Goal: Book appointment/travel/reservation

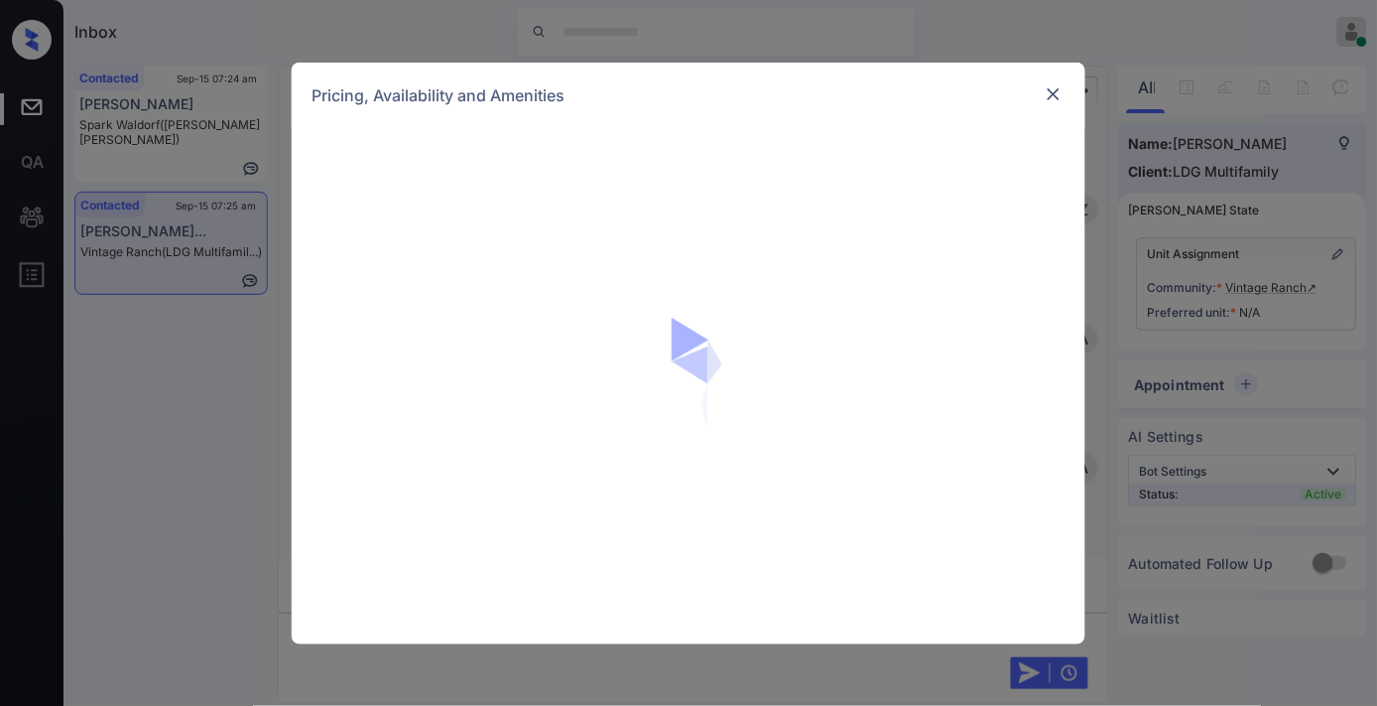
scroll to position [3077, 0]
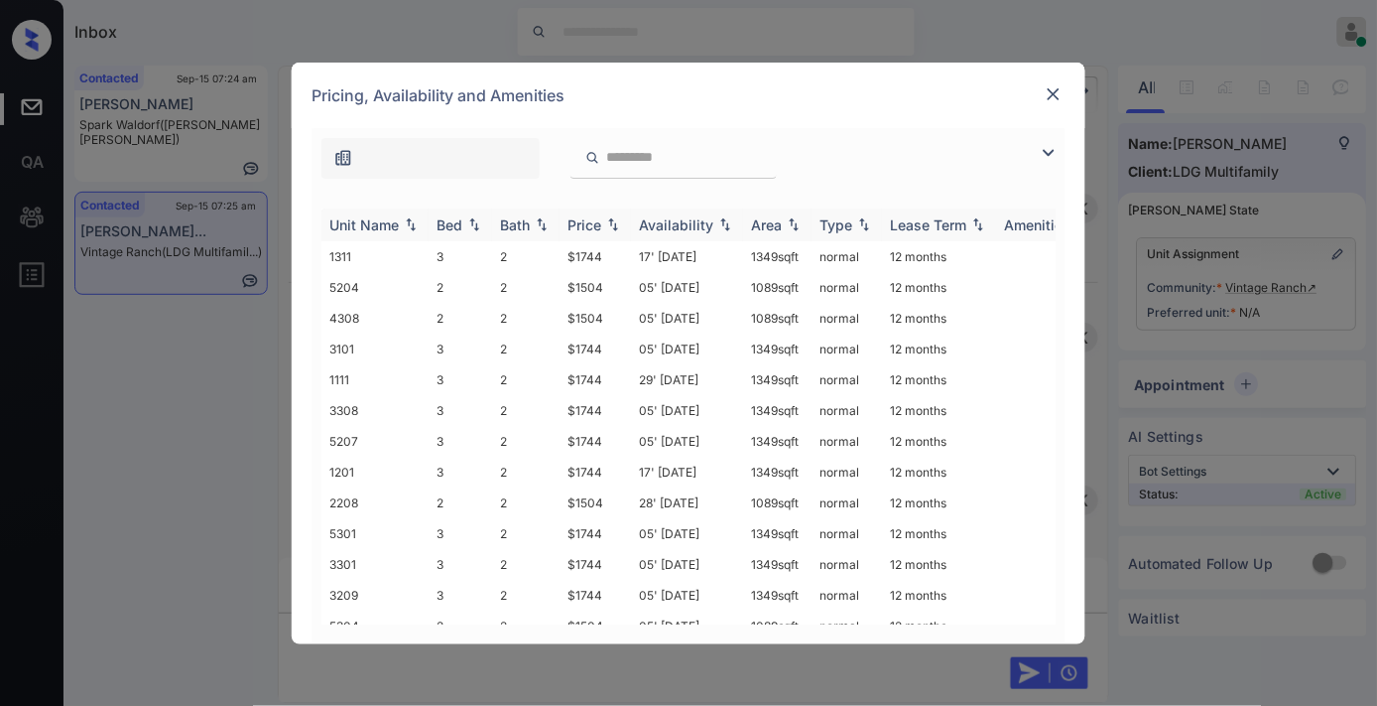
click at [602, 218] on div "Price" at bounding box center [596, 224] width 56 height 17
drag, startPoint x: 585, startPoint y: 250, endPoint x: 544, endPoint y: 250, distance: 41.7
click at [544, 250] on tr "4302 1 1 $1248 03' [DATE] 866 sqft normal 12 months" at bounding box center [839, 256] width 1037 height 31
drag, startPoint x: 606, startPoint y: 251, endPoint x: 586, endPoint y: 248, distance: 20.1
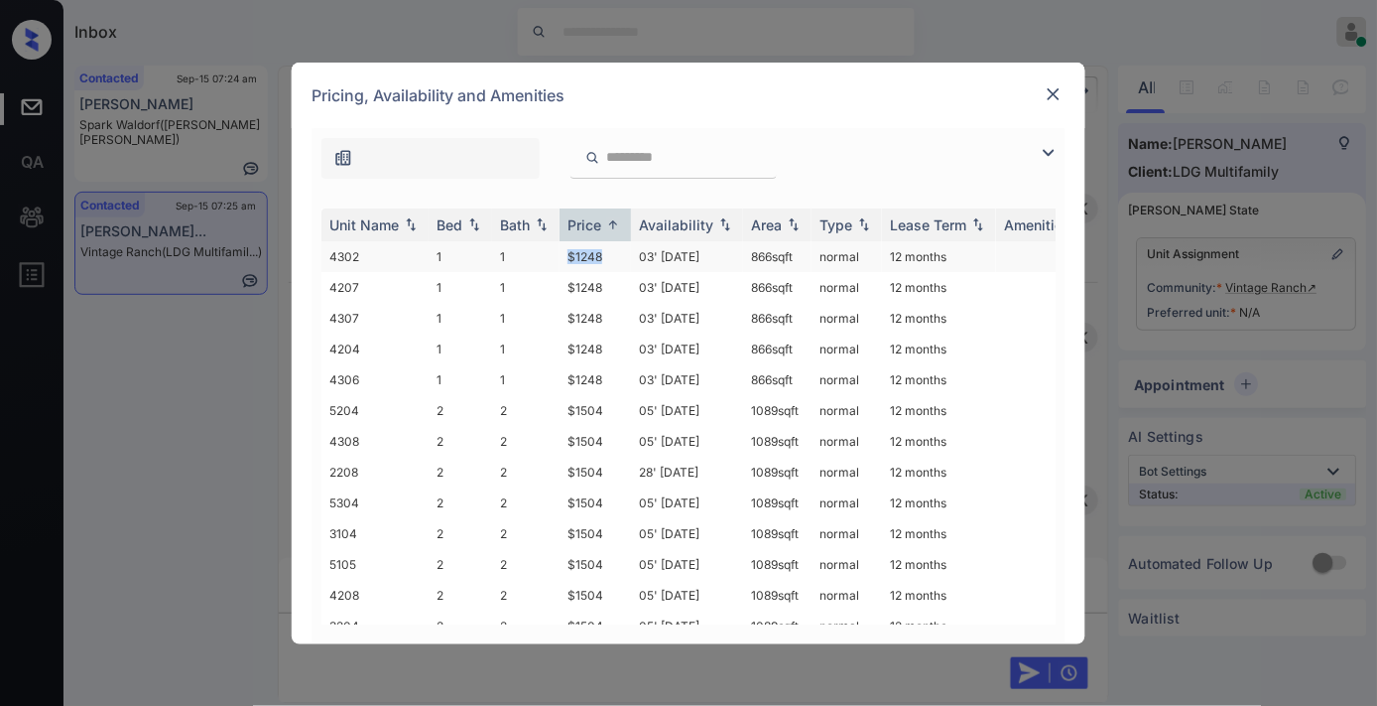
copy tr "$1248"
click at [582, 409] on td "$1504" at bounding box center [595, 410] width 71 height 31
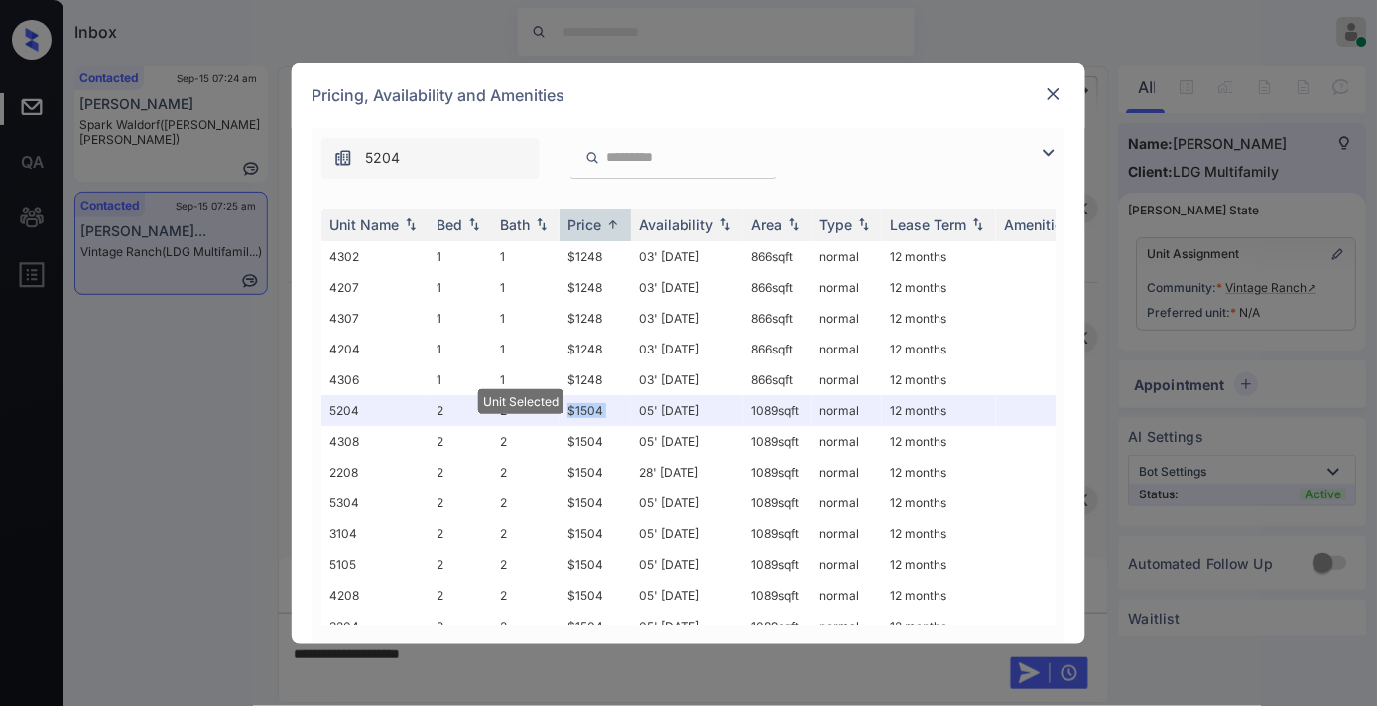
click at [1054, 96] on img at bounding box center [1054, 94] width 20 height 20
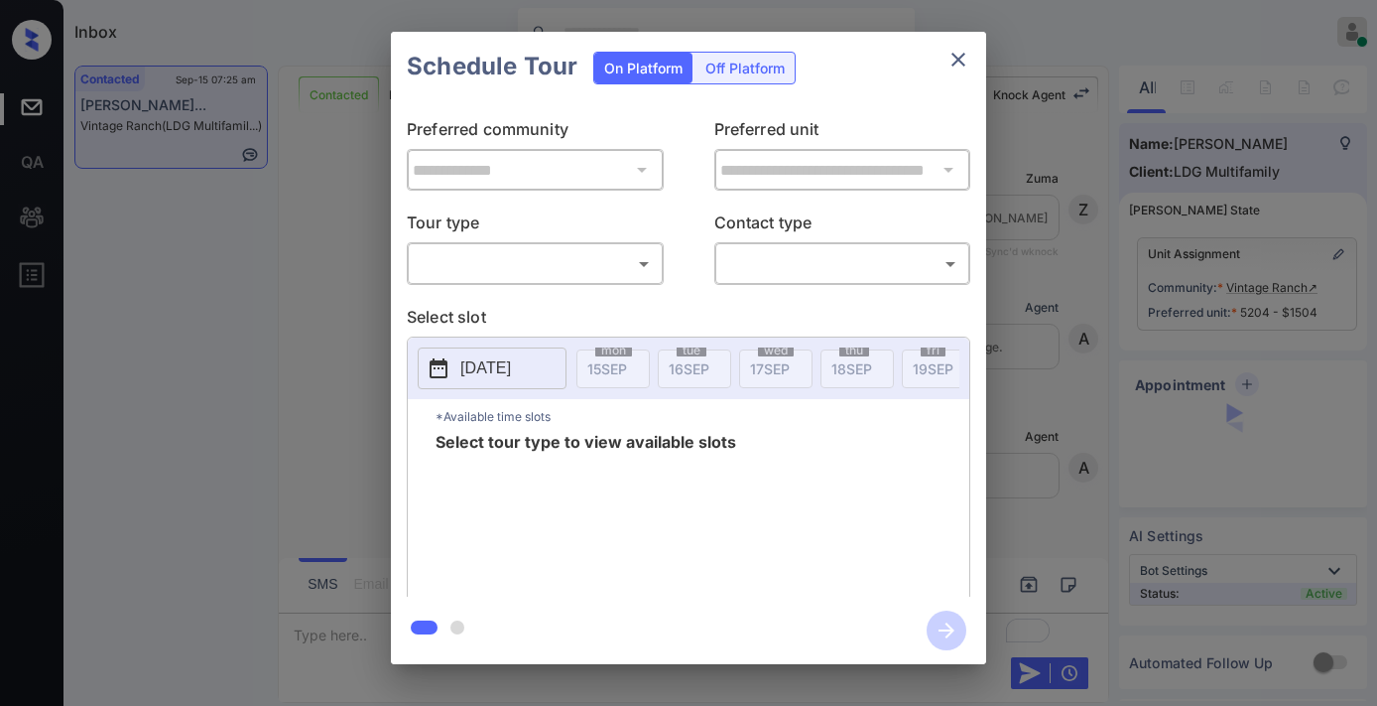
click at [530, 258] on body "Inbox Samantha Soliven Online Set yourself offline Set yourself on break Profil…" at bounding box center [688, 353] width 1377 height 706
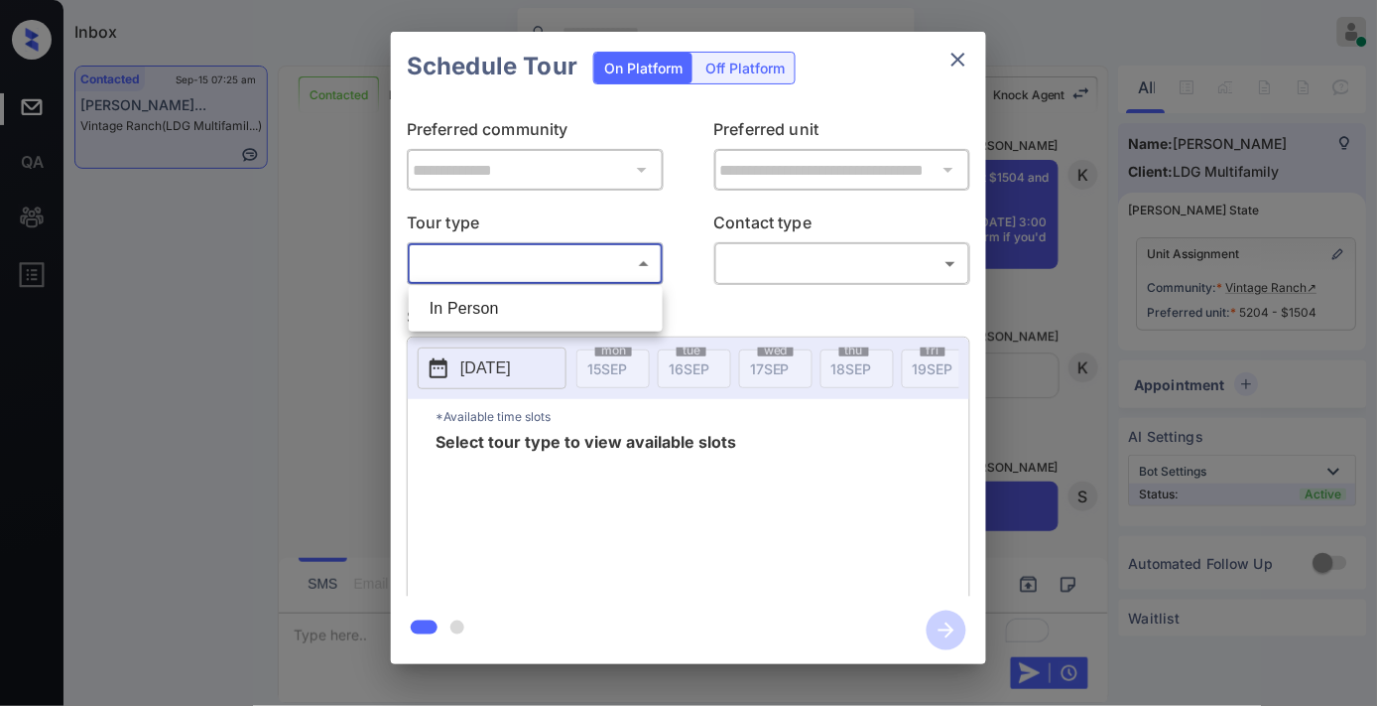
click at [520, 310] on li "In Person" at bounding box center [536, 309] width 244 height 36
type input "********"
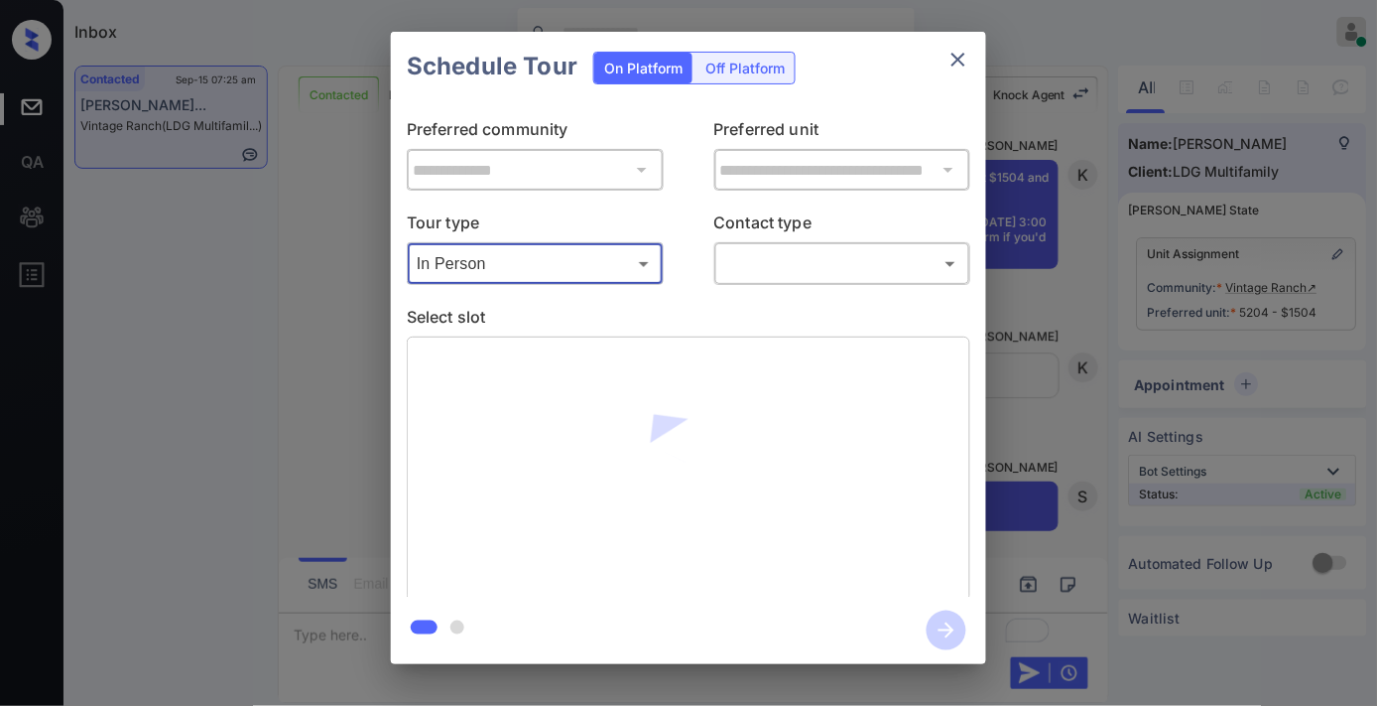
click at [788, 258] on body "Inbox Samantha Soliven Online Set yourself offline Set yourself on break Profil…" at bounding box center [688, 353] width 1377 height 706
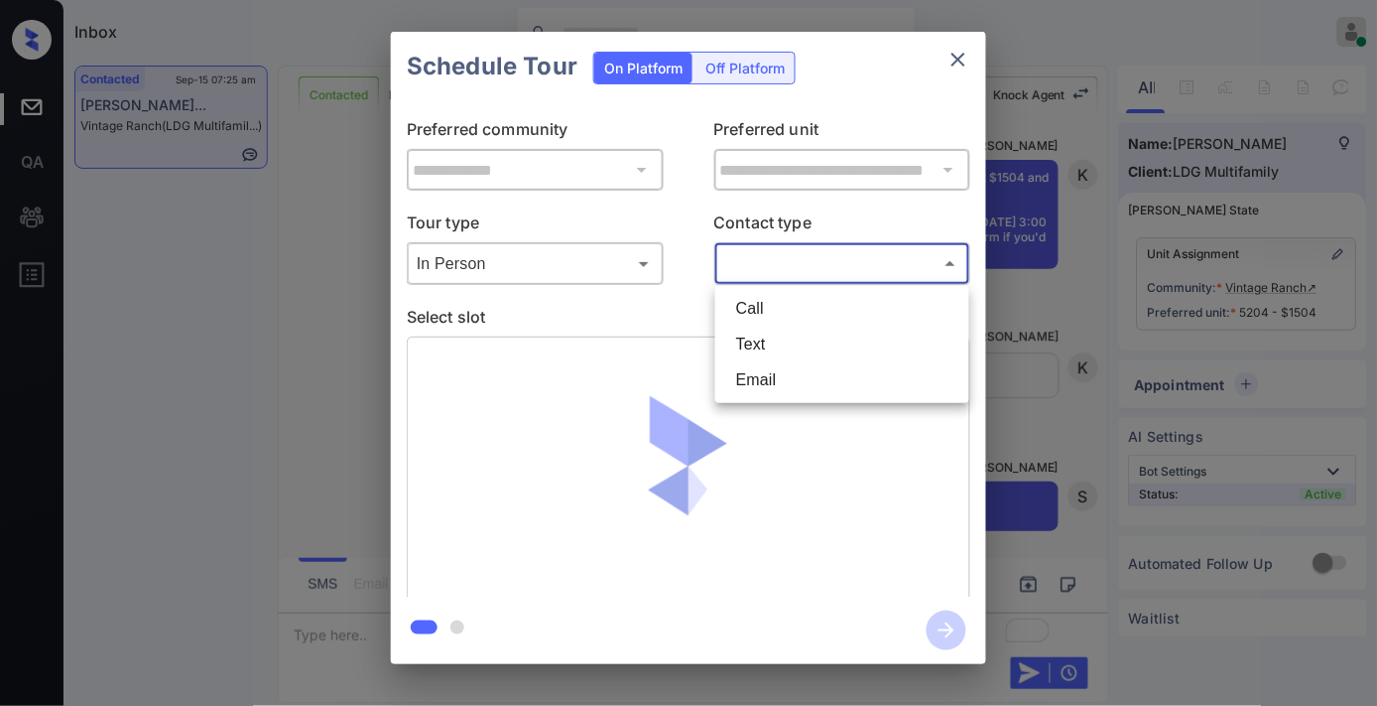
click at [795, 339] on li "Text" at bounding box center [842, 344] width 244 height 36
type input "****"
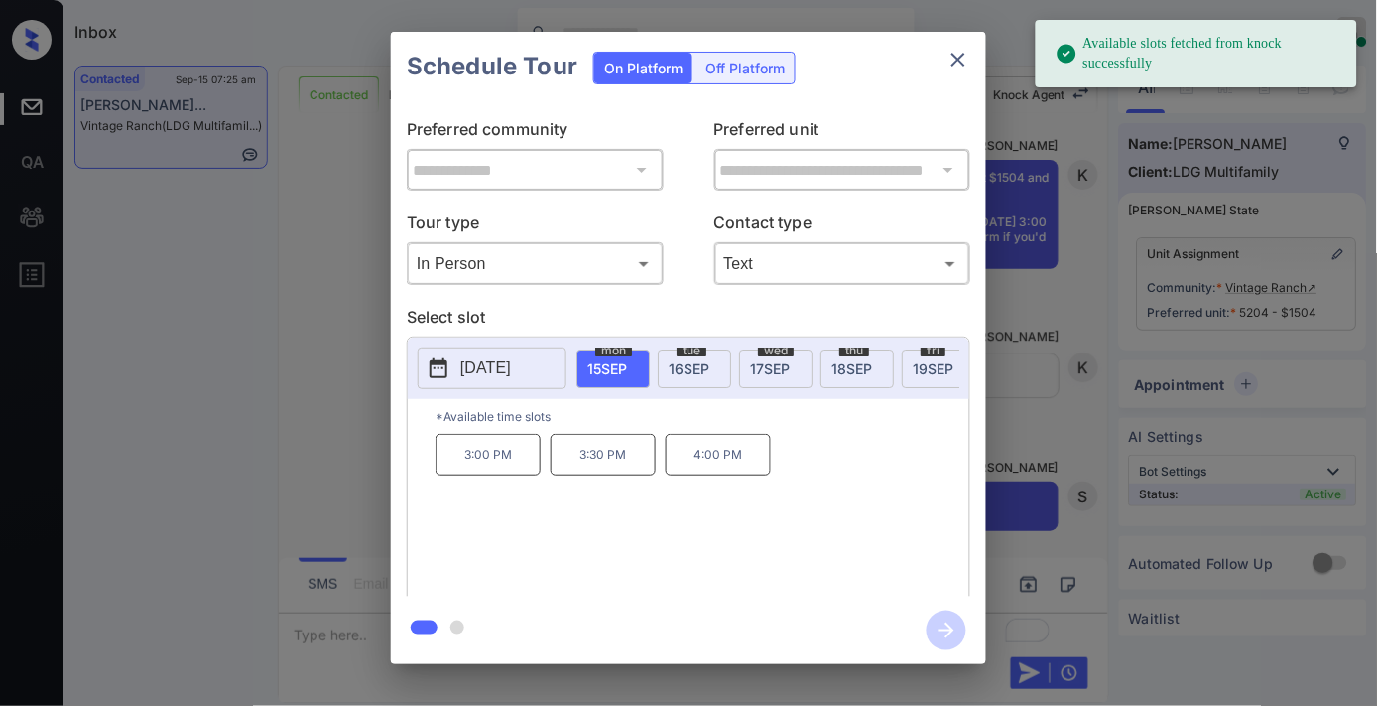
click at [760, 370] on span "17 SEP" at bounding box center [770, 368] width 40 height 17
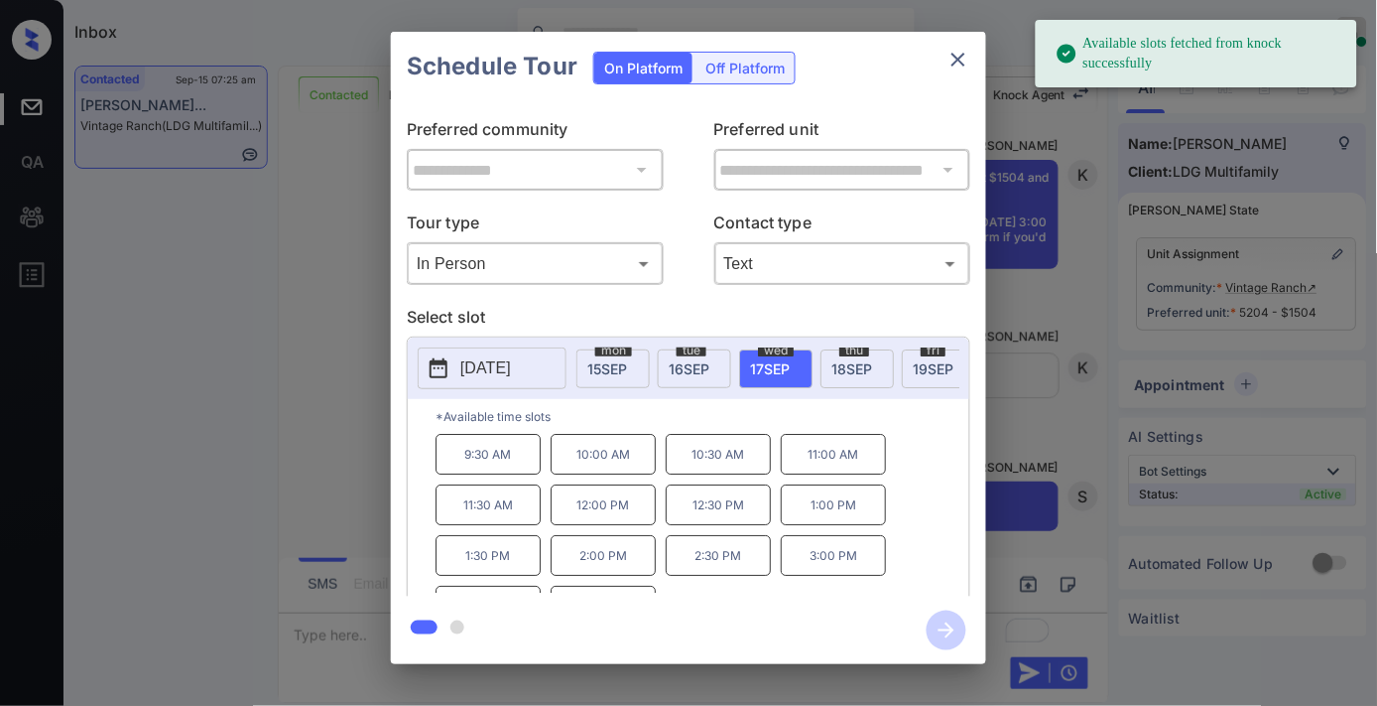
click at [620, 461] on p "10:00 AM" at bounding box center [603, 454] width 105 height 41
click at [750, 474] on p "10:30 AM" at bounding box center [718, 454] width 105 height 41
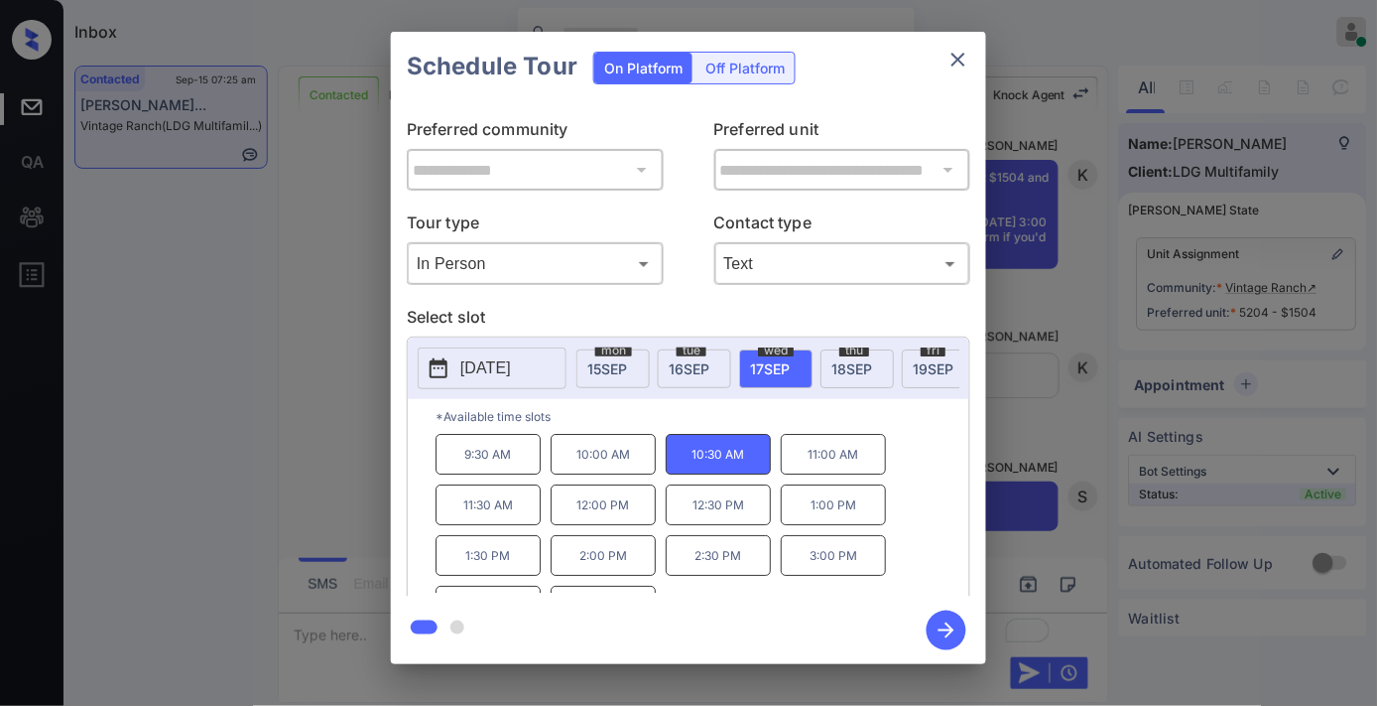
click at [944, 635] on icon "button" at bounding box center [947, 630] width 40 height 40
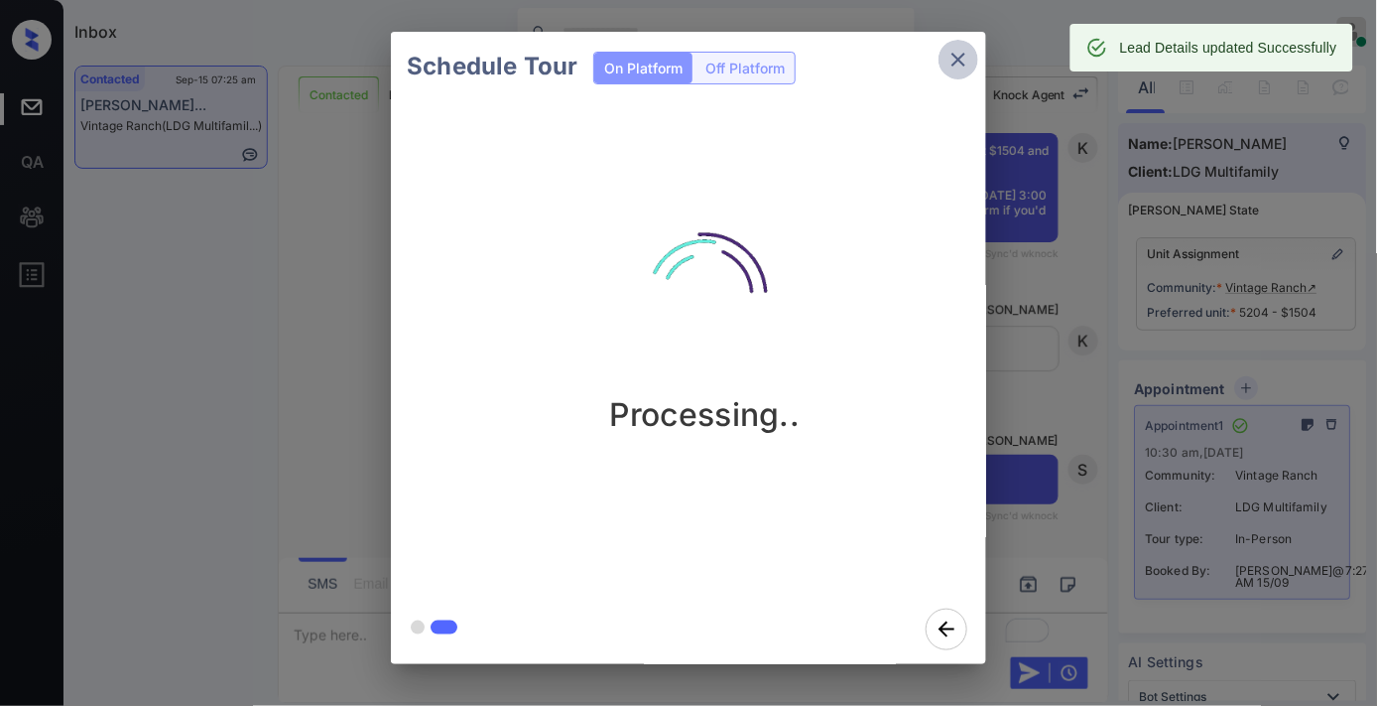
click at [959, 53] on icon "close" at bounding box center [959, 60] width 24 height 24
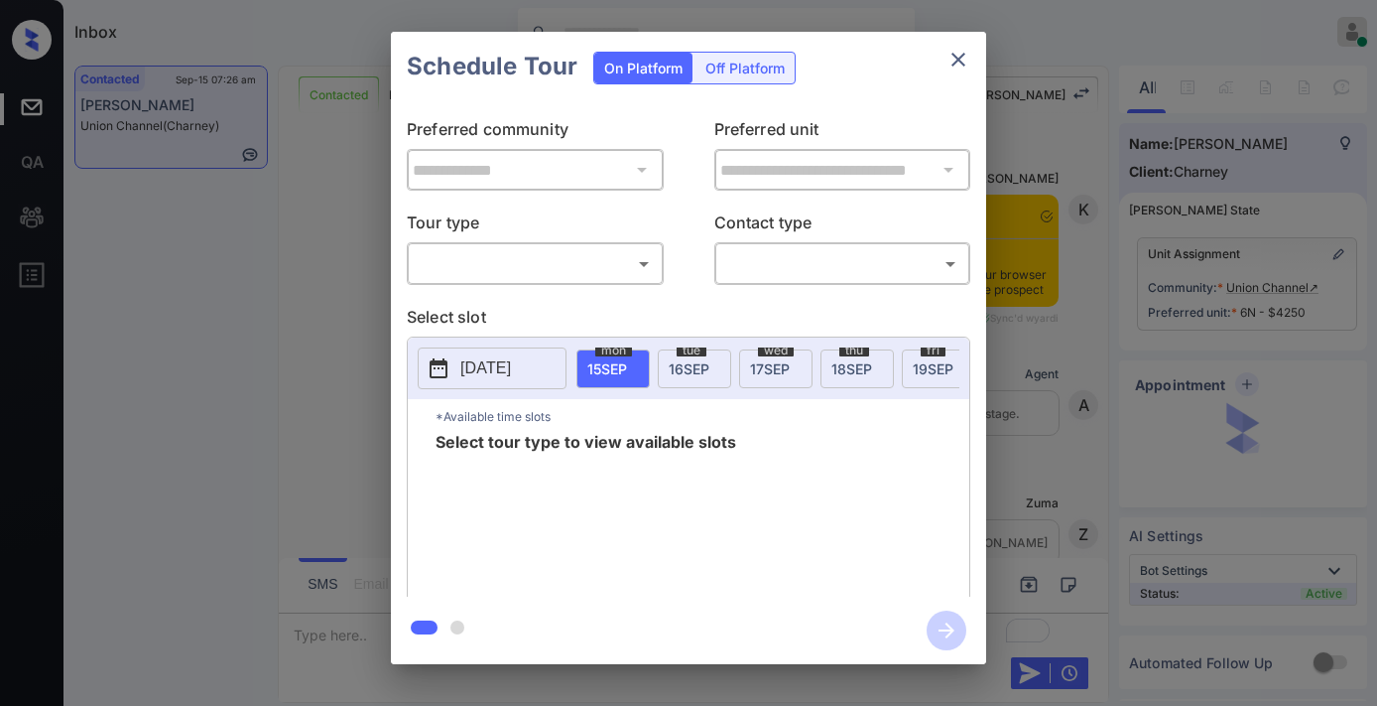
click at [598, 253] on body "Inbox Samantha Soliven Online Set yourself offline Set yourself on break Profil…" at bounding box center [688, 353] width 1377 height 706
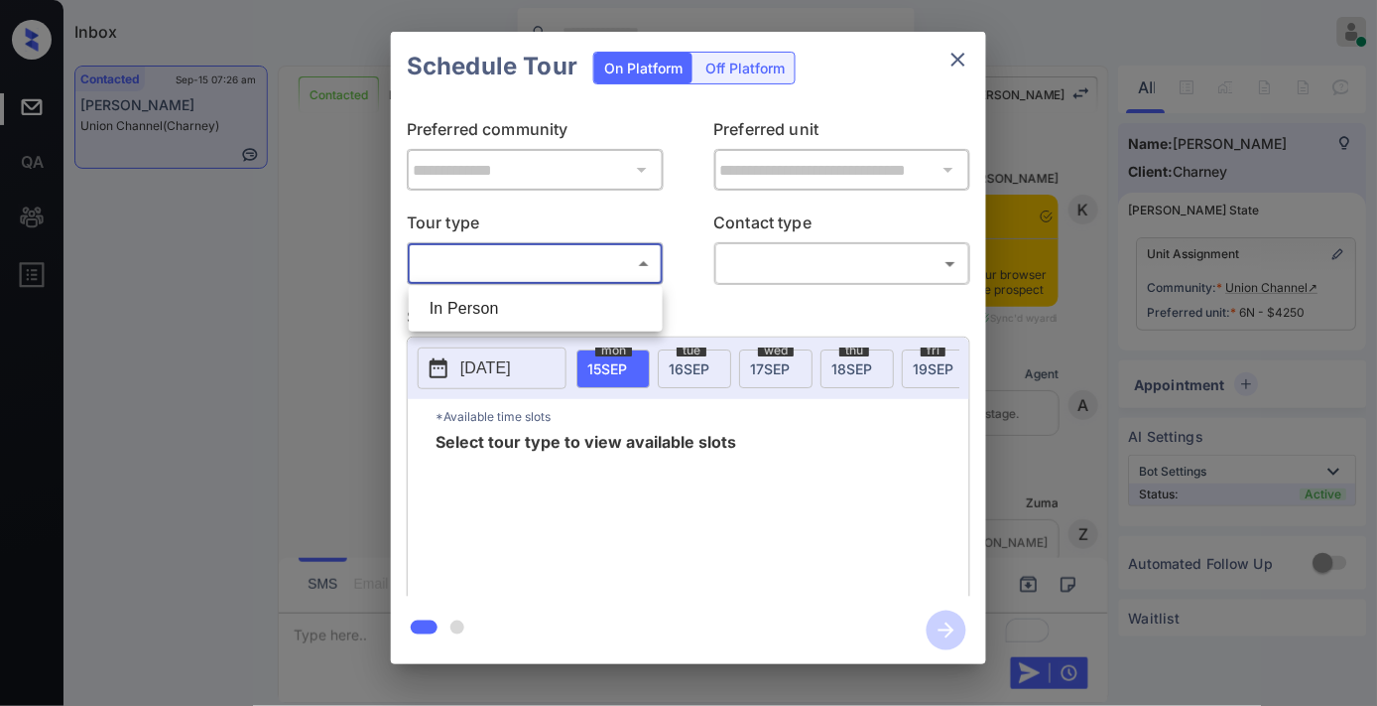
scroll to position [3754, 0]
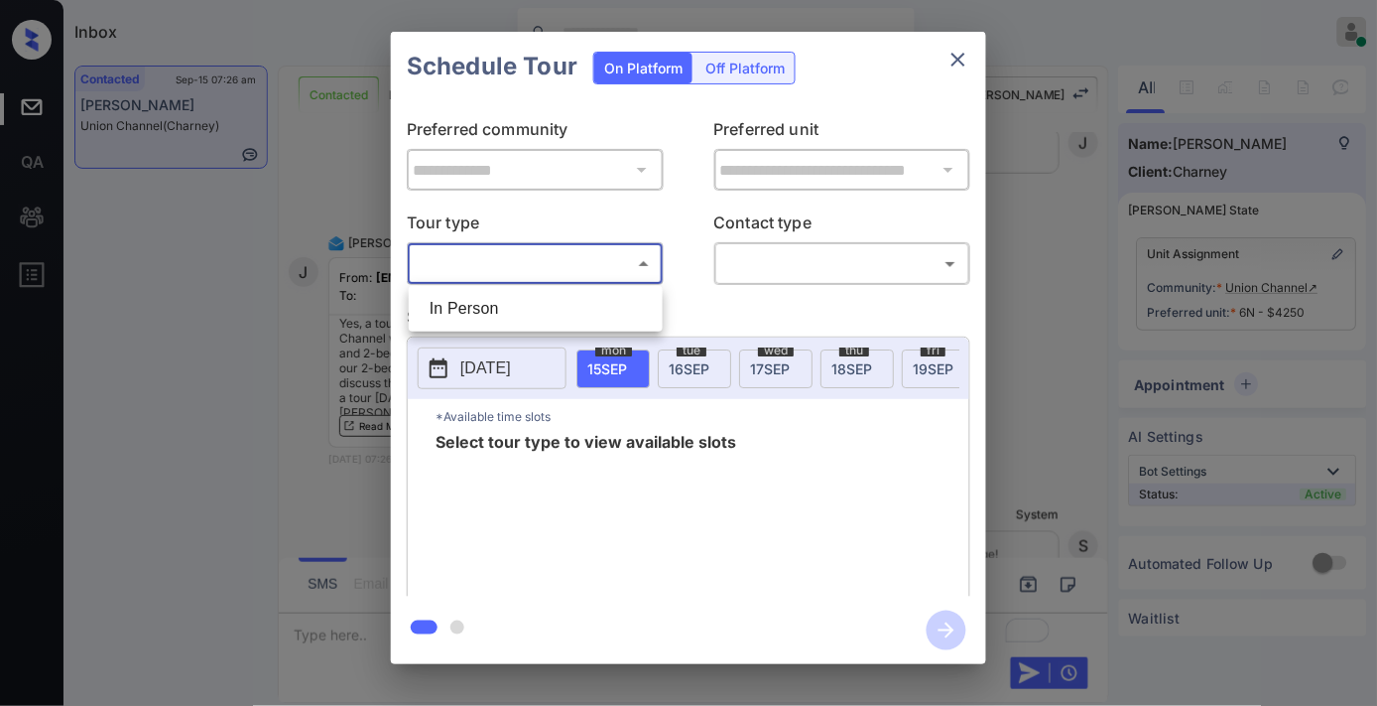
click at [572, 312] on li "In Person" at bounding box center [536, 309] width 244 height 36
type input "********"
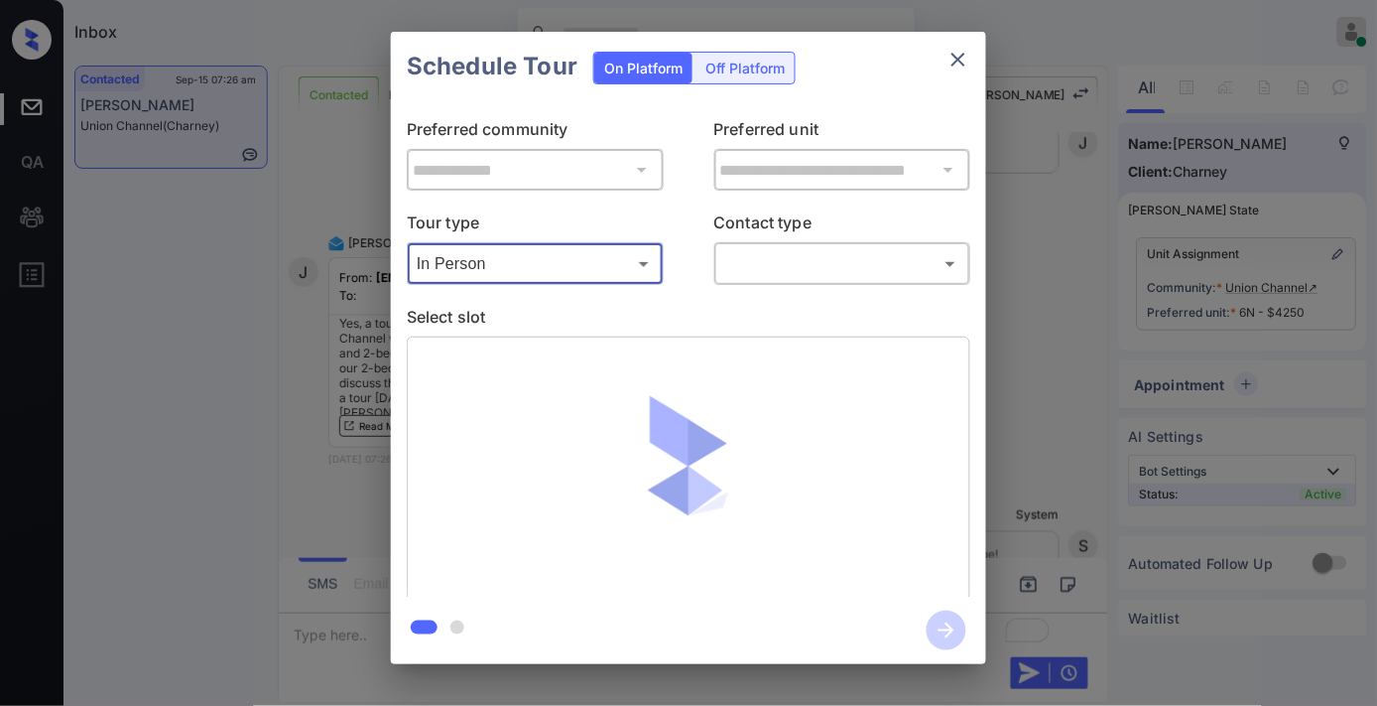
click at [802, 275] on body "Inbox Samantha Soliven Online Set yourself offline Set yourself on break Profil…" at bounding box center [688, 353] width 1377 height 706
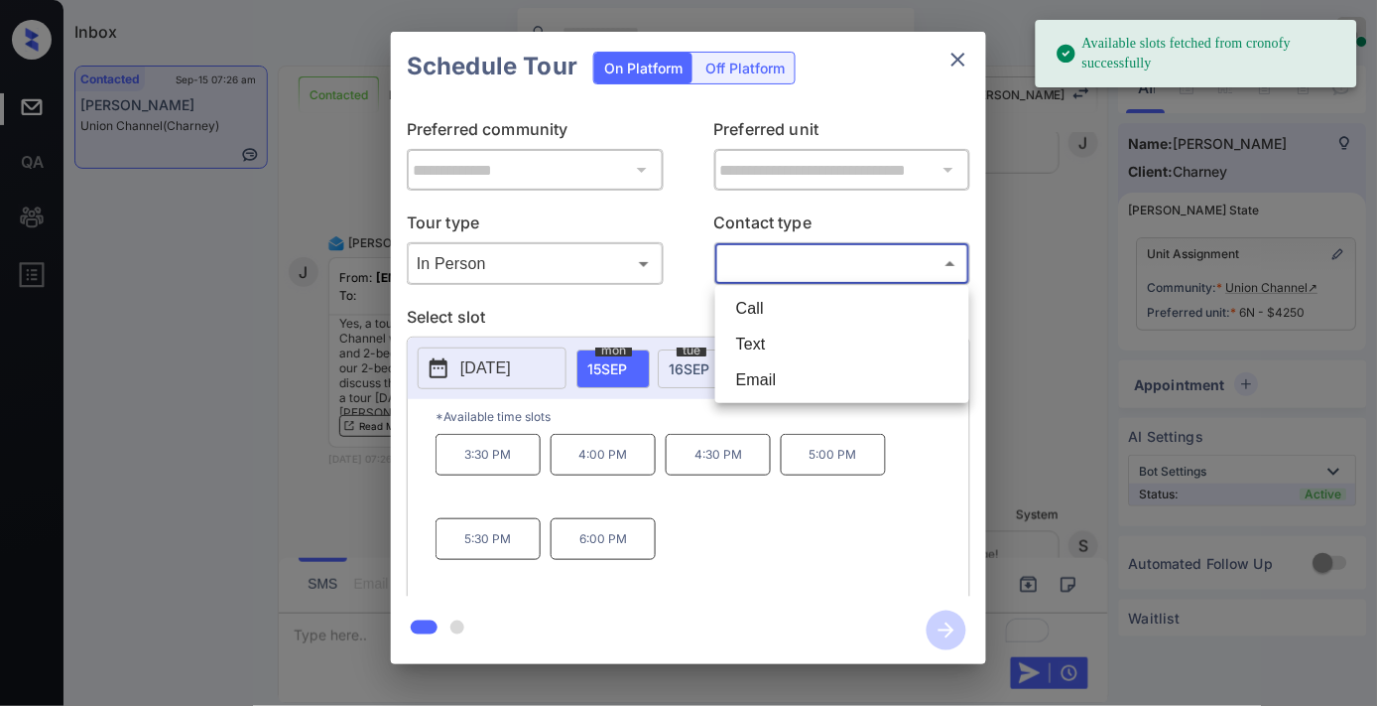
click at [777, 379] on li "Email" at bounding box center [842, 380] width 244 height 36
type input "*****"
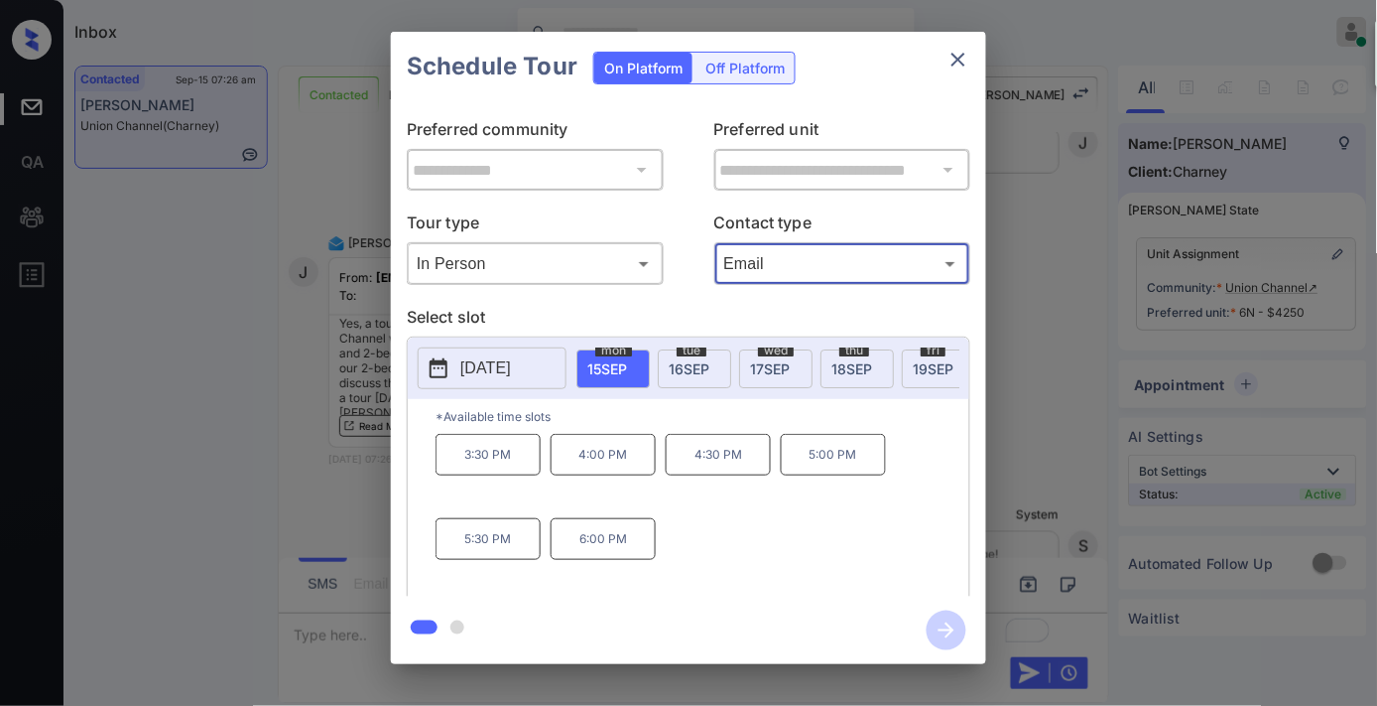
click at [501, 473] on p "3:30 PM" at bounding box center [488, 455] width 105 height 42
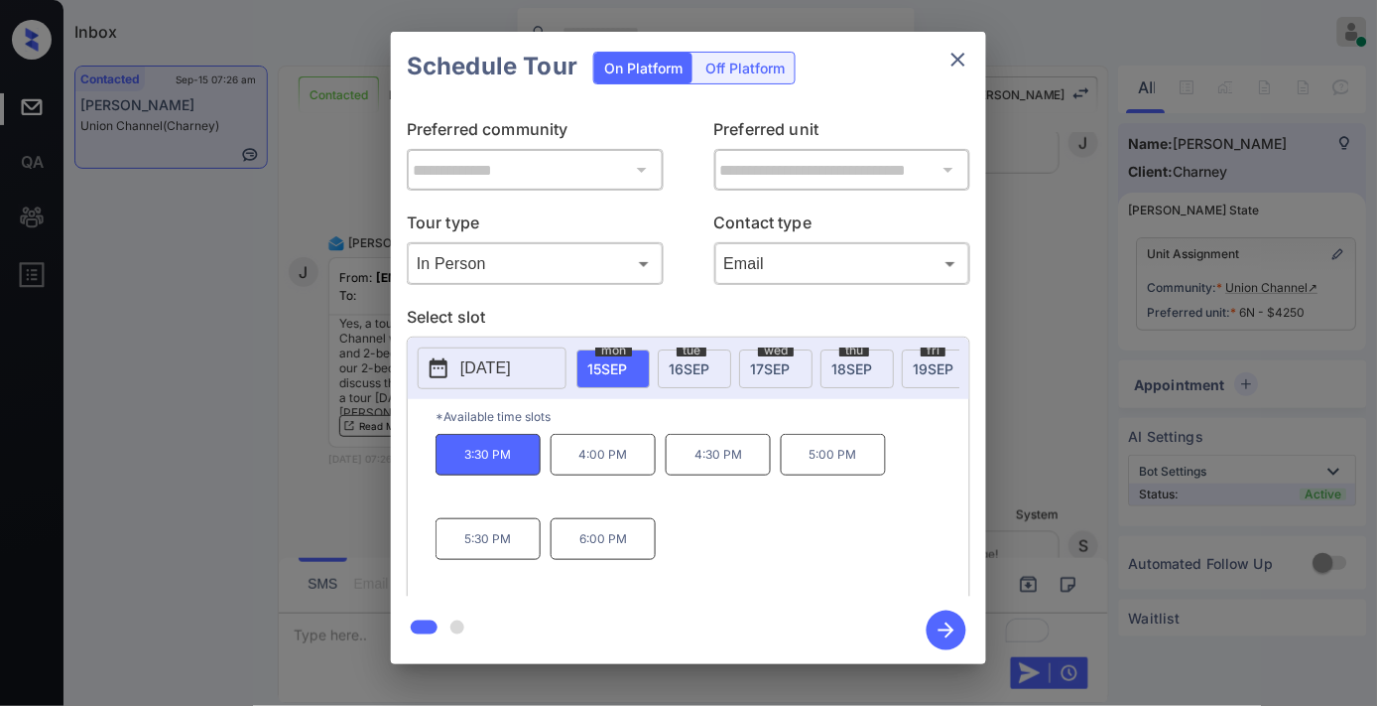
click at [953, 630] on icon "button" at bounding box center [947, 630] width 16 height 16
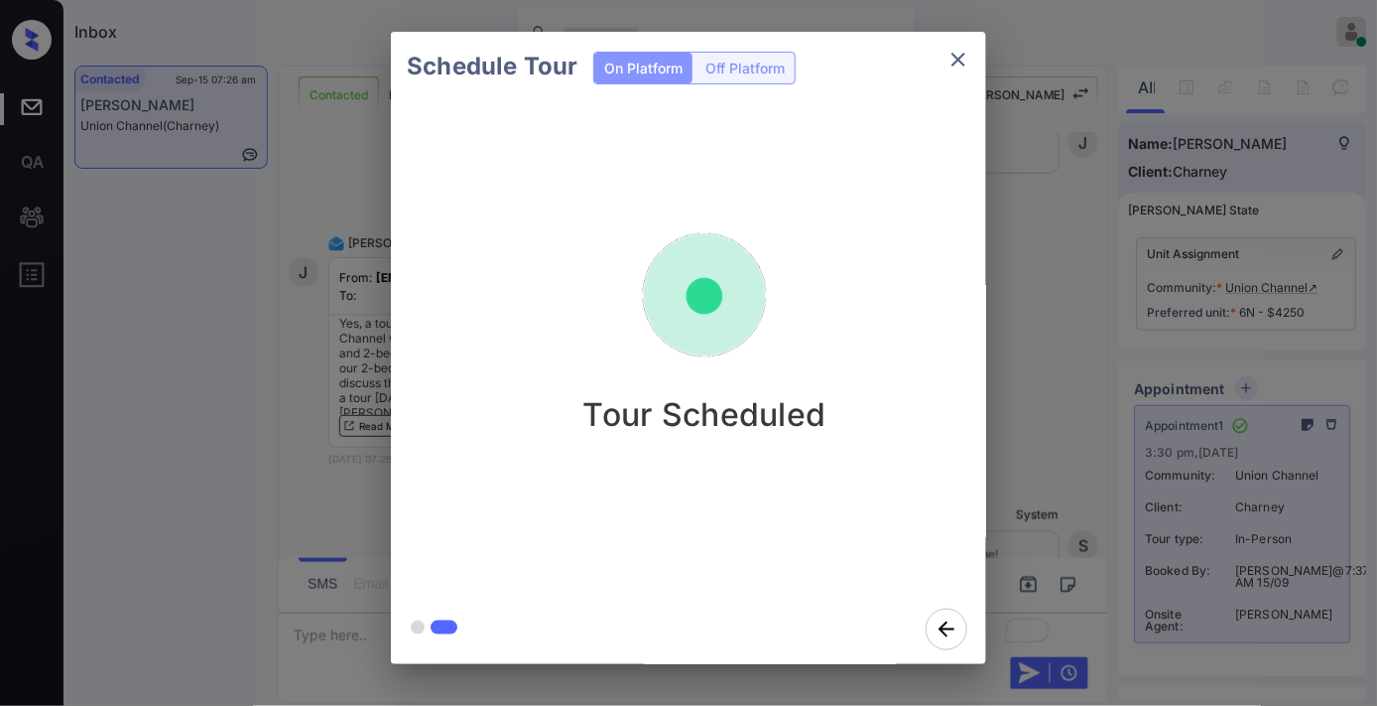
click at [961, 64] on icon "close" at bounding box center [959, 60] width 24 height 24
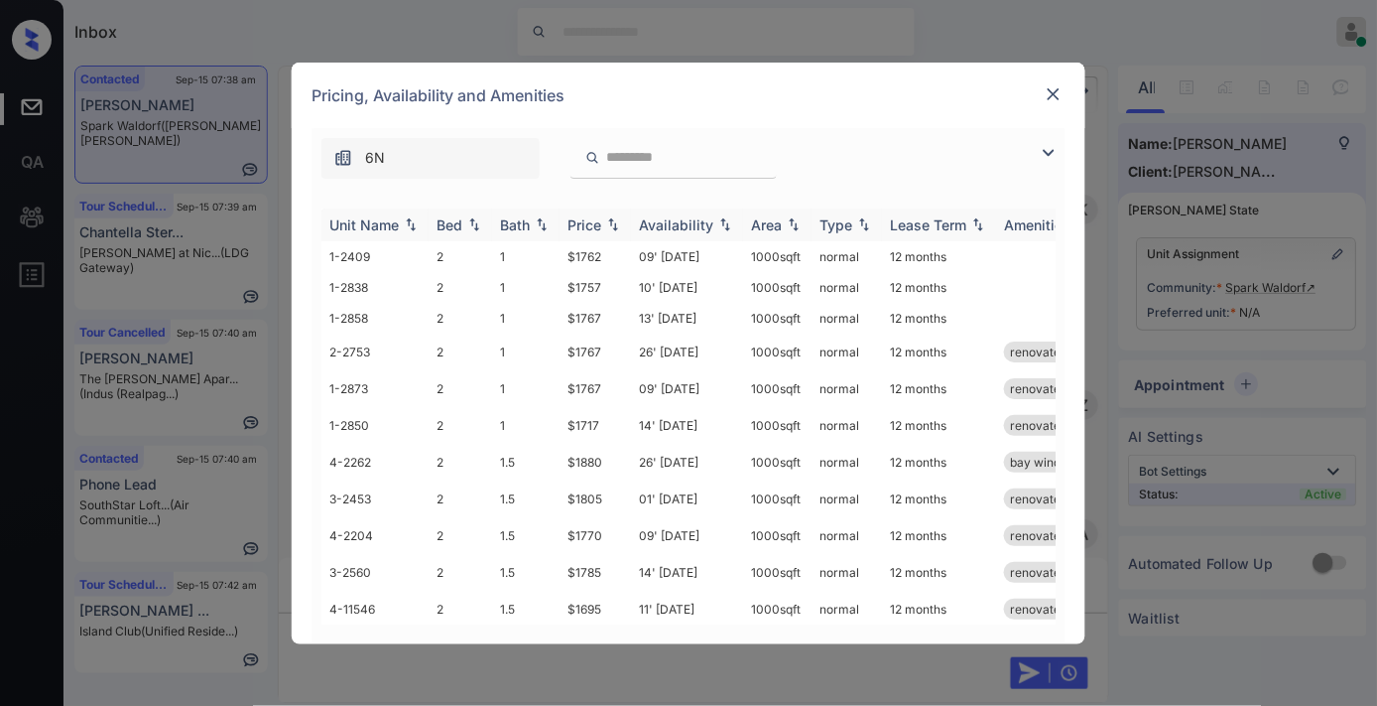
scroll to position [2442, 0]
click at [593, 228] on div "Price" at bounding box center [585, 224] width 34 height 17
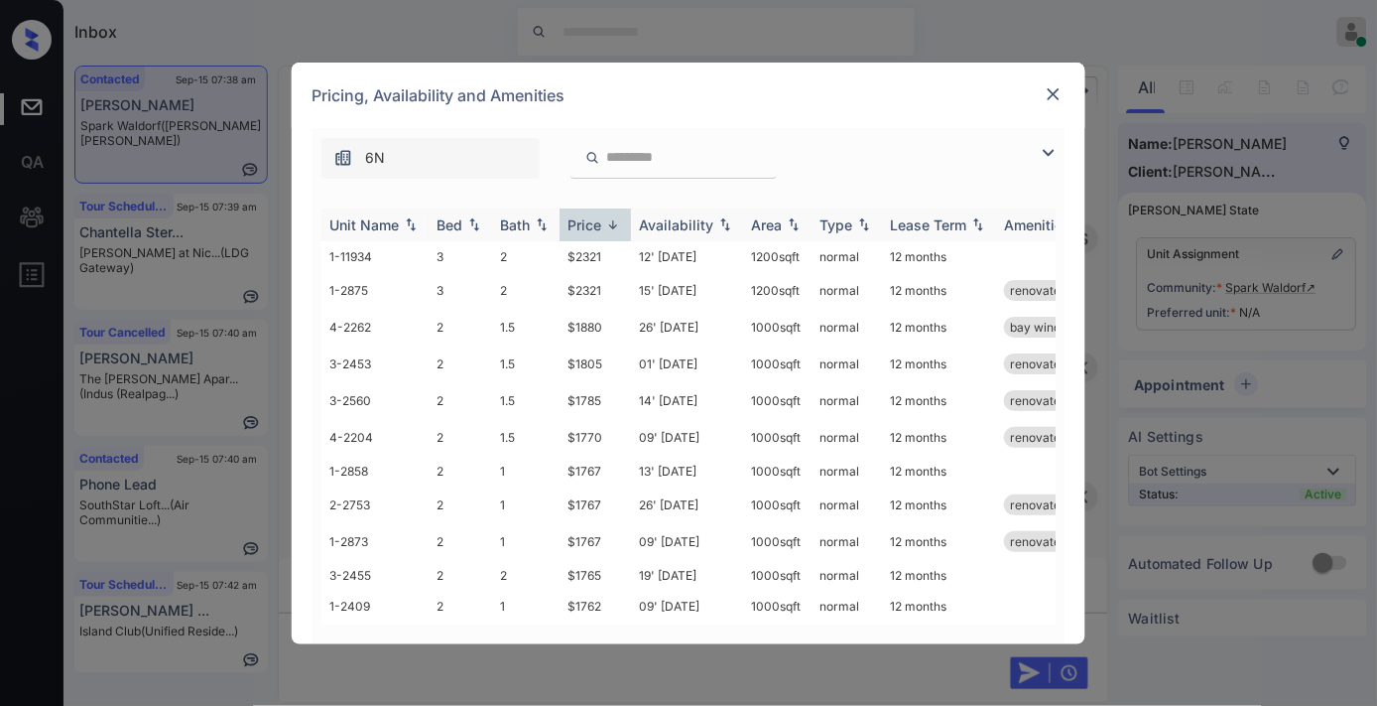
click at [593, 228] on div "Price" at bounding box center [585, 224] width 34 height 17
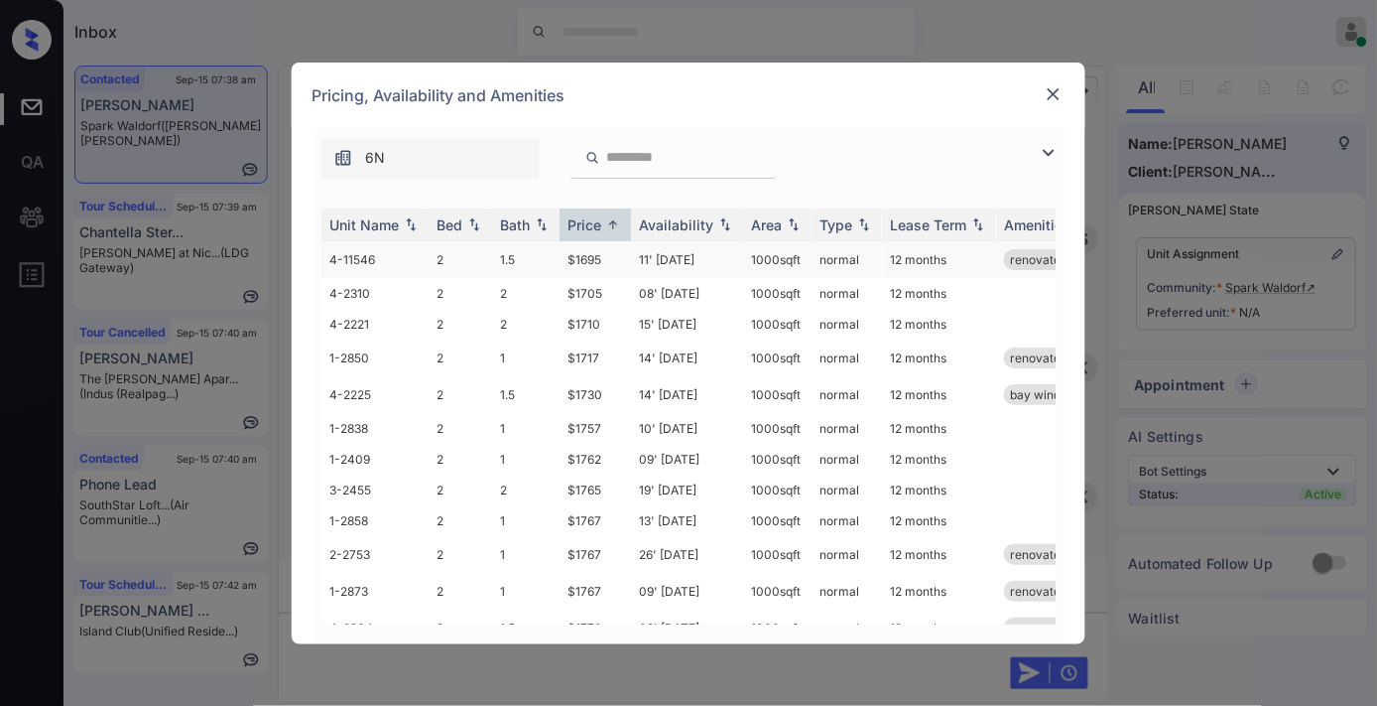
click at [597, 262] on td "$1695" at bounding box center [595, 259] width 71 height 37
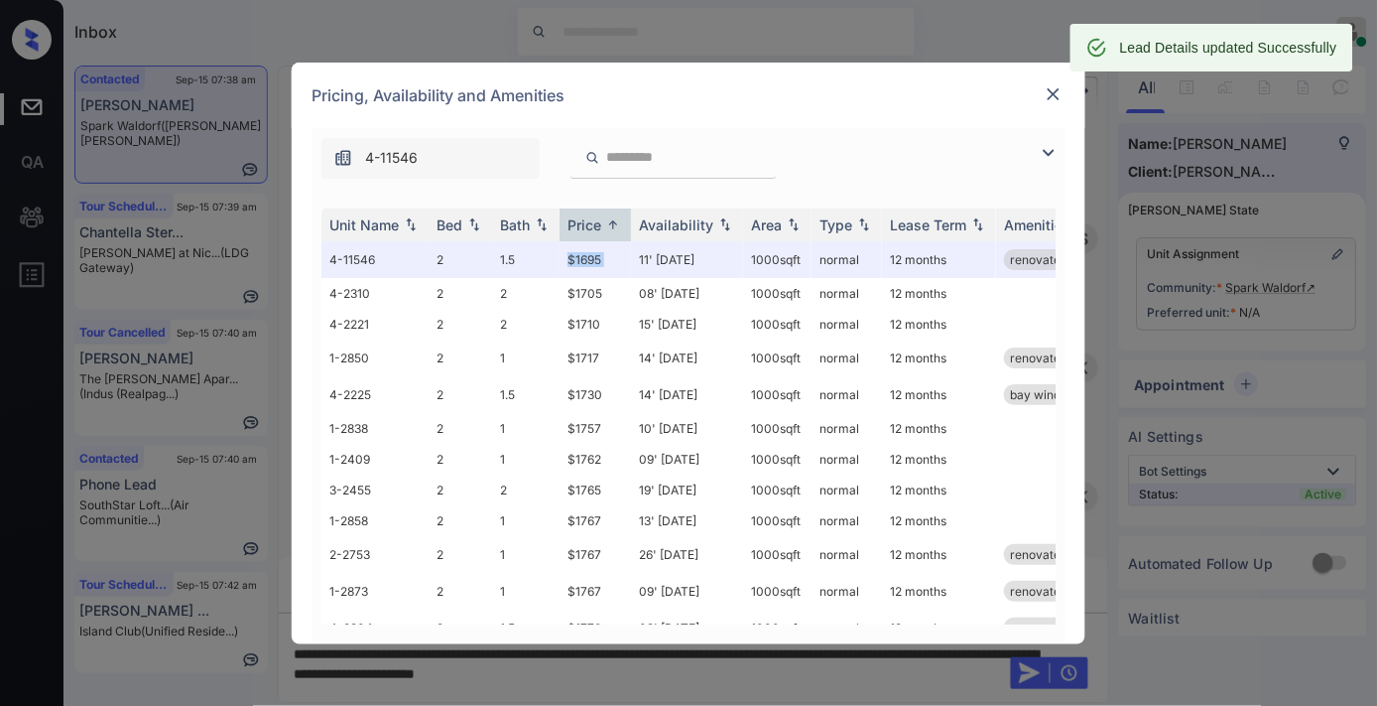
click at [1049, 97] on img at bounding box center [1054, 94] width 20 height 20
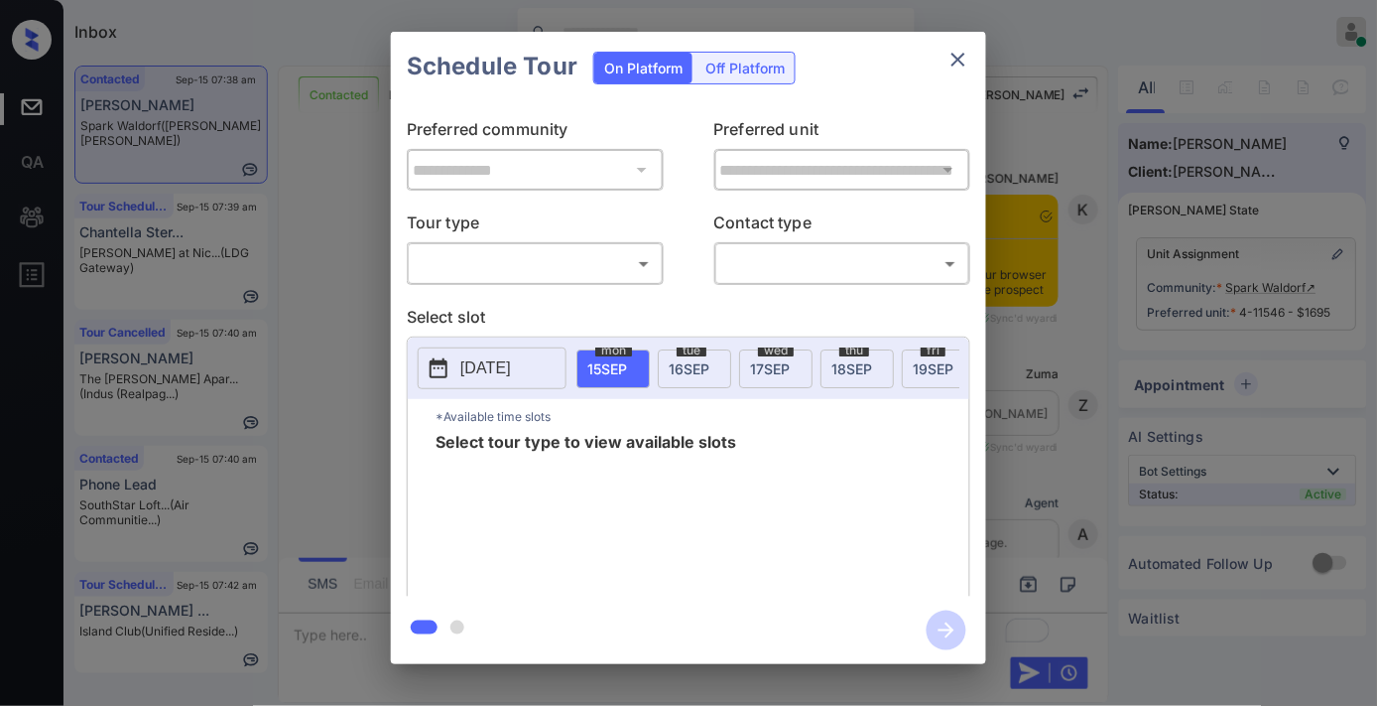
scroll to position [6807, 0]
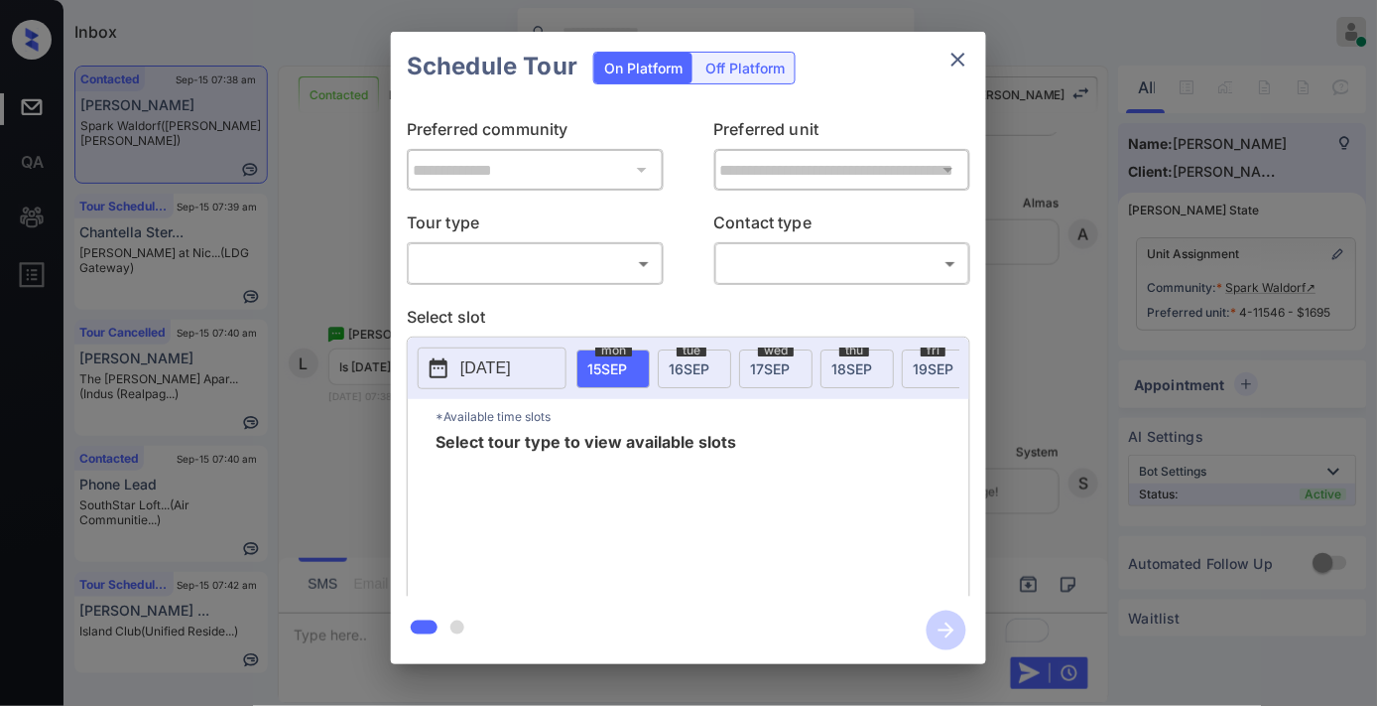
click at [599, 255] on body "Inbox [PERSON_NAME] Online Set yourself offline Set yourself on break Profile S…" at bounding box center [688, 353] width 1377 height 706
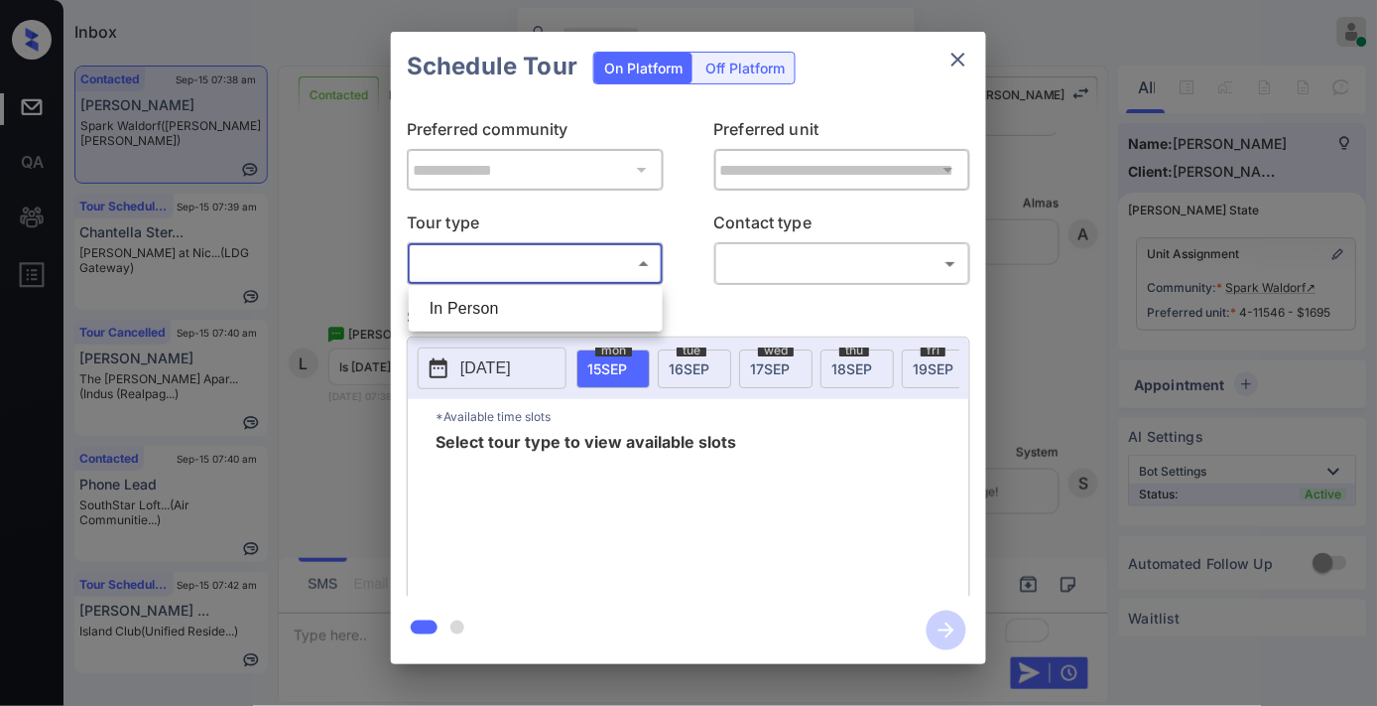
click at [579, 294] on li "In Person" at bounding box center [536, 309] width 244 height 36
type input "********"
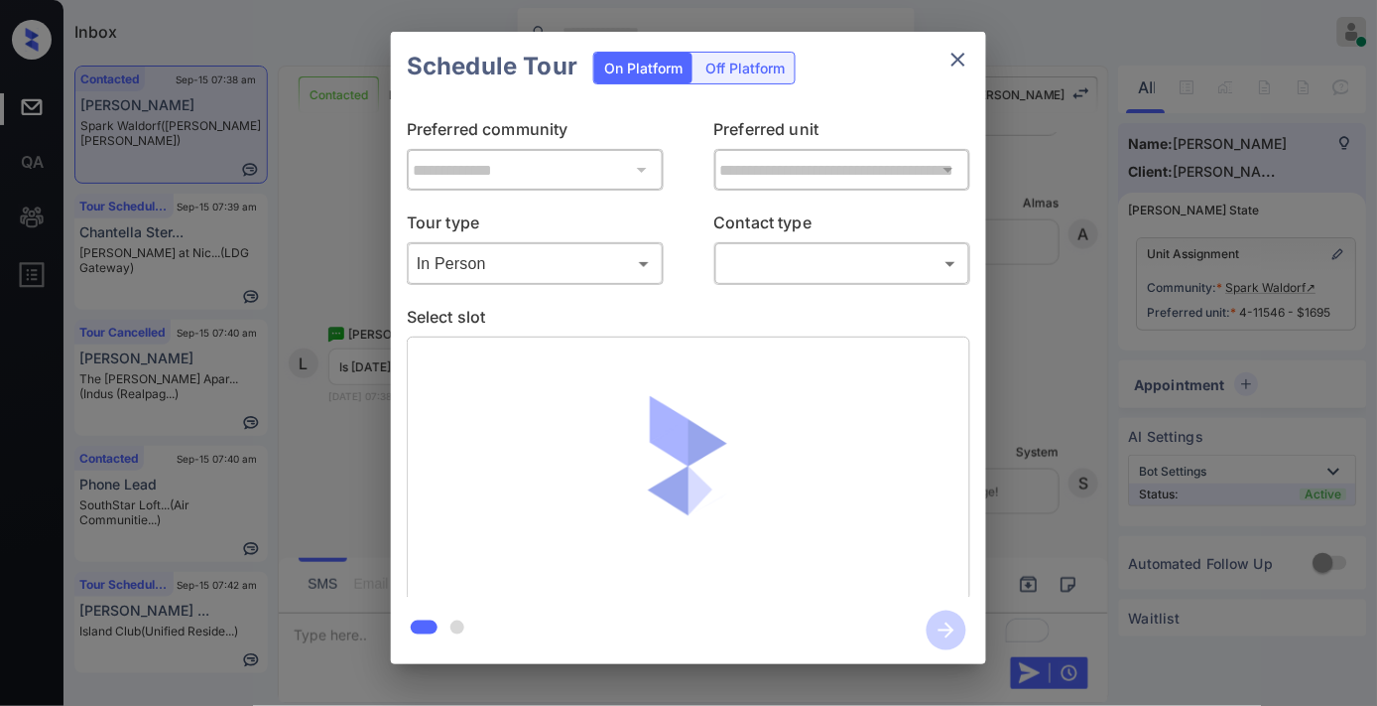
click at [806, 245] on div "​ ​" at bounding box center [842, 263] width 257 height 43
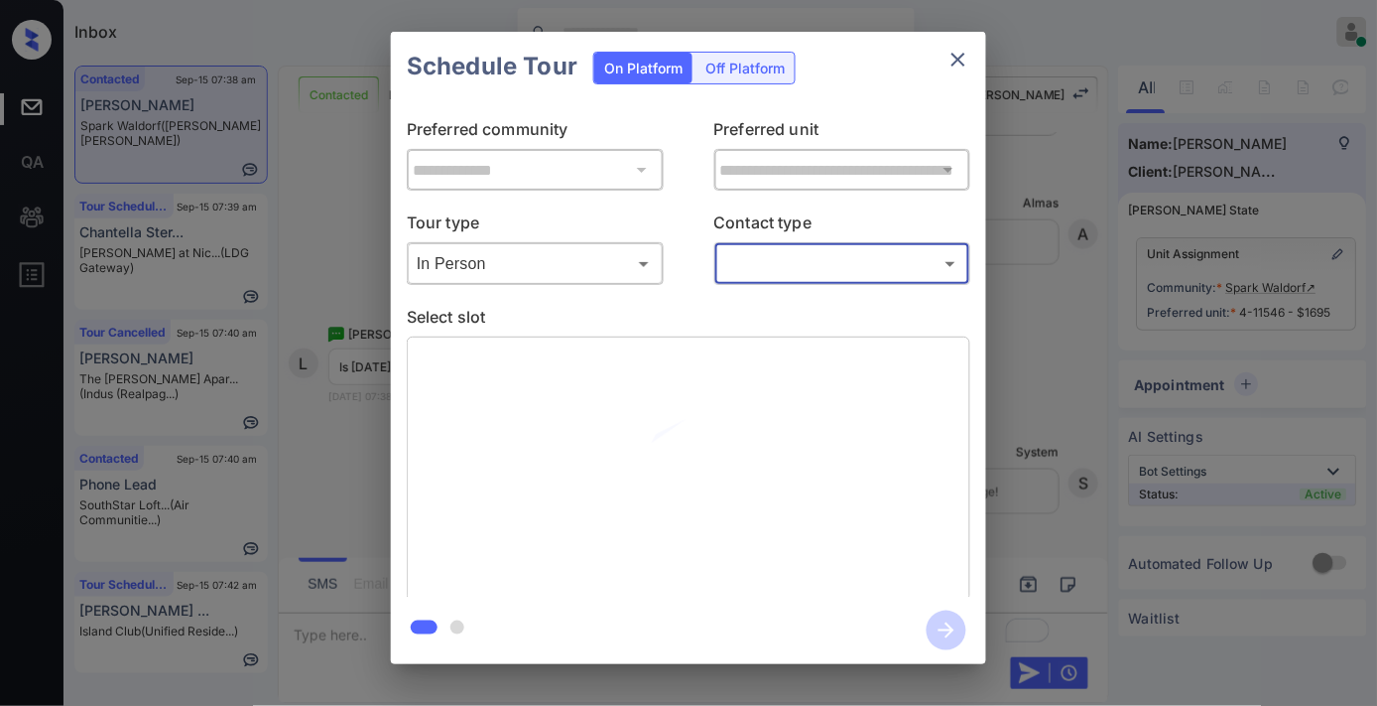
click at [802, 261] on body "Inbox [PERSON_NAME] Online Set yourself offline Set yourself on break Profile S…" at bounding box center [688, 353] width 1377 height 706
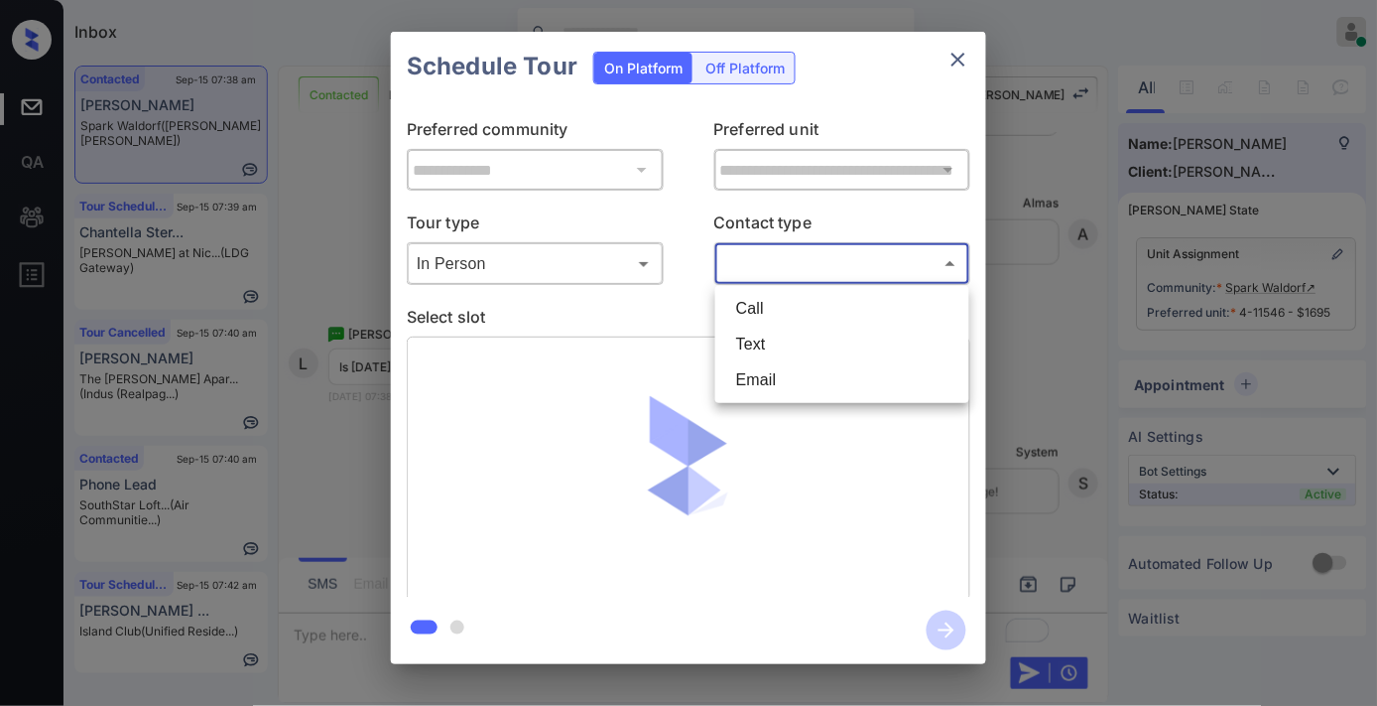
click at [815, 338] on li "Text" at bounding box center [842, 344] width 244 height 36
type input "****"
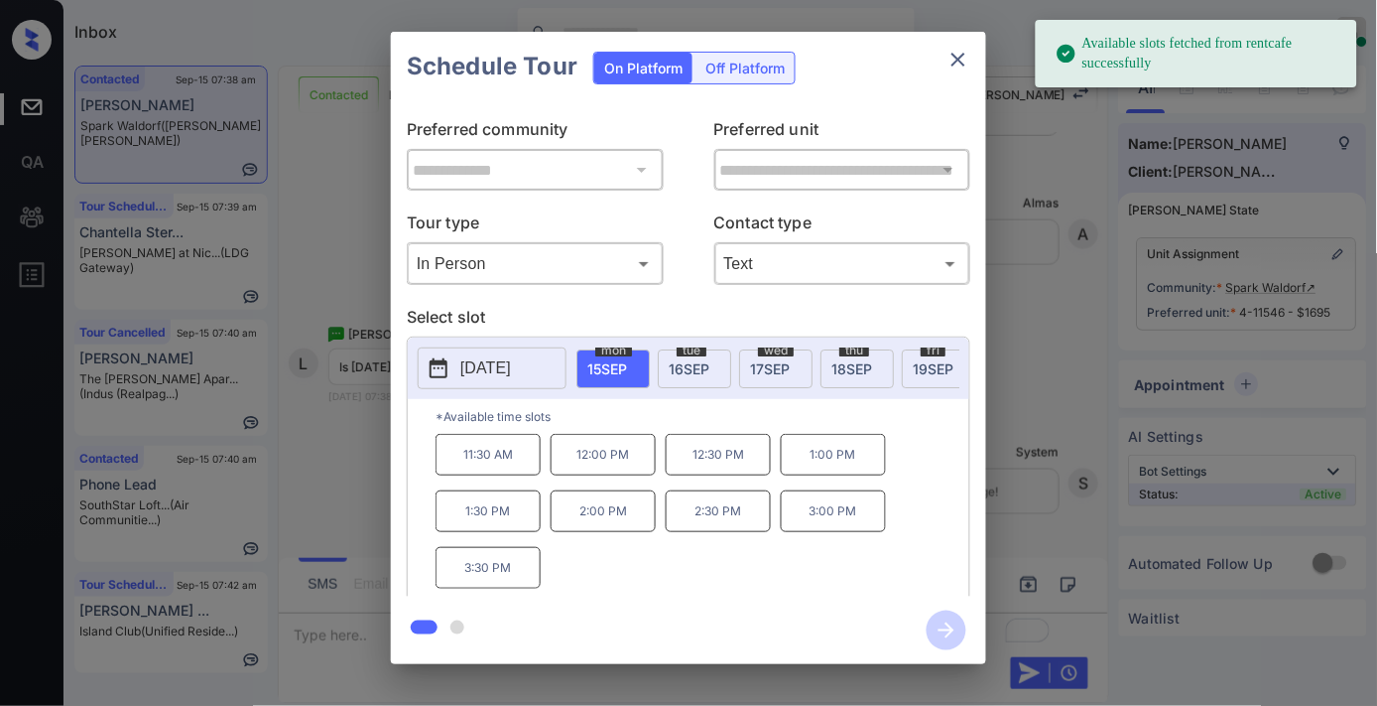
click at [472, 362] on p "[DATE]" at bounding box center [485, 368] width 51 height 24
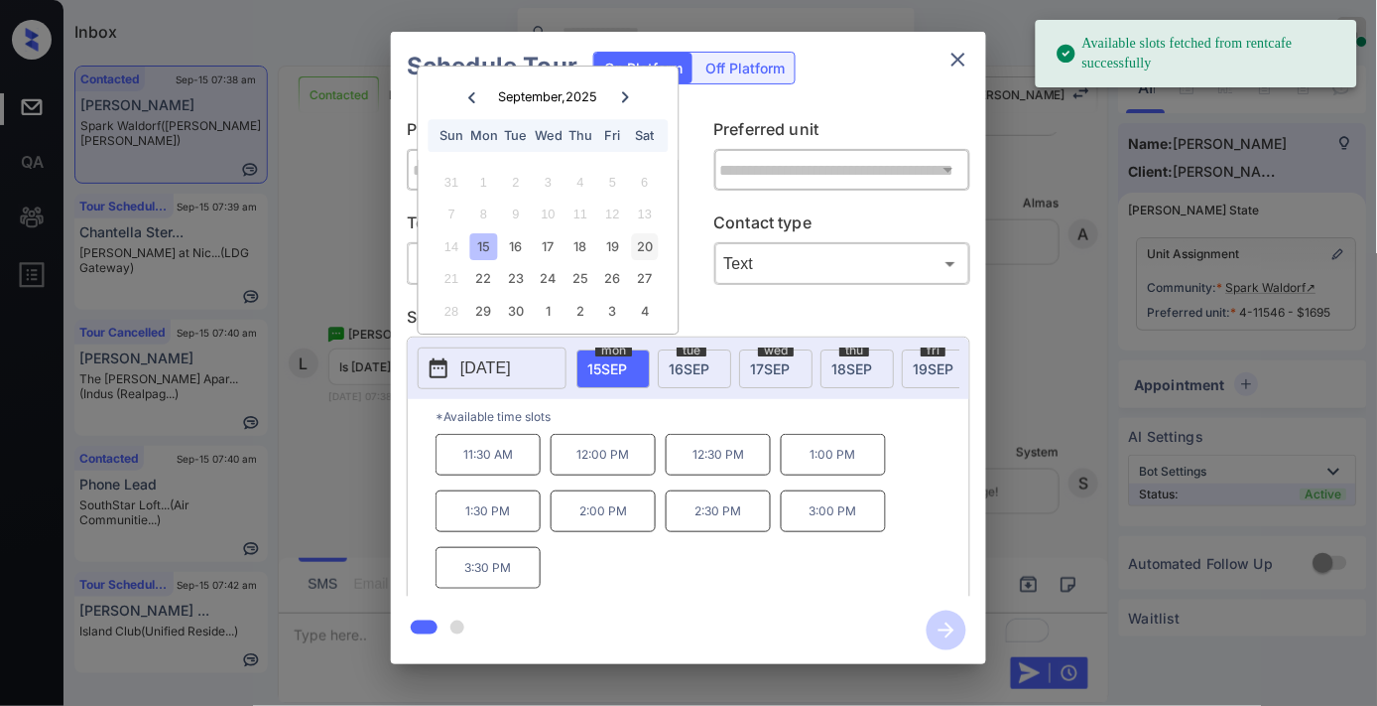
click at [645, 255] on div "20" at bounding box center [644, 246] width 27 height 27
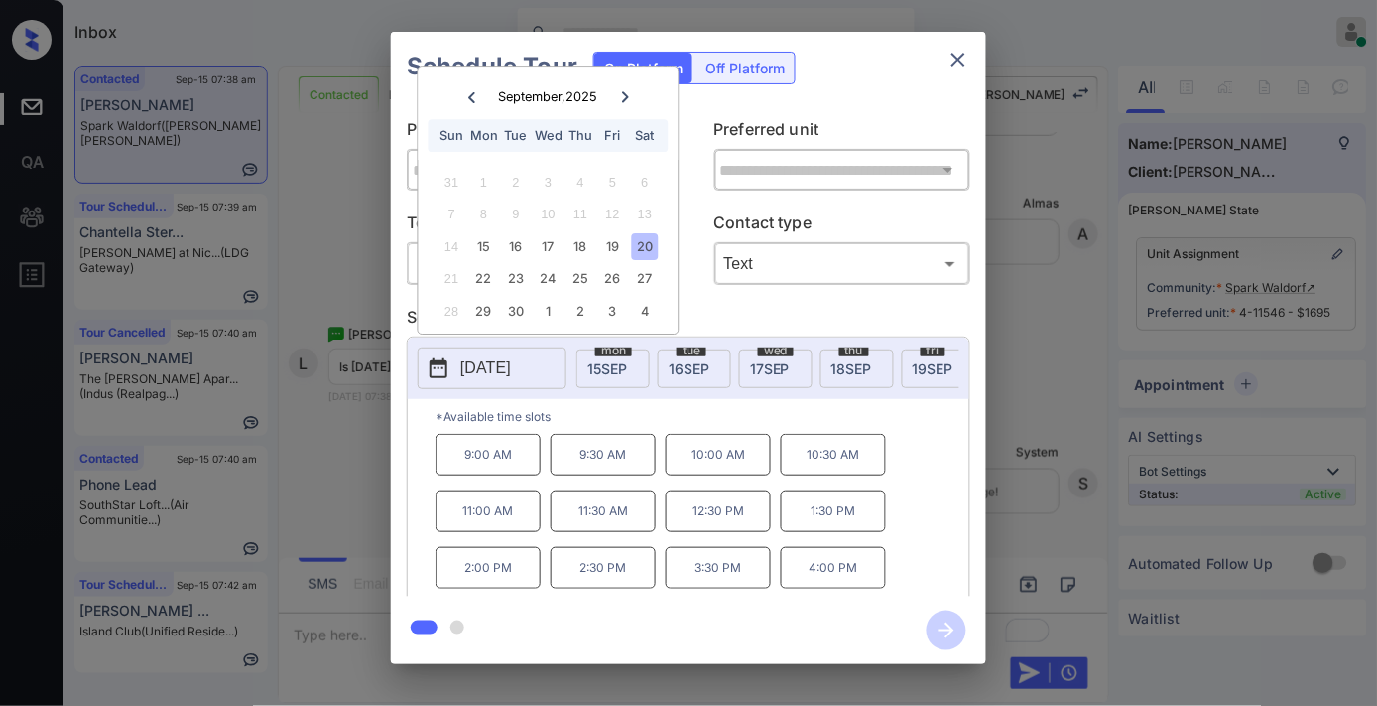
click at [595, 532] on p "11:30 AM" at bounding box center [603, 511] width 105 height 42
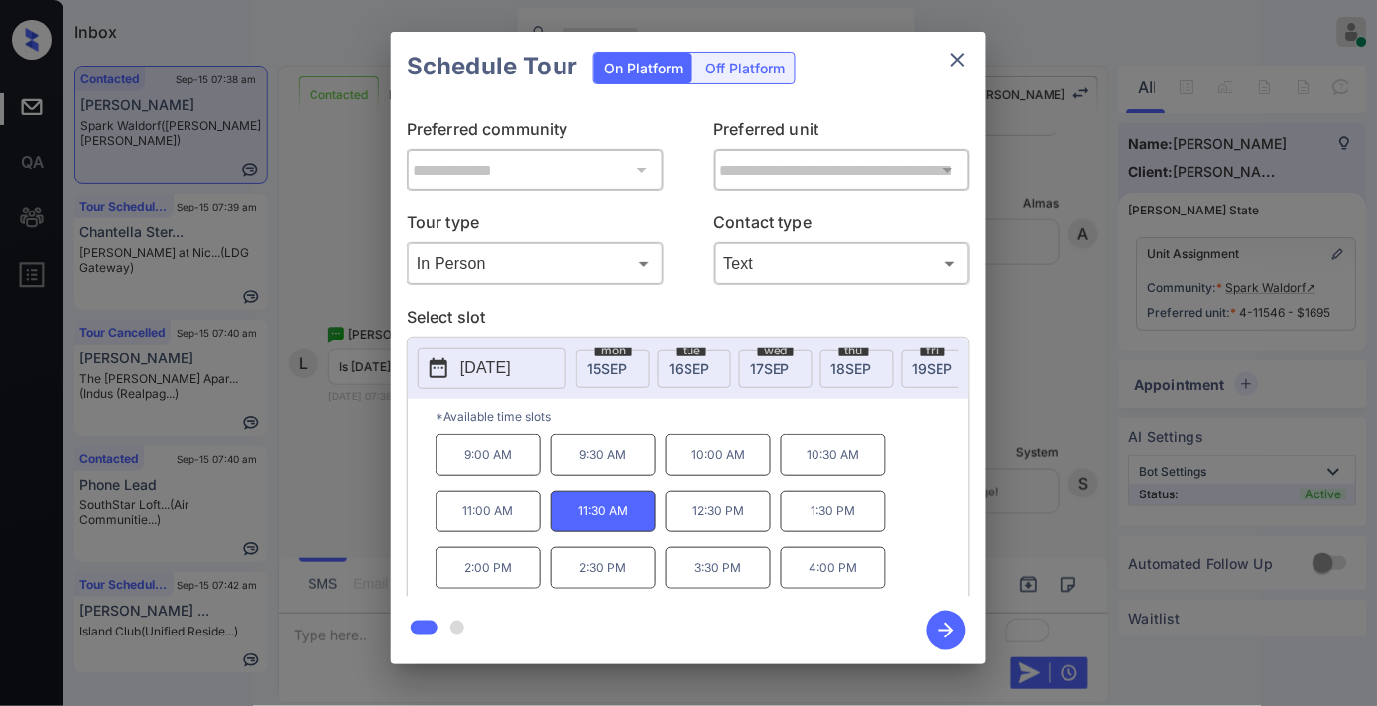
click at [959, 622] on icon "button" at bounding box center [947, 630] width 40 height 40
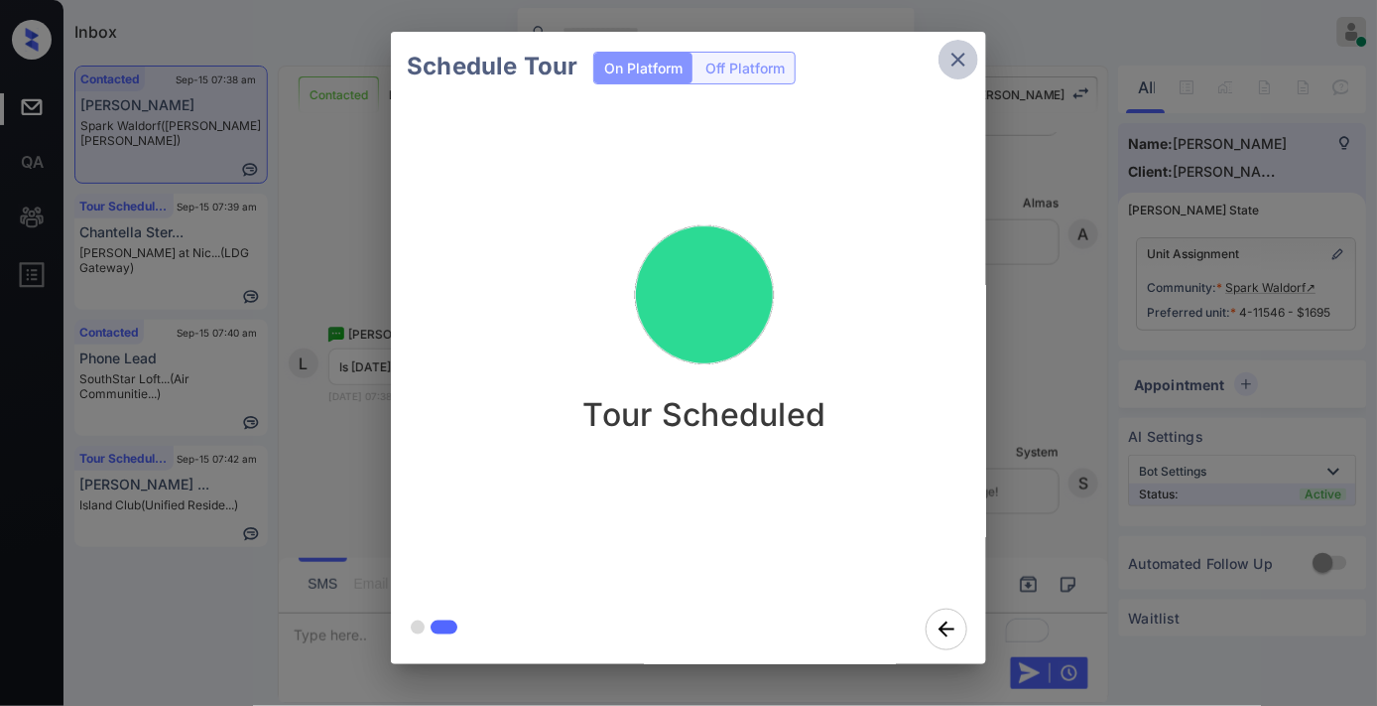
click at [947, 55] on icon "close" at bounding box center [959, 60] width 24 height 24
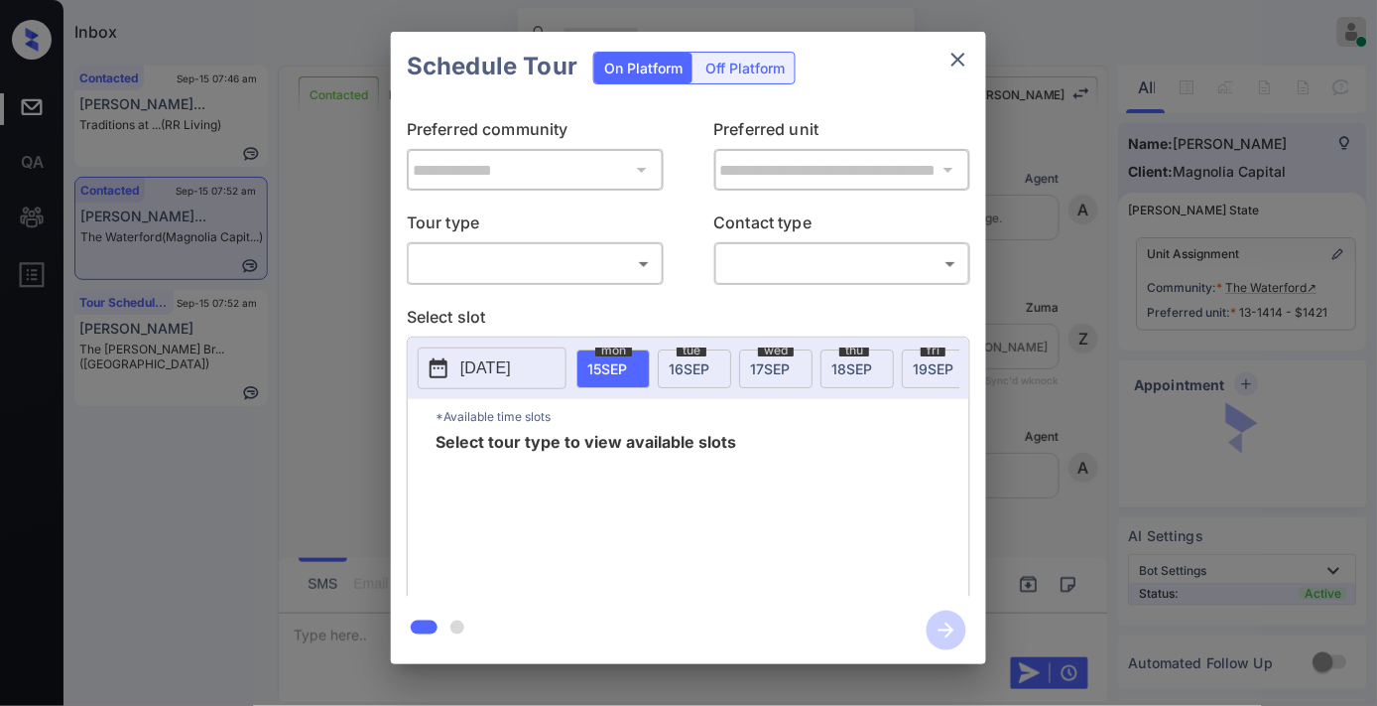
scroll to position [3252, 0]
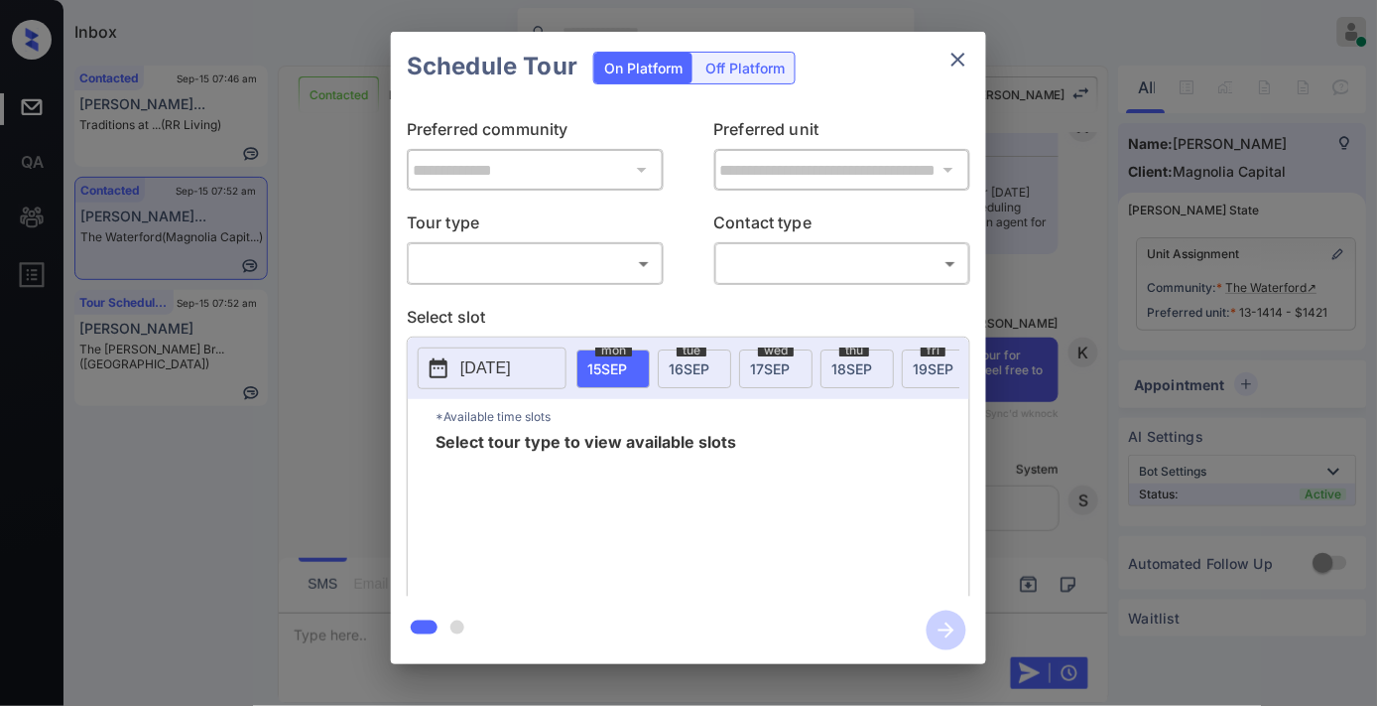
click at [640, 274] on body "Inbox Samantha Soliven Online Set yourself offline Set yourself on break Profil…" at bounding box center [688, 353] width 1377 height 706
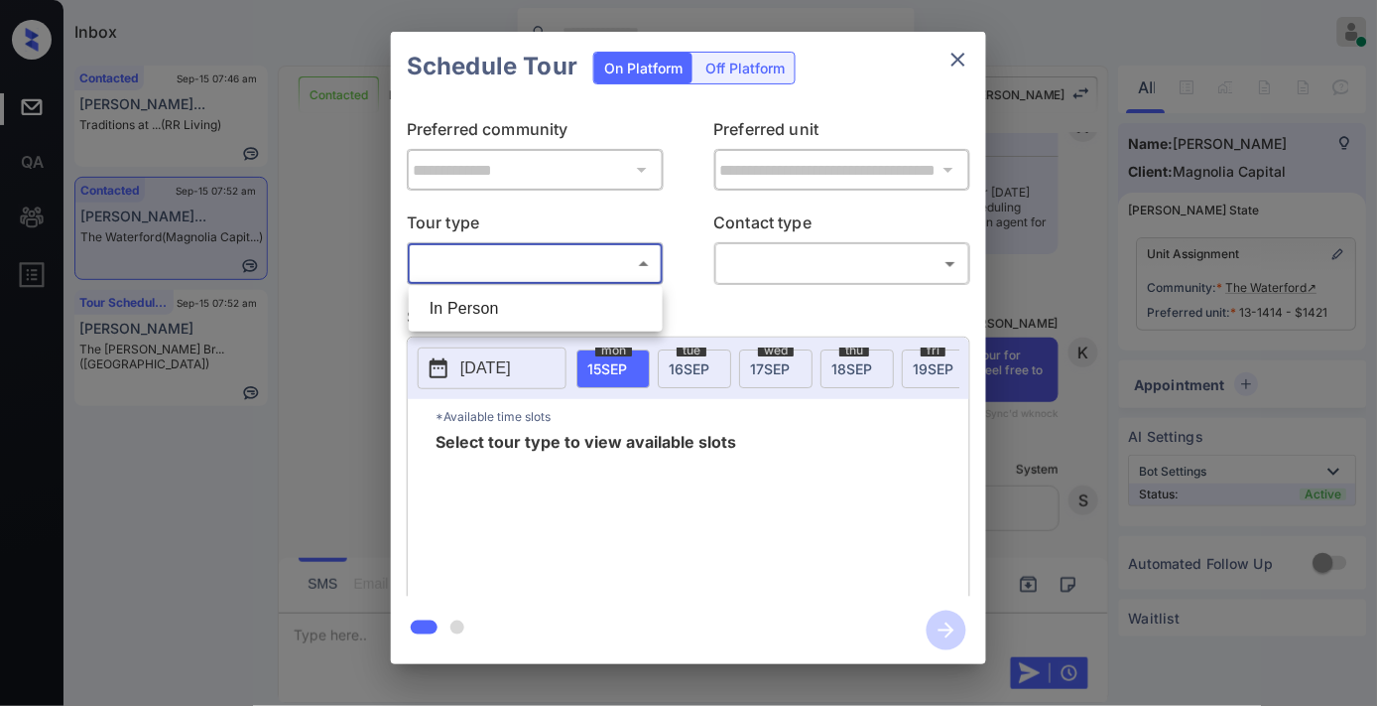
click at [635, 295] on li "In Person" at bounding box center [536, 309] width 244 height 36
type input "********"
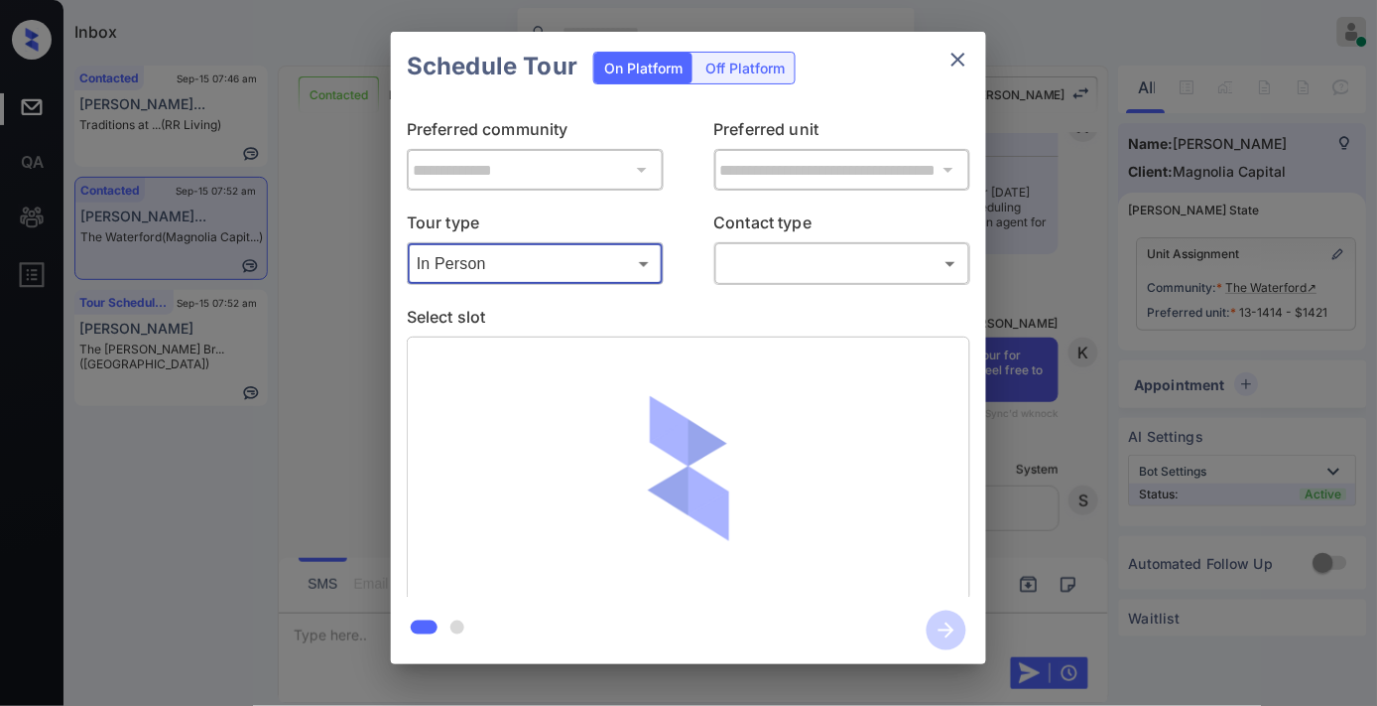
click at [804, 279] on body "Inbox Samantha Soliven Online Set yourself offline Set yourself on break Profil…" at bounding box center [688, 353] width 1377 height 706
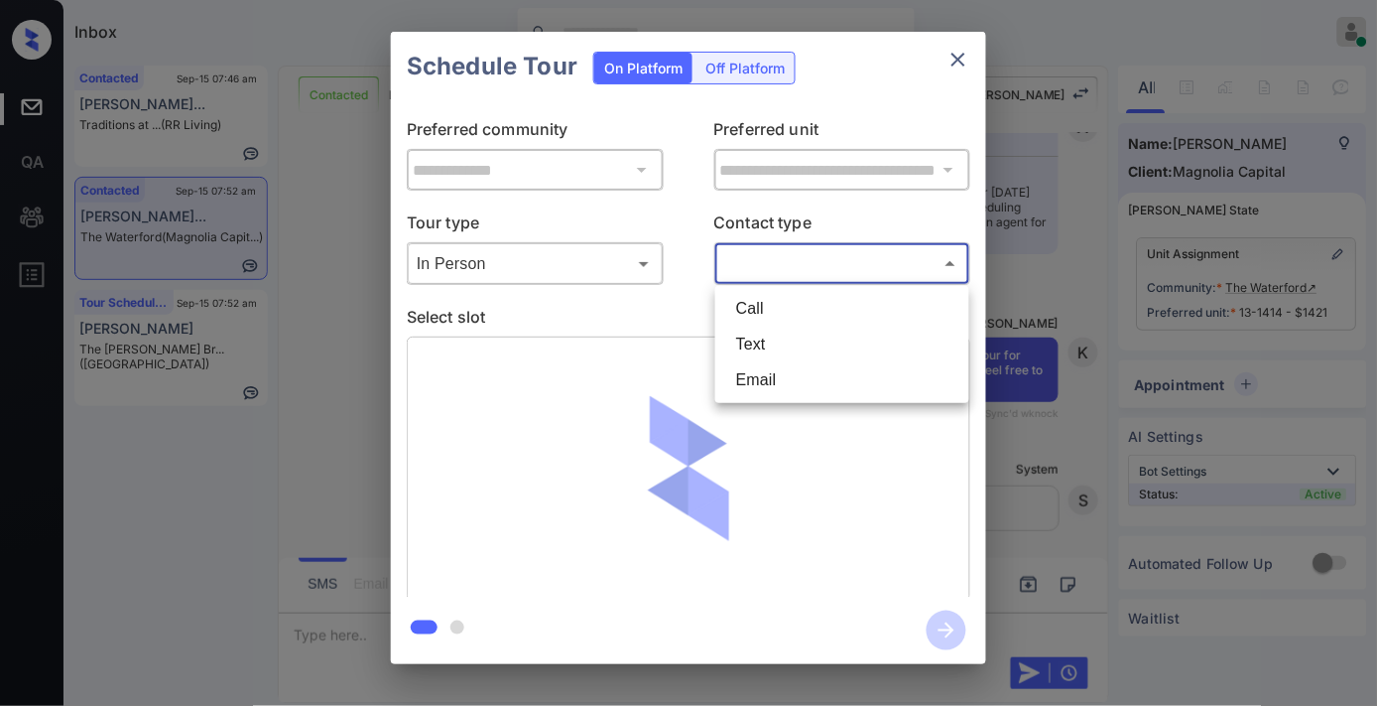
click at [810, 348] on li "Text" at bounding box center [842, 344] width 244 height 36
type input "****"
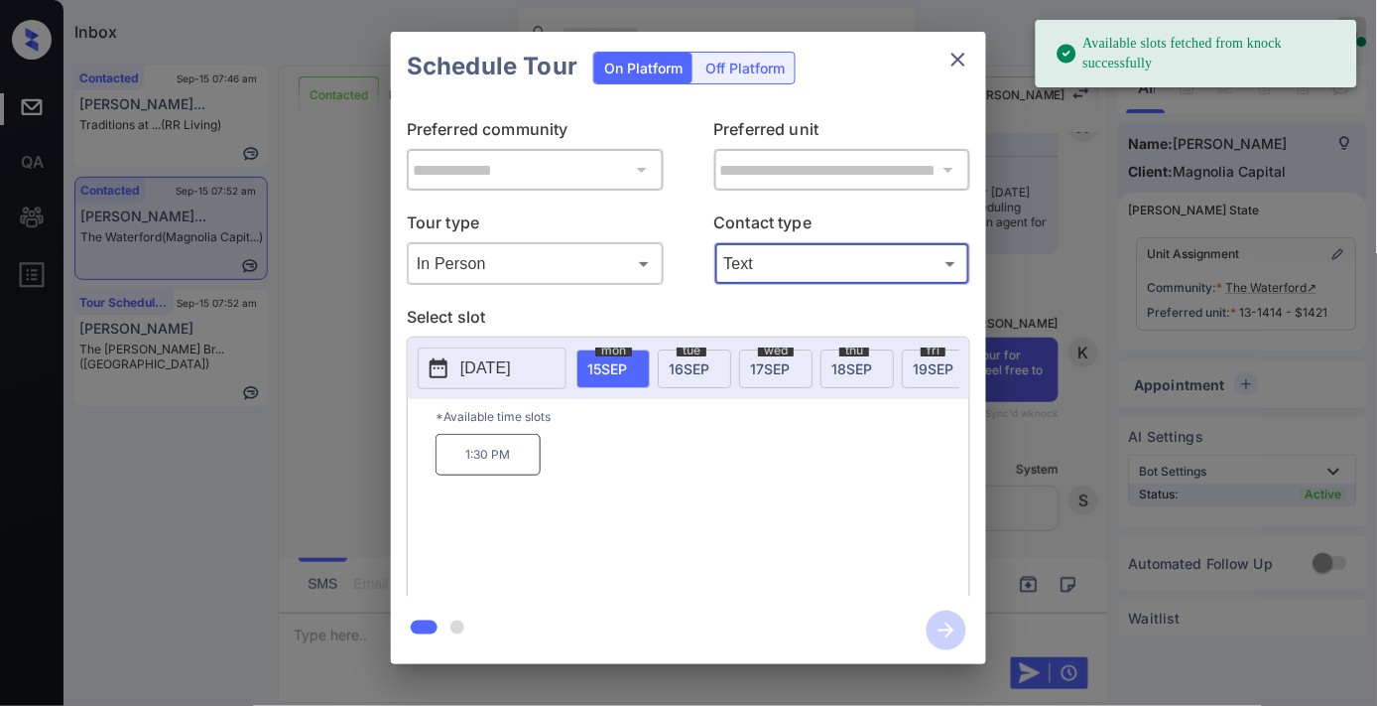
click at [675, 370] on span "16 SEP" at bounding box center [689, 368] width 41 height 17
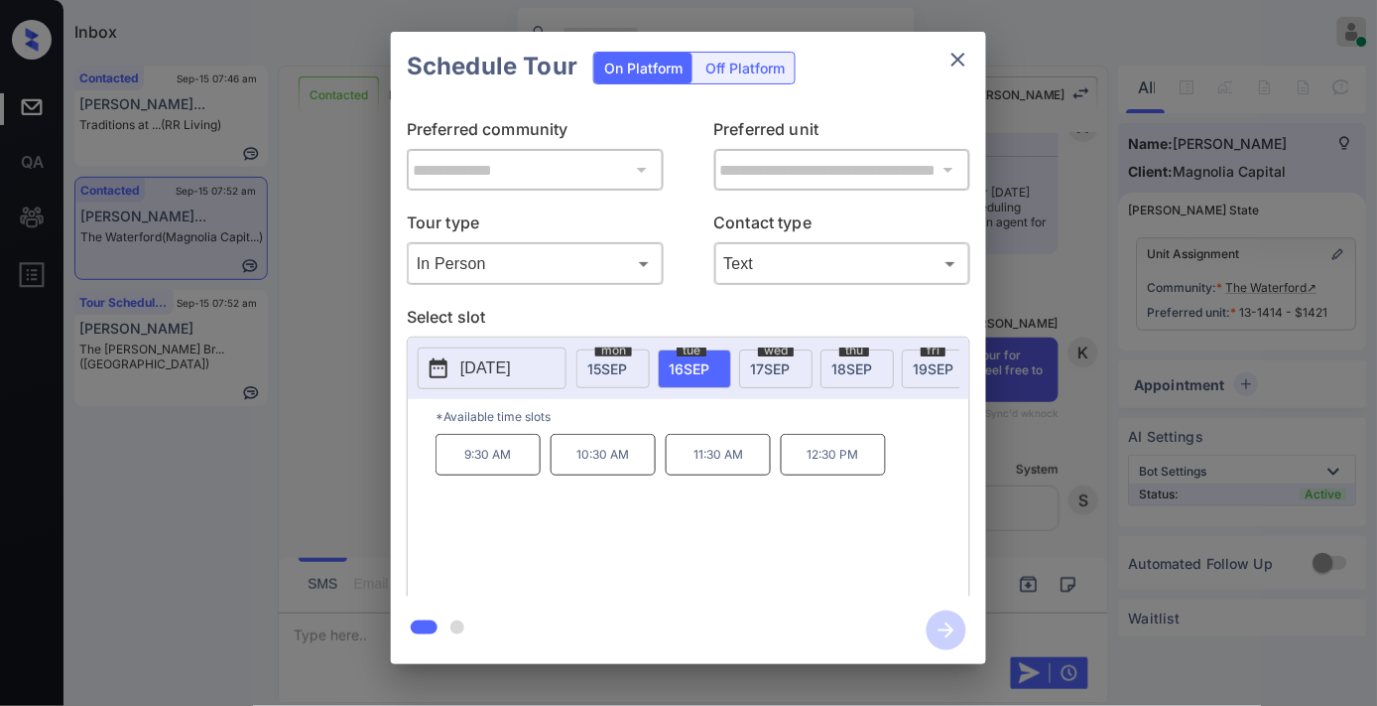
click at [837, 475] on p "12:30 PM" at bounding box center [833, 455] width 105 height 42
click at [960, 636] on icon "button" at bounding box center [947, 630] width 40 height 40
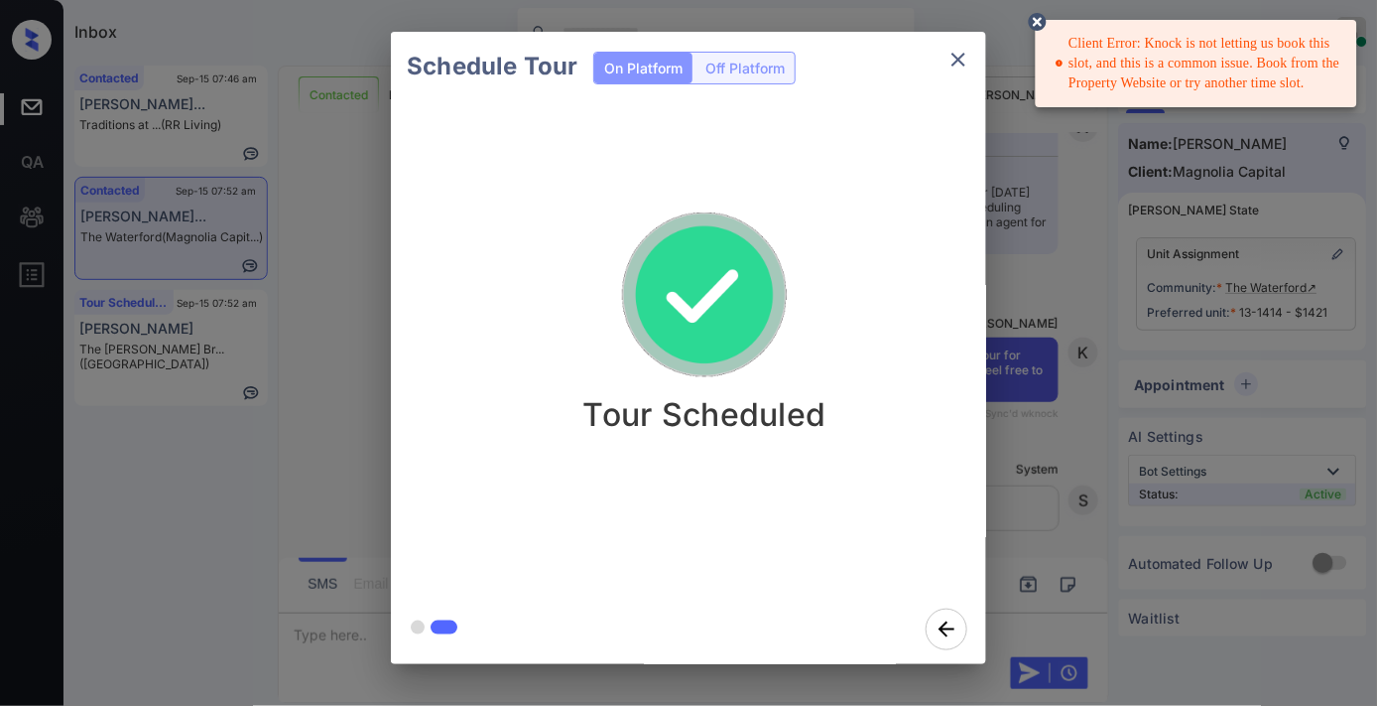
click at [947, 65] on icon "close" at bounding box center [959, 60] width 24 height 24
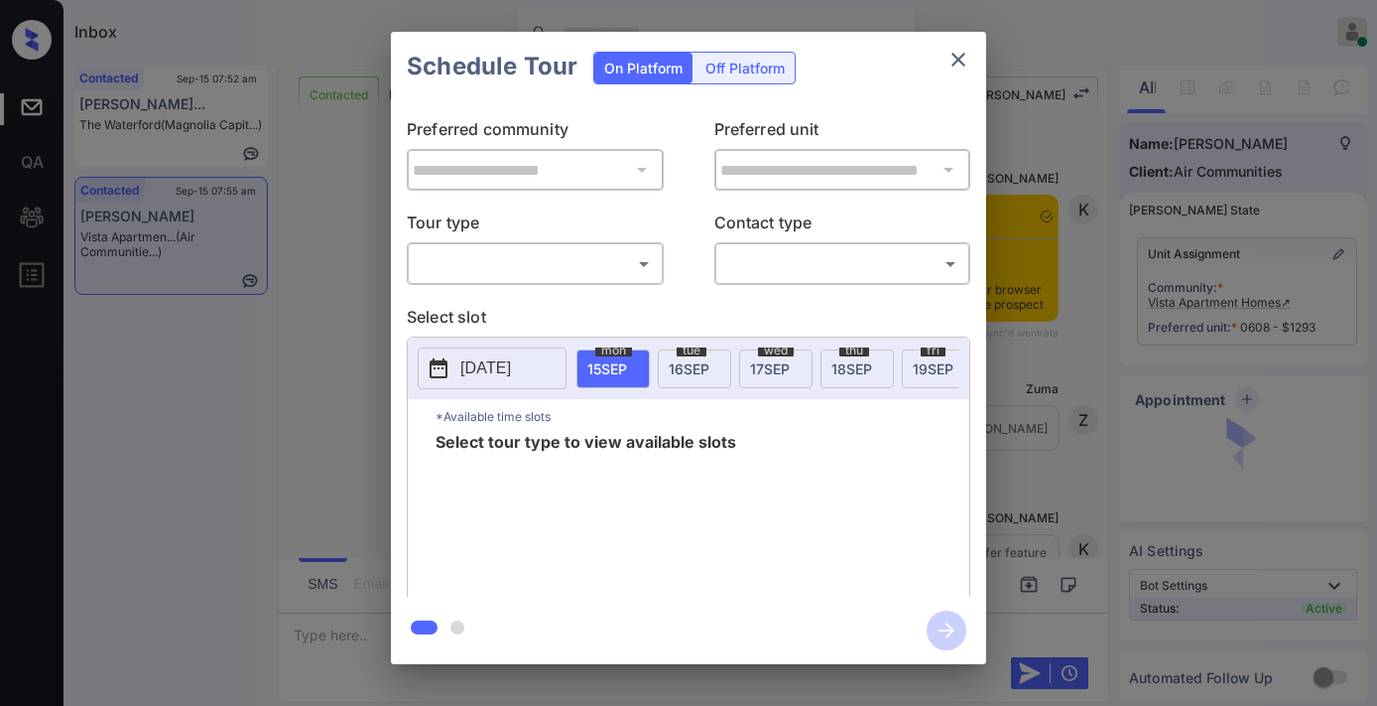
click at [537, 263] on body "Inbox Samantha Soliven Online Set yourself offline Set yourself on break Profil…" at bounding box center [688, 353] width 1377 height 706
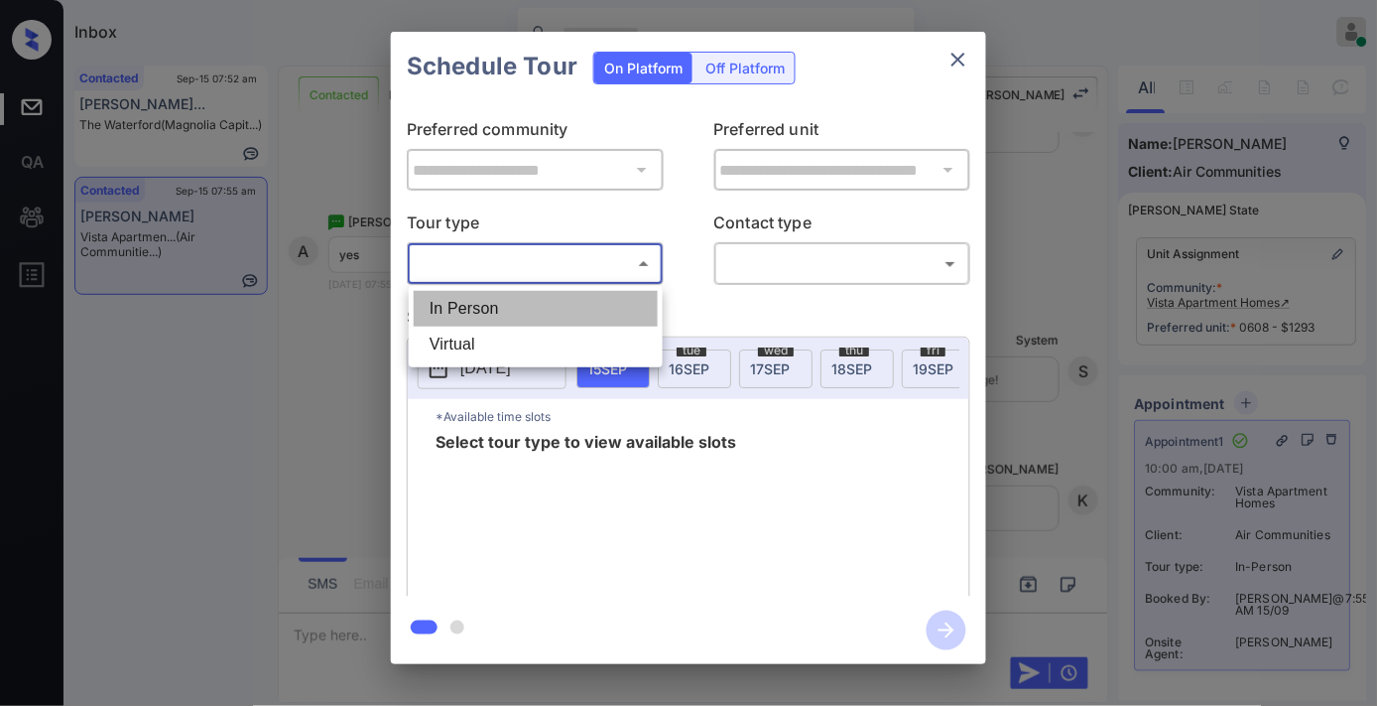
click at [543, 303] on li "In Person" at bounding box center [536, 309] width 244 height 36
type input "********"
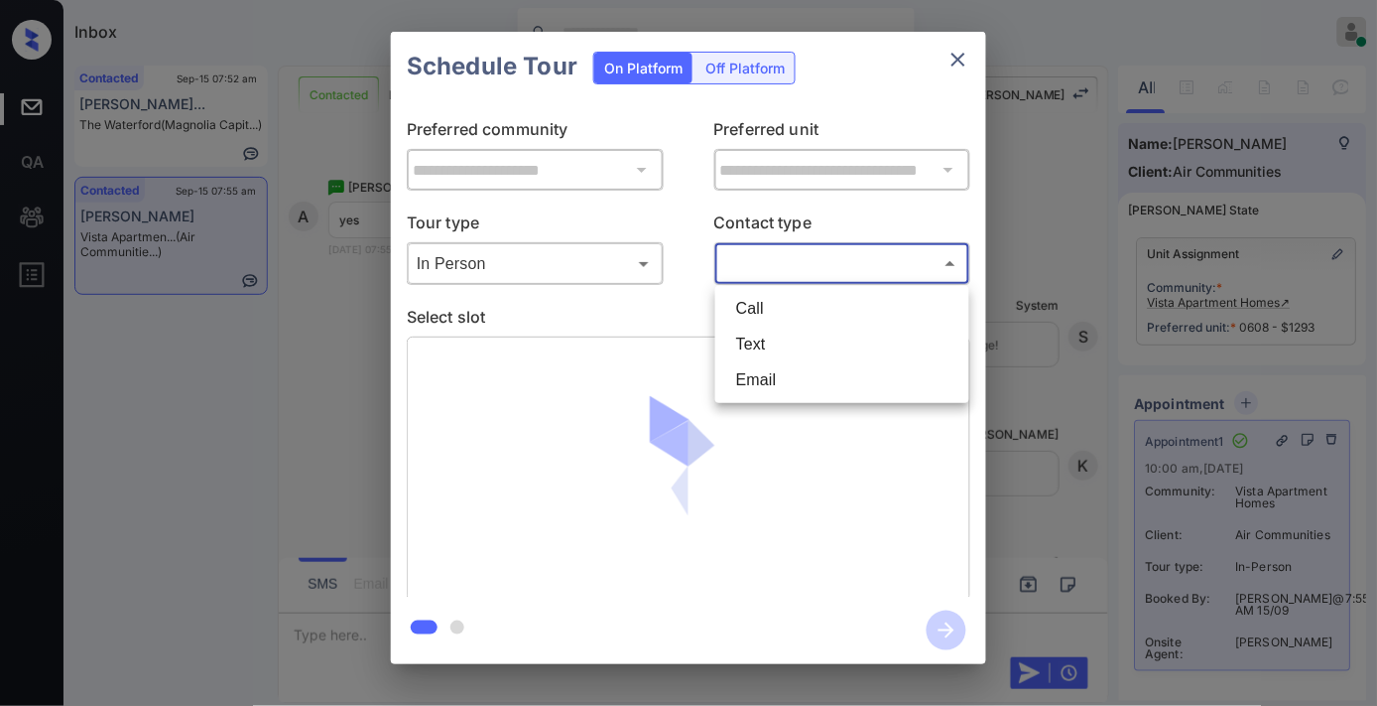
click at [769, 275] on body "Inbox Samantha Soliven Online Set yourself offline Set yourself on break Profil…" at bounding box center [688, 353] width 1377 height 706
click at [780, 329] on li "Text" at bounding box center [842, 344] width 244 height 36
type input "****"
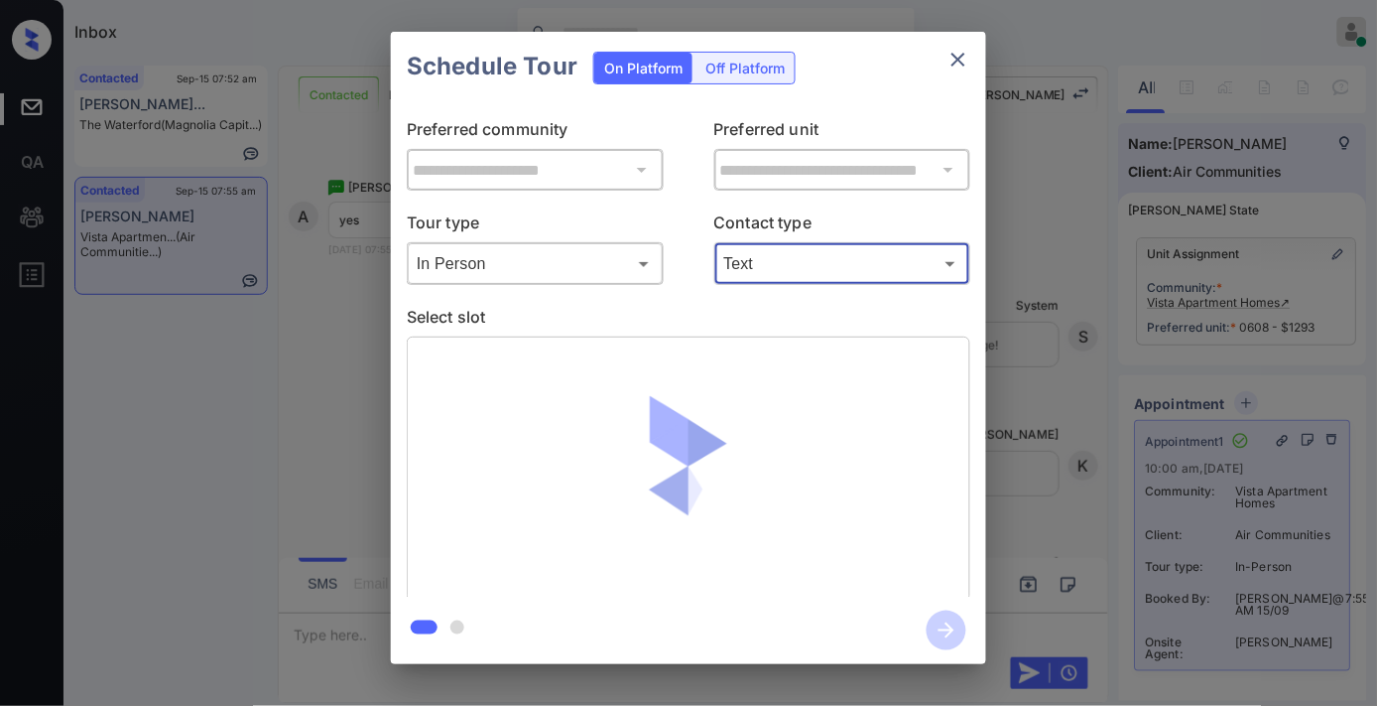
click at [959, 50] on icon "close" at bounding box center [959, 60] width 24 height 24
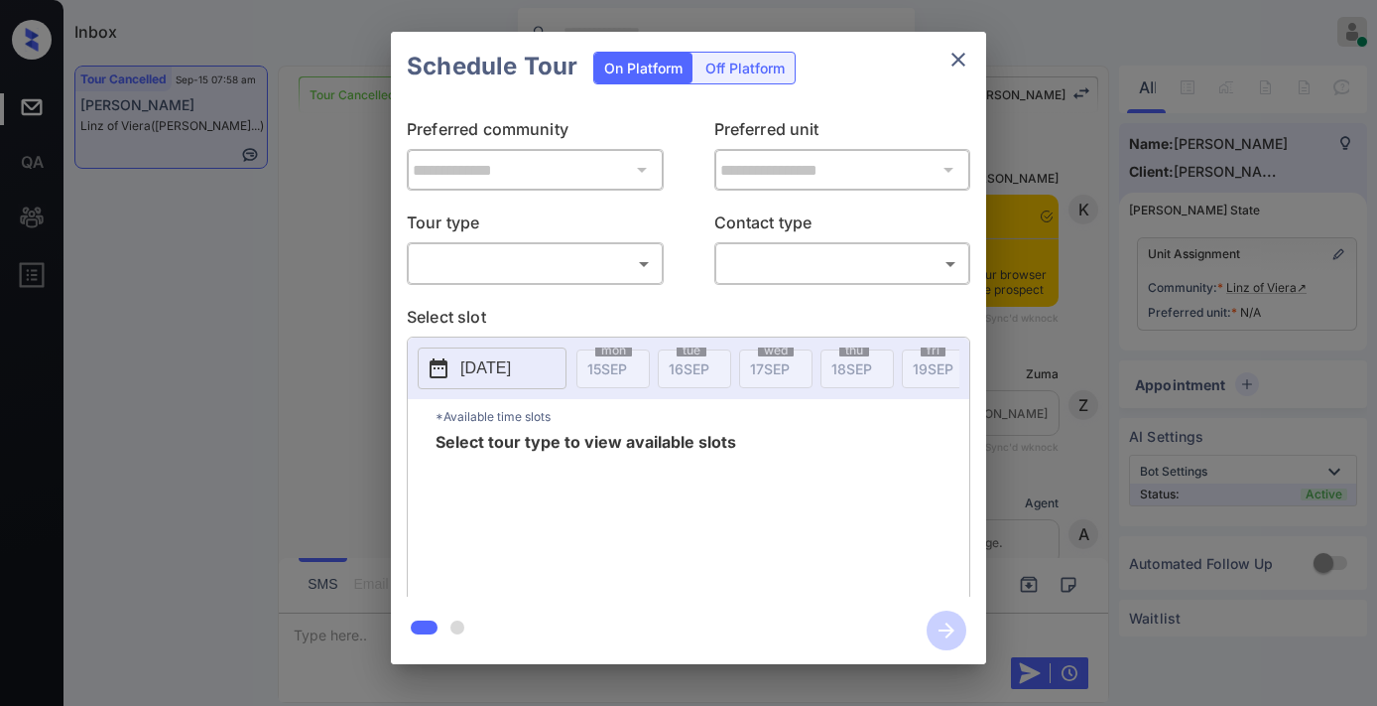
click at [607, 274] on body "Inbox Samantha Soliven Online Set yourself offline Set yourself on break Profil…" at bounding box center [688, 353] width 1377 height 706
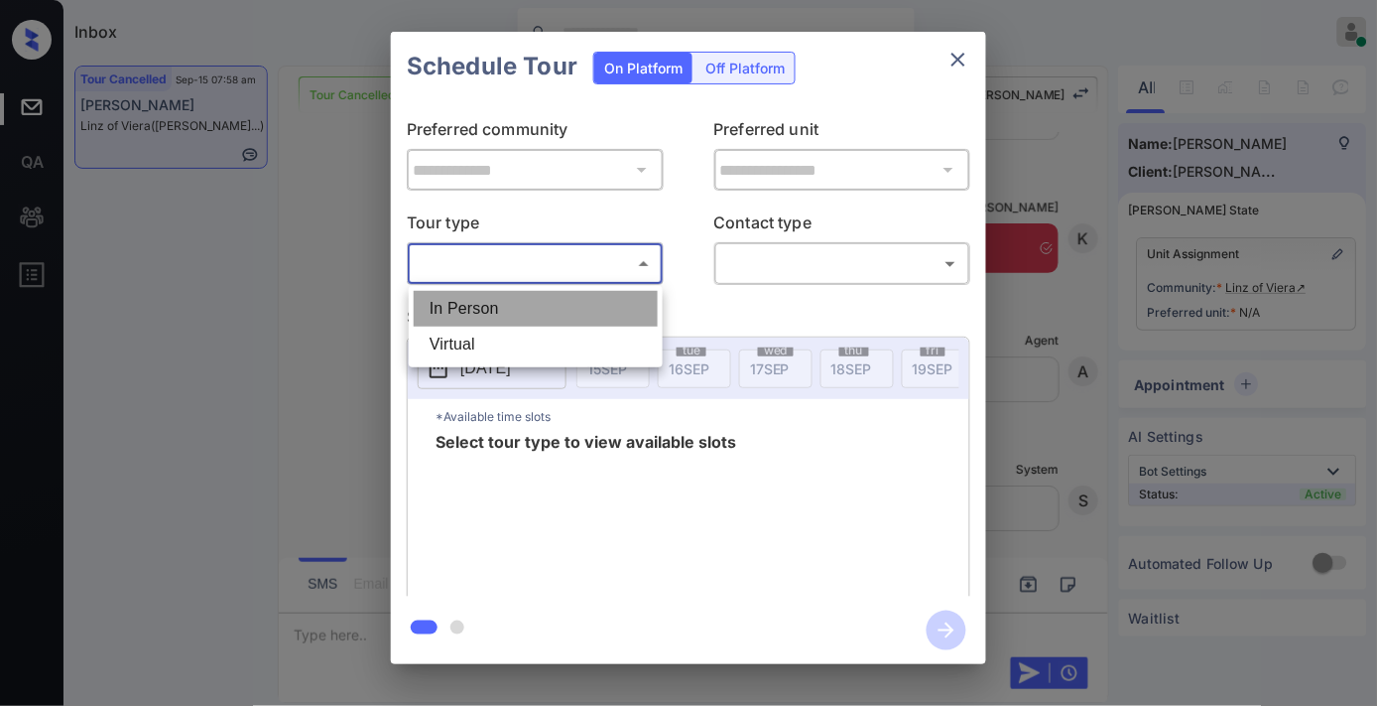
click at [590, 313] on li "In Person" at bounding box center [536, 309] width 244 height 36
type input "********"
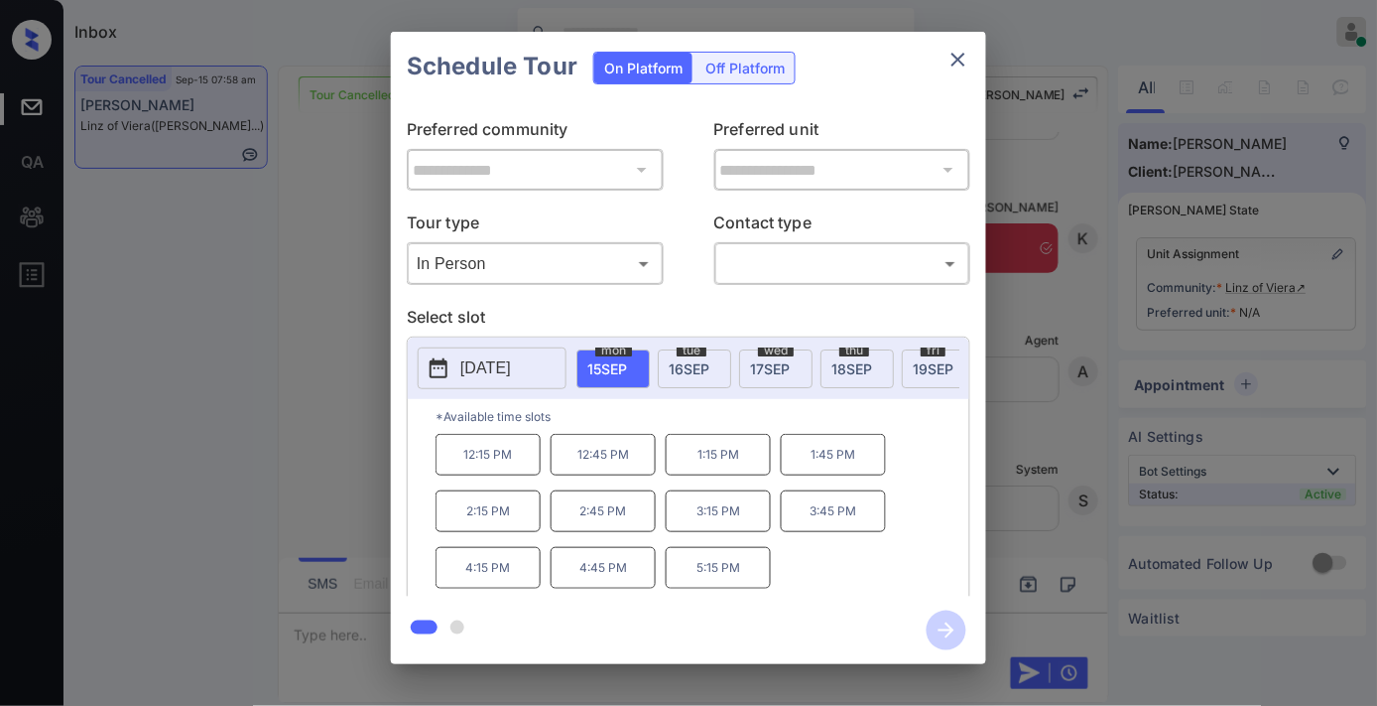
click at [460, 352] on button "2025-09-15" at bounding box center [492, 368] width 149 height 42
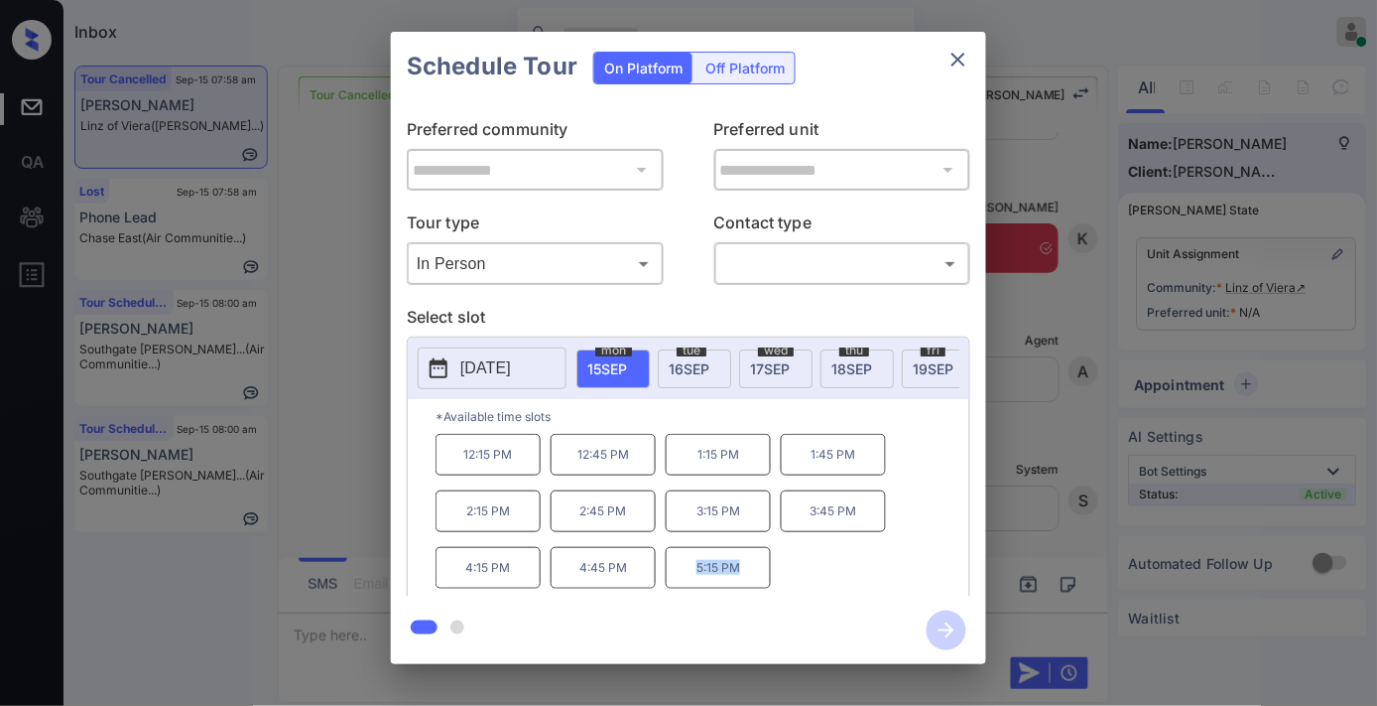
drag, startPoint x: 676, startPoint y: 570, endPoint x: 647, endPoint y: 570, distance: 28.8
click at [647, 570] on div "12:15 PM 12:45 PM 1:15 PM 1:45 PM 2:15 PM 2:45 PM 3:15 PM 3:45 PM 4:15 PM 4:45 …" at bounding box center [703, 513] width 534 height 159
copy div "5:15 PM"
click at [951, 58] on icon "close" at bounding box center [959, 60] width 24 height 24
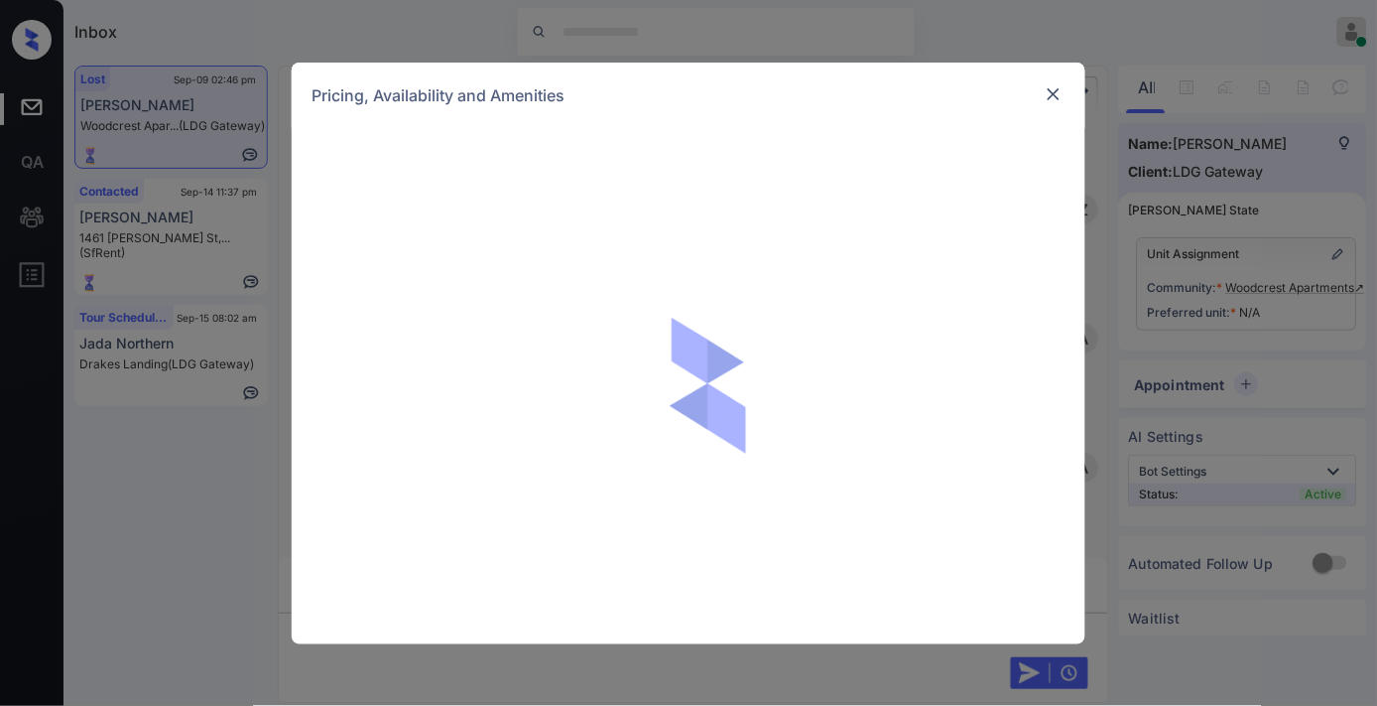
scroll to position [8331, 0]
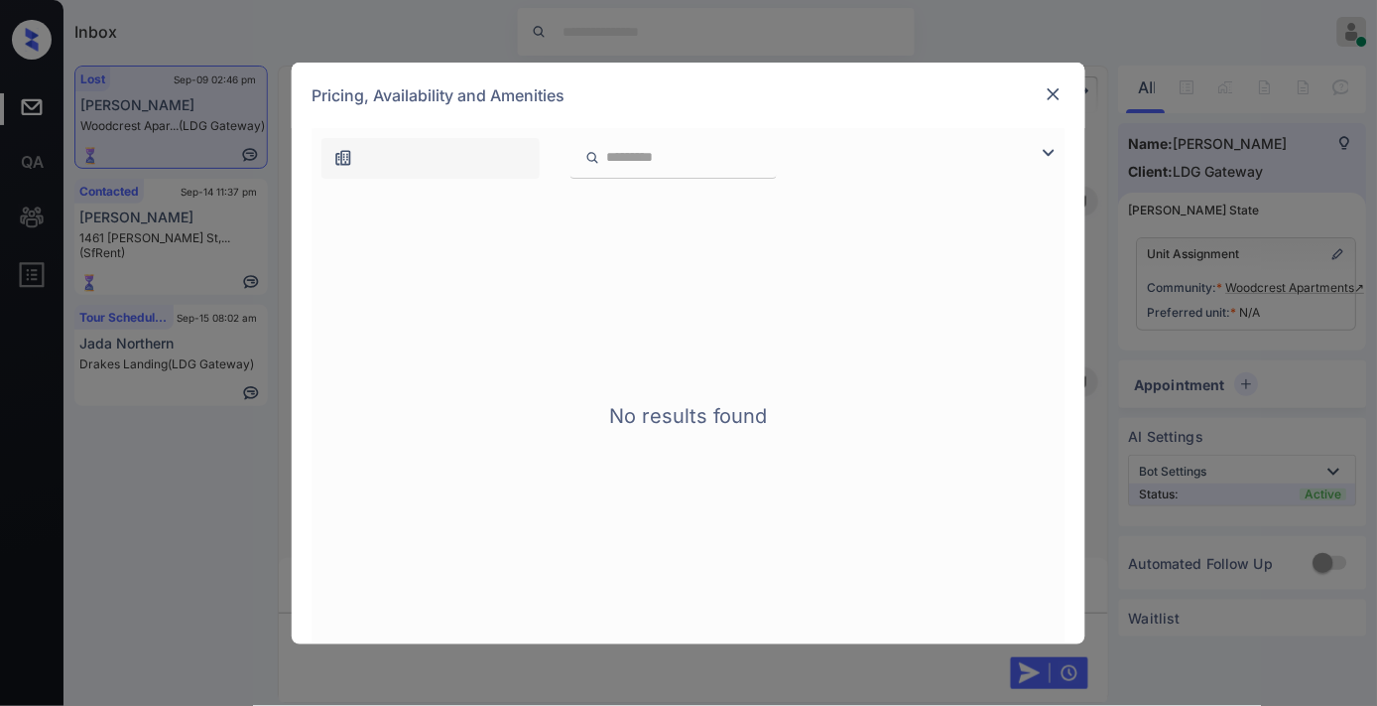
click at [1055, 96] on img at bounding box center [1054, 94] width 20 height 20
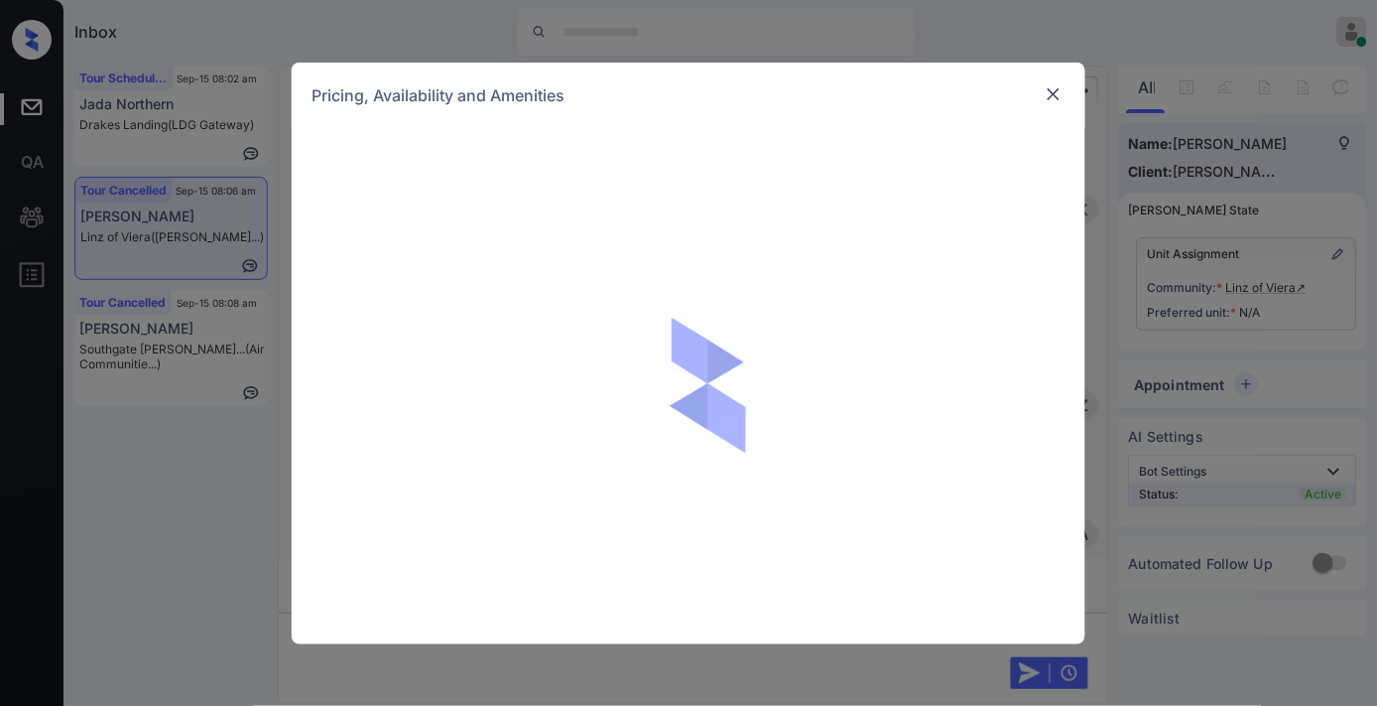
scroll to position [1149, 0]
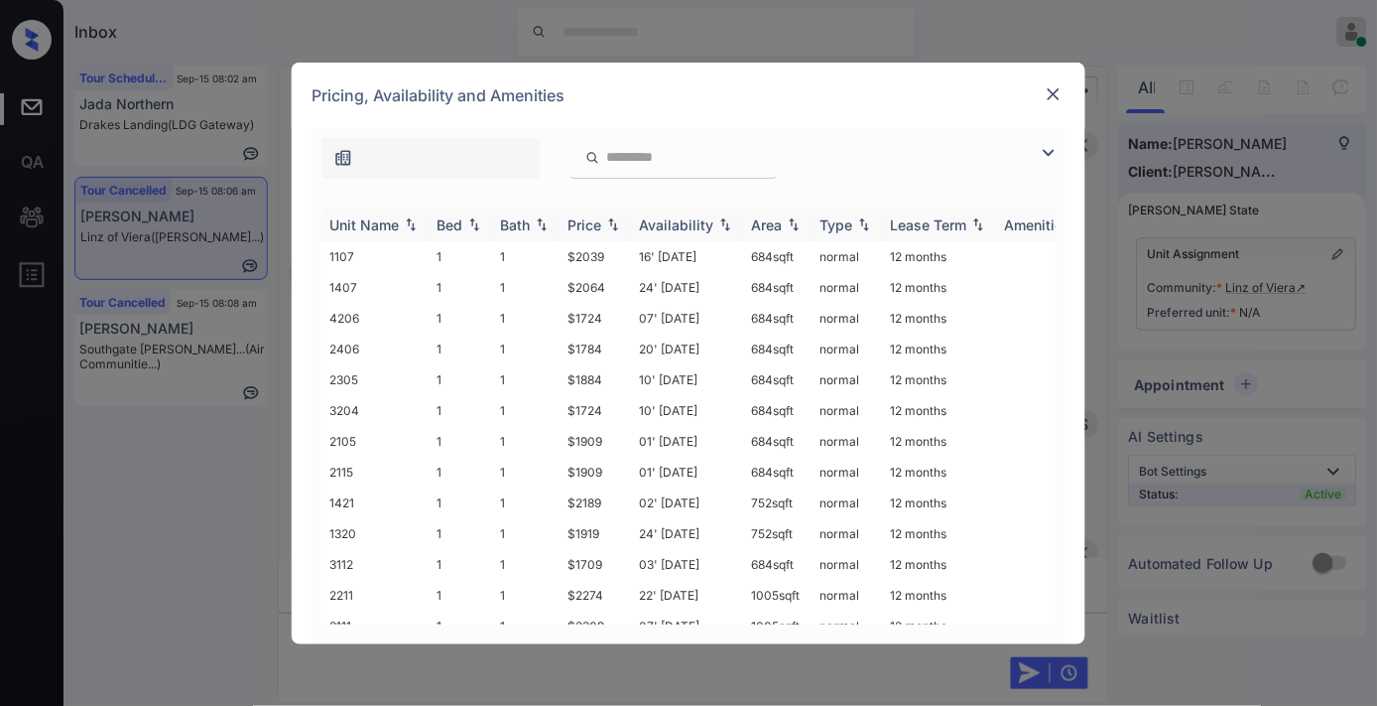
click at [607, 229] on img at bounding box center [613, 224] width 20 height 14
click at [586, 248] on td "$1709" at bounding box center [595, 256] width 71 height 31
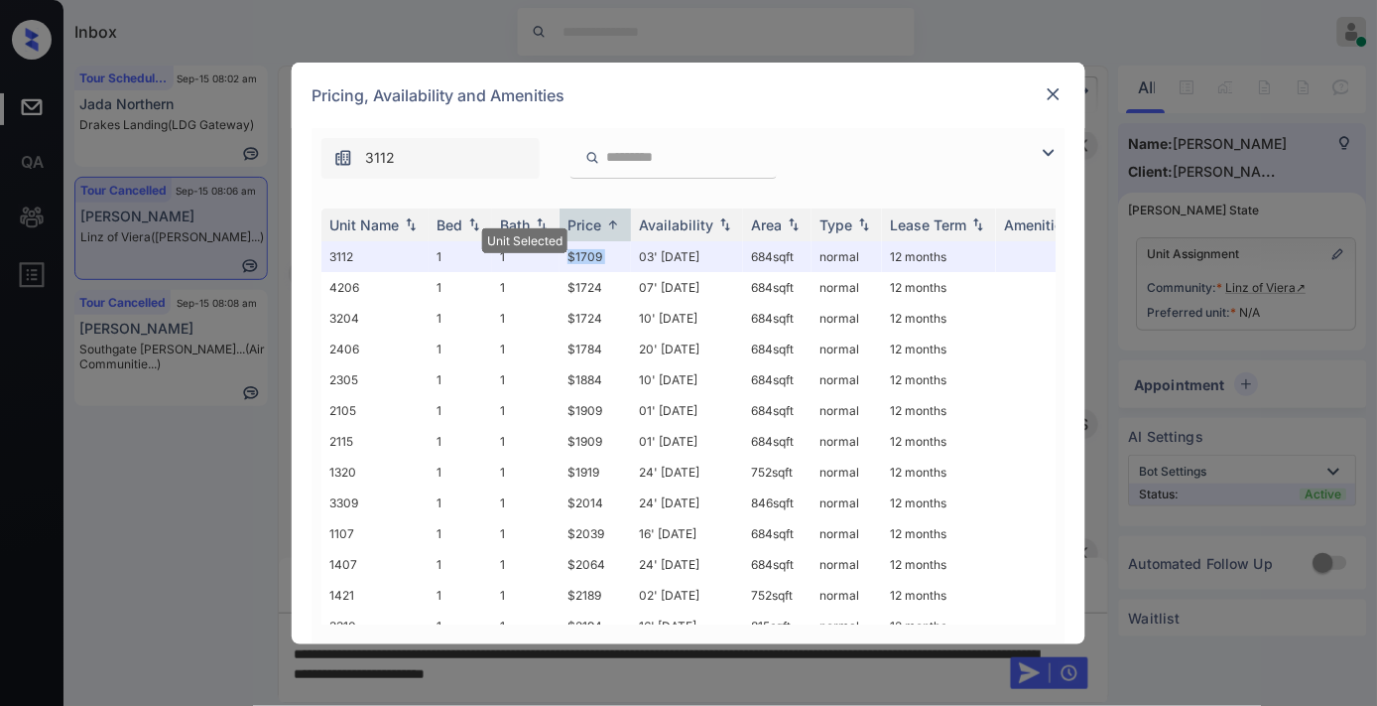
click at [1052, 101] on img at bounding box center [1054, 94] width 20 height 20
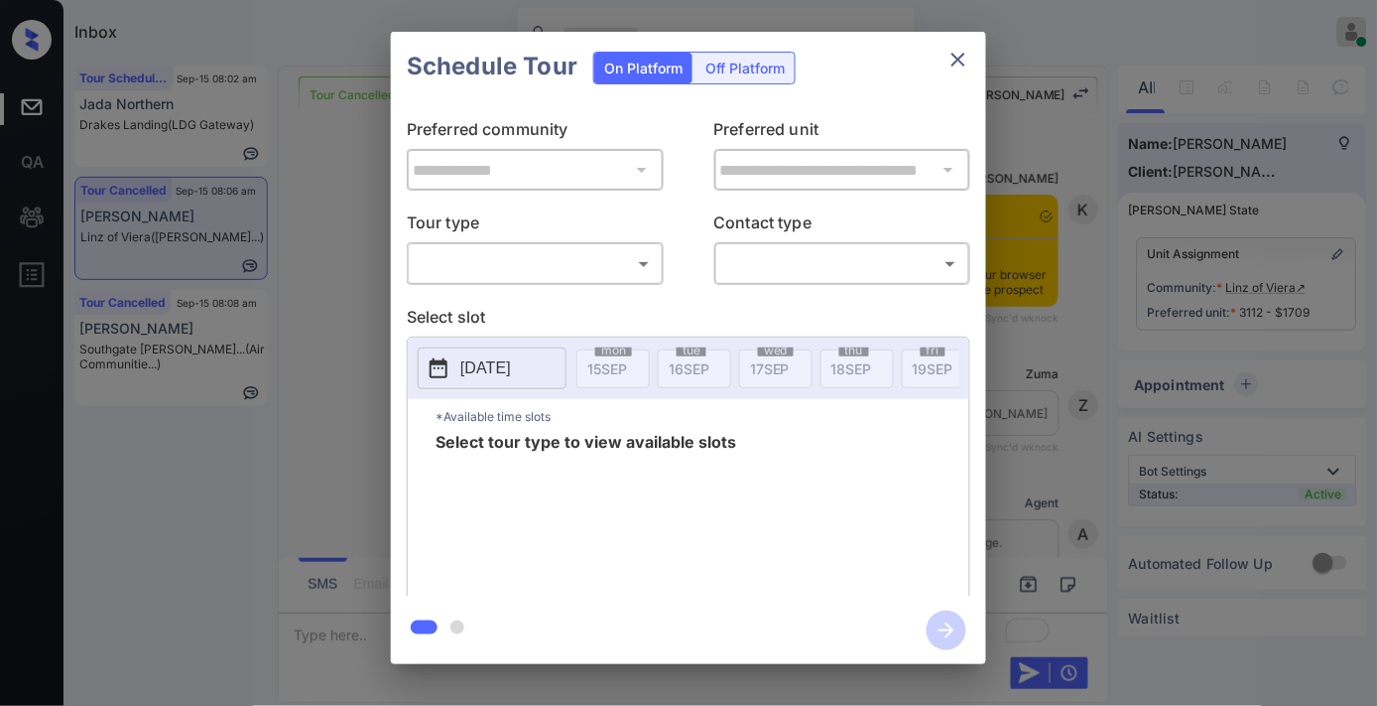
scroll to position [6416, 0]
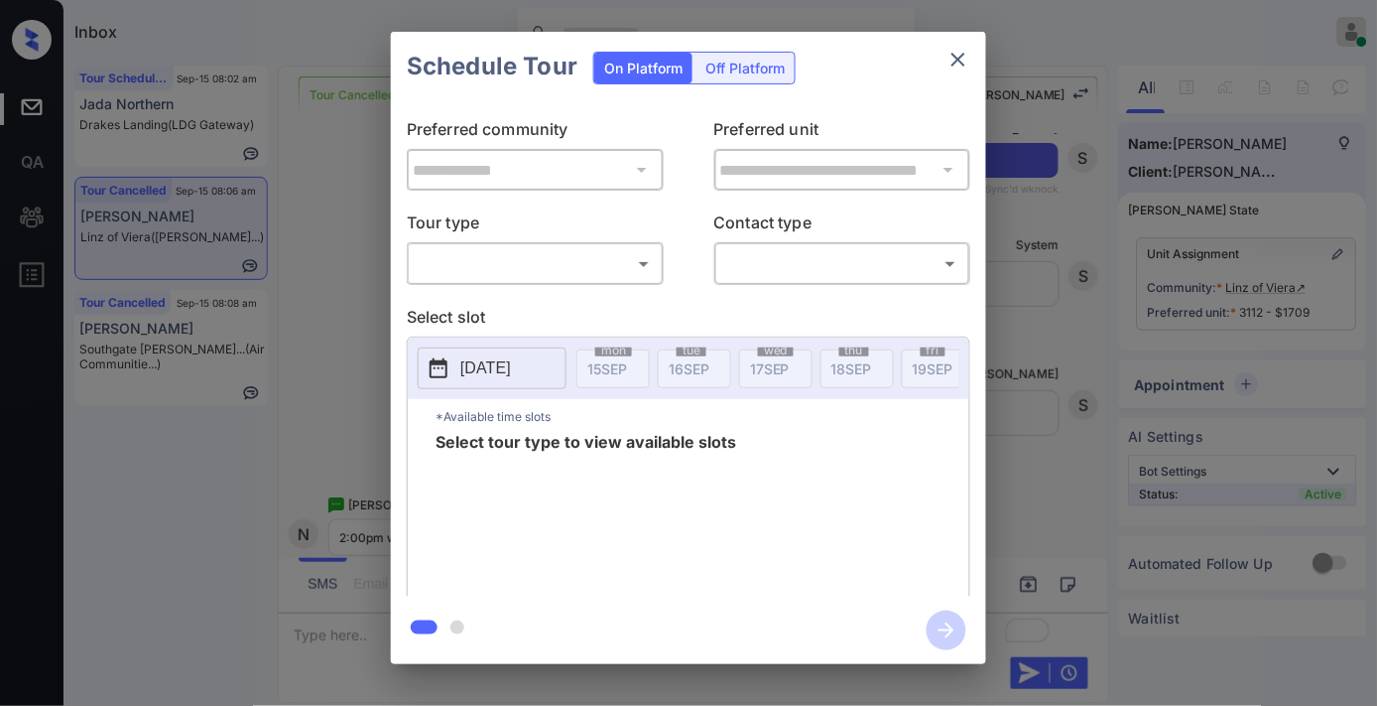
click at [631, 272] on body "Inbox [PERSON_NAME] Online Set yourself offline Set yourself on break Profile S…" at bounding box center [688, 353] width 1377 height 706
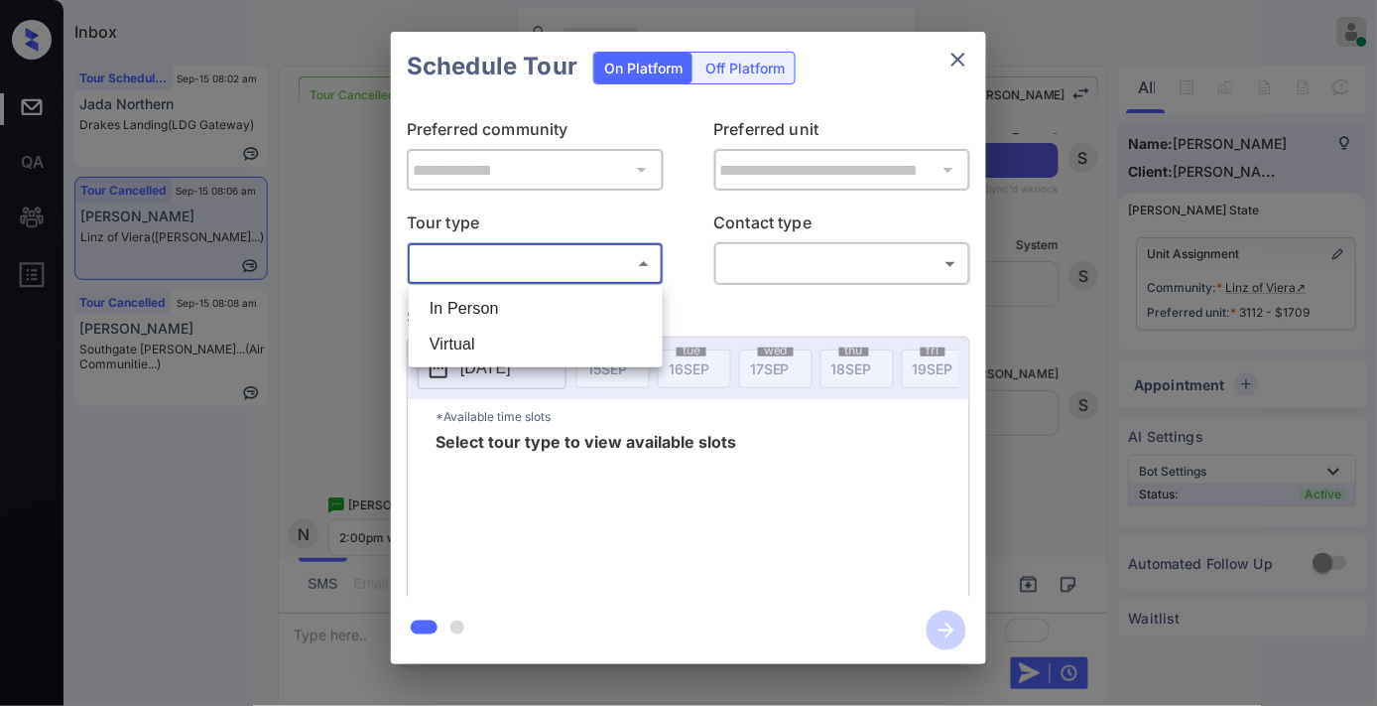
click at [574, 304] on li "In Person" at bounding box center [536, 309] width 244 height 36
type input "********"
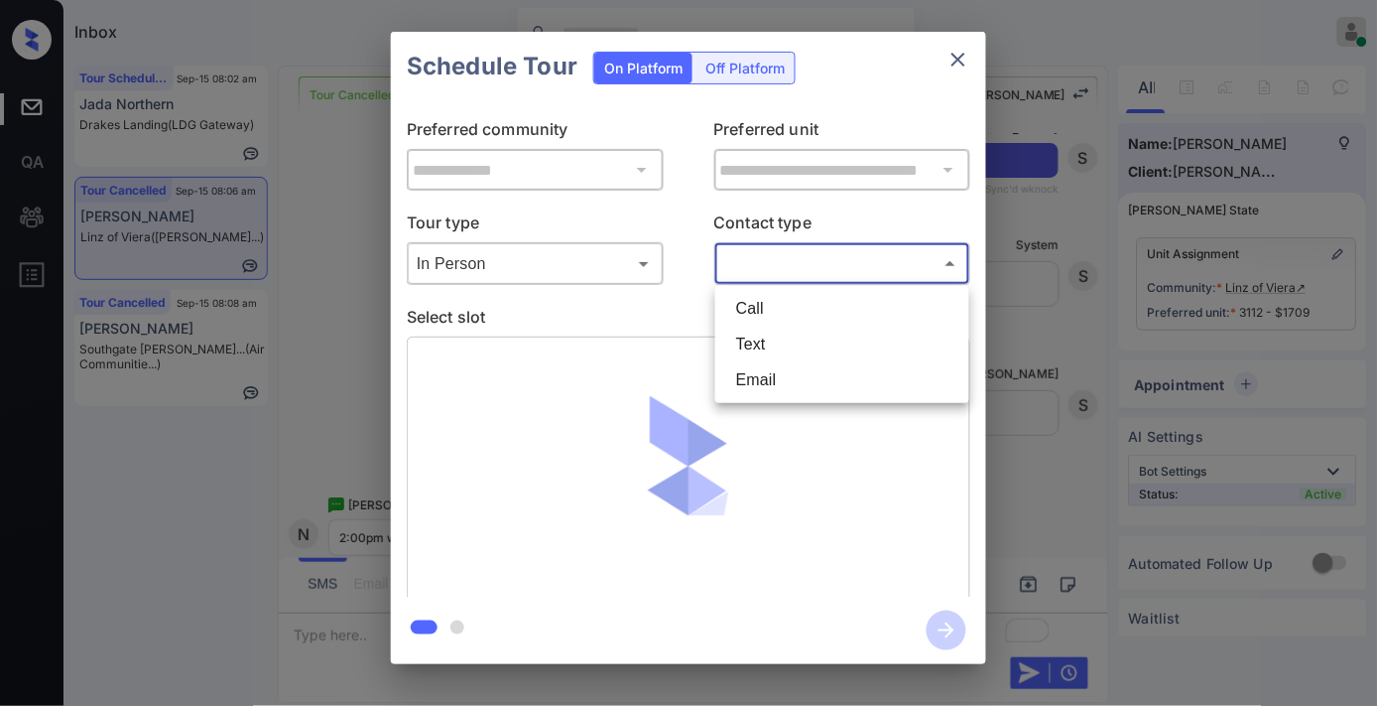
click at [748, 262] on body "Inbox [PERSON_NAME] Online Set yourself offline Set yourself on break Profile S…" at bounding box center [688, 353] width 1377 height 706
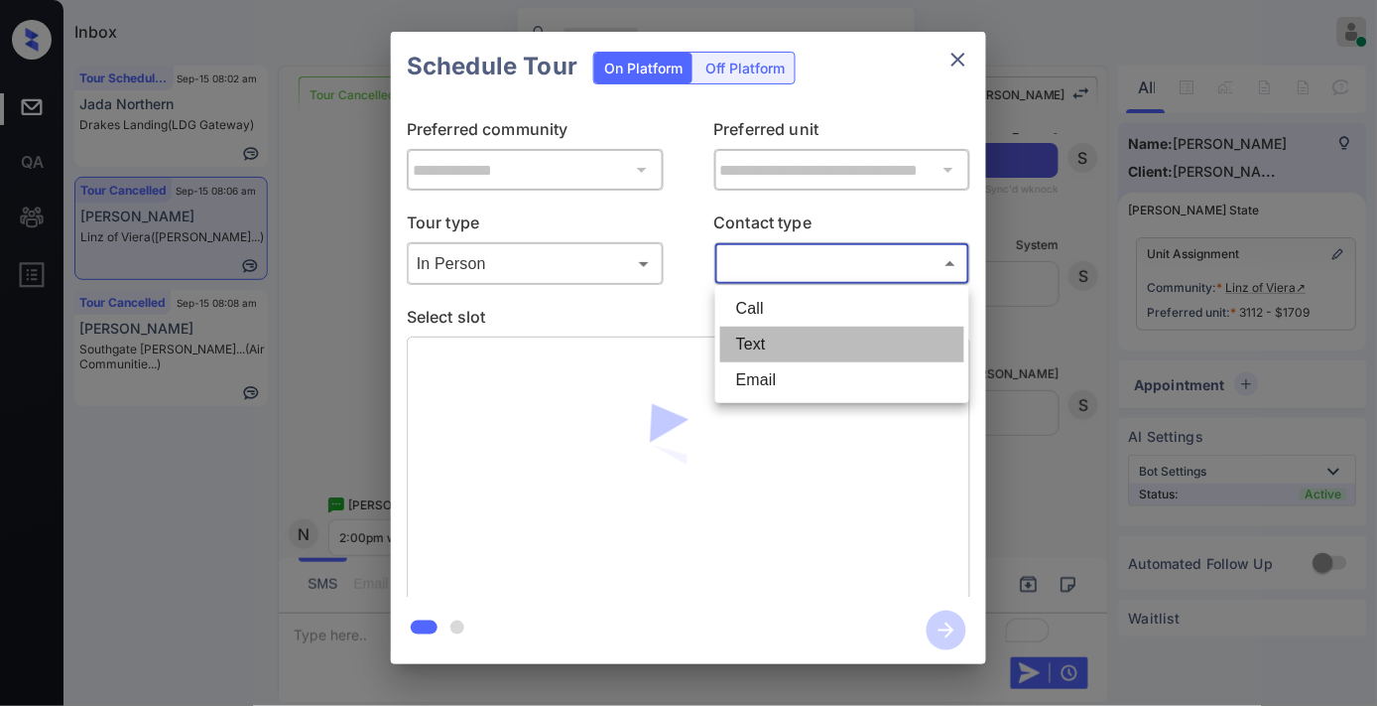
click at [754, 329] on li "Text" at bounding box center [842, 344] width 244 height 36
type input "****"
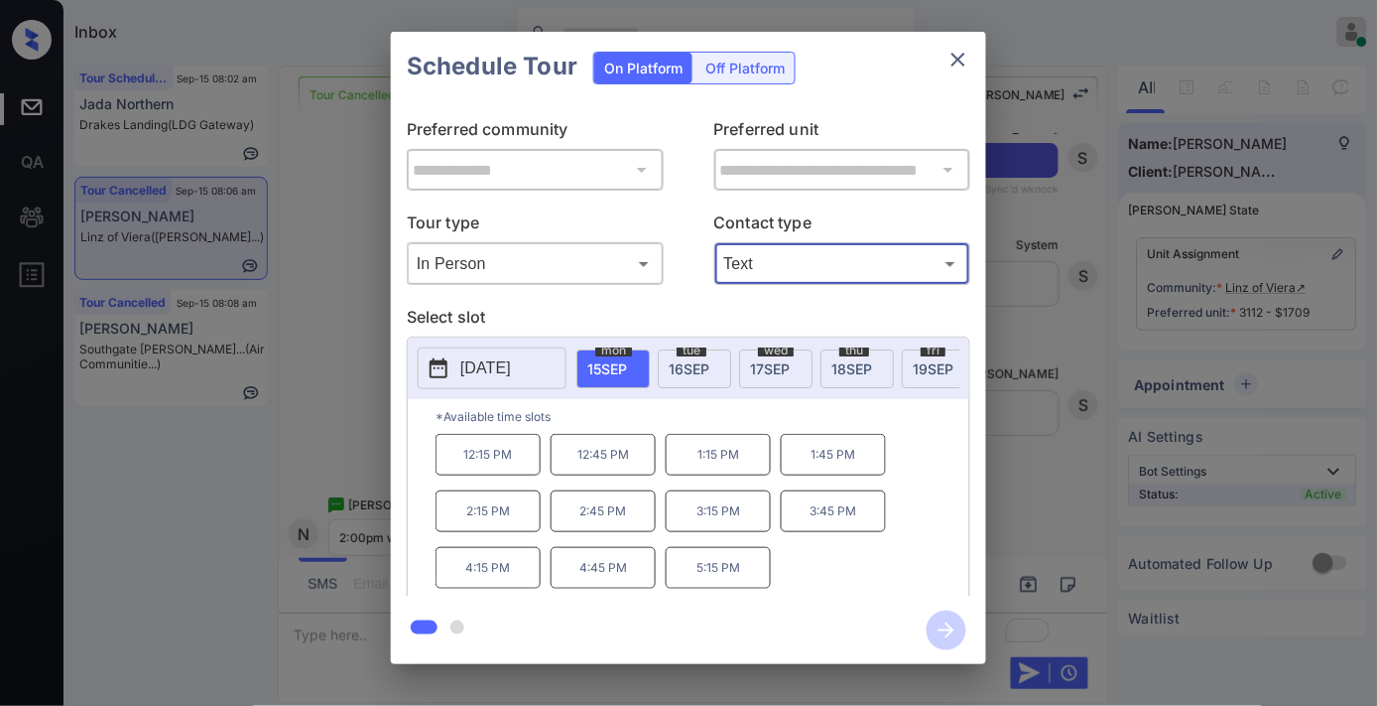
click at [503, 526] on p "2:15 PM" at bounding box center [488, 511] width 105 height 42
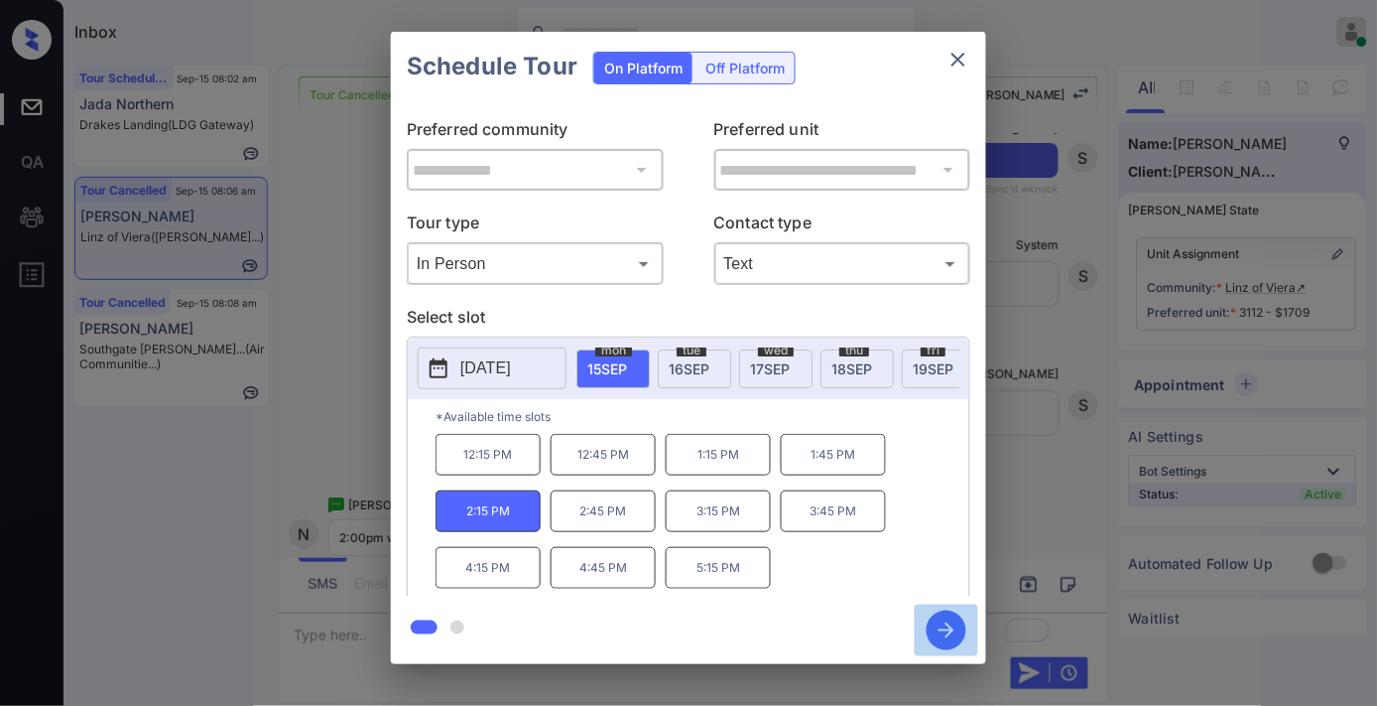
click at [950, 640] on icon "button" at bounding box center [947, 630] width 40 height 40
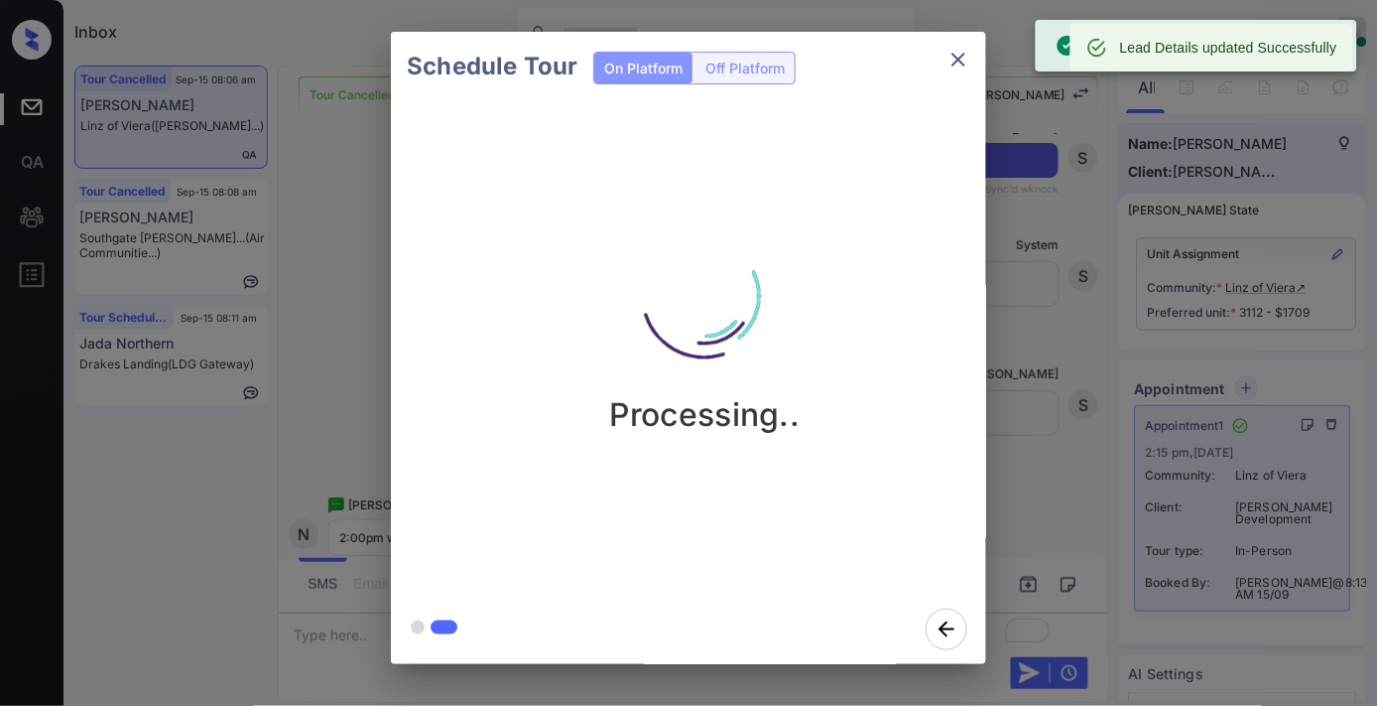
click at [814, 137] on div "Processing.." at bounding box center [704, 347] width 627 height 493
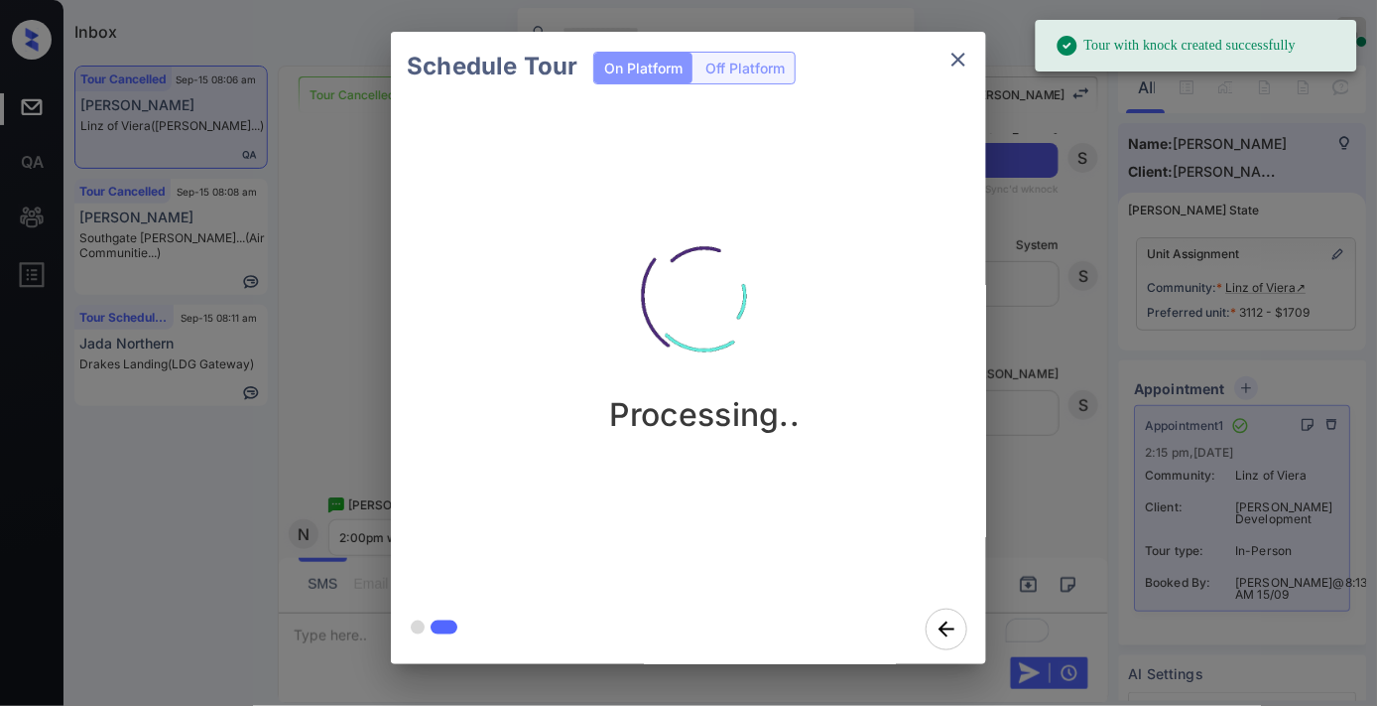
click at [957, 62] on icon "close" at bounding box center [959, 60] width 14 height 14
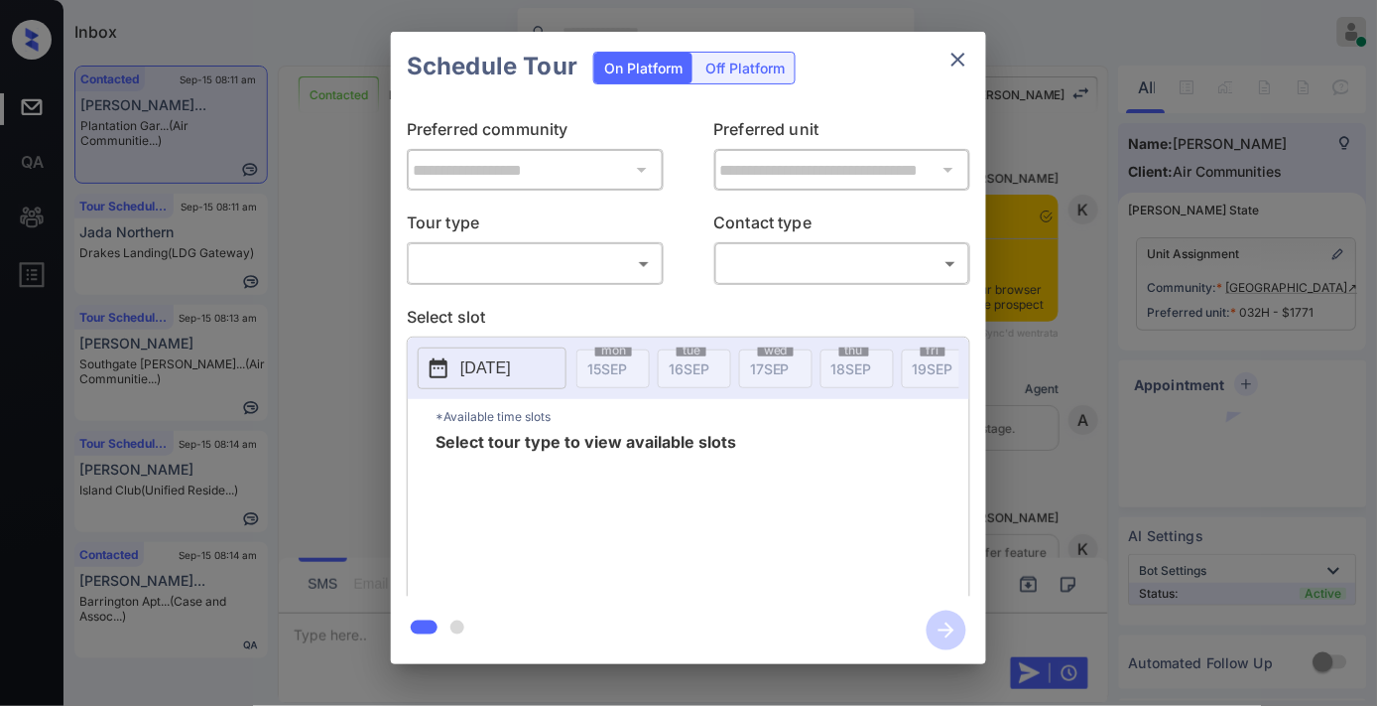
scroll to position [2011, 0]
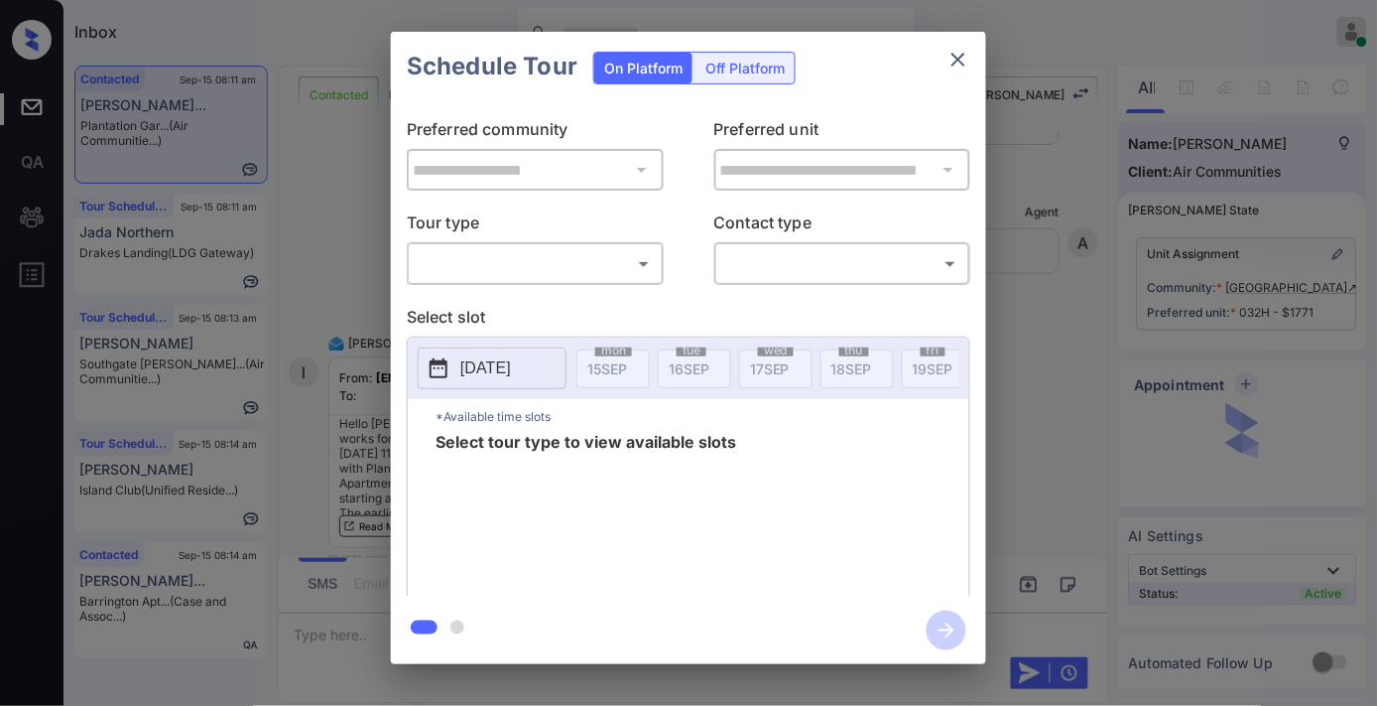
click at [973, 62] on button "close" at bounding box center [959, 60] width 40 height 40
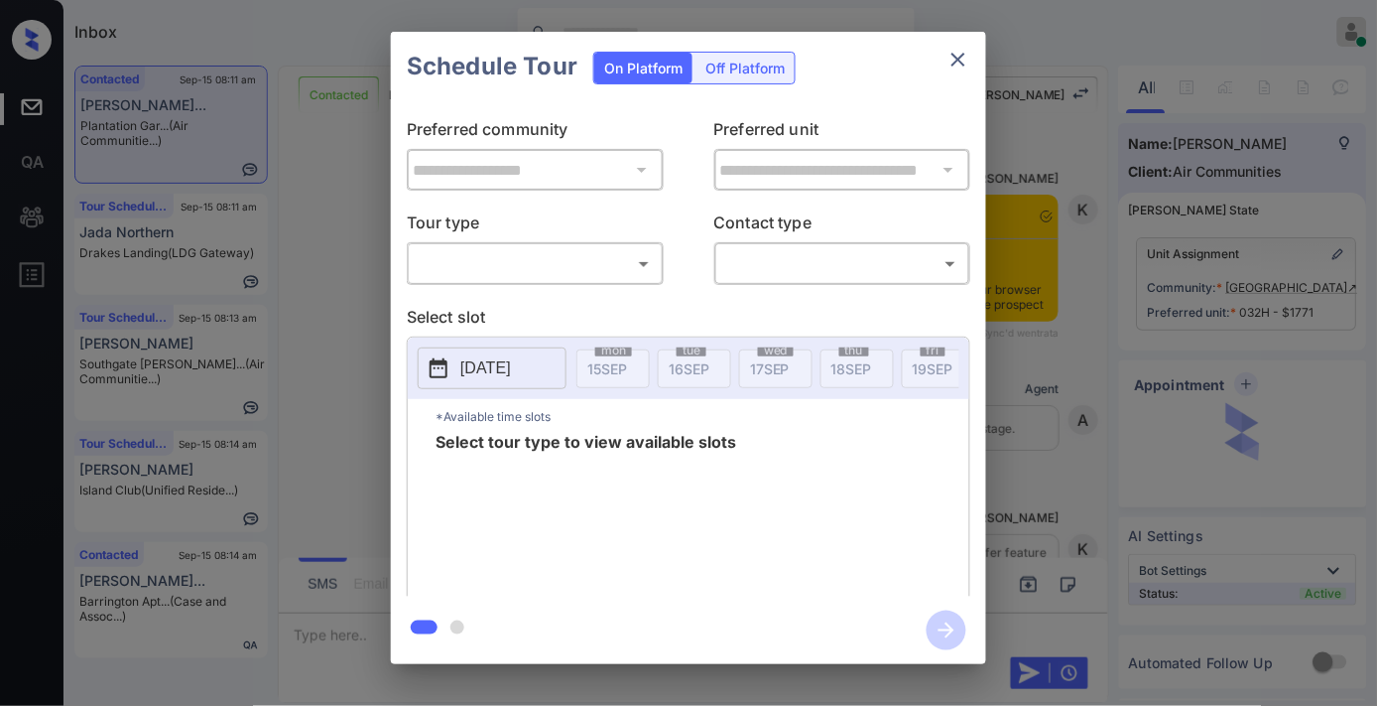
click at [583, 273] on body "Inbox Samantha Soliven Online Set yourself offline Set yourself on break Profil…" at bounding box center [688, 353] width 1377 height 706
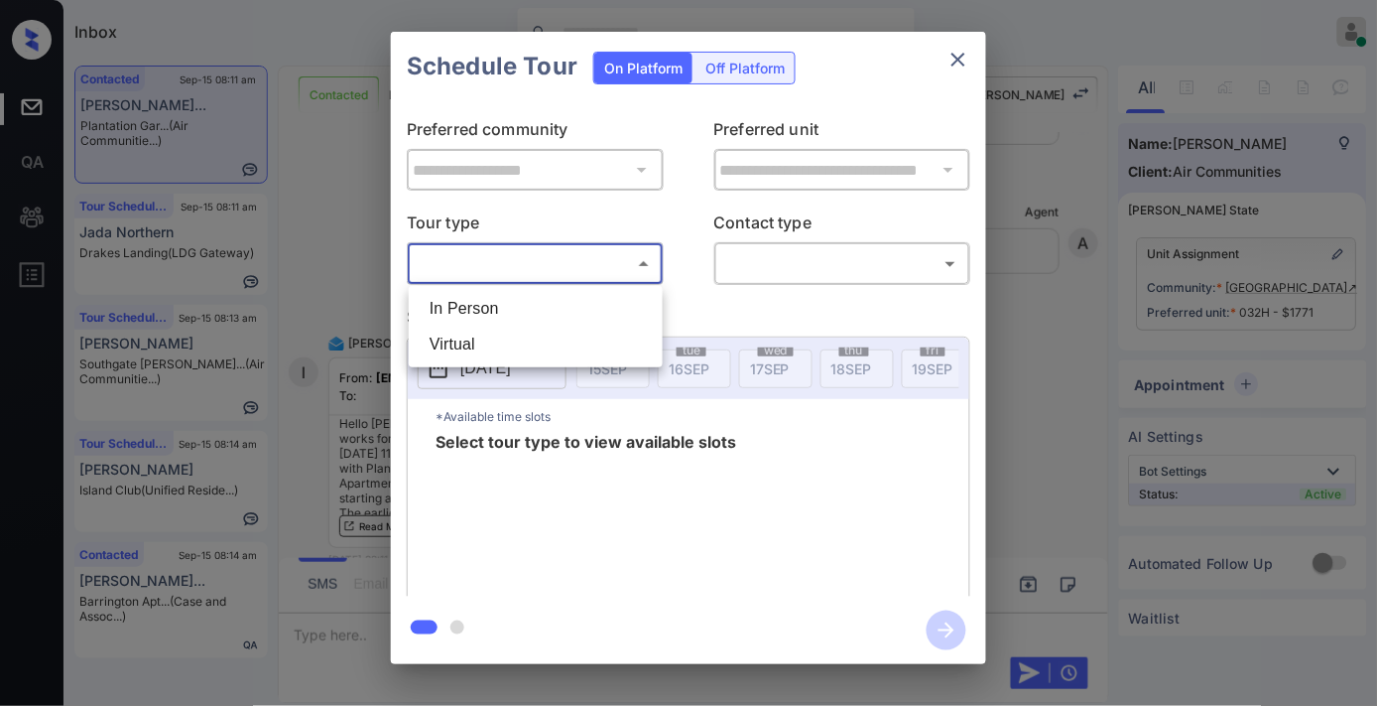
click at [569, 305] on li "In Person" at bounding box center [536, 309] width 244 height 36
type input "********"
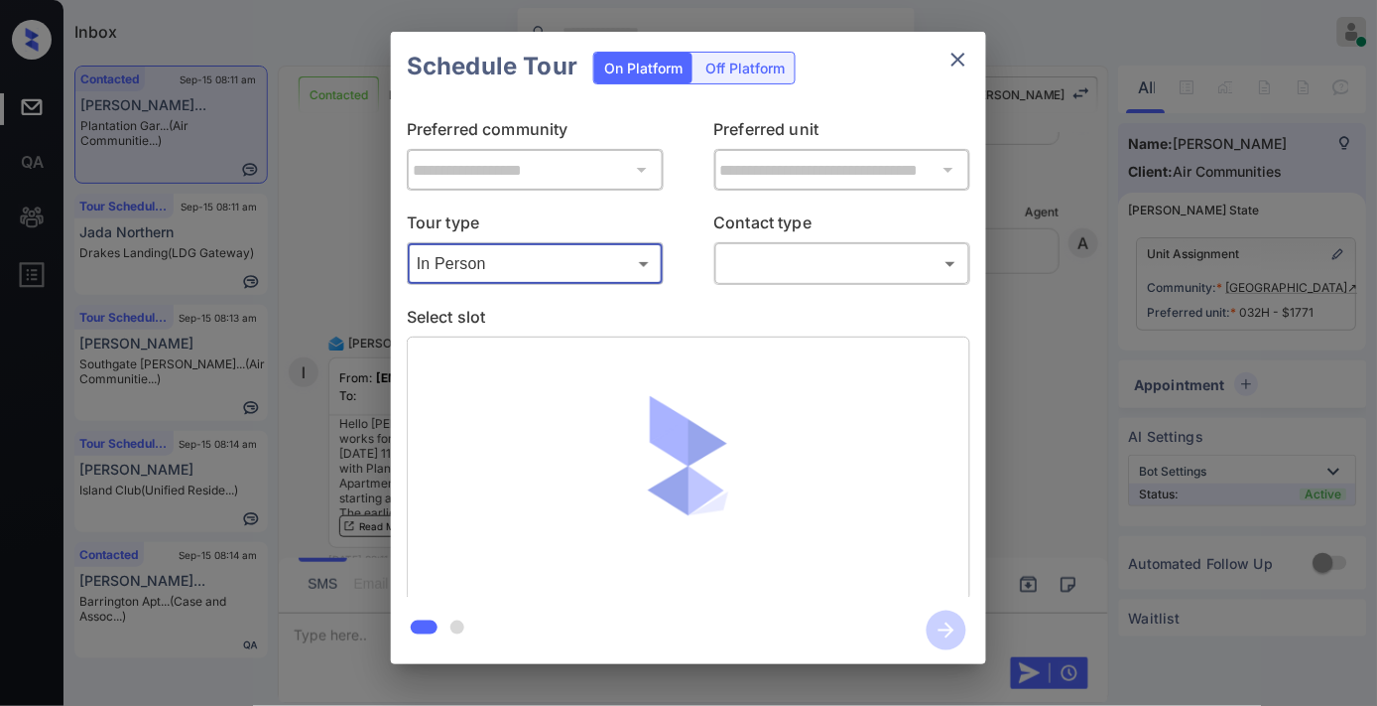
click at [810, 245] on div "​ ​" at bounding box center [842, 263] width 257 height 43
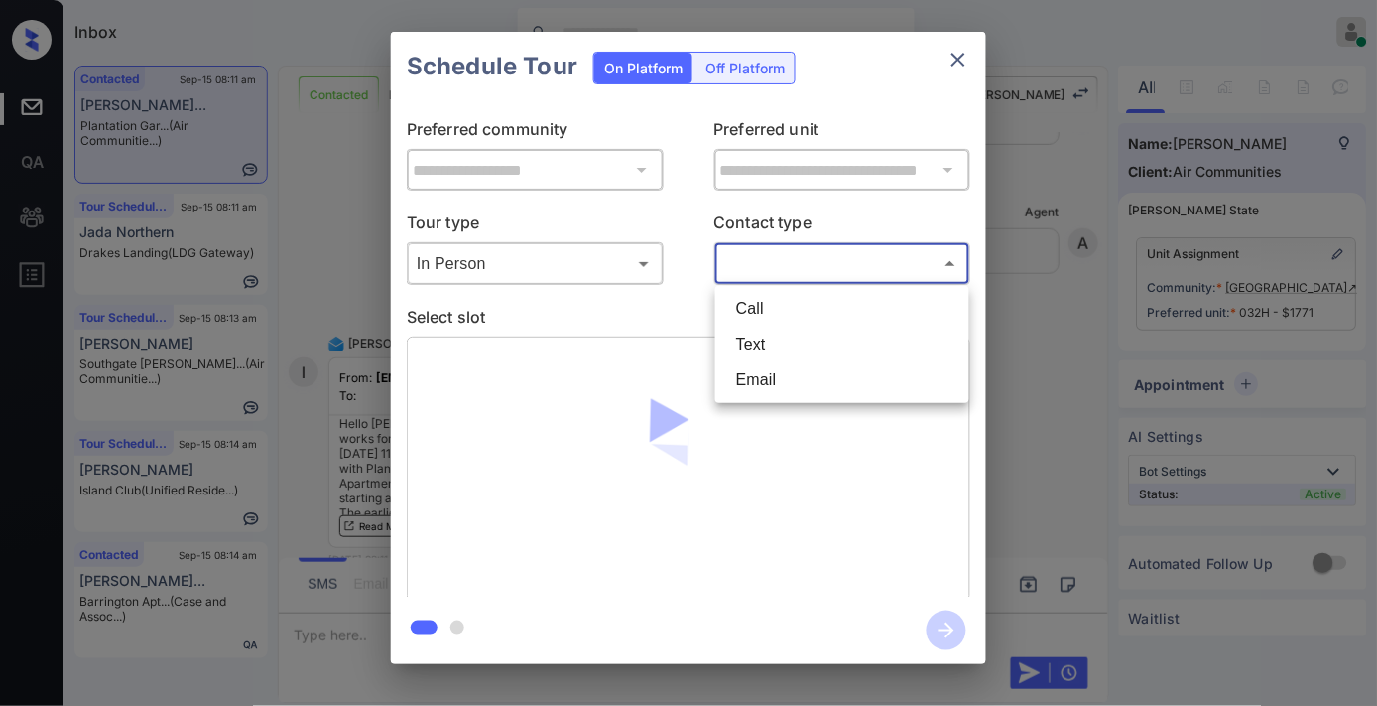
click at [802, 263] on body "Inbox Samantha Soliven Online Set yourself offline Set yourself on break Profil…" at bounding box center [688, 353] width 1377 height 706
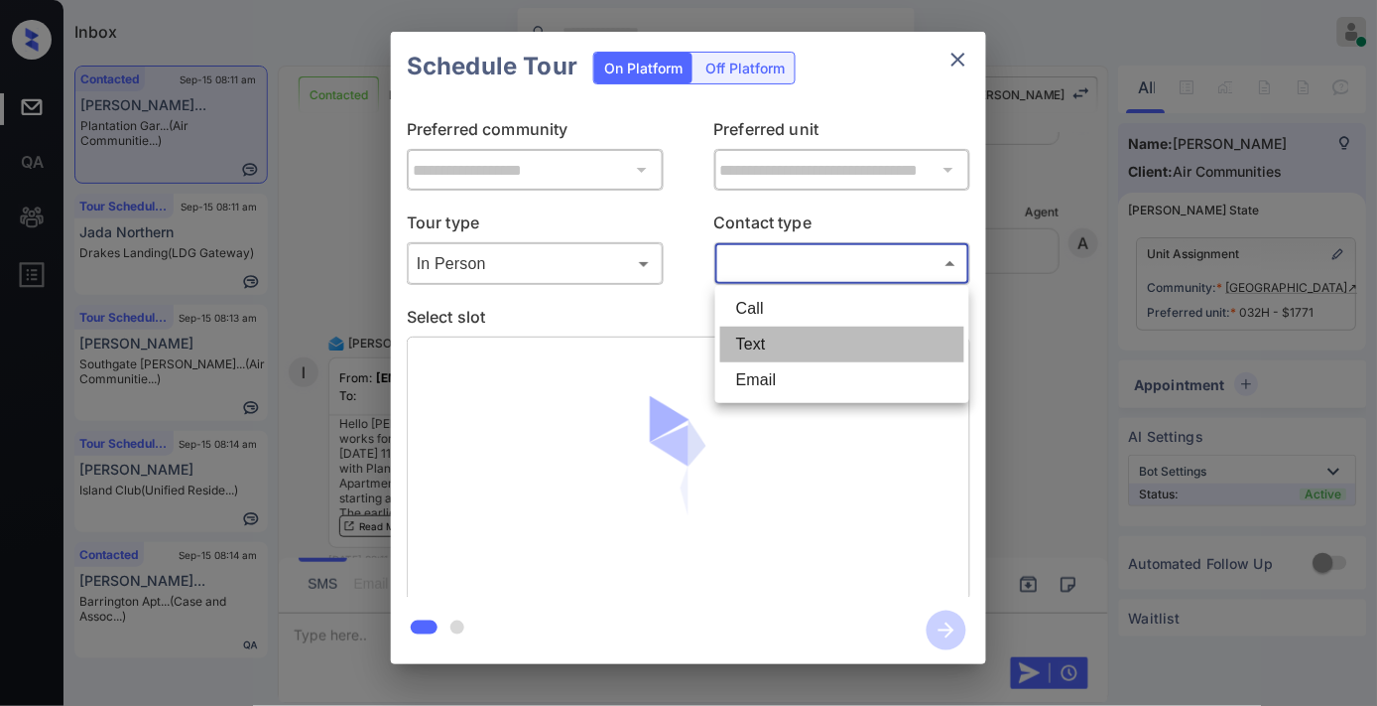
click at [787, 341] on li "Text" at bounding box center [842, 344] width 244 height 36
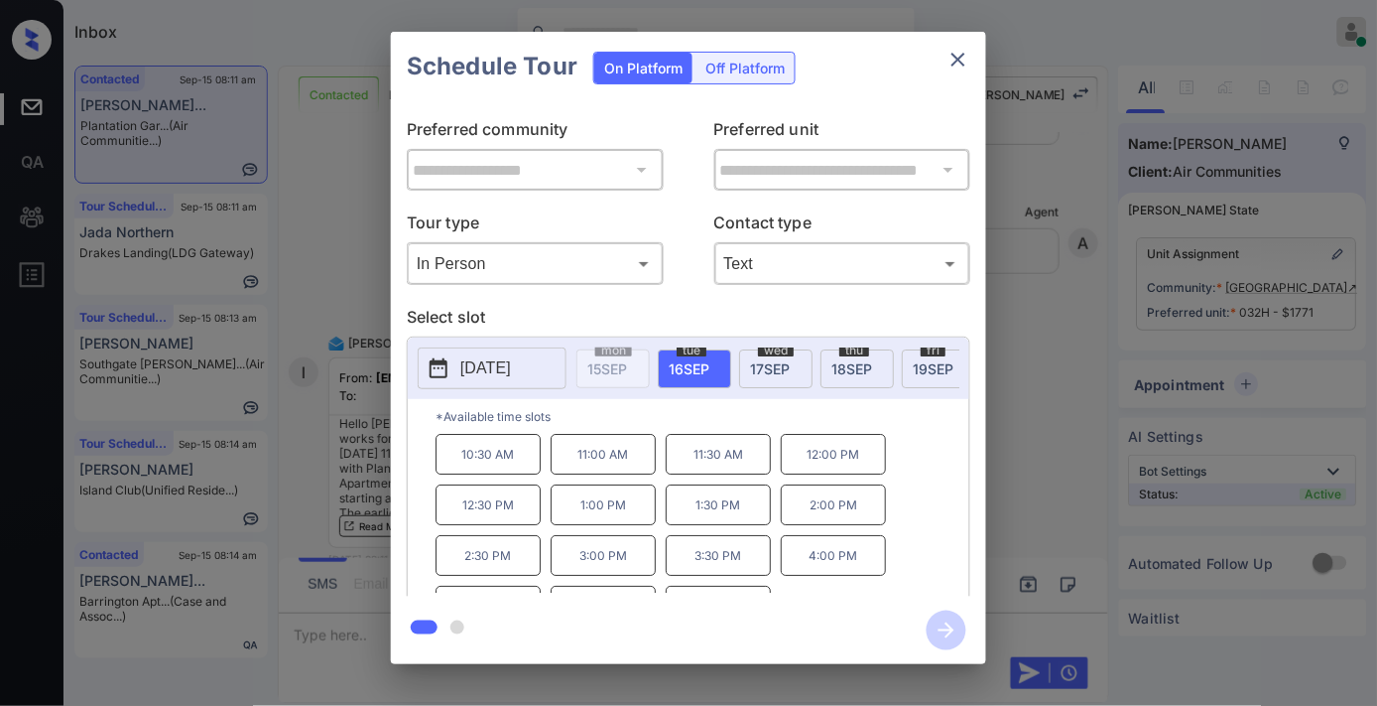
click at [818, 474] on p "12:00 PM" at bounding box center [833, 454] width 105 height 41
click at [915, 238] on p "Contact type" at bounding box center [842, 226] width 257 height 32
click at [910, 258] on body "Inbox Samantha Soliven Online Set yourself offline Set yourself on break Profil…" at bounding box center [688, 353] width 1377 height 706
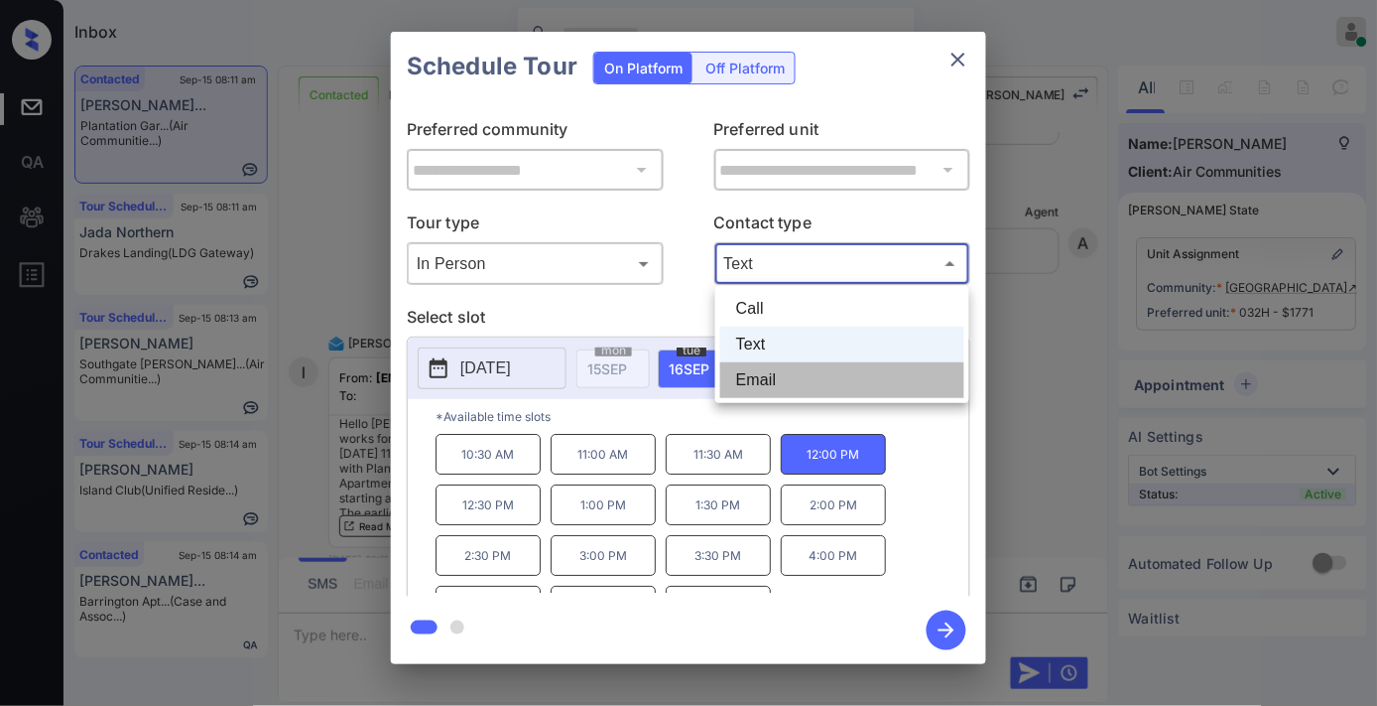
click at [893, 362] on li "Email" at bounding box center [842, 380] width 244 height 36
type input "*****"
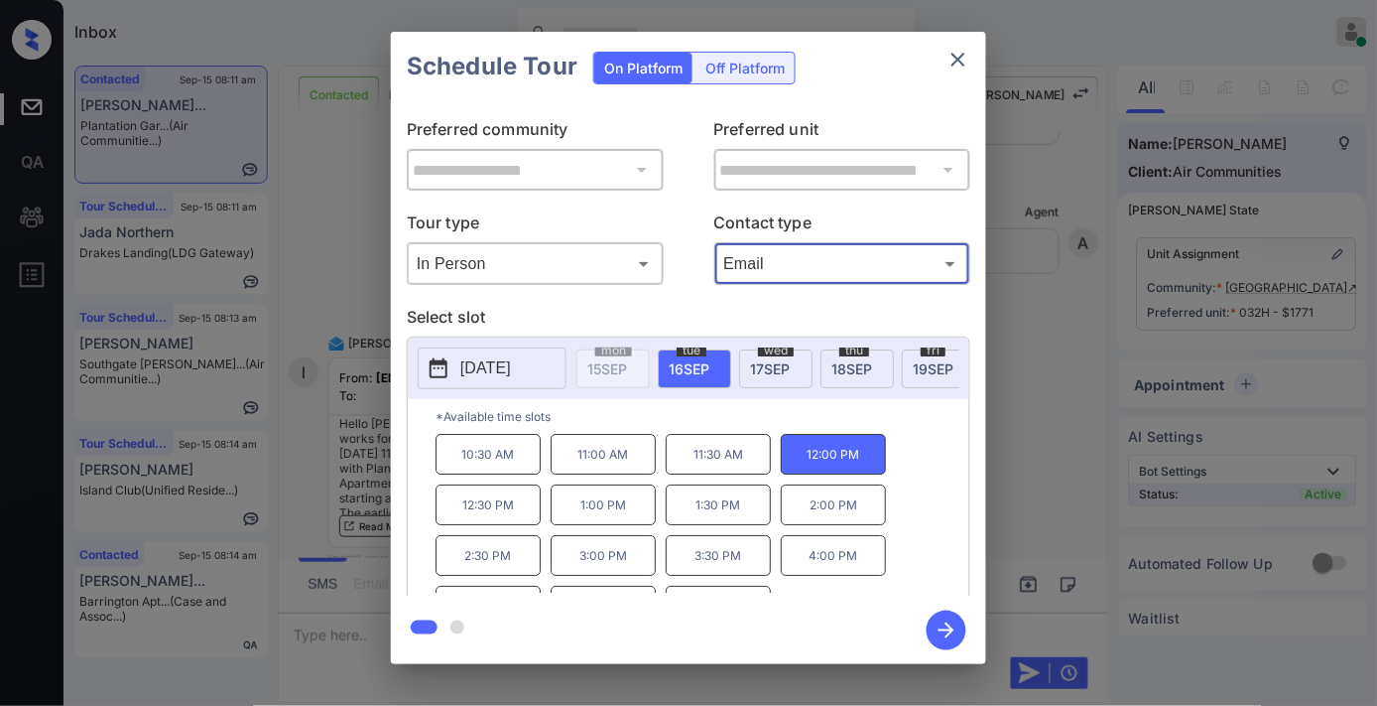
click at [955, 627] on icon "button" at bounding box center [947, 630] width 40 height 40
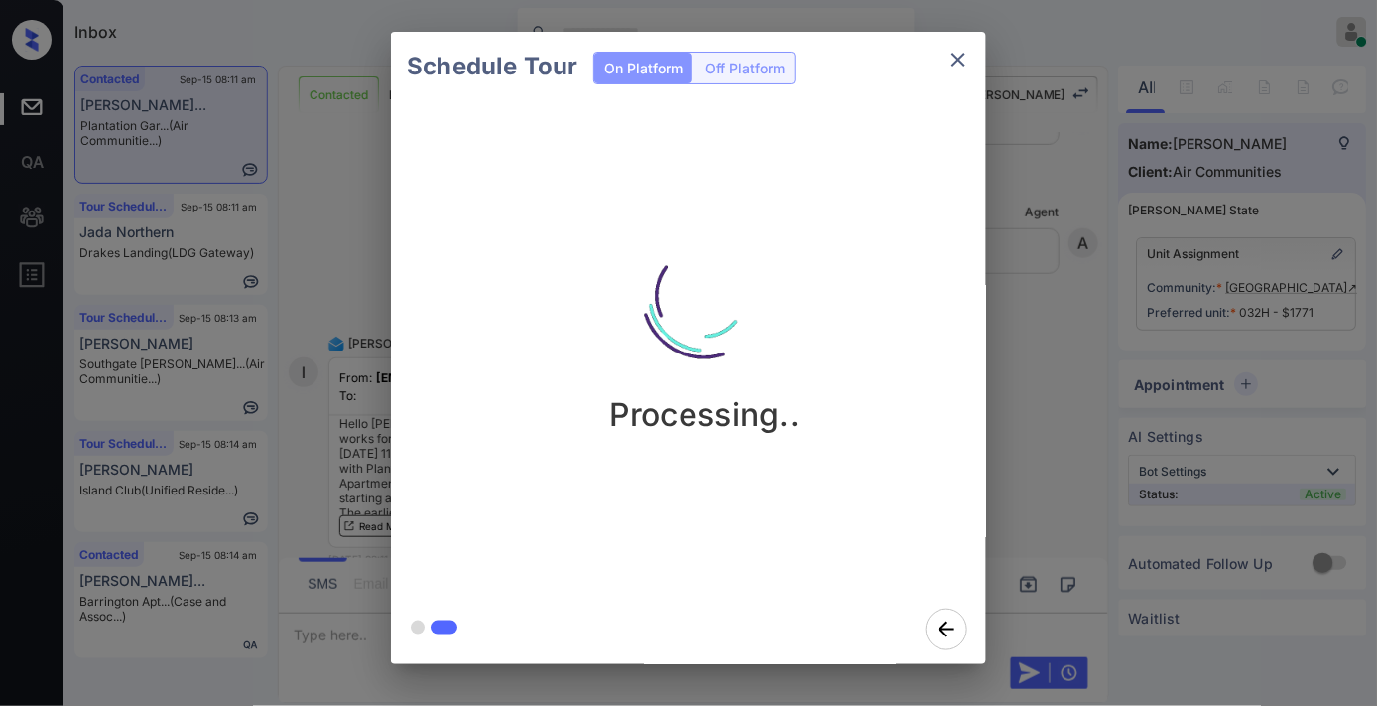
click at [1050, 251] on div "Schedule Tour On Platform Off Platform Processing.." at bounding box center [688, 348] width 1377 height 696
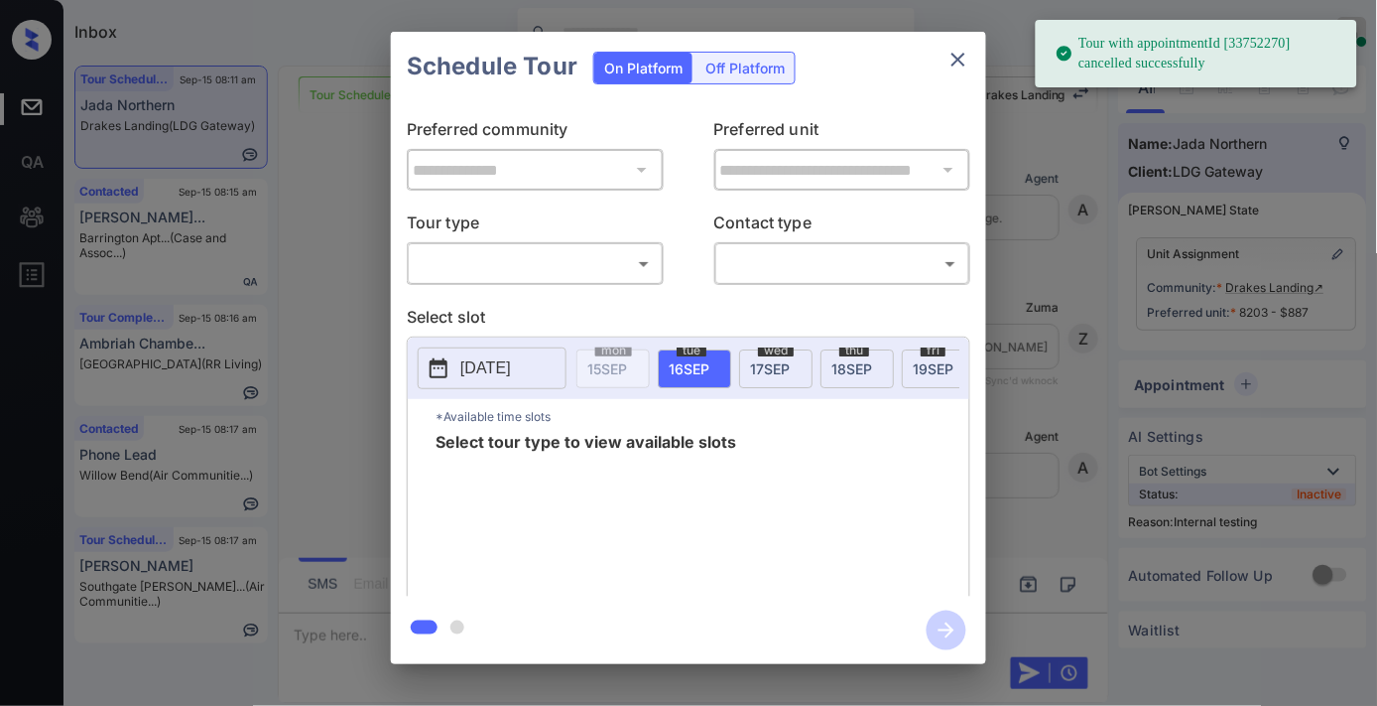
click at [556, 266] on body "Tour with appointmentId [33752270] cancelled successfully Inbox [PERSON_NAME] O…" at bounding box center [688, 353] width 1377 height 706
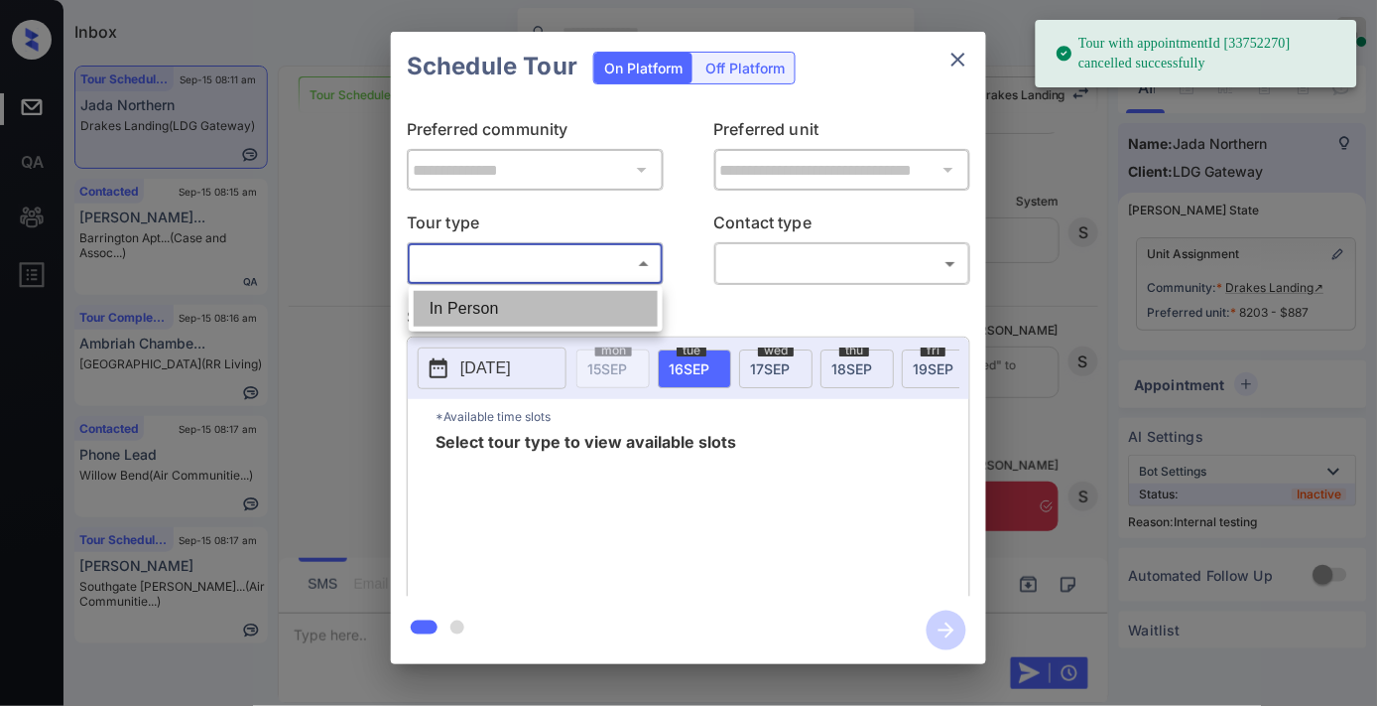
click at [556, 322] on li "In Person" at bounding box center [536, 309] width 244 height 36
type input "********"
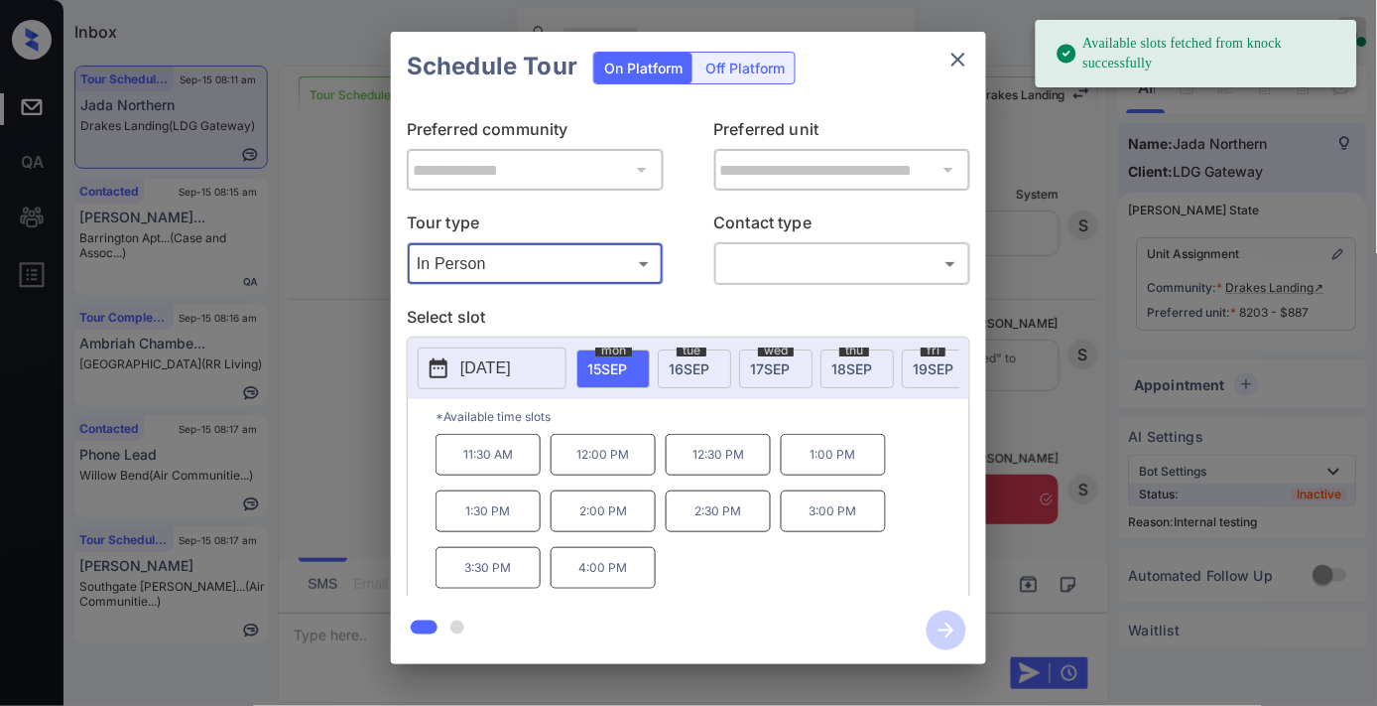
click at [530, 352] on button "2025-09-15" at bounding box center [492, 368] width 149 height 42
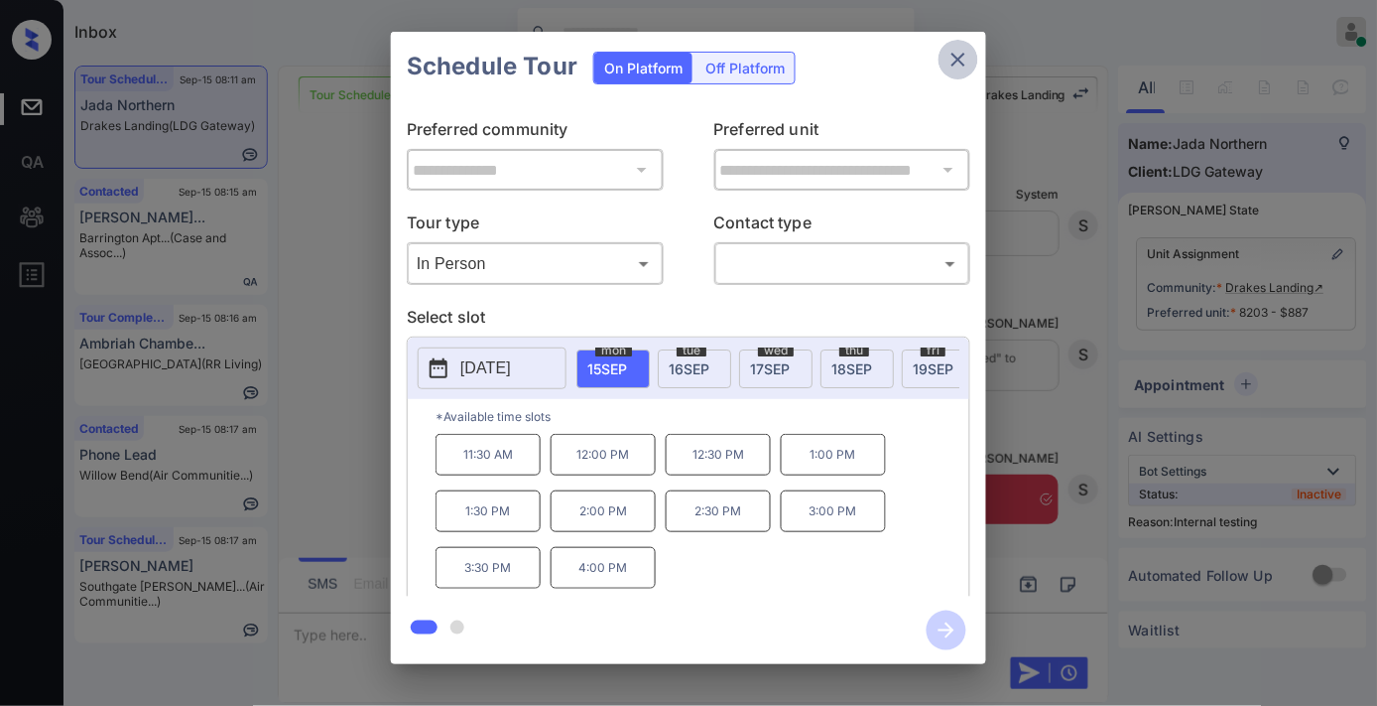
click at [960, 54] on icon "close" at bounding box center [959, 60] width 24 height 24
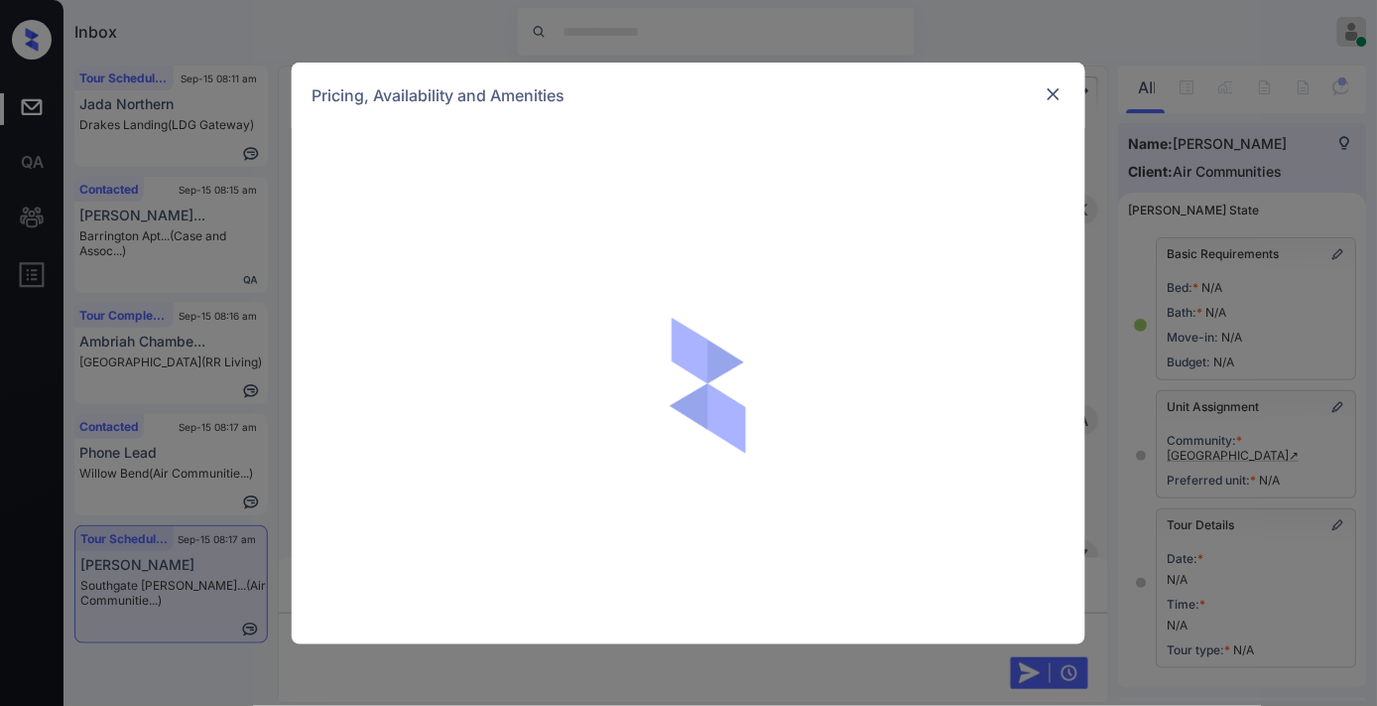
scroll to position [23542, 0]
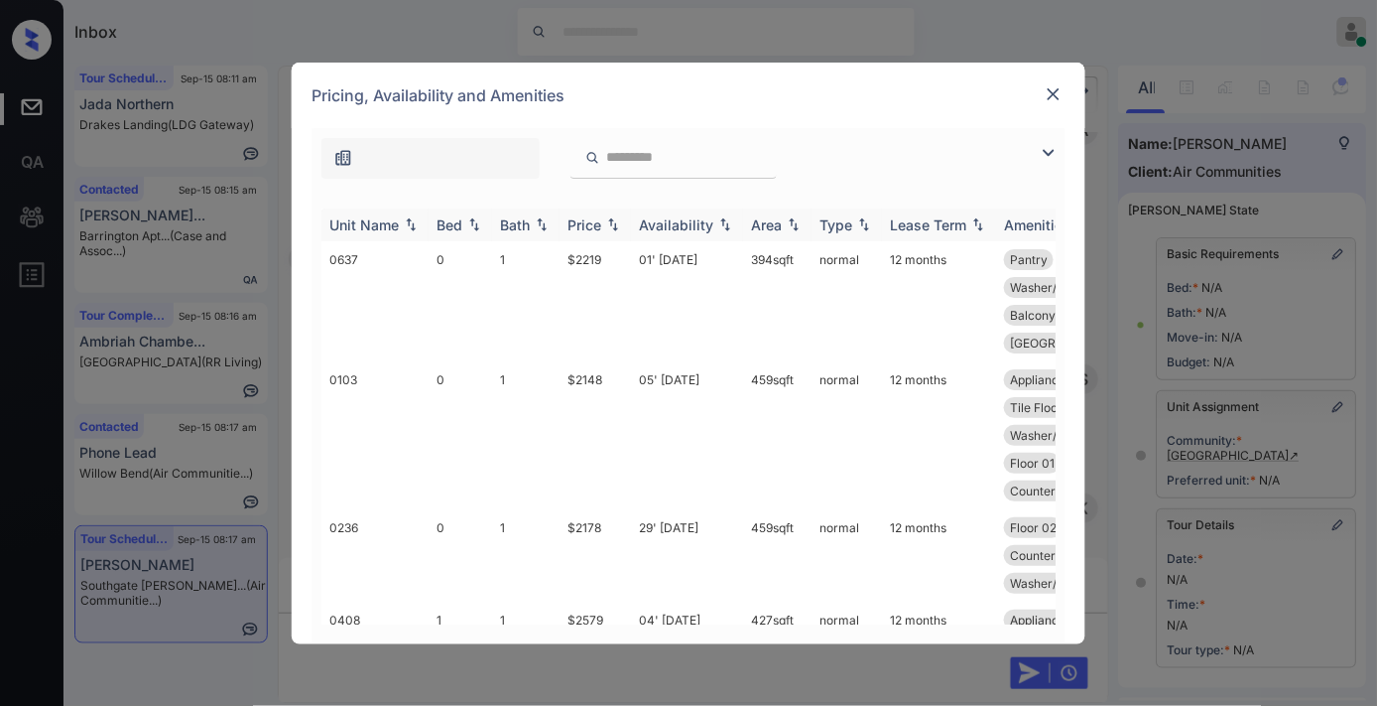
click at [577, 219] on div "Price" at bounding box center [585, 224] width 34 height 17
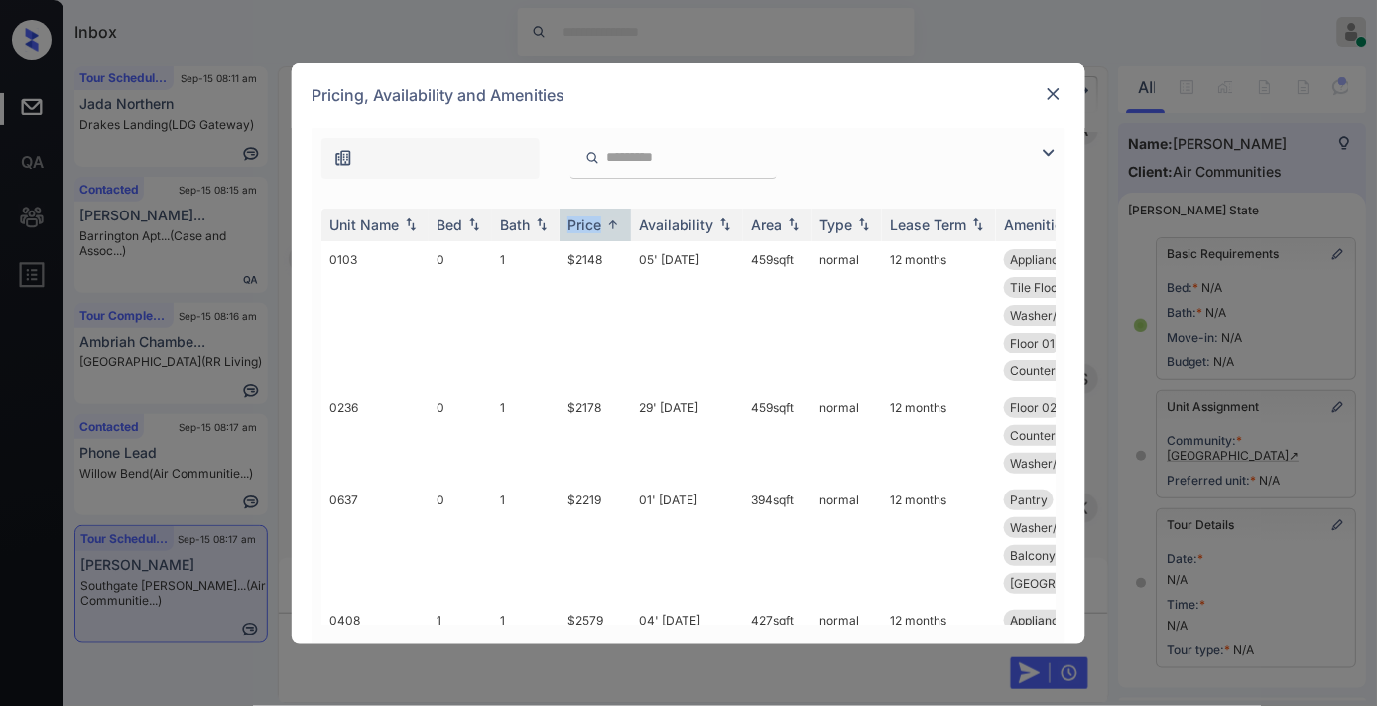
click at [1050, 155] on img at bounding box center [1049, 153] width 24 height 24
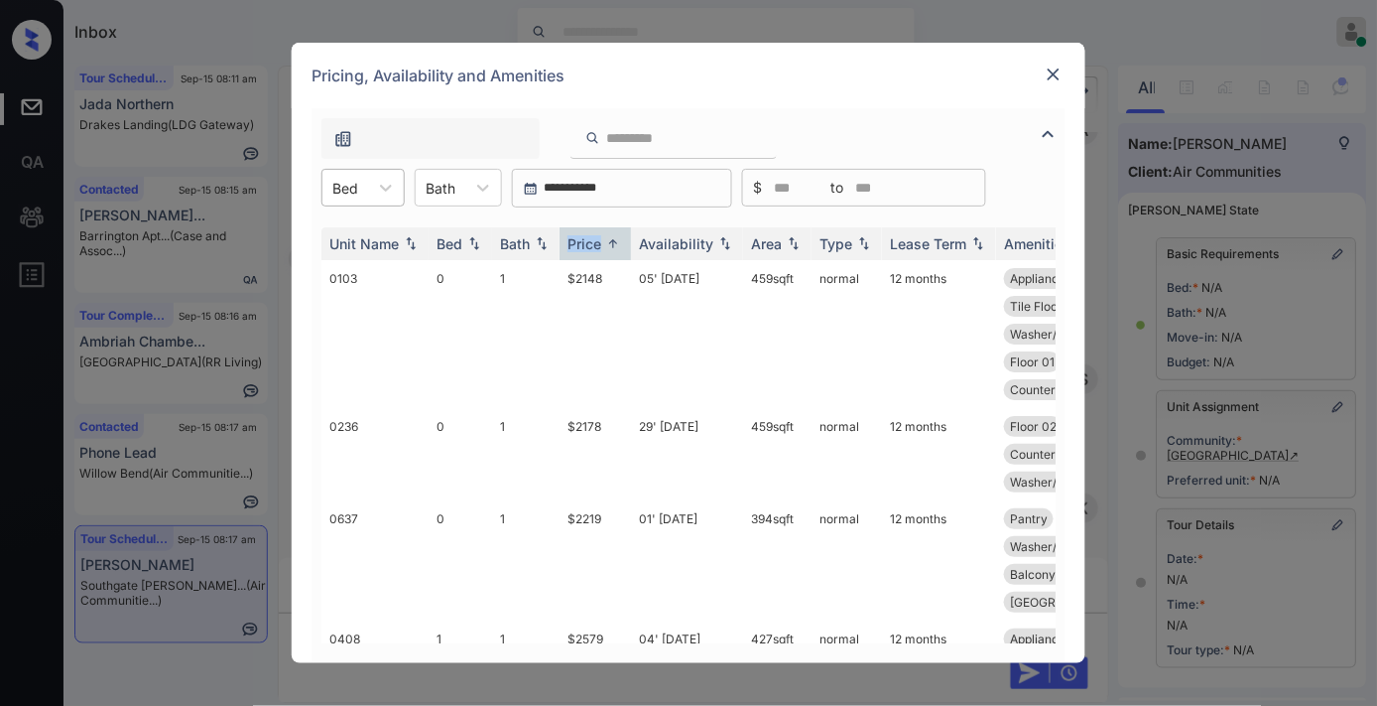
click at [363, 190] on div "Bed" at bounding box center [345, 188] width 46 height 29
click at [355, 244] on div "0" at bounding box center [362, 236] width 83 height 36
click at [355, 244] on div "Unit Name" at bounding box center [363, 243] width 69 height 17
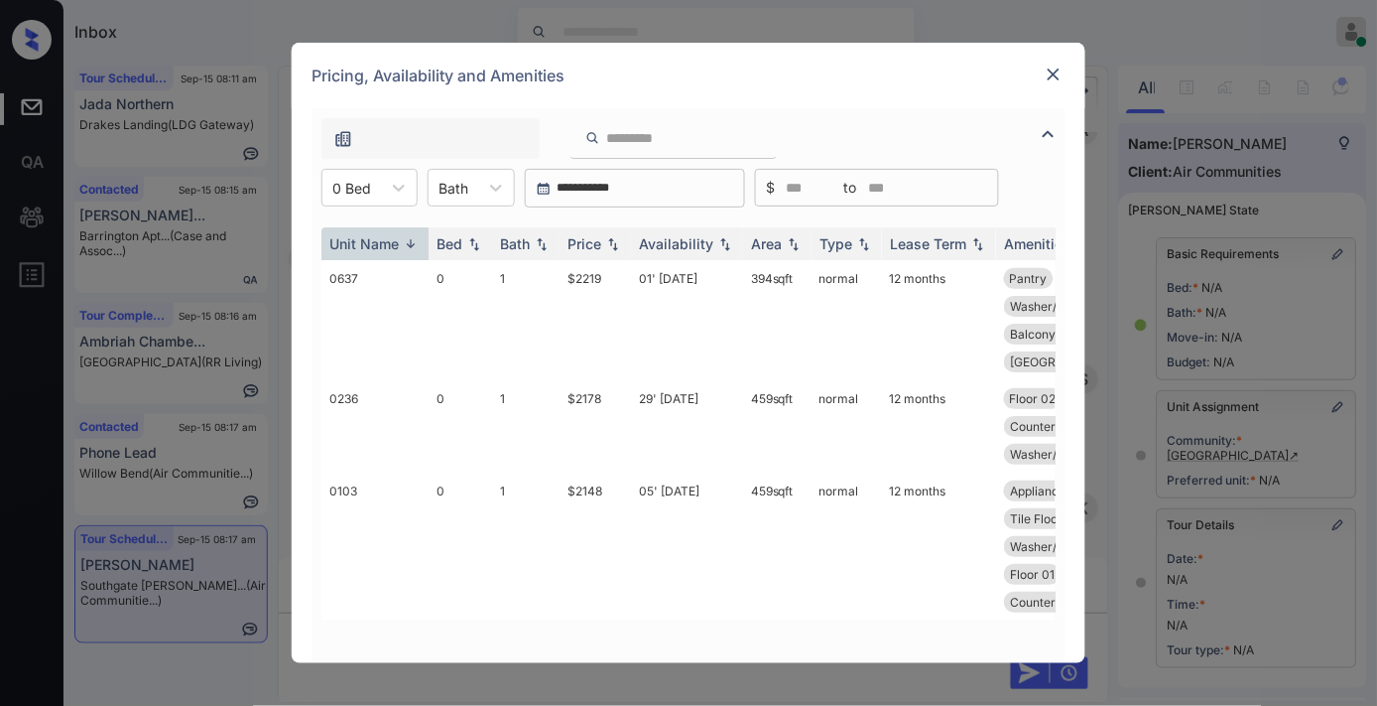
click at [355, 244] on div "Unit Name" at bounding box center [363, 243] width 69 height 17
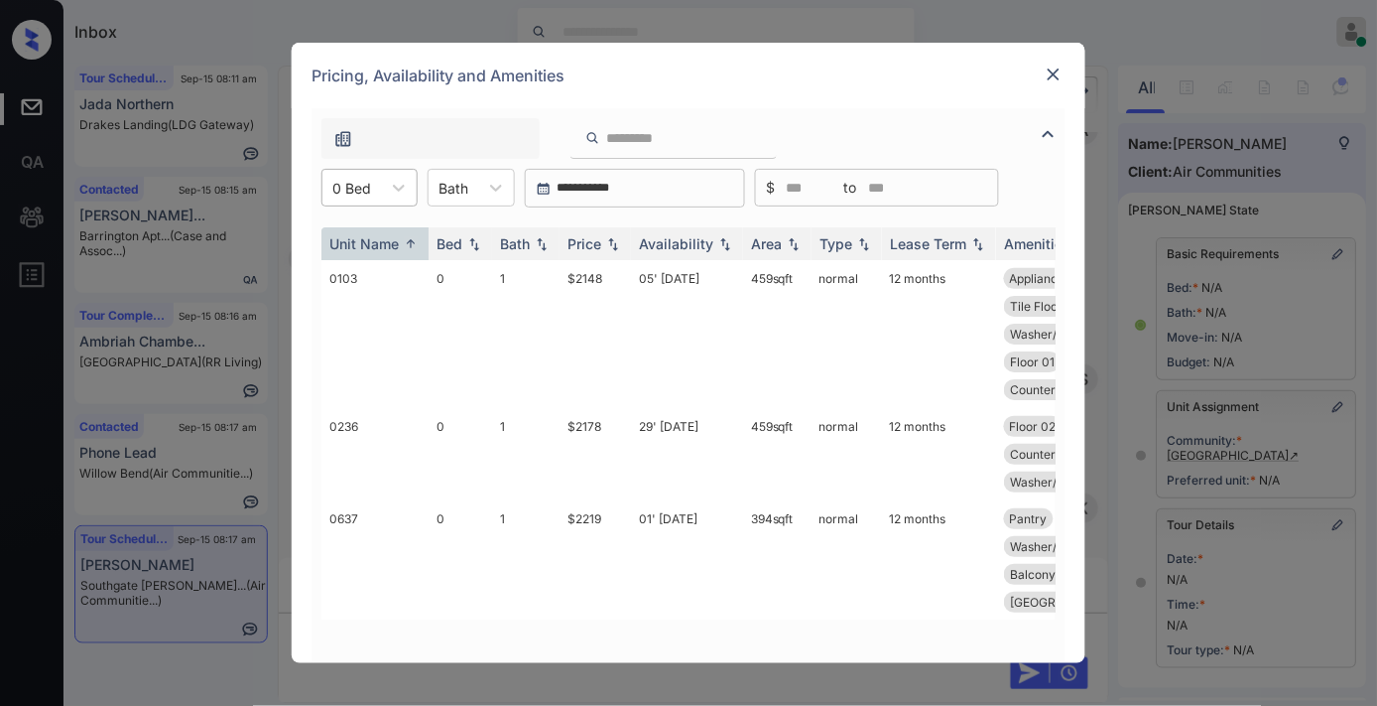
click at [369, 170] on div "0 Bed" at bounding box center [369, 188] width 96 height 38
click at [373, 271] on div "1" at bounding box center [369, 272] width 96 height 36
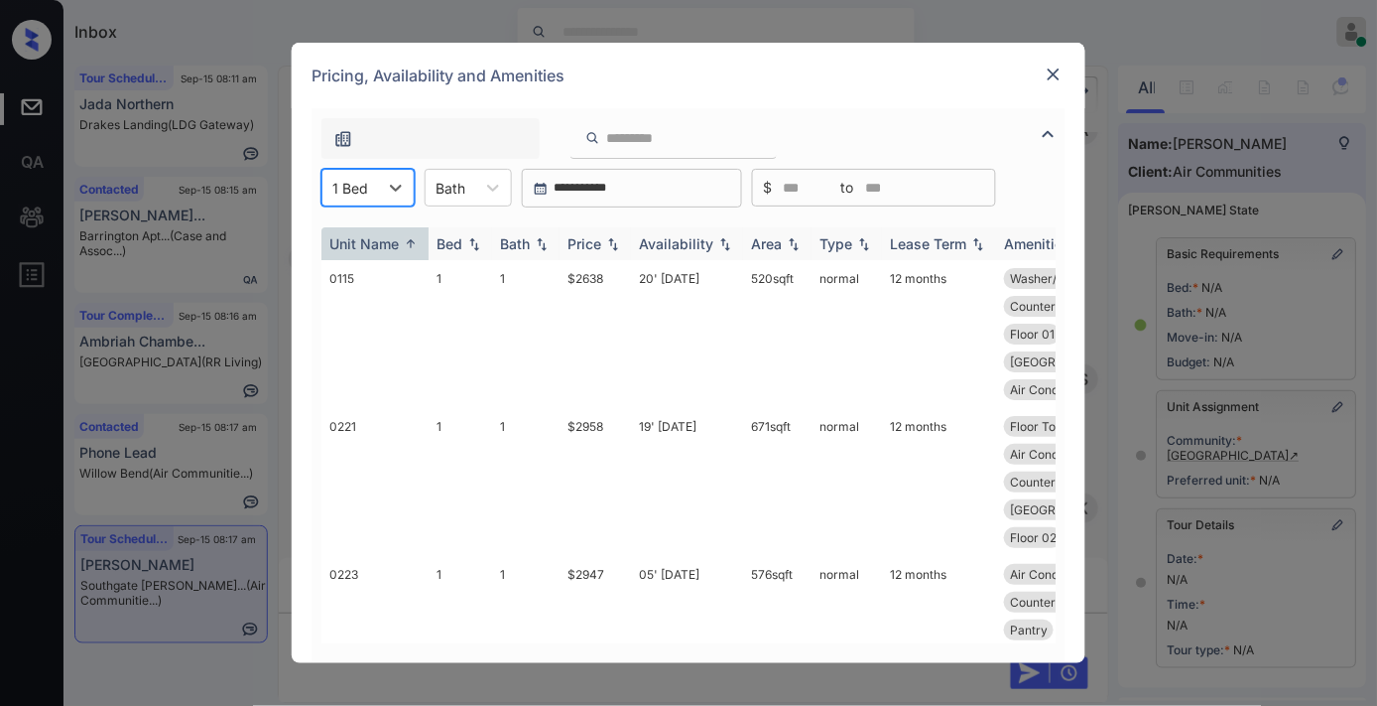
click at [692, 242] on div "Availability" at bounding box center [676, 243] width 74 height 17
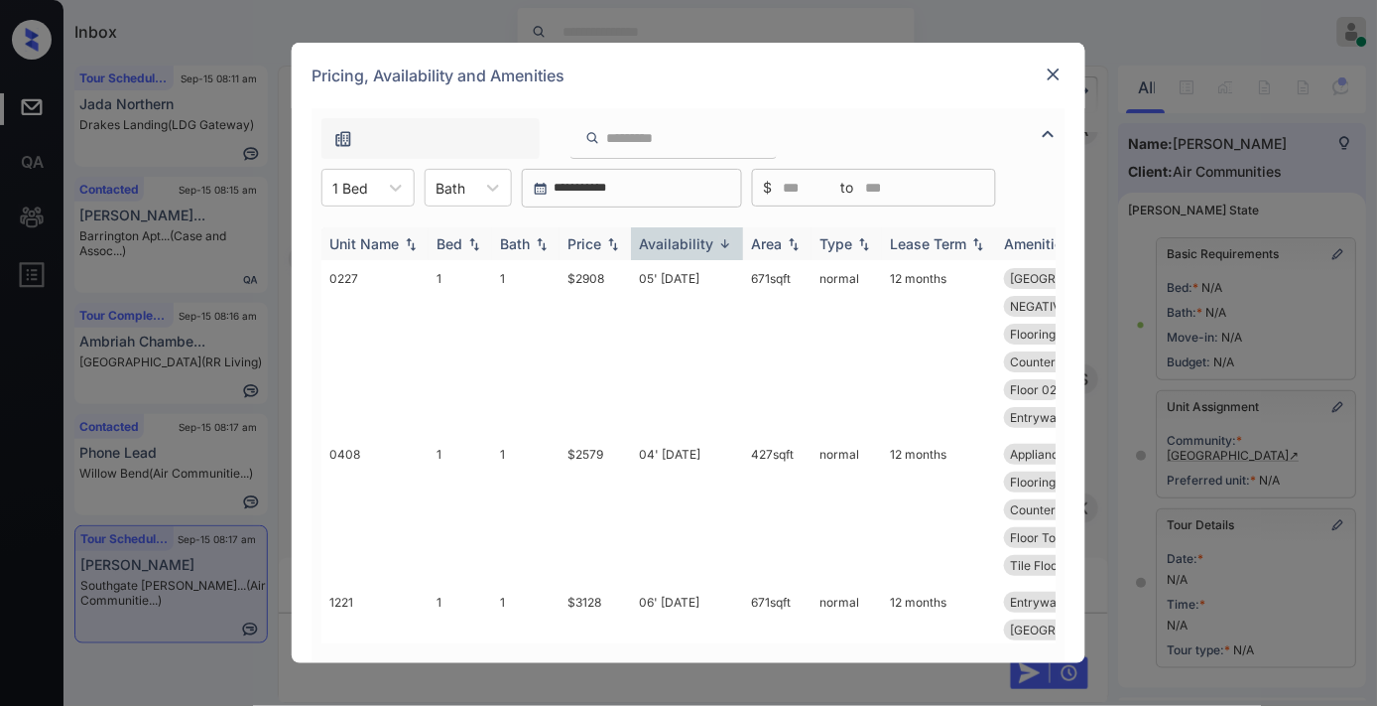
click at [586, 235] on div "Price" at bounding box center [585, 243] width 34 height 17
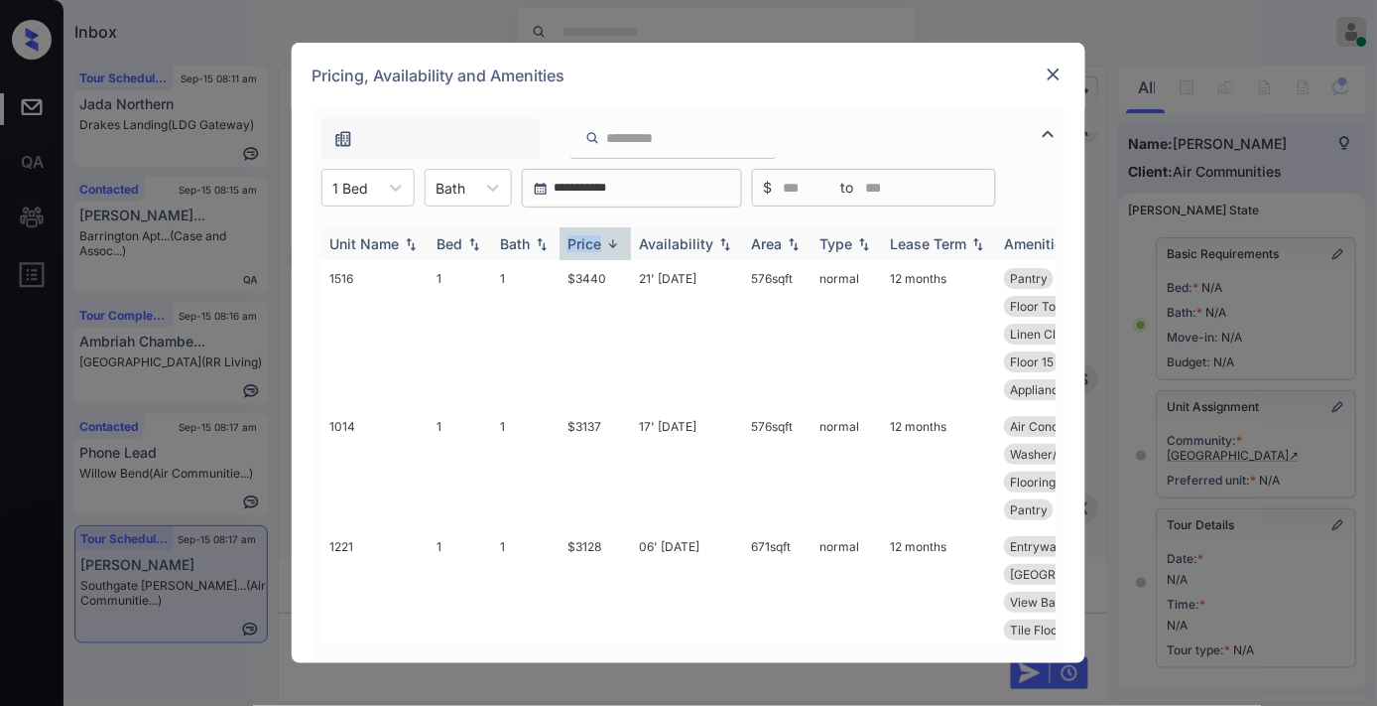
click at [586, 235] on div "Price" at bounding box center [585, 243] width 34 height 17
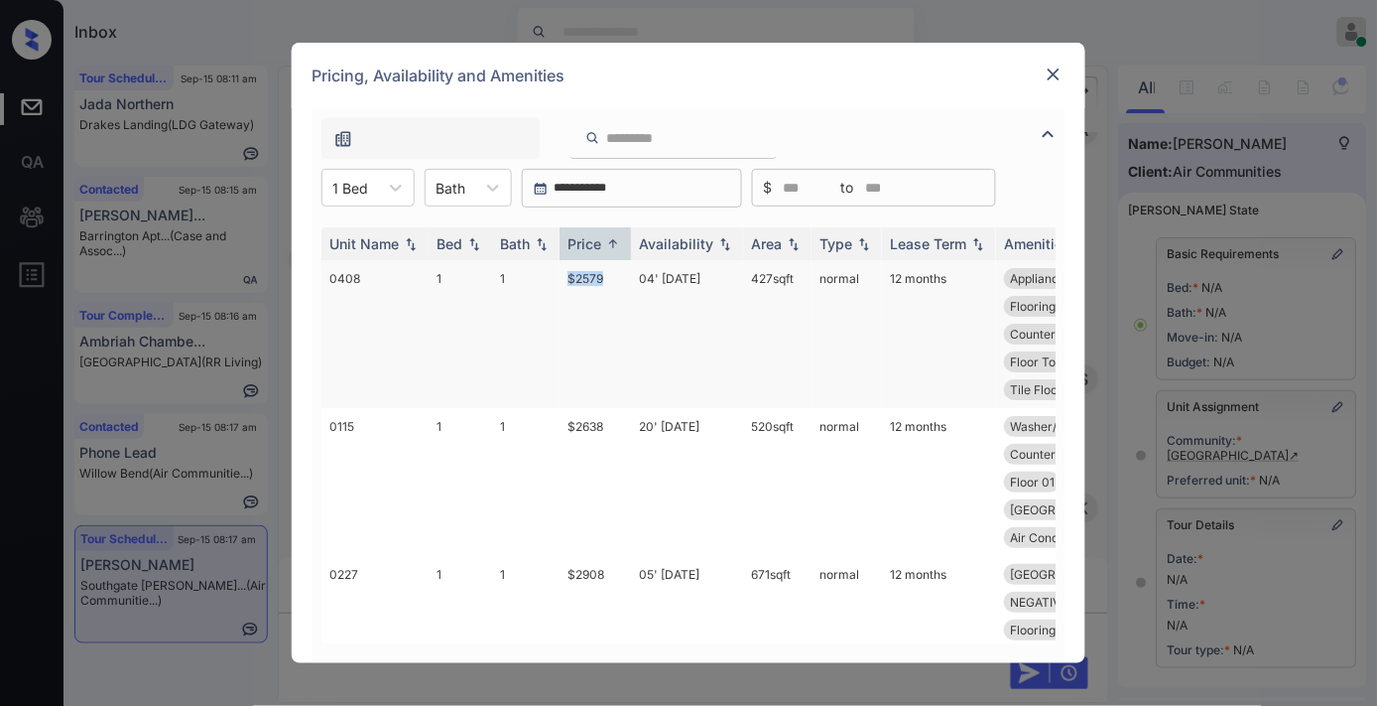
drag, startPoint x: 605, startPoint y: 271, endPoint x: 546, endPoint y: 275, distance: 59.7
click at [546, 275] on tr "0408 1 1 $2579 04' Oct 25 427 sqft normal 12 months Appliances Stai... Air Cond…" at bounding box center [839, 334] width 1037 height 148
copy tr "$2579"
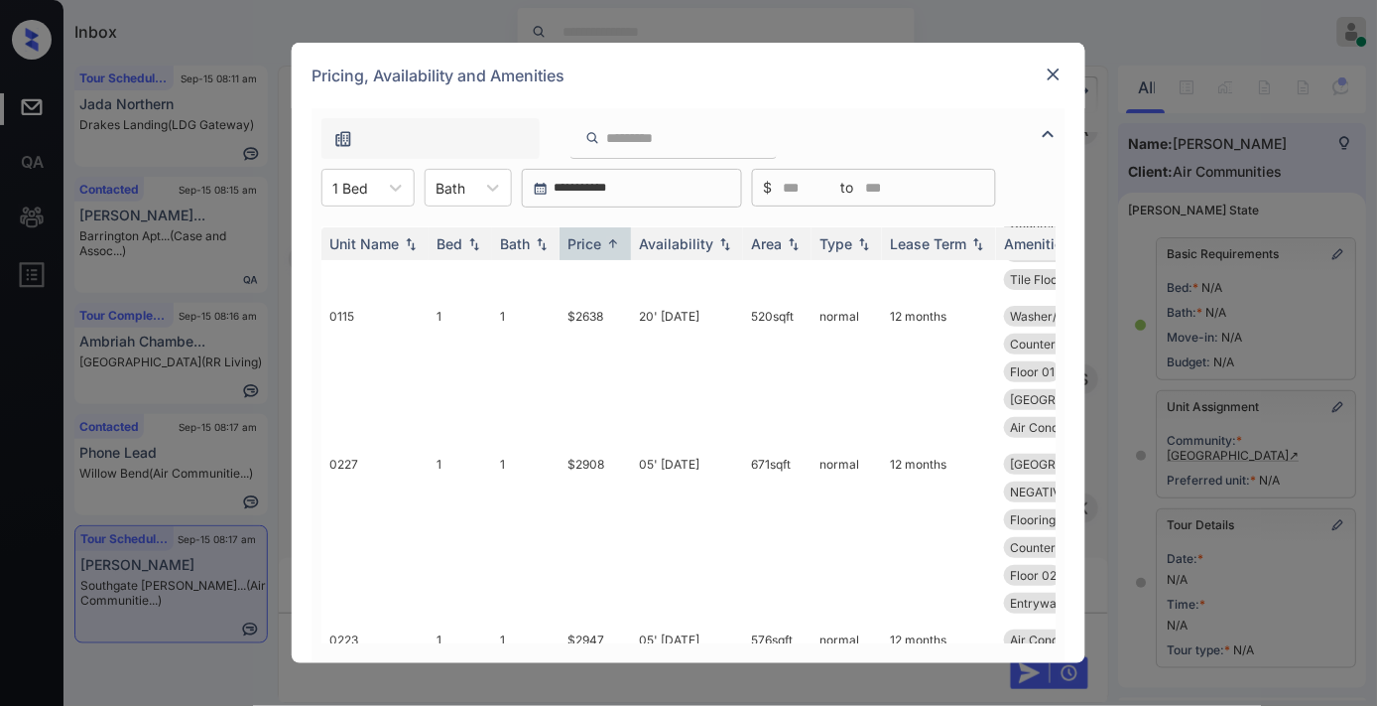
click at [1050, 82] on img at bounding box center [1054, 74] width 20 height 20
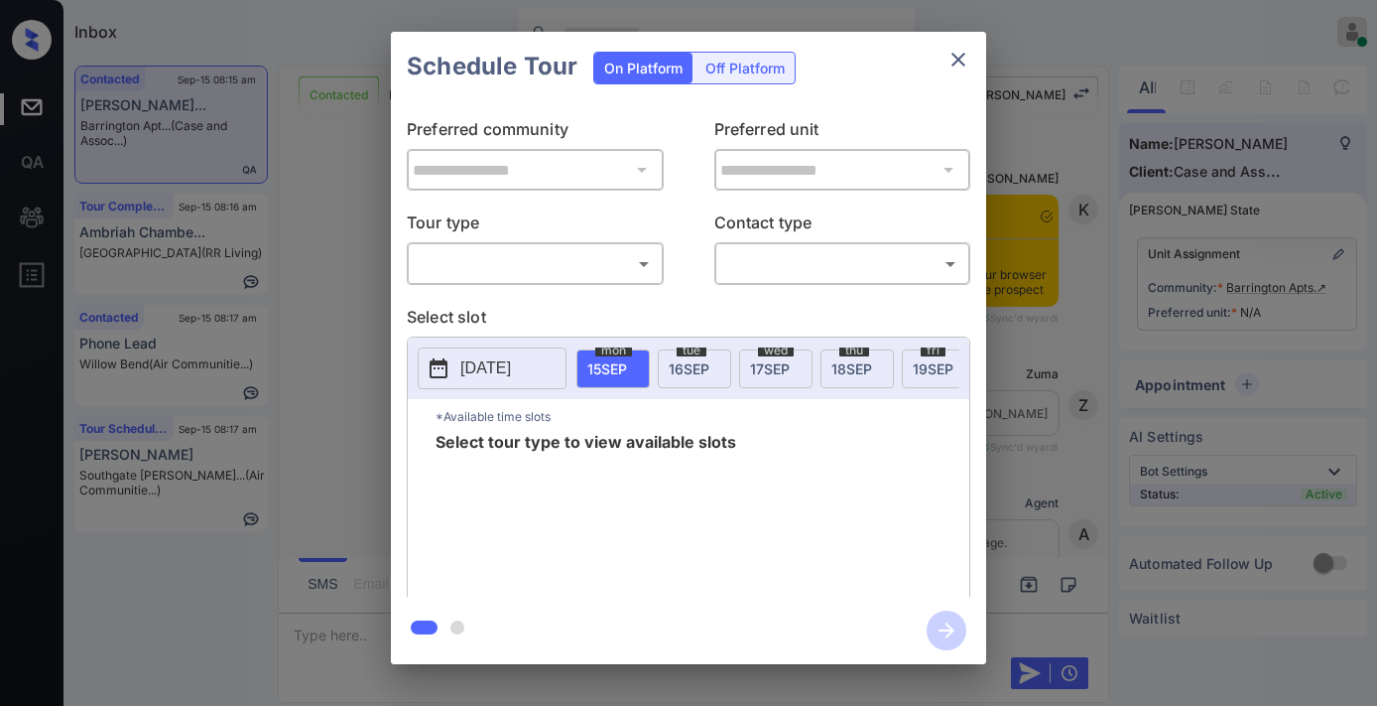
click at [566, 243] on div "​ ​" at bounding box center [535, 263] width 257 height 43
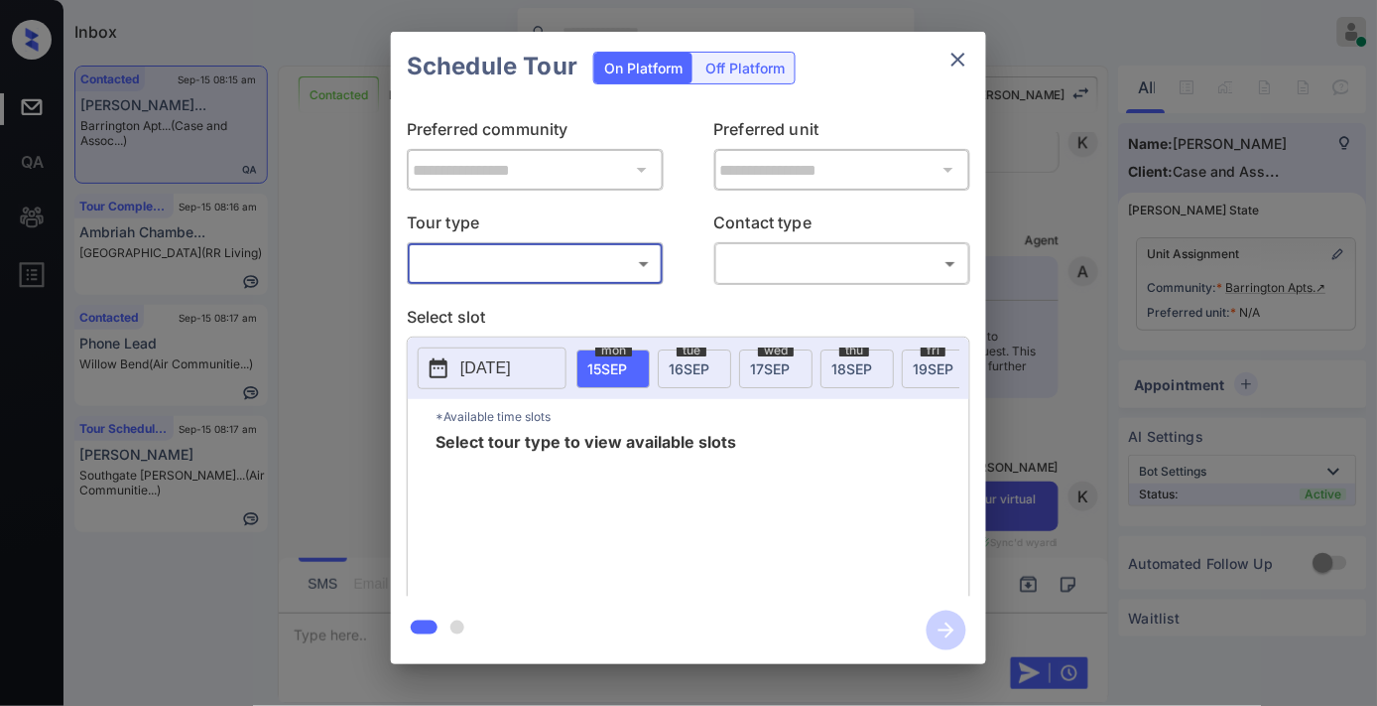
click at [562, 263] on body "Inbox Samantha Soliven Online Set yourself offline Set yourself on break Profil…" at bounding box center [688, 353] width 1377 height 706
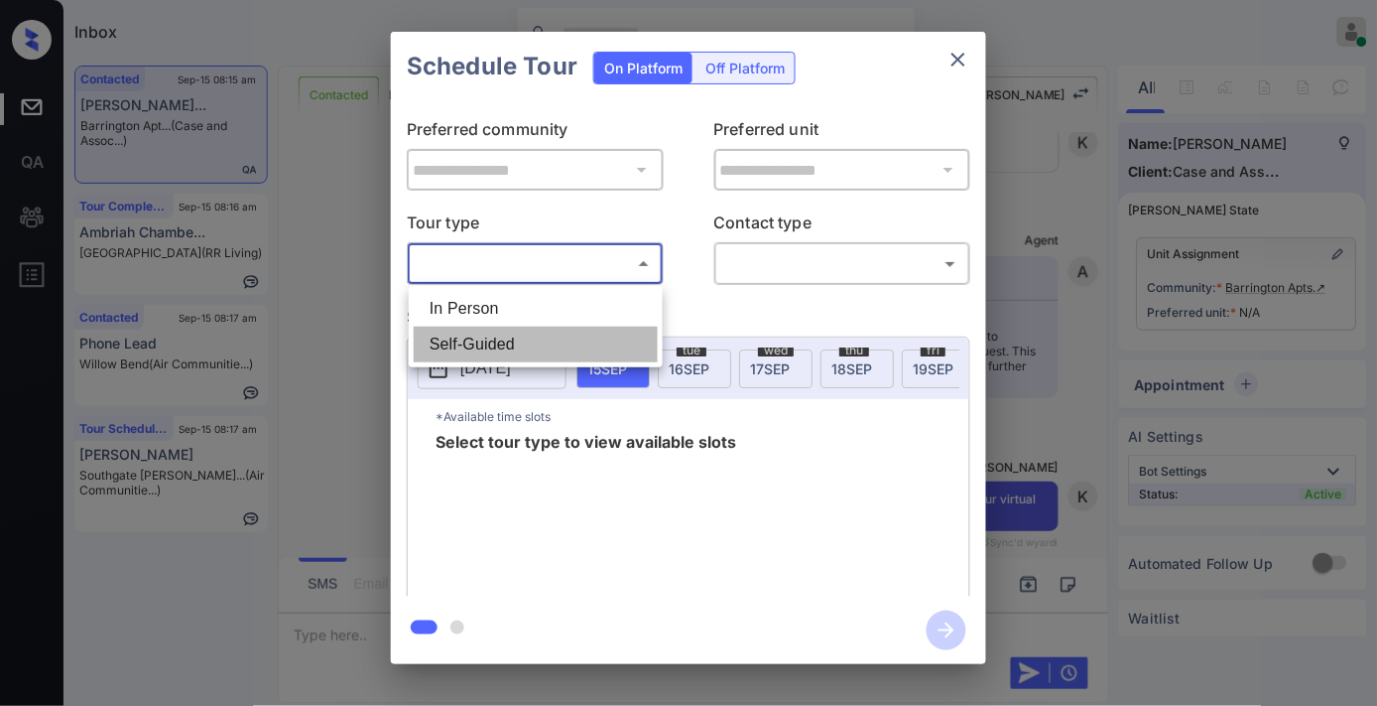
click at [564, 334] on li "Self-Guided" at bounding box center [536, 344] width 244 height 36
type input "**********"
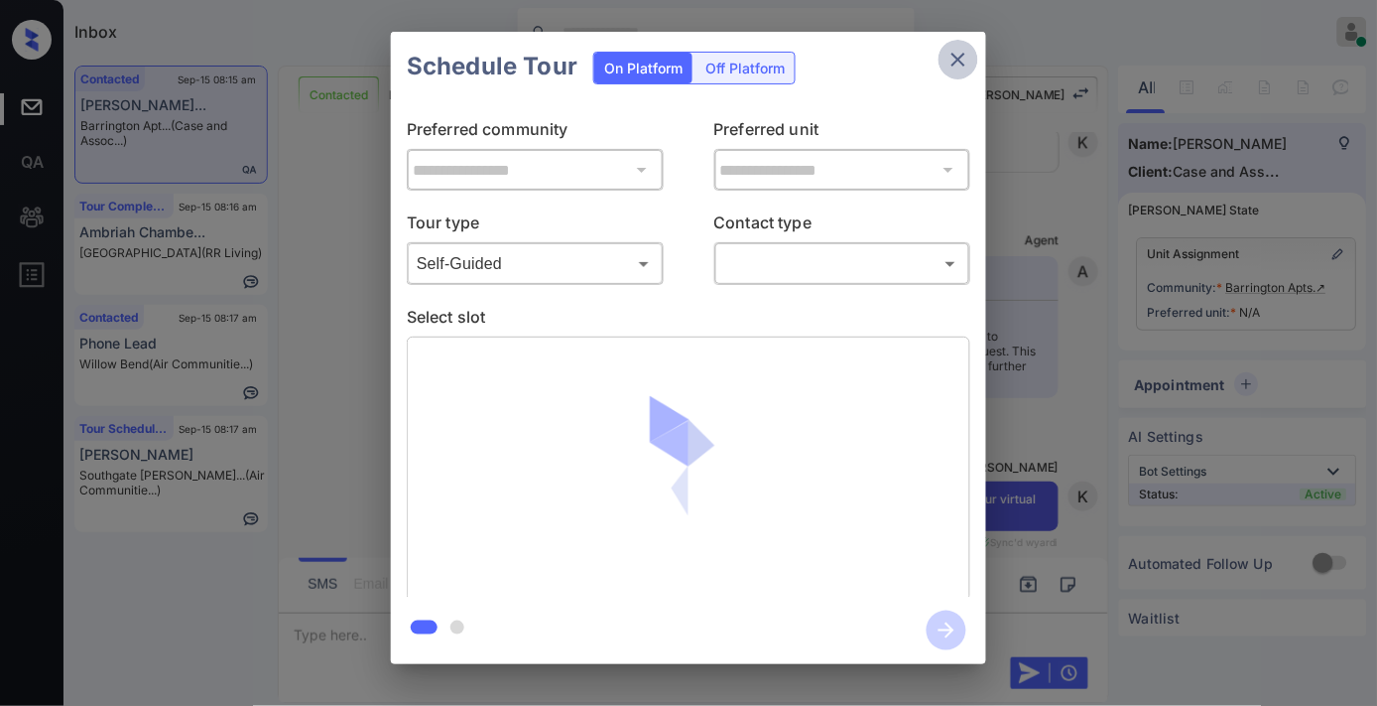
click at [955, 65] on icon "close" at bounding box center [959, 60] width 24 height 24
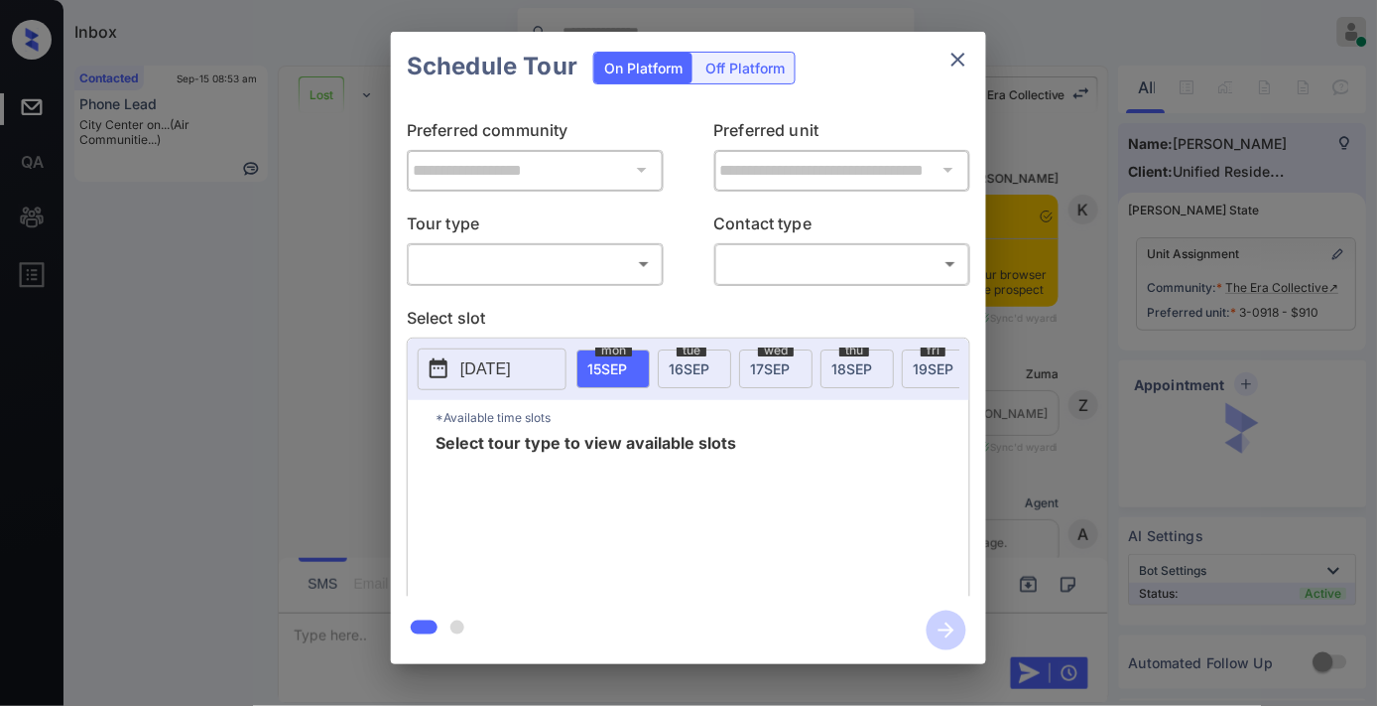
scroll to position [4948, 0]
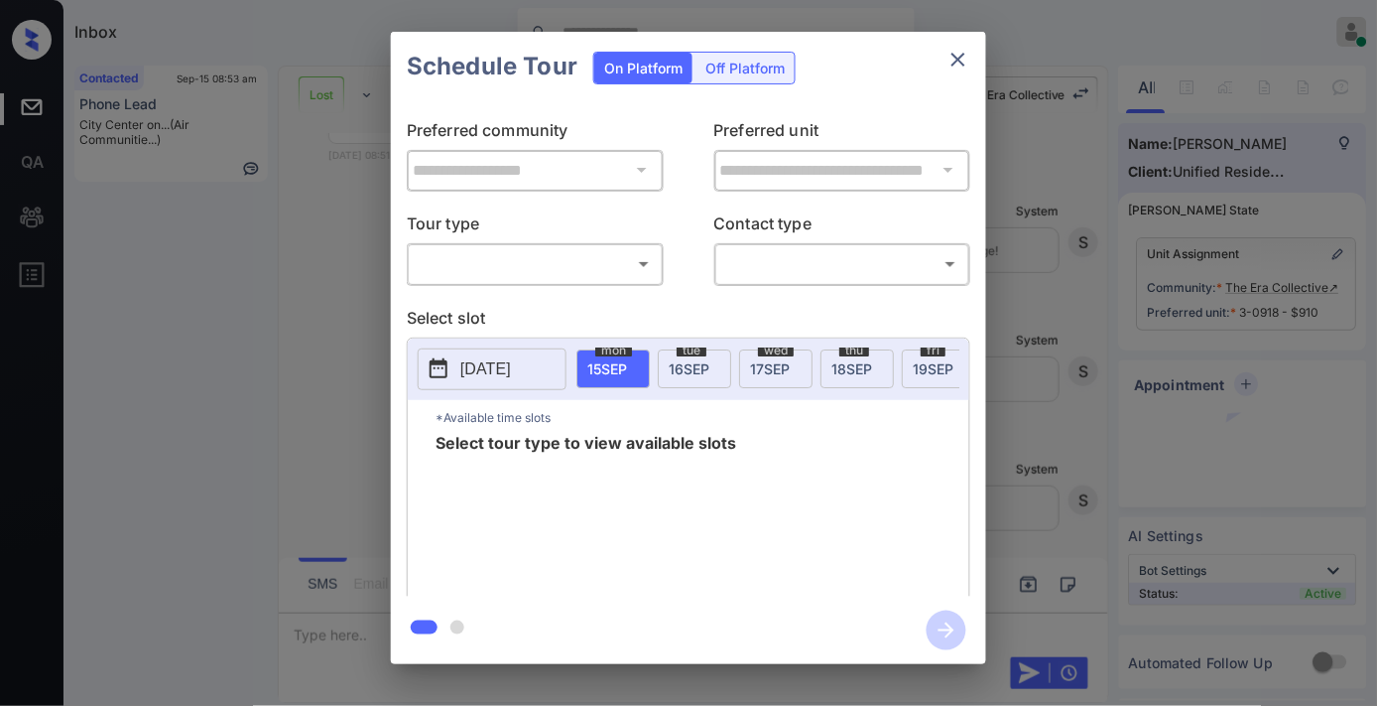
click at [607, 261] on body "Inbox [PERSON_NAME] Online Set yourself offline Set yourself on break Profile S…" at bounding box center [688, 353] width 1377 height 706
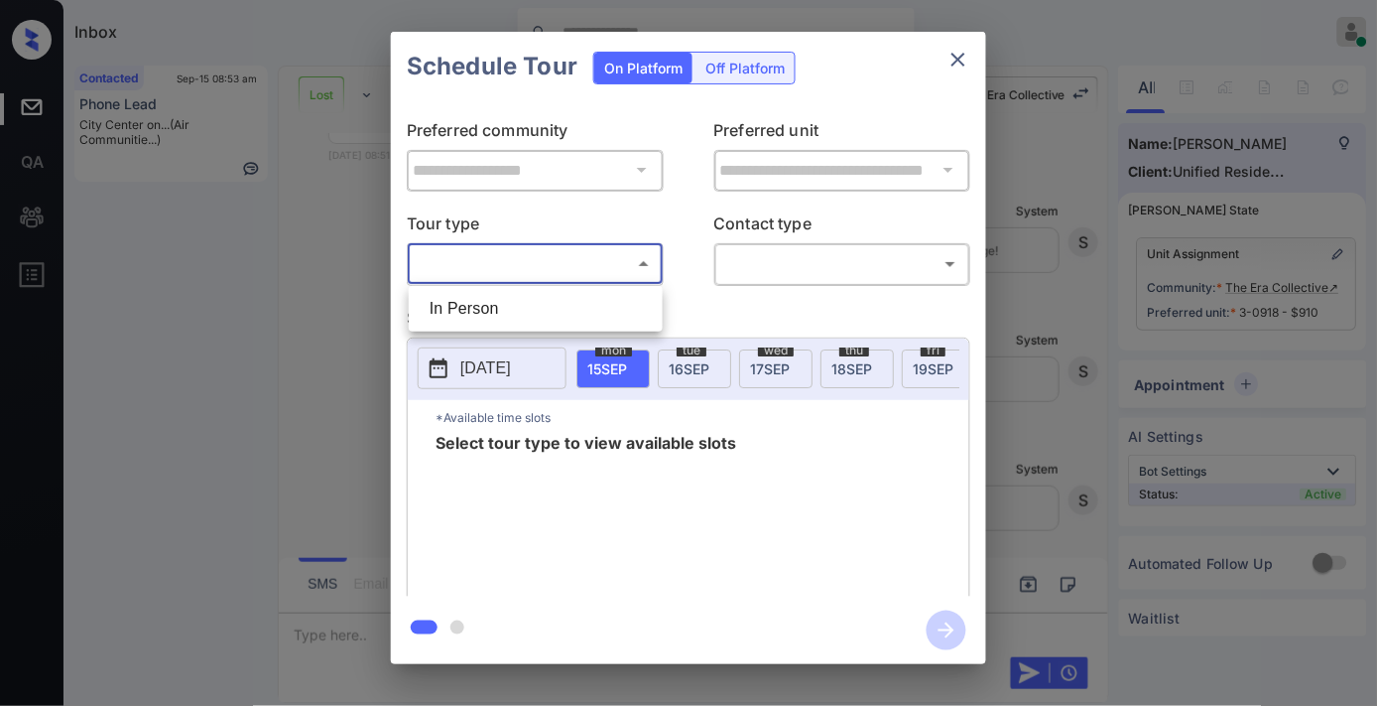
click at [592, 292] on li "In Person" at bounding box center [536, 309] width 244 height 36
type input "********"
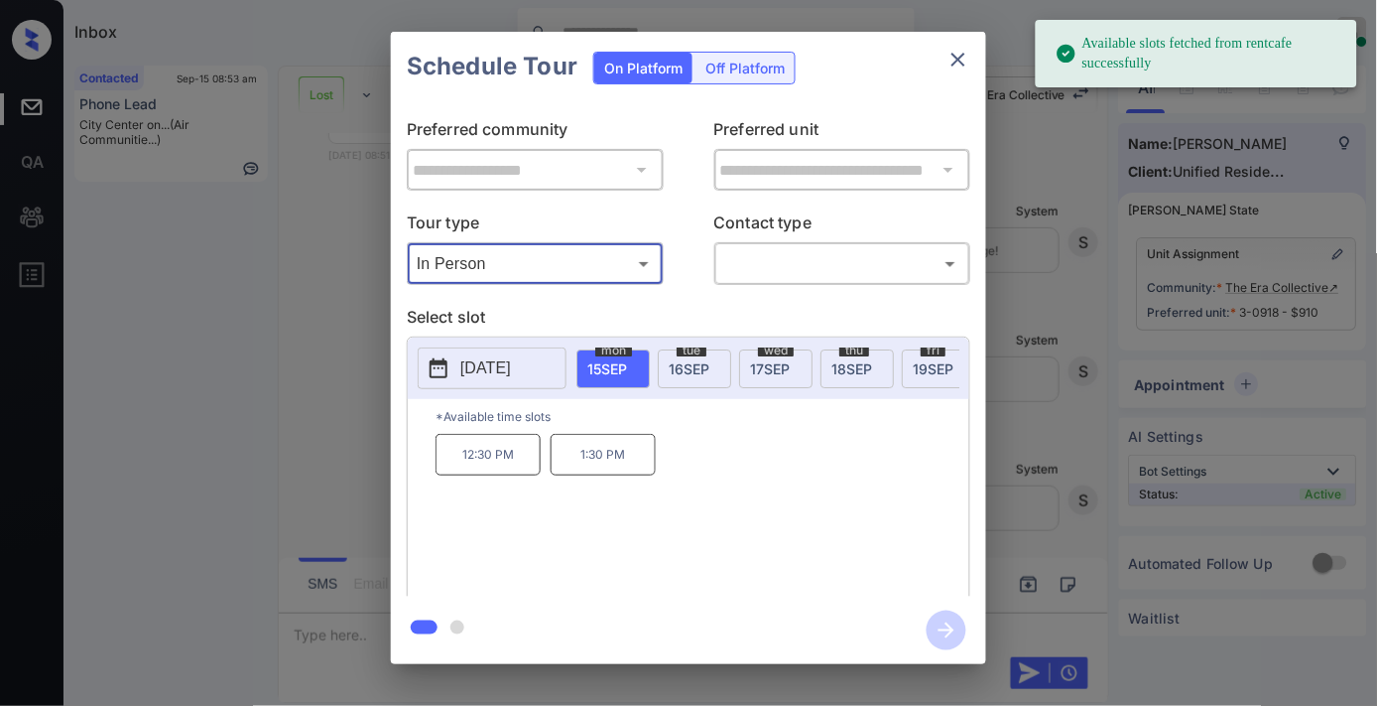
click at [508, 364] on p "[DATE]" at bounding box center [485, 368] width 51 height 24
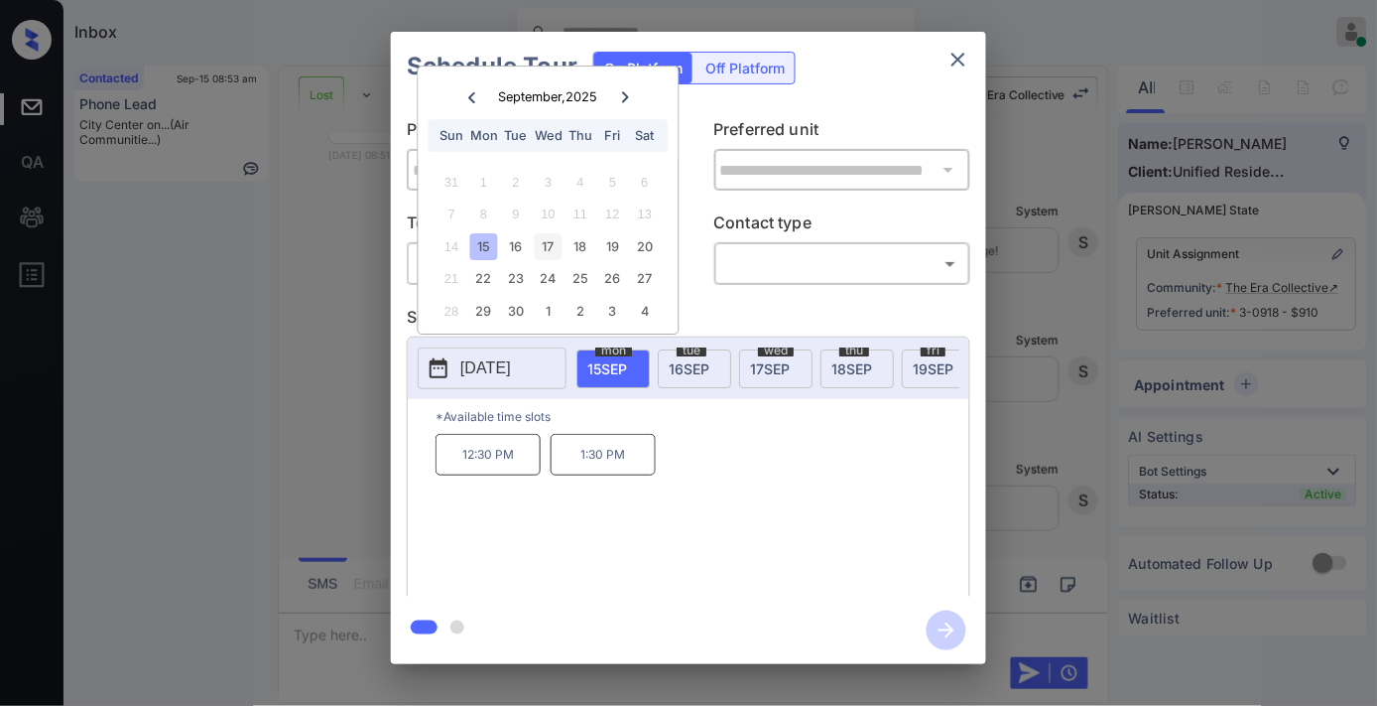
click at [543, 243] on div "17" at bounding box center [548, 246] width 27 height 27
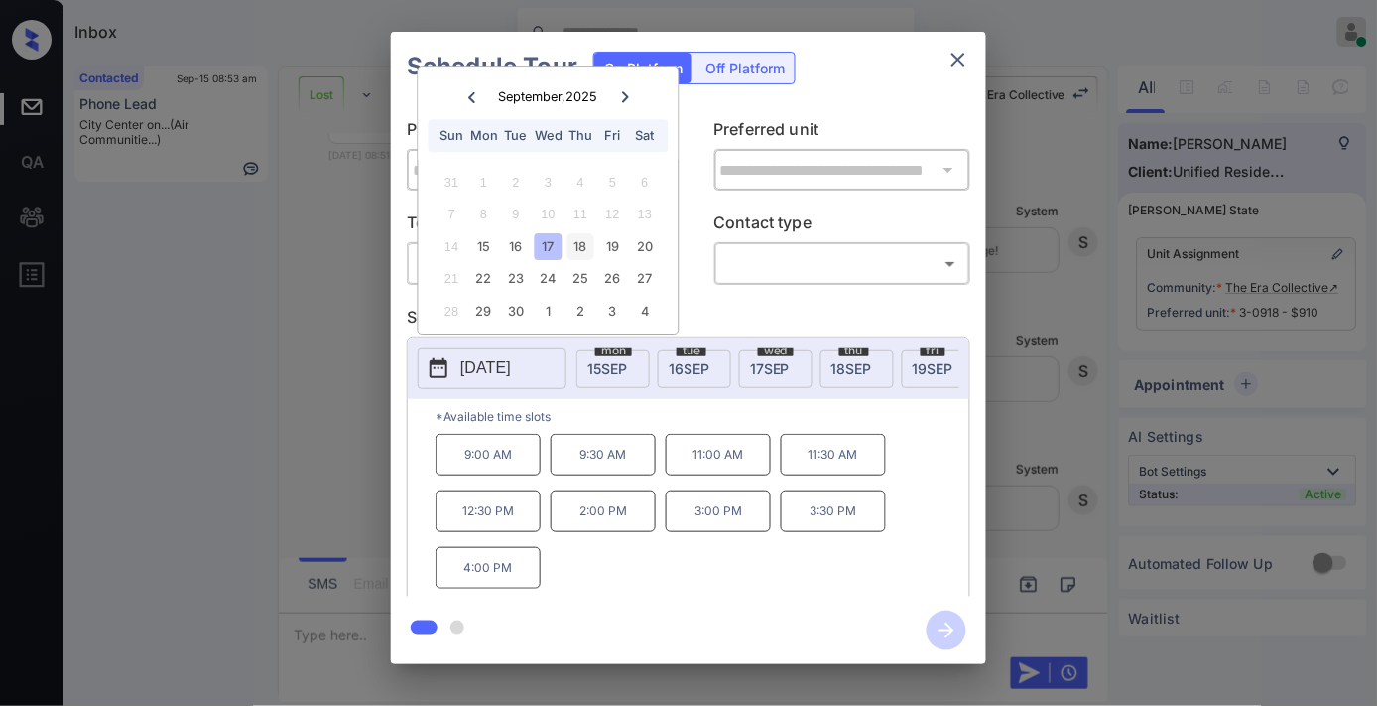
click at [587, 252] on div "18" at bounding box center [581, 246] width 27 height 27
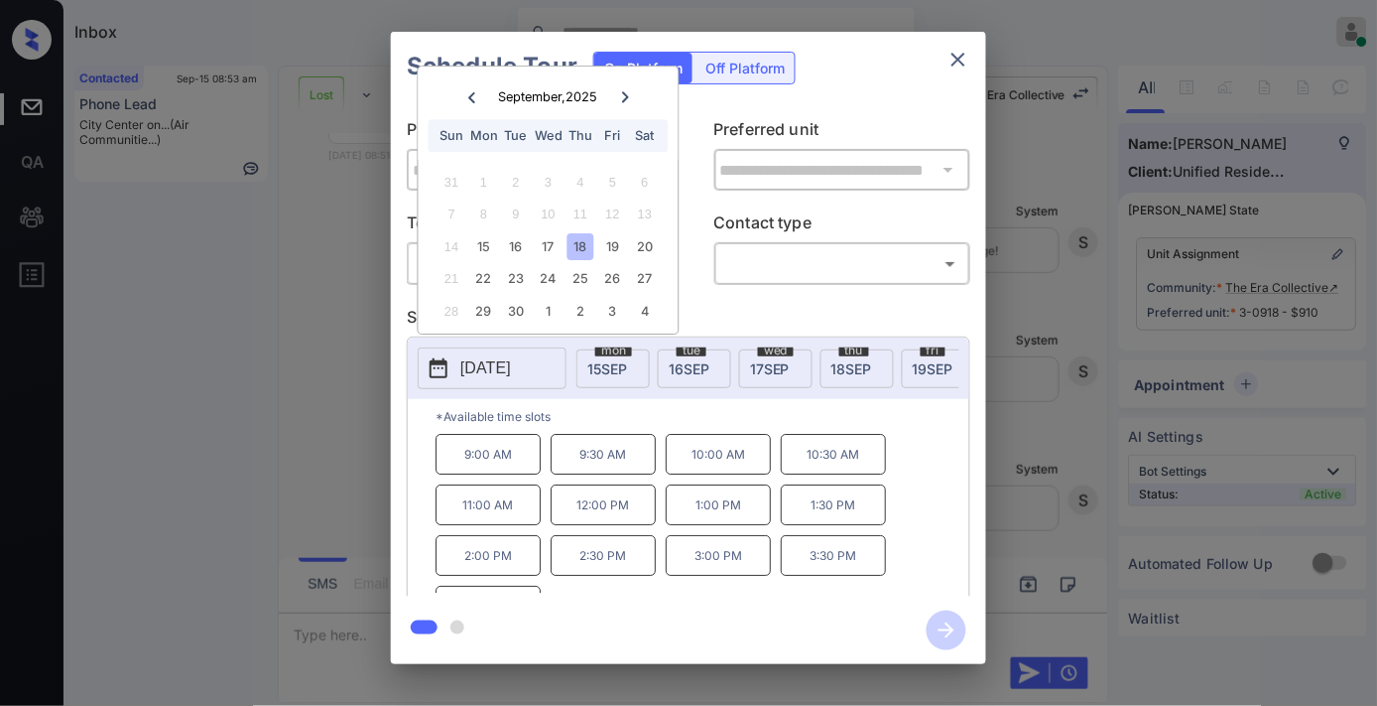
scroll to position [34, 0]
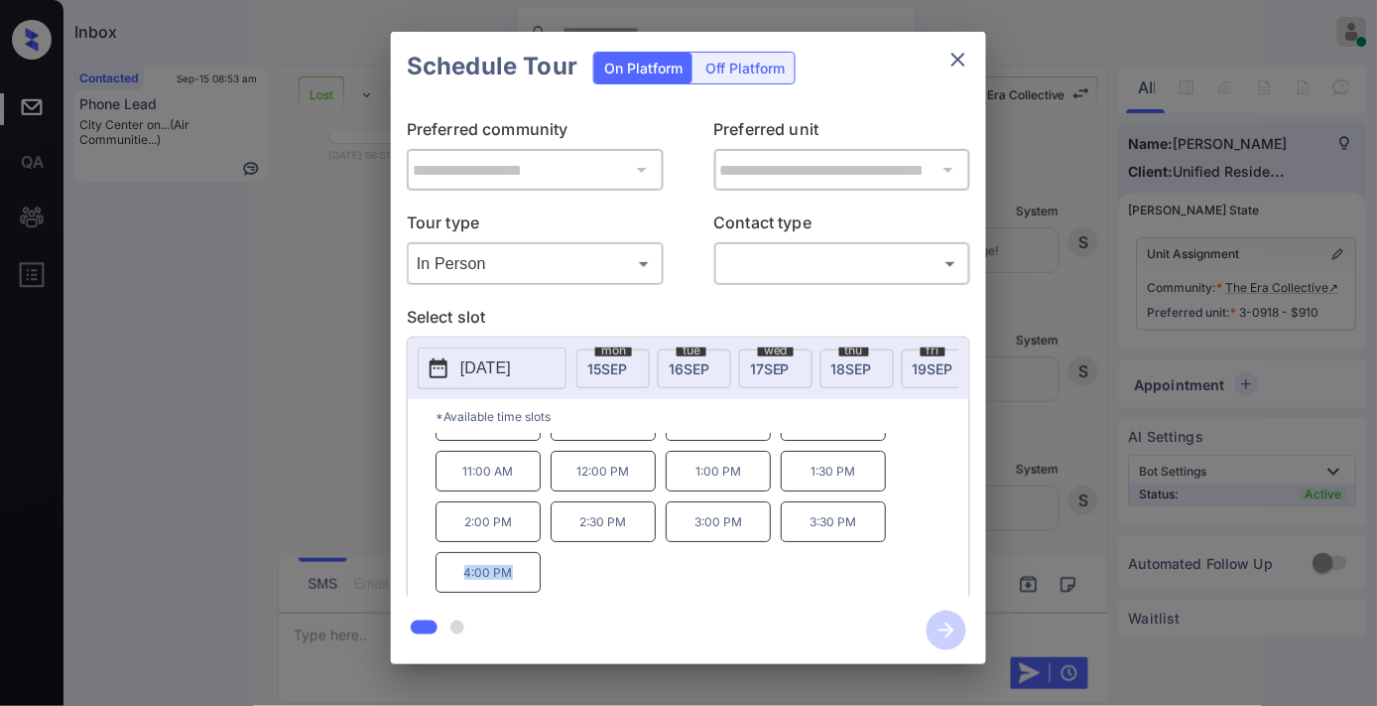
drag, startPoint x: 522, startPoint y: 580, endPoint x: 451, endPoint y: 586, distance: 70.7
click at [451, 586] on p "4:00 PM" at bounding box center [488, 572] width 105 height 41
copy p "4:00 PM"
click at [954, 54] on icon "close" at bounding box center [959, 60] width 14 height 14
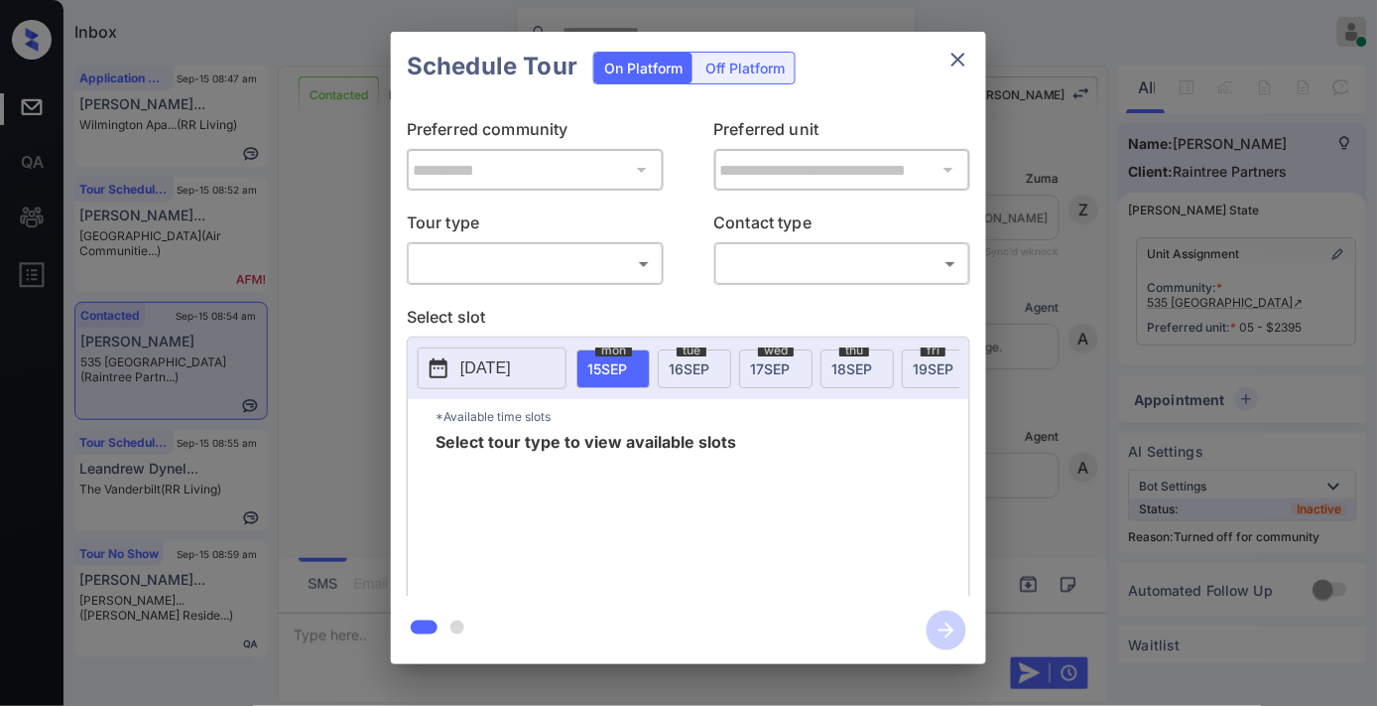
scroll to position [2373, 0]
click at [520, 281] on div "​ ​" at bounding box center [535, 263] width 257 height 43
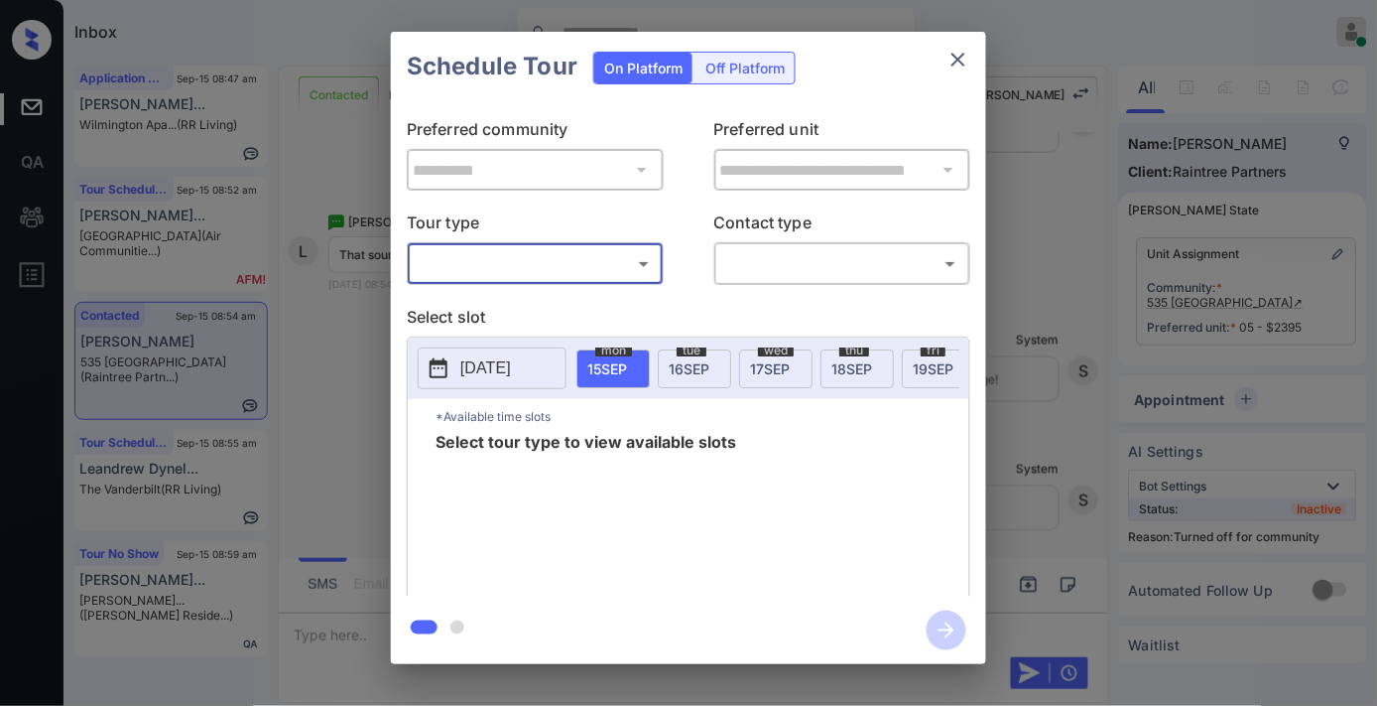
click at [520, 273] on body "Inbox [PERSON_NAME] Online Set yourself offline Set yourself on break Profile S…" at bounding box center [688, 353] width 1377 height 706
click at [522, 315] on li "In Person" at bounding box center [536, 309] width 244 height 36
type input "********"
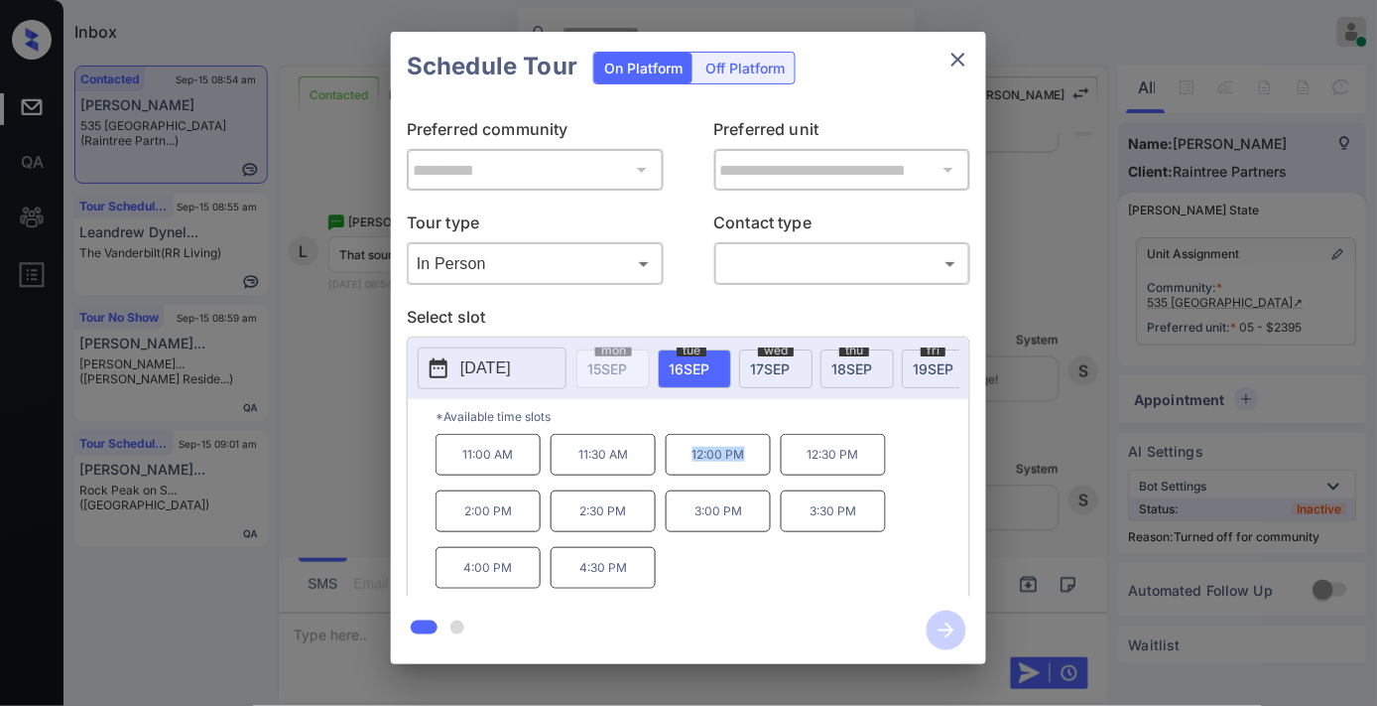
drag, startPoint x: 749, startPoint y: 474, endPoint x: 651, endPoint y: 470, distance: 98.3
click at [651, 470] on div "11:00 AM 11:30 AM 12:00 PM 12:30 PM 2:00 PM 2:30 PM 3:00 PM 3:30 PM 4:00 PM 4:3…" at bounding box center [703, 513] width 534 height 159
copy div "12:00 PM"
click at [959, 62] on icon "close" at bounding box center [959, 60] width 24 height 24
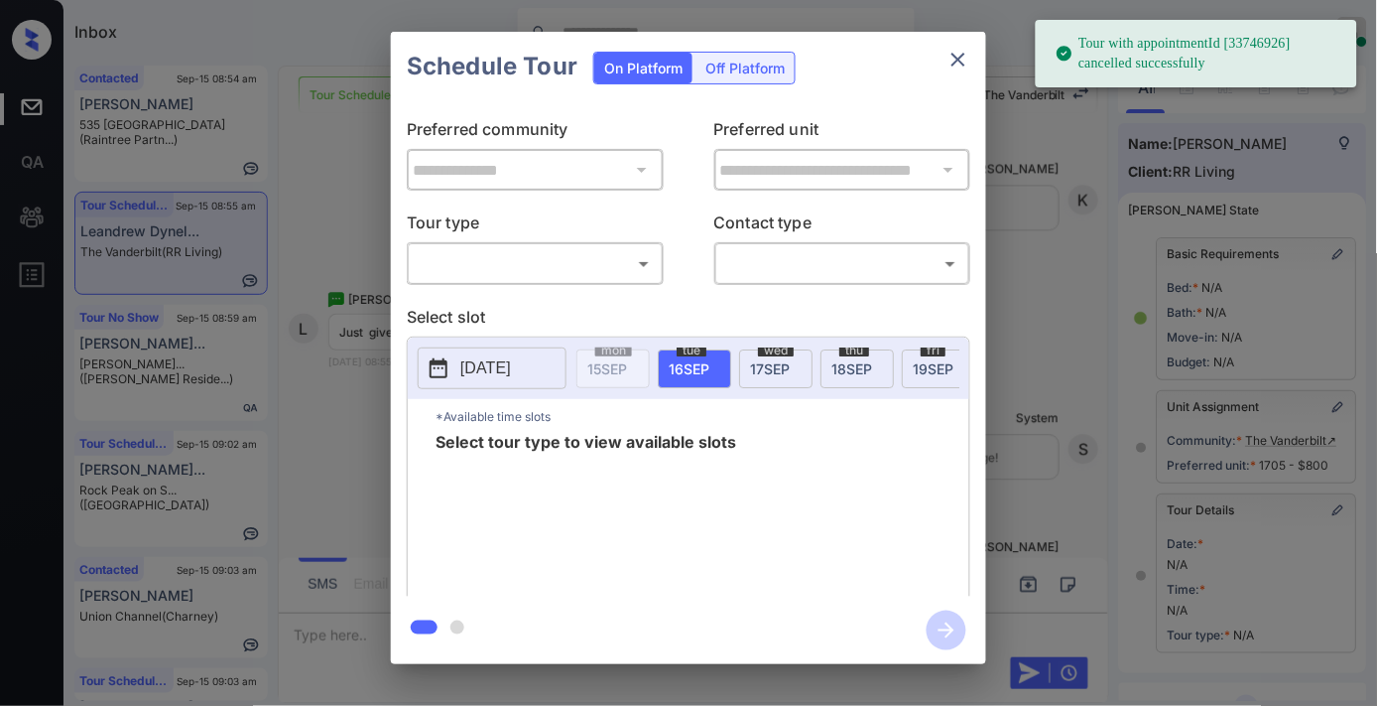
scroll to position [275, 0]
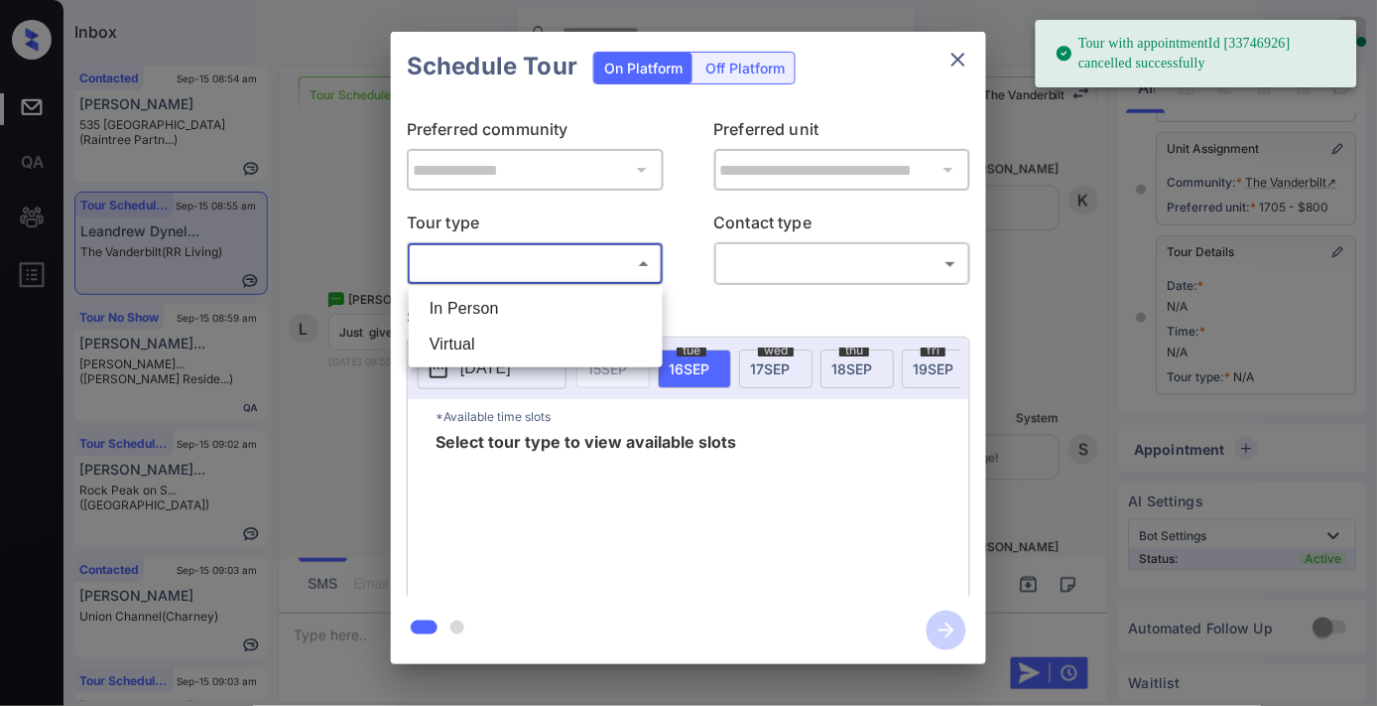
click at [566, 262] on body "Tour with appointmentId [33746926] cancelled successfully Inbox [PERSON_NAME] O…" at bounding box center [688, 353] width 1377 height 706
click at [563, 314] on li "In Person" at bounding box center [536, 309] width 244 height 36
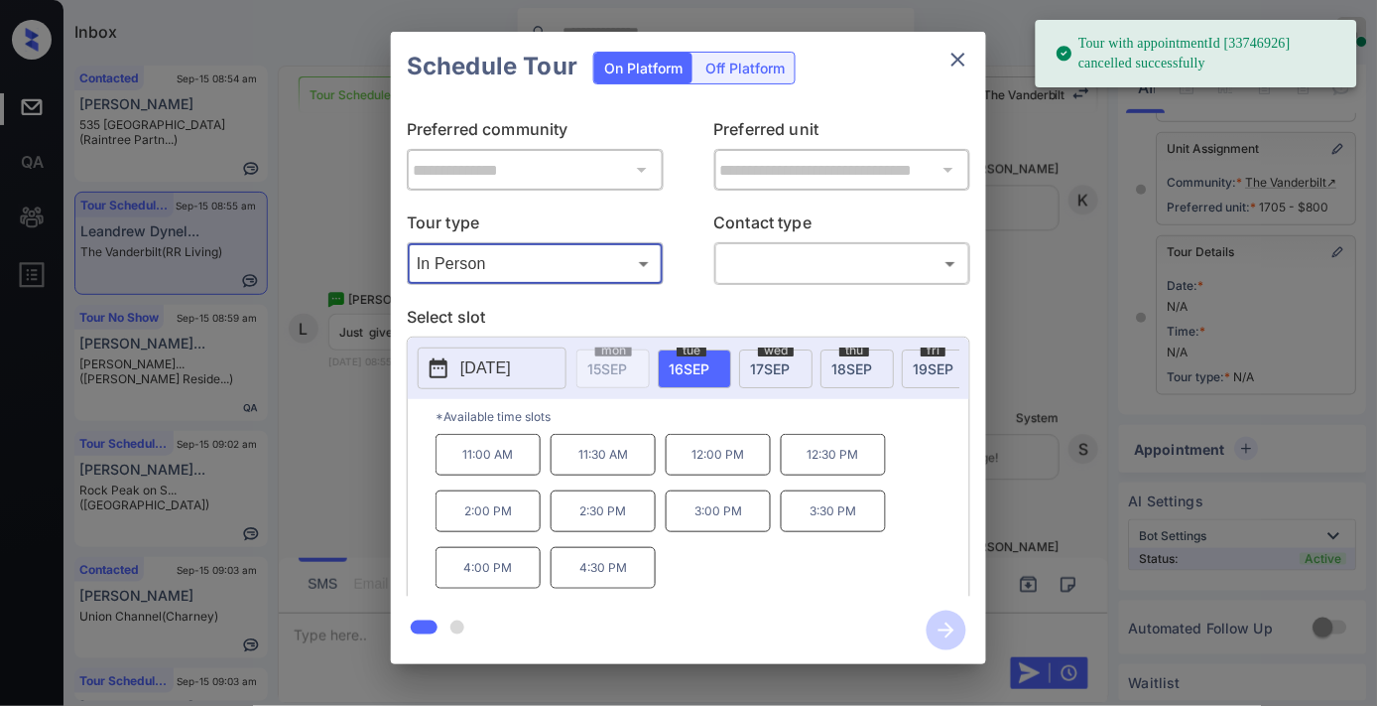
type input "********"
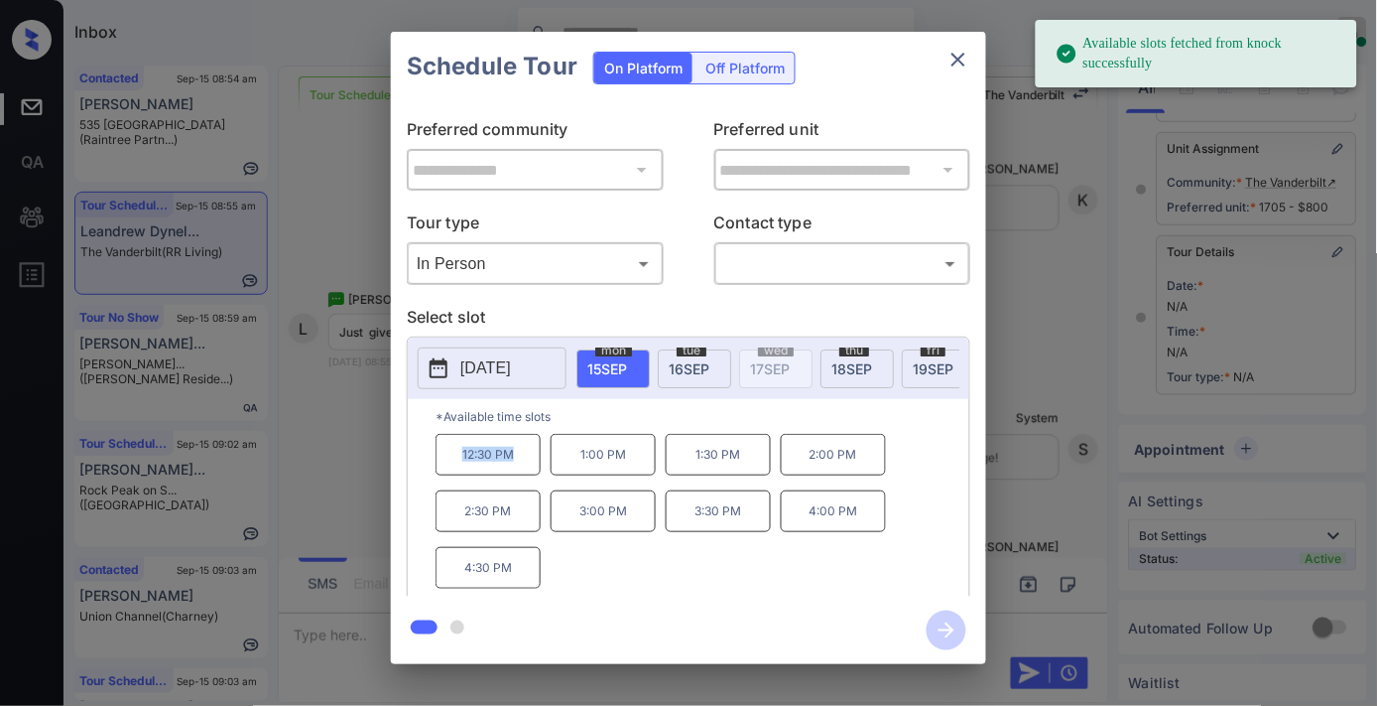
drag, startPoint x: 520, startPoint y: 463, endPoint x: 434, endPoint y: 463, distance: 86.3
click at [434, 463] on div "*Available time slots 12:30 PM 1:00 PM 1:30 PM 2:00 PM 2:30 PM 3:00 PM 3:30 PM …" at bounding box center [689, 500] width 562 height 203
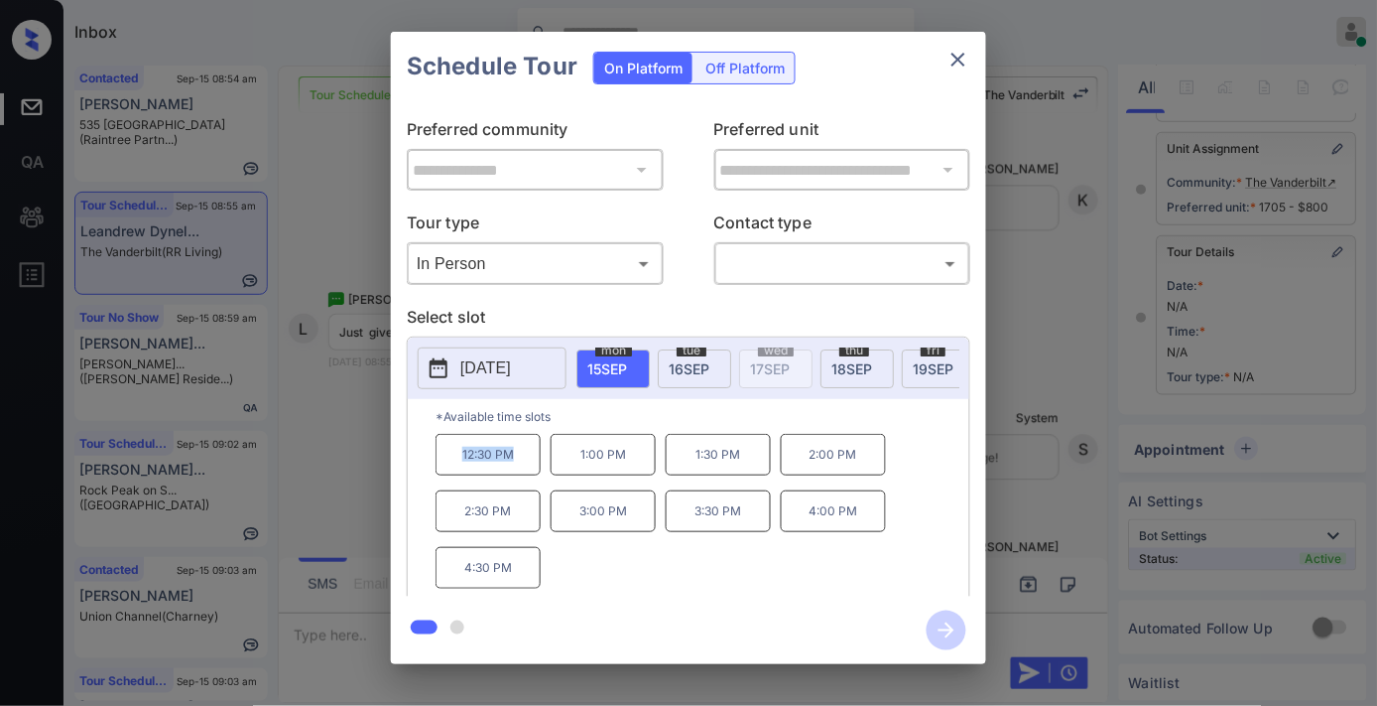
copy p "12:30 PM"
click at [967, 63] on button "close" at bounding box center [959, 60] width 40 height 40
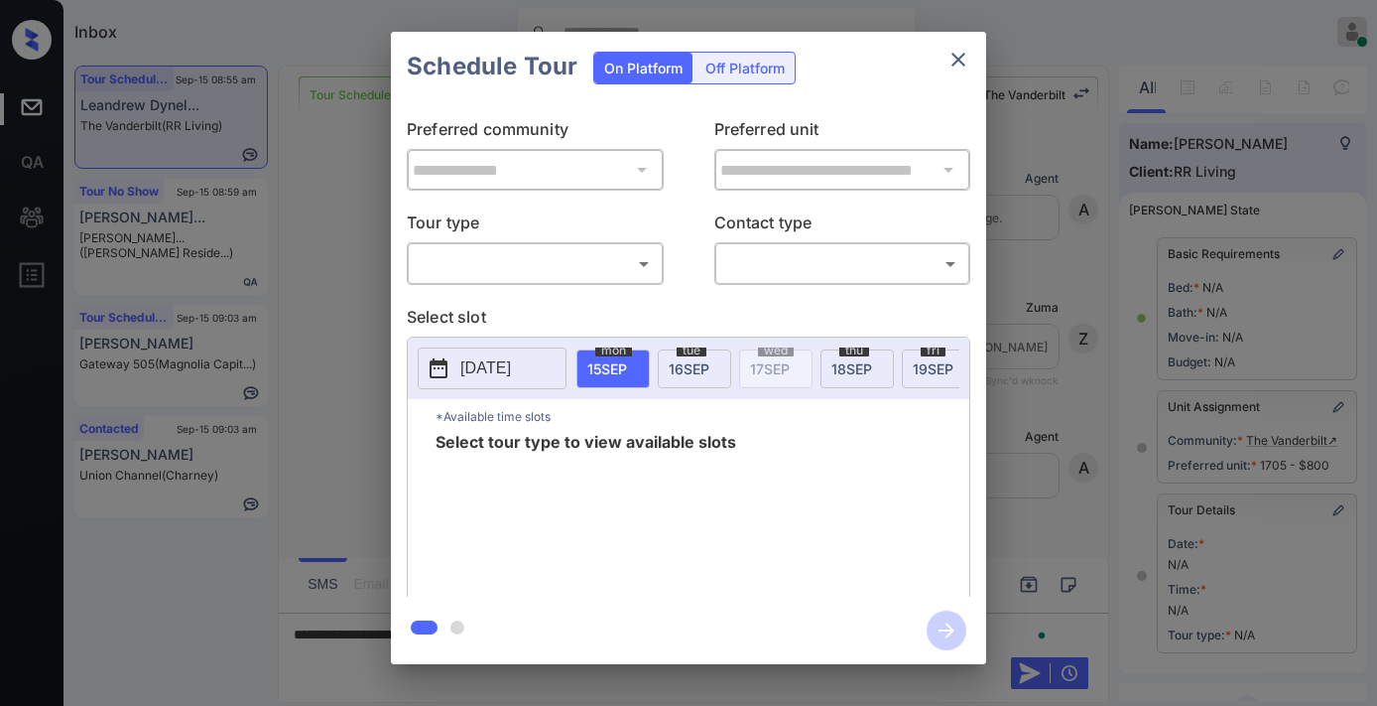
click at [617, 252] on body "Inbox [PERSON_NAME] Online Set yourself offline Set yourself on break Profile S…" at bounding box center [688, 353] width 1377 height 706
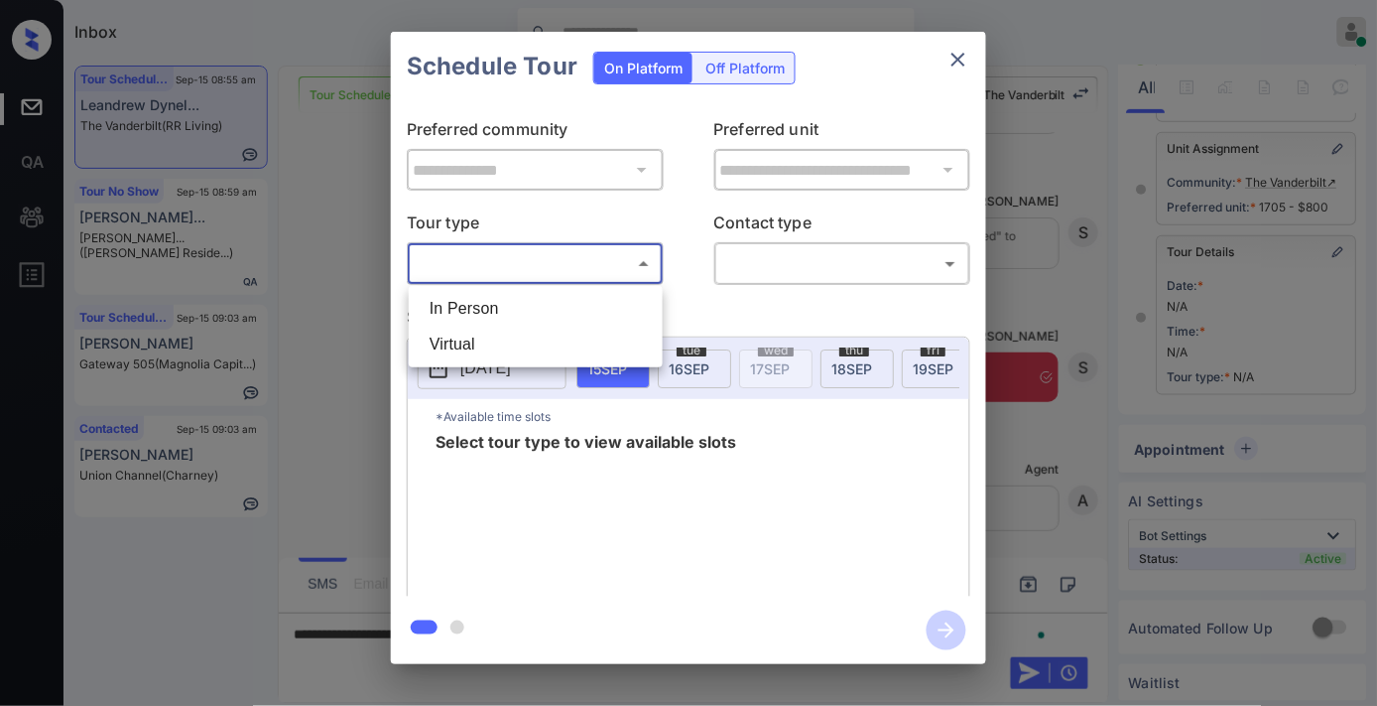
click at [583, 314] on li "In Person" at bounding box center [536, 309] width 244 height 36
type input "********"
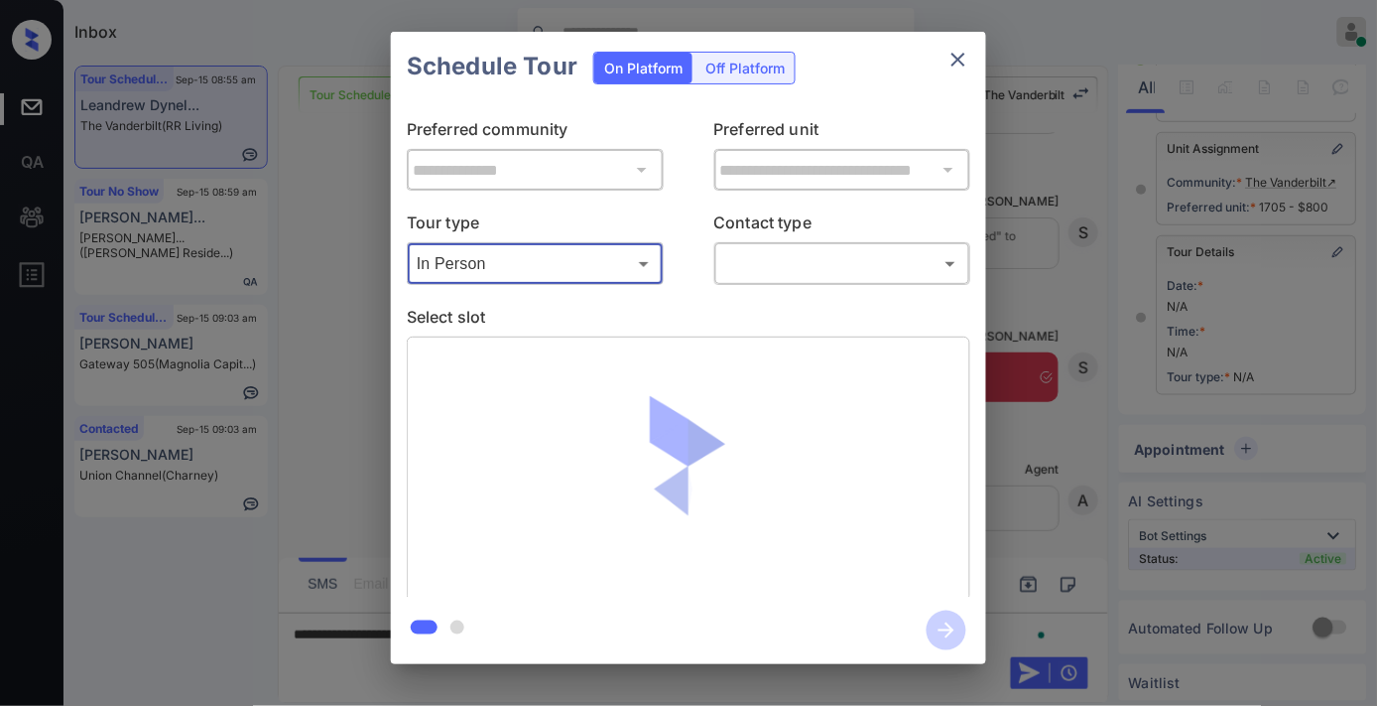
click at [762, 261] on body "Inbox [PERSON_NAME] Online Set yourself offline Set yourself on break Profile S…" at bounding box center [688, 353] width 1377 height 706
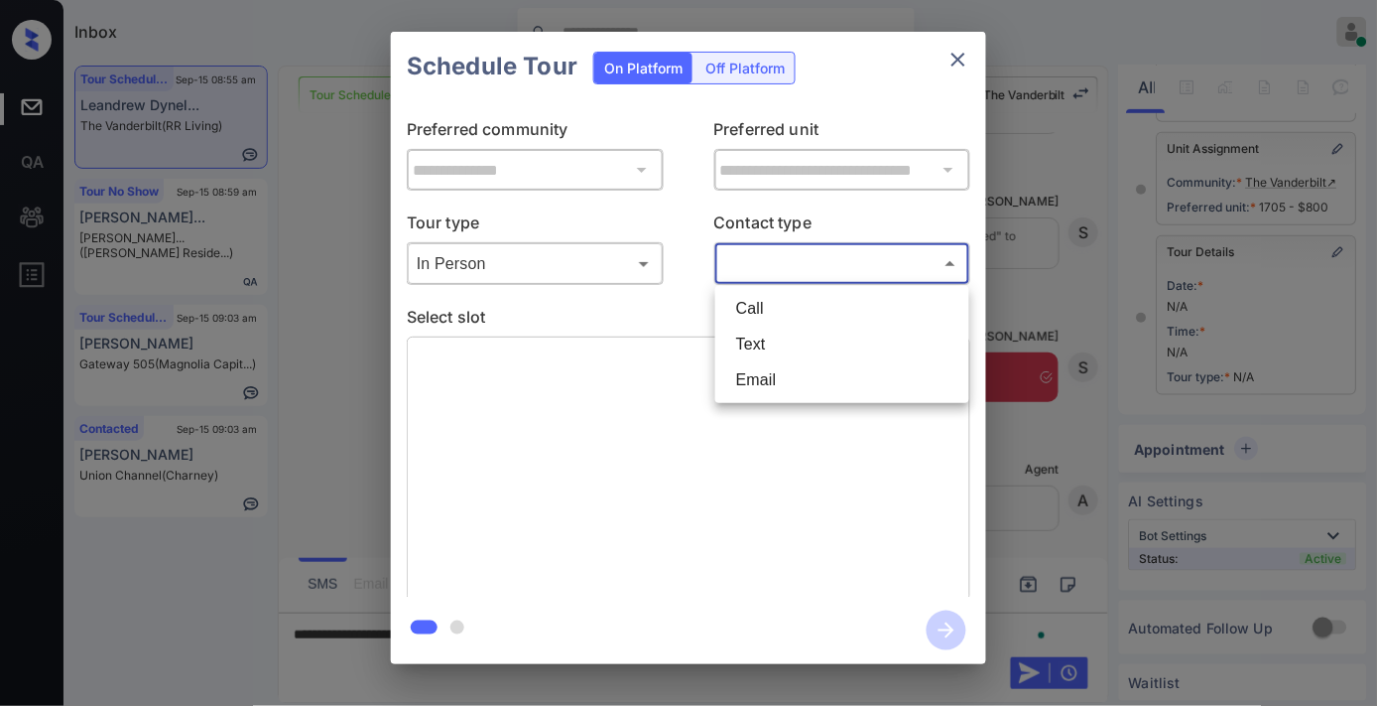
click at [776, 333] on li "Text" at bounding box center [842, 344] width 244 height 36
type input "****"
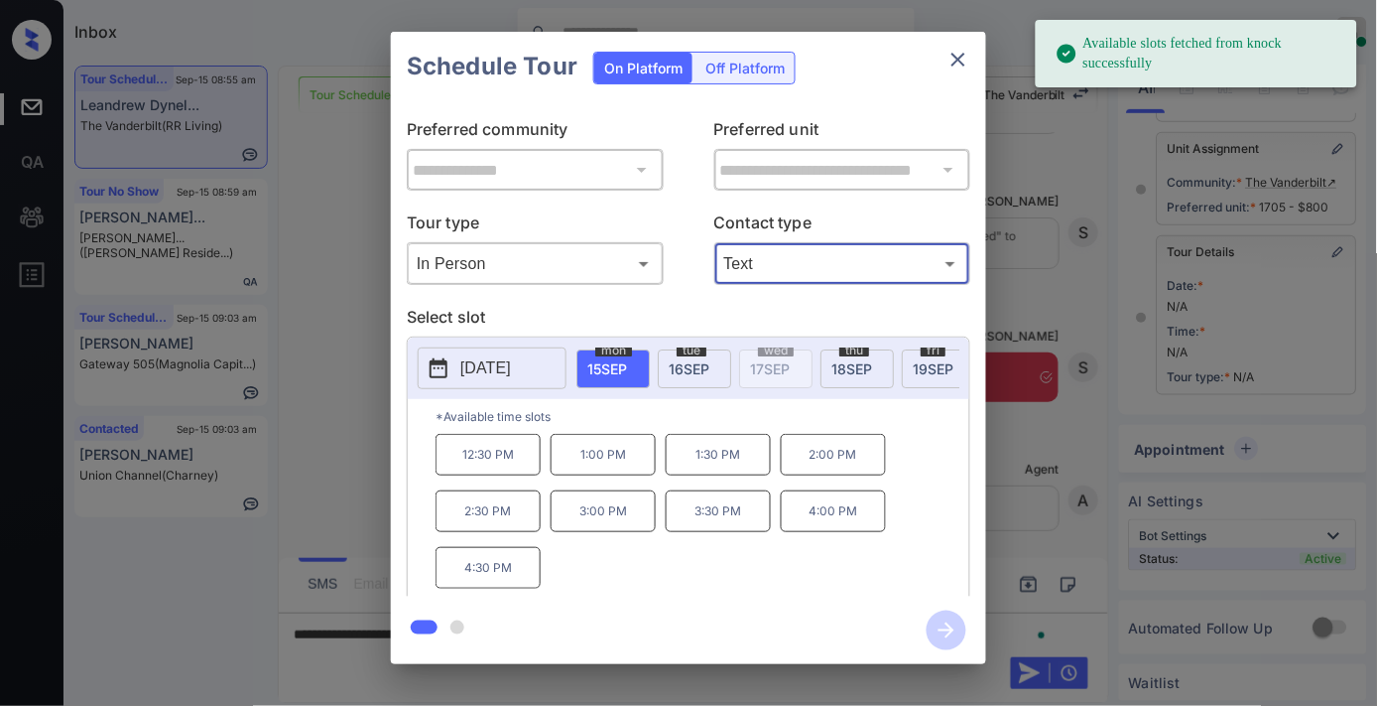
click at [503, 457] on p "12:30 PM" at bounding box center [488, 455] width 105 height 42
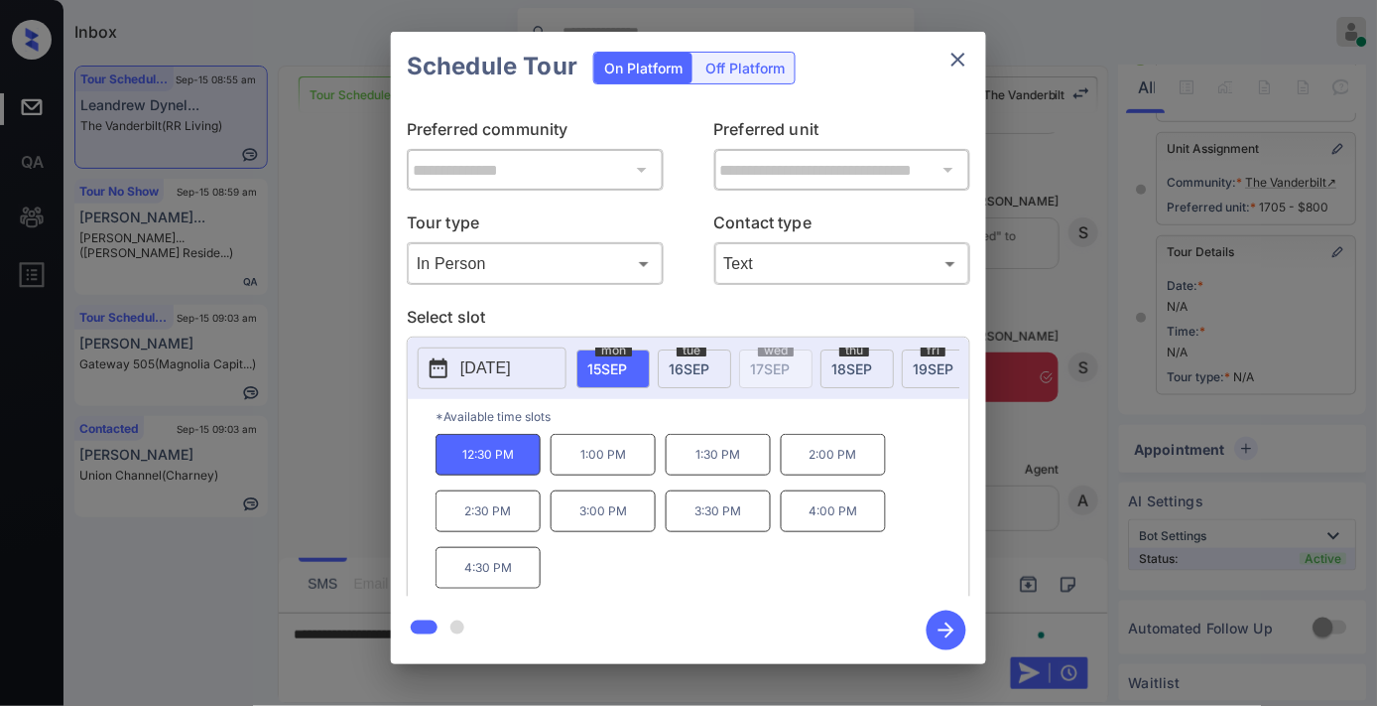
click at [948, 626] on icon "button" at bounding box center [947, 630] width 40 height 40
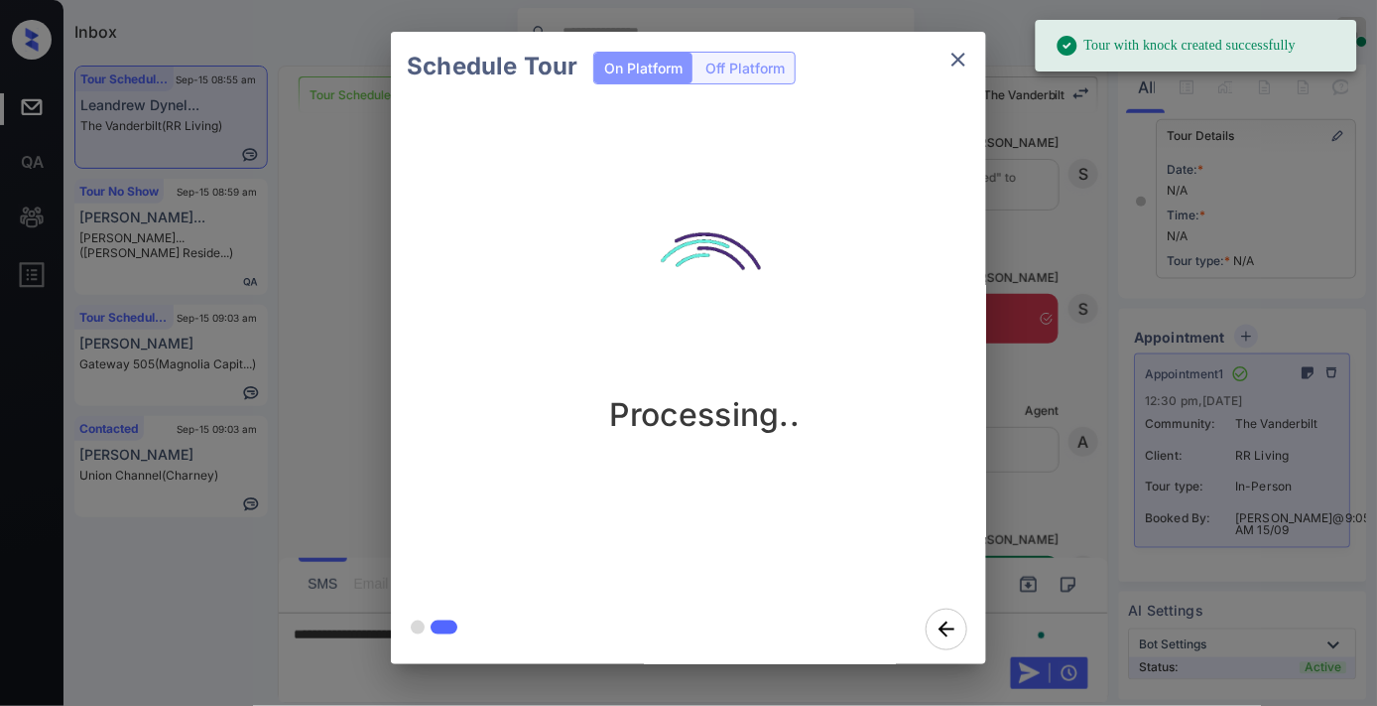
scroll to position [501, 0]
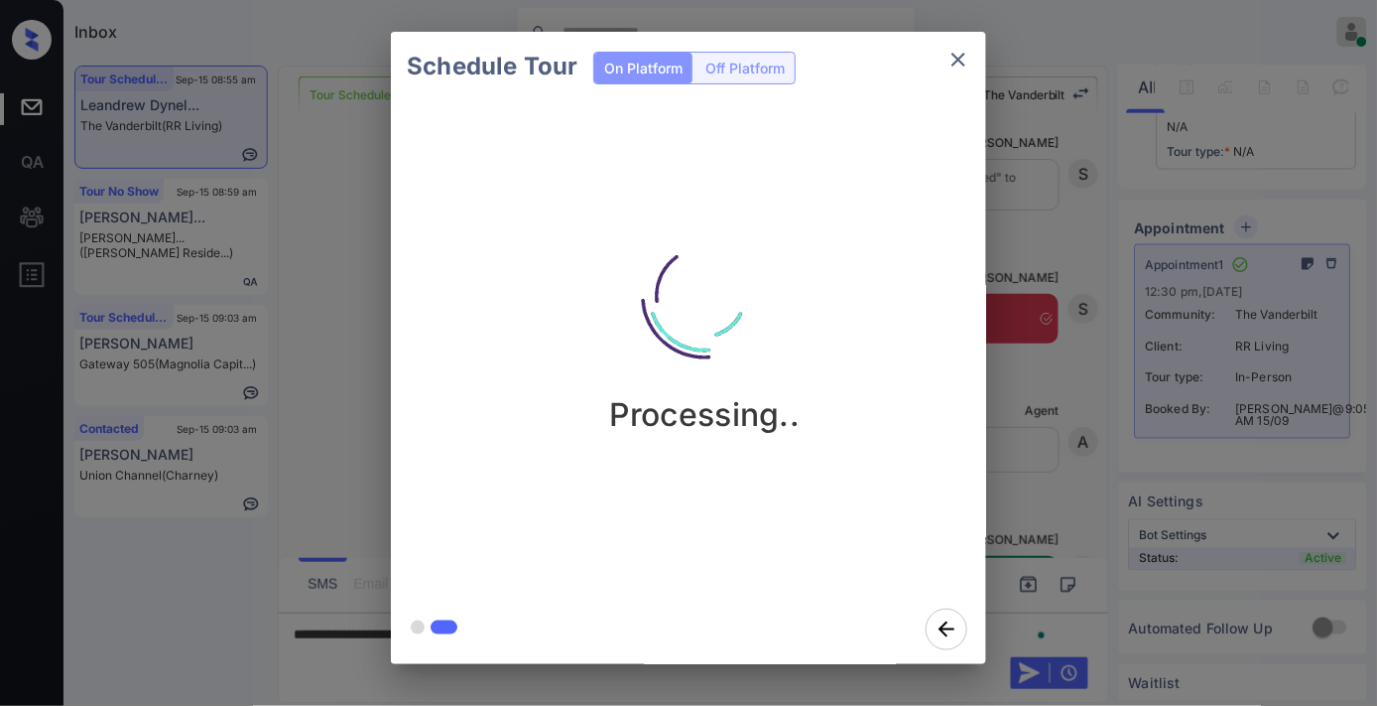
click at [955, 54] on icon "close" at bounding box center [959, 60] width 14 height 14
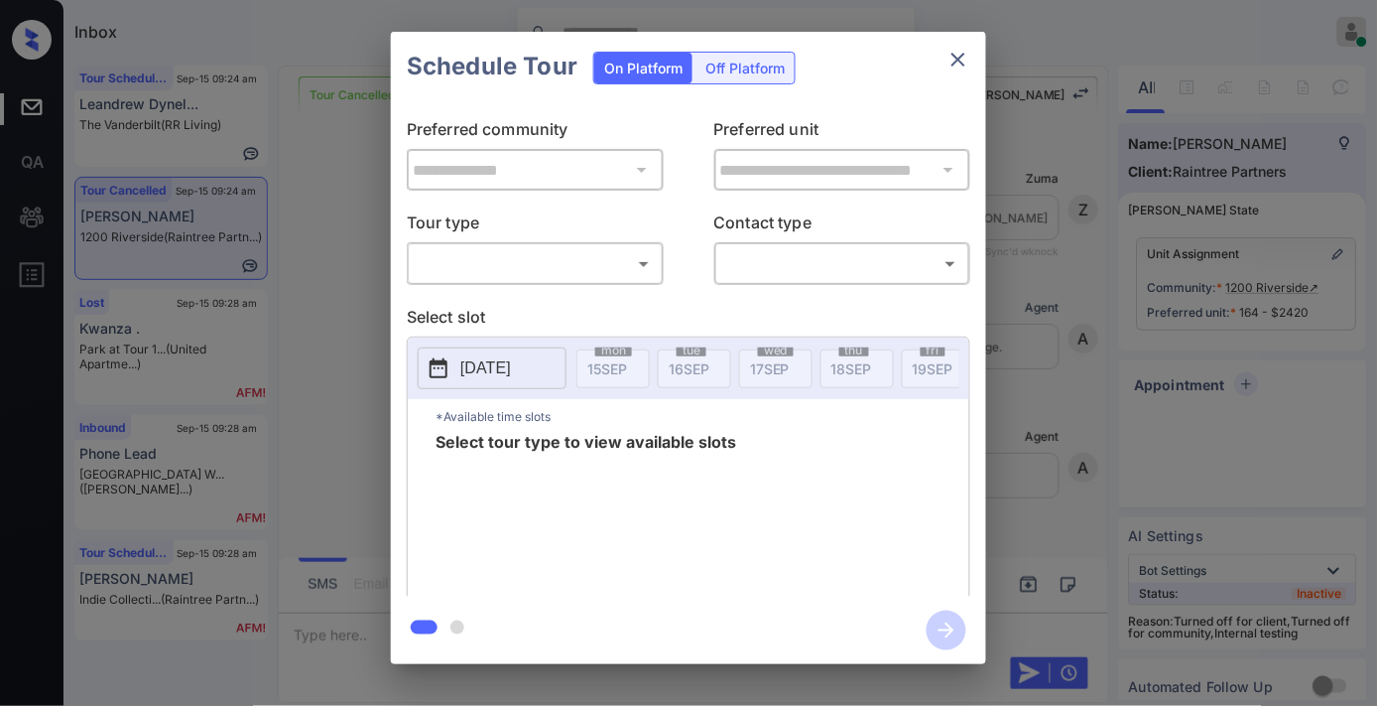
scroll to position [9430, 0]
click at [568, 268] on body "Inbox Samantha Soliven Online Set yourself offline Set yourself on break Profil…" at bounding box center [688, 353] width 1377 height 706
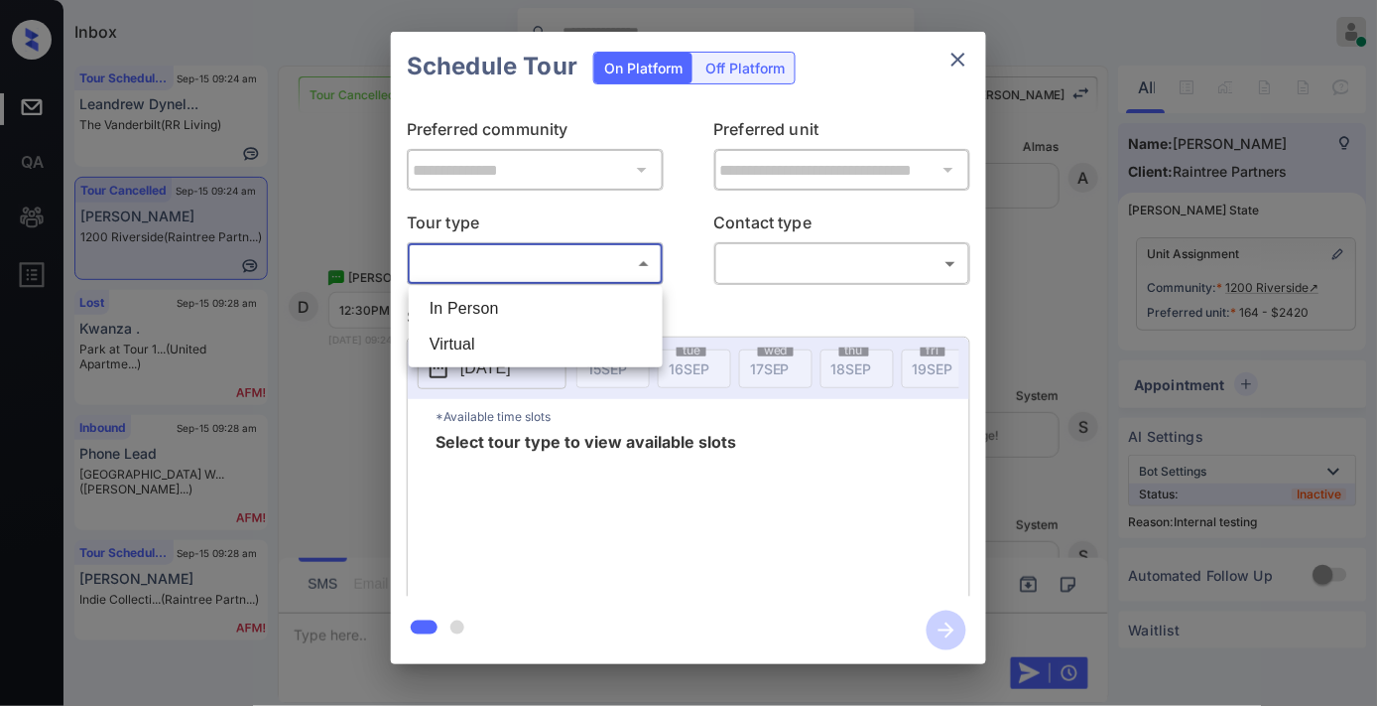
click at [571, 306] on li "In Person" at bounding box center [536, 309] width 244 height 36
type input "********"
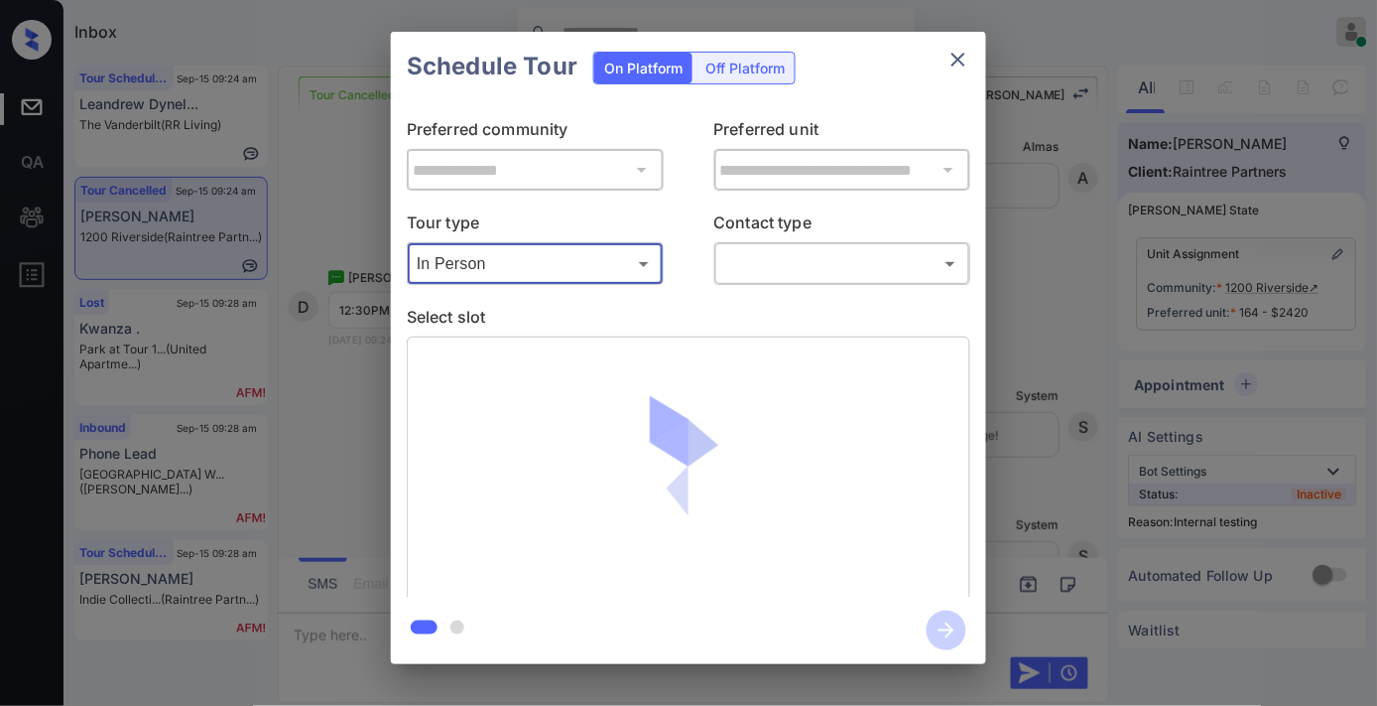
click at [815, 273] on body "Inbox Samantha Soliven Online Set yourself offline Set yourself on break Profil…" at bounding box center [688, 353] width 1377 height 706
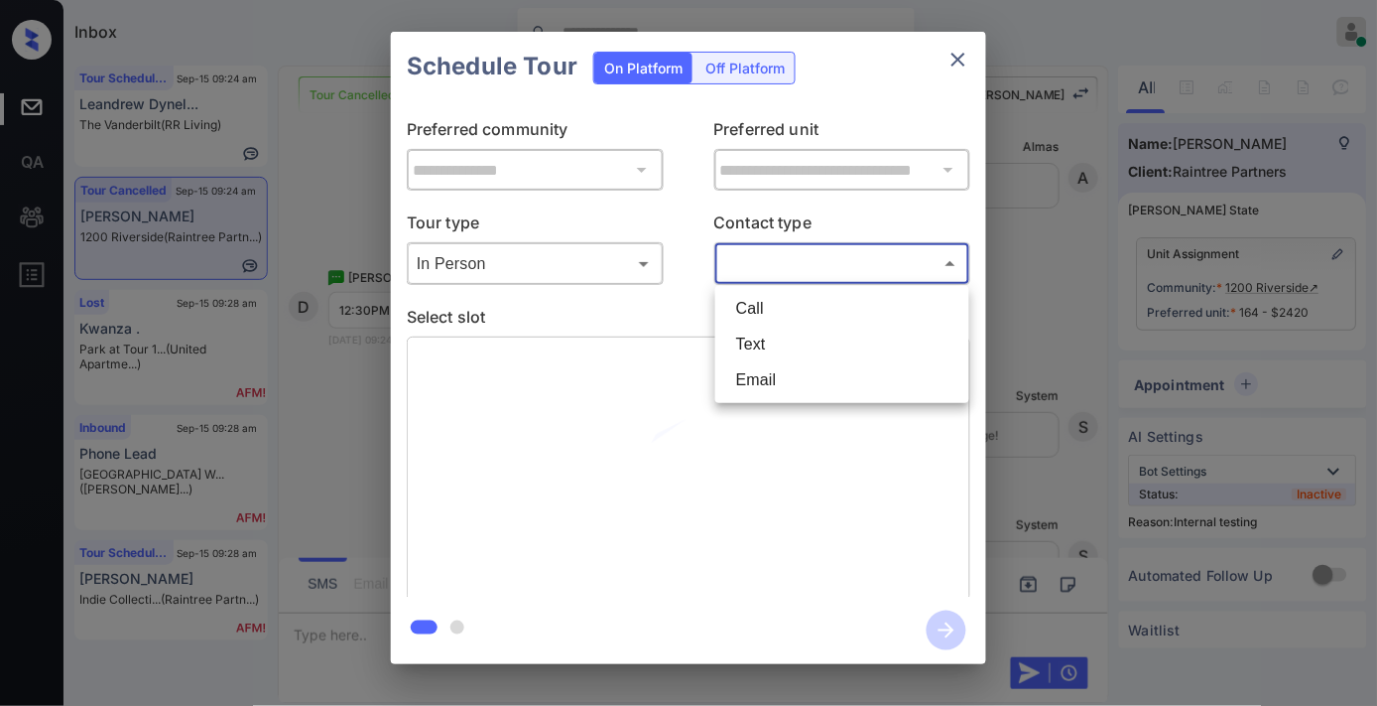
click at [822, 337] on li "Text" at bounding box center [842, 344] width 244 height 36
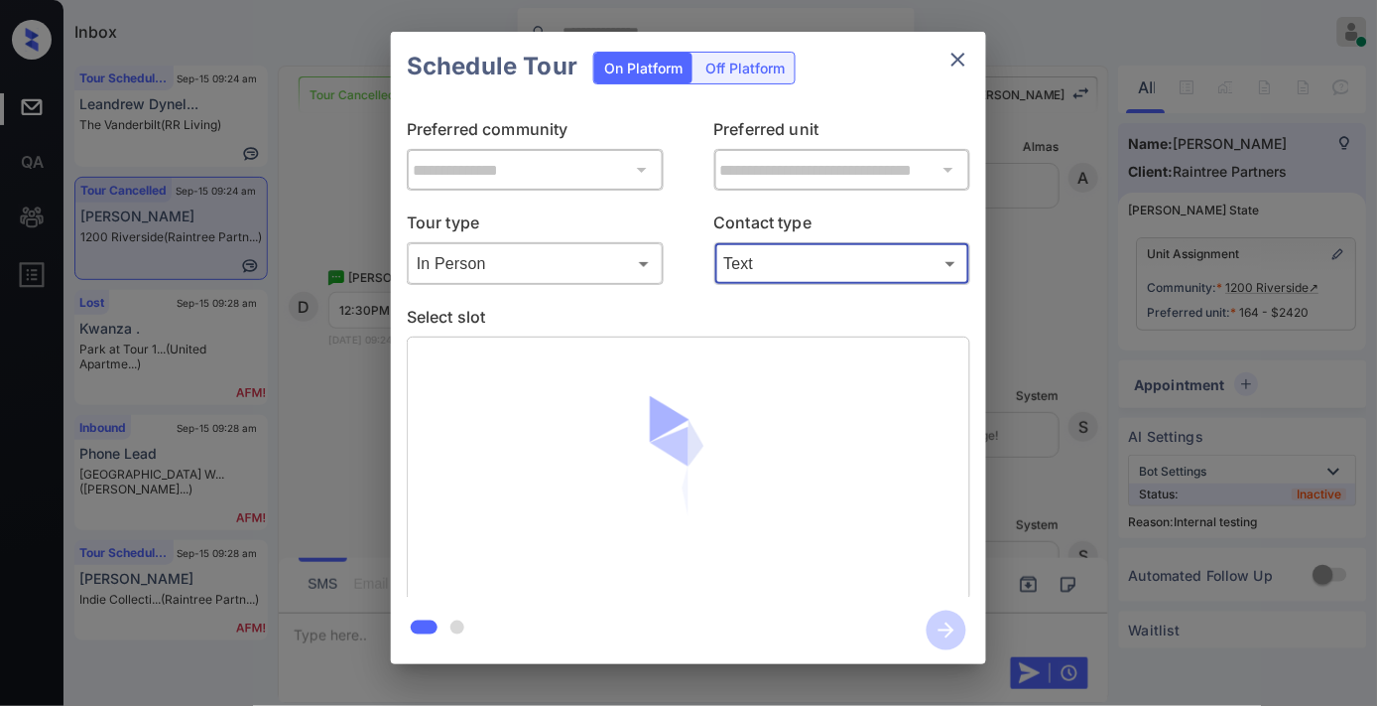
type input "****"
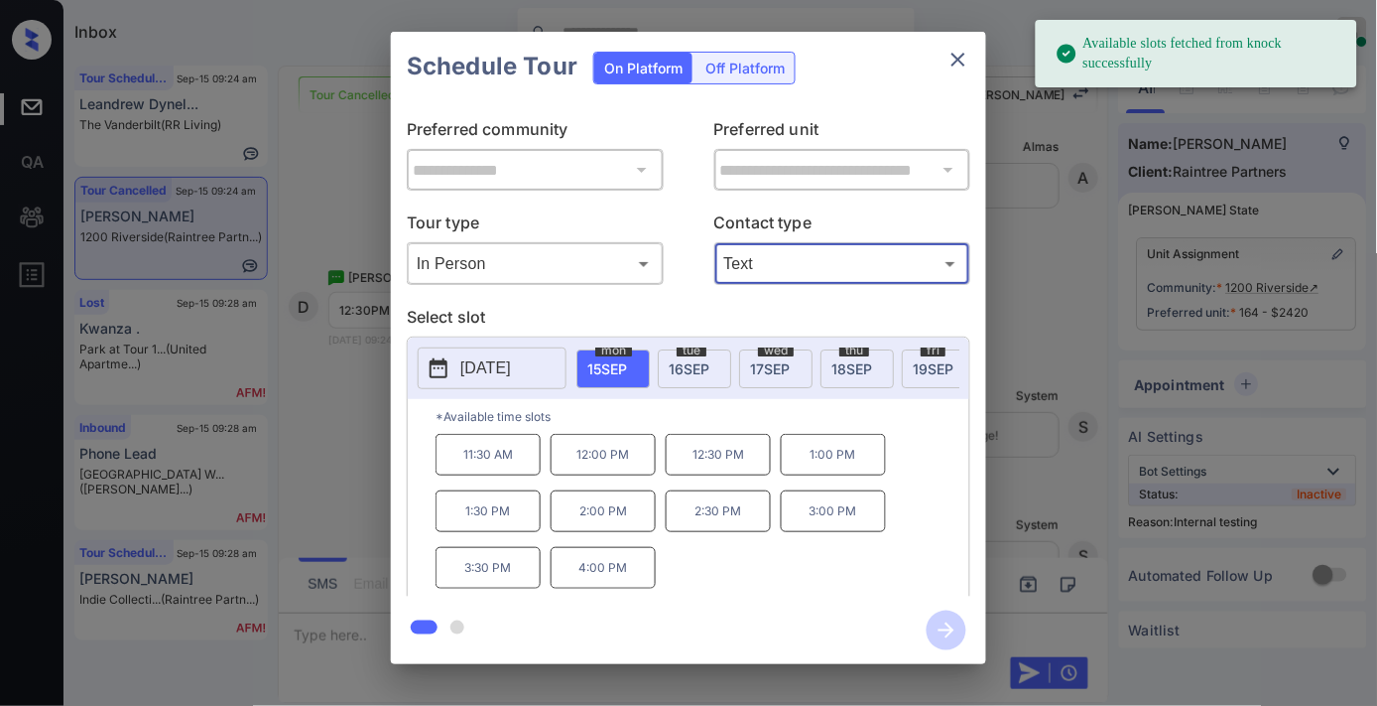
click at [716, 466] on p "12:30 PM" at bounding box center [718, 455] width 105 height 42
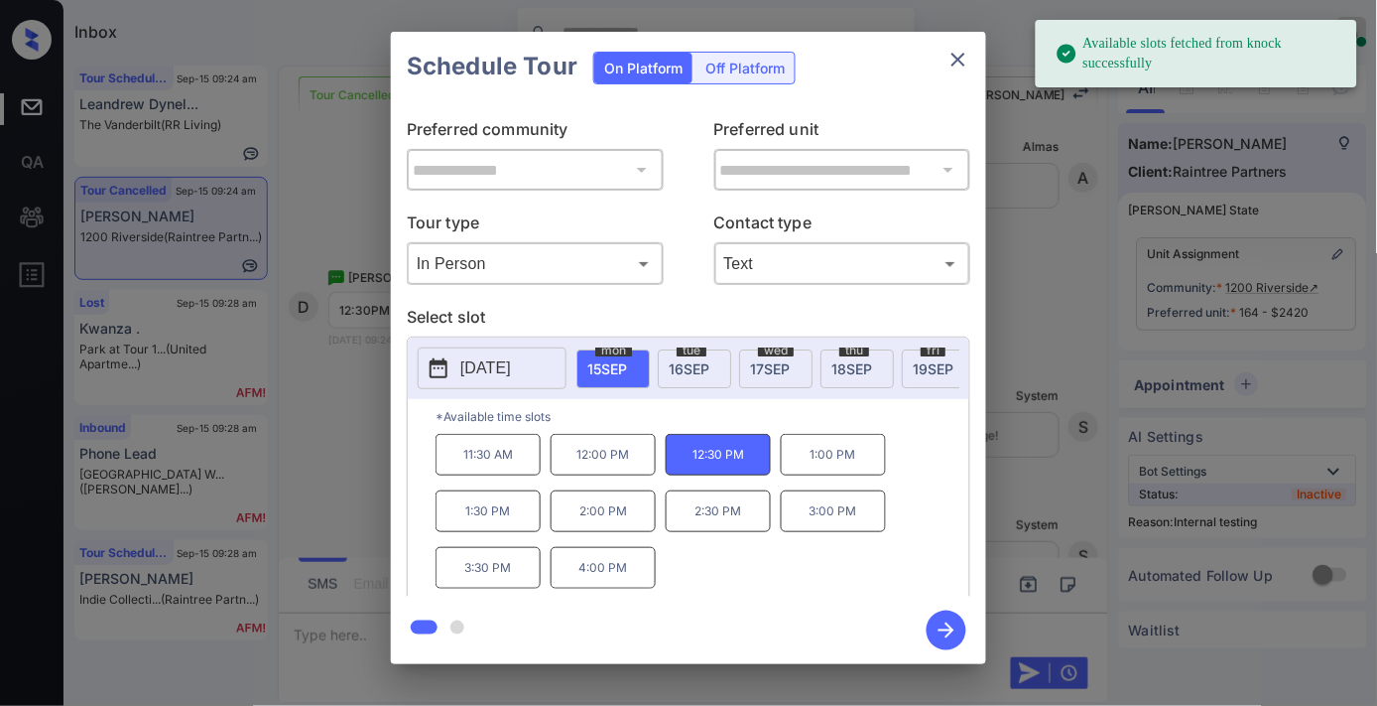
click at [943, 629] on icon "button" at bounding box center [947, 630] width 16 height 16
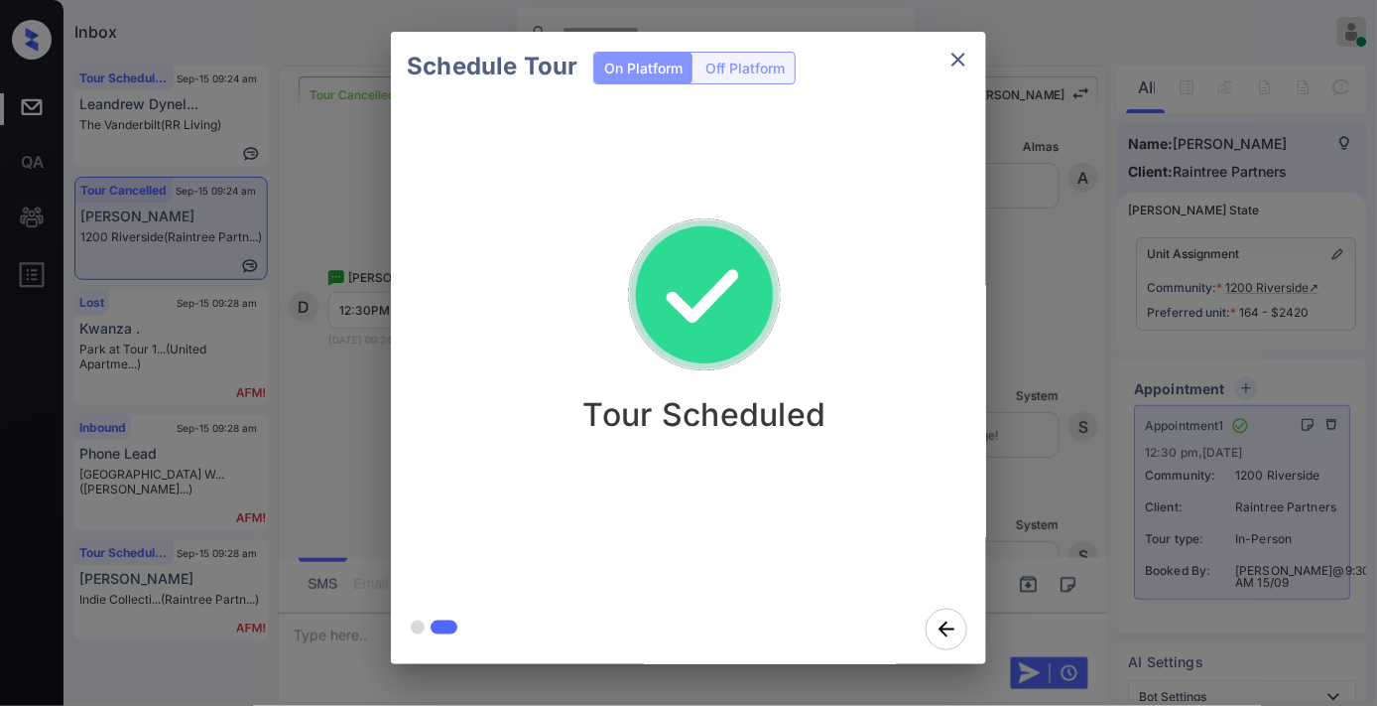
click at [756, 170] on div "Tour Scheduled" at bounding box center [704, 347] width 627 height 493
click at [970, 48] on button "close" at bounding box center [959, 60] width 40 height 40
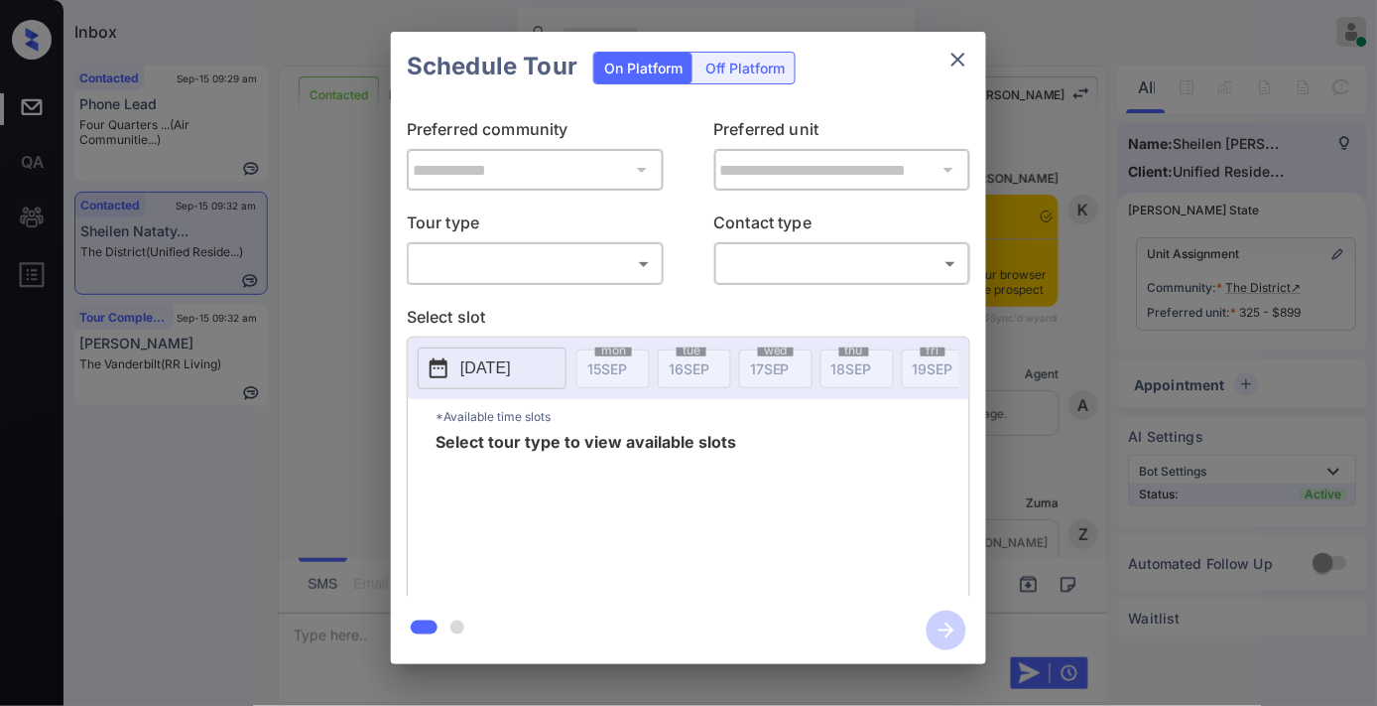
click at [608, 261] on body "Inbox [PERSON_NAME] Online Set yourself offline Set yourself on break Profile S…" at bounding box center [688, 353] width 1377 height 706
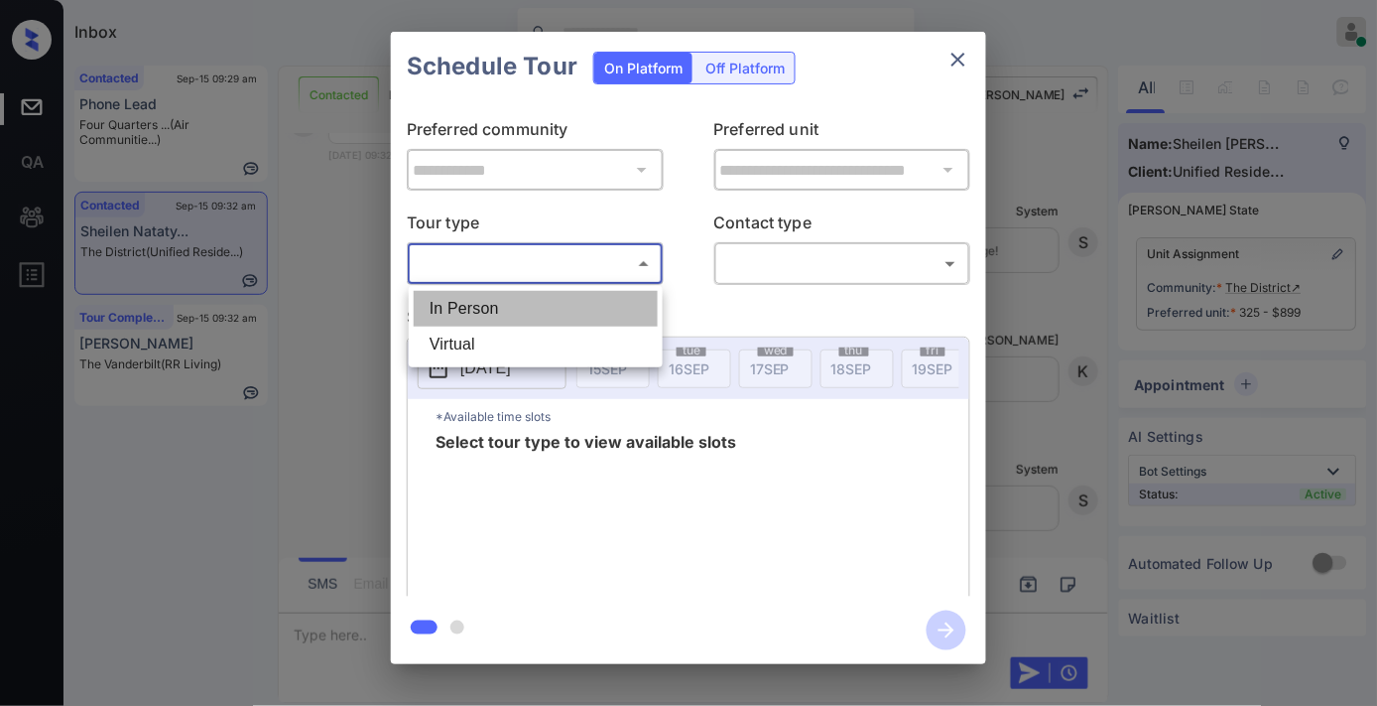
click at [598, 314] on li "In Person" at bounding box center [536, 309] width 244 height 36
type input "********"
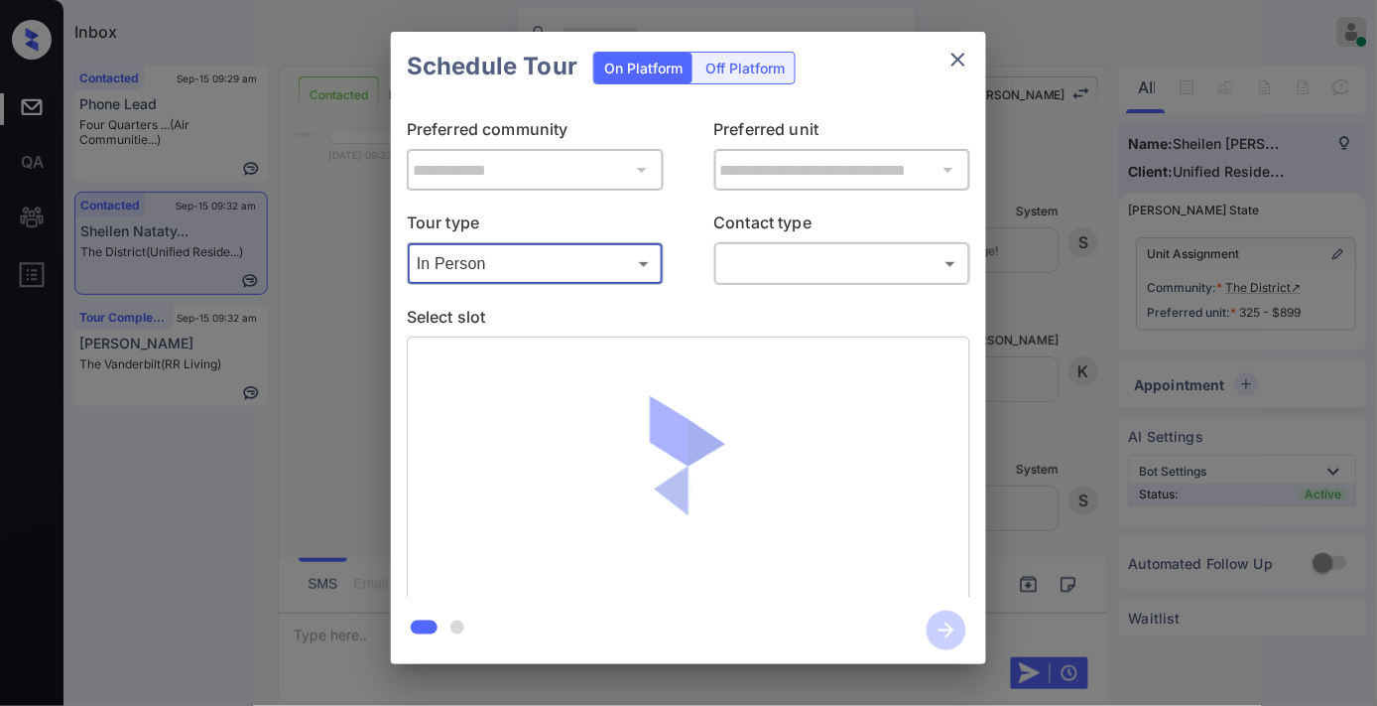
click at [815, 242] on div "​ ​" at bounding box center [842, 263] width 257 height 43
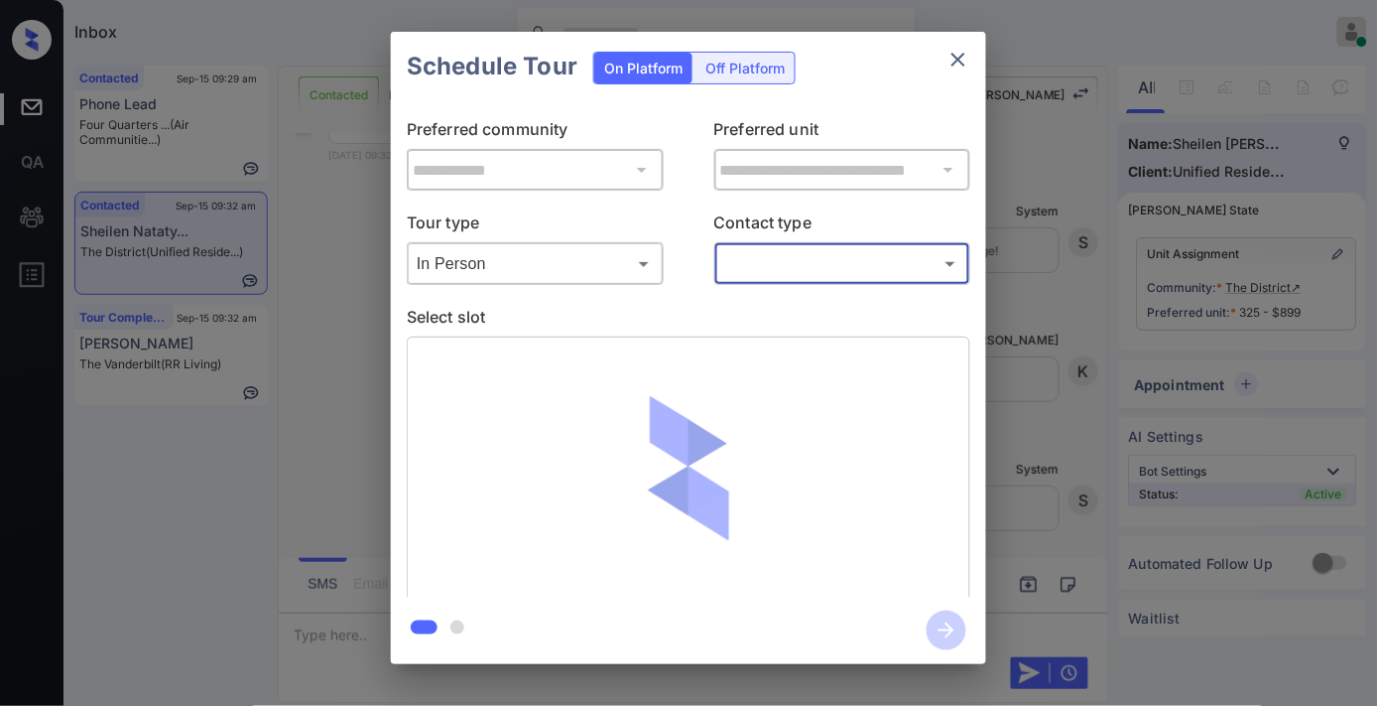
click at [816, 260] on body "Inbox [PERSON_NAME] Online Set yourself offline Set yourself on break Profile S…" at bounding box center [688, 353] width 1377 height 706
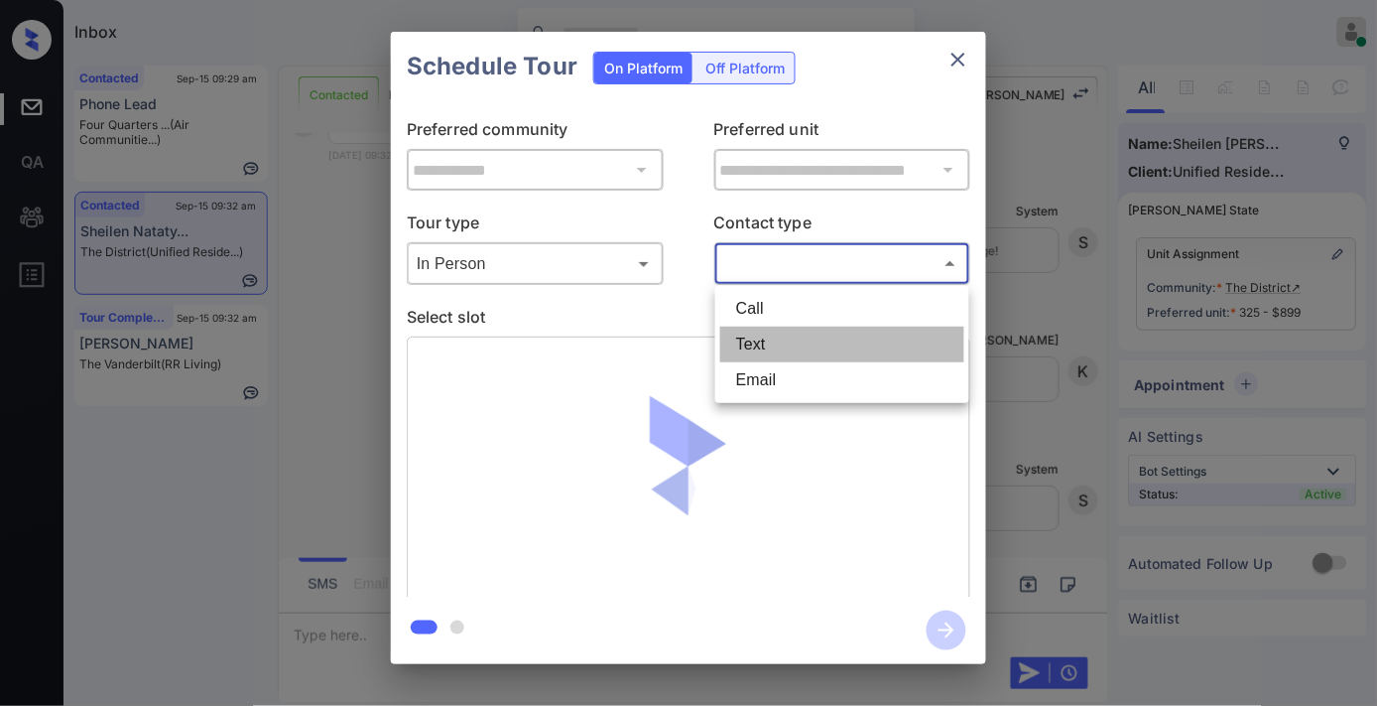
click at [782, 348] on li "Text" at bounding box center [842, 344] width 244 height 36
type input "****"
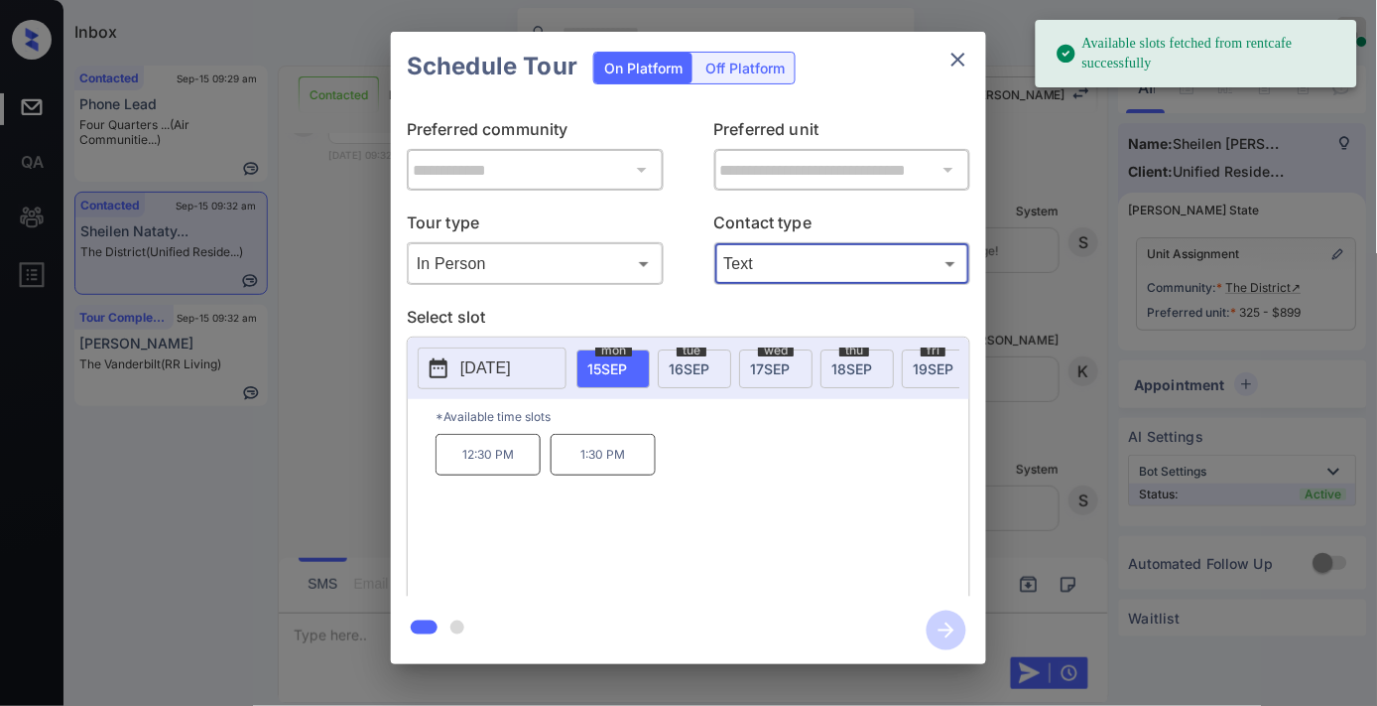
click at [629, 467] on p "1:30 PM" at bounding box center [603, 455] width 105 height 42
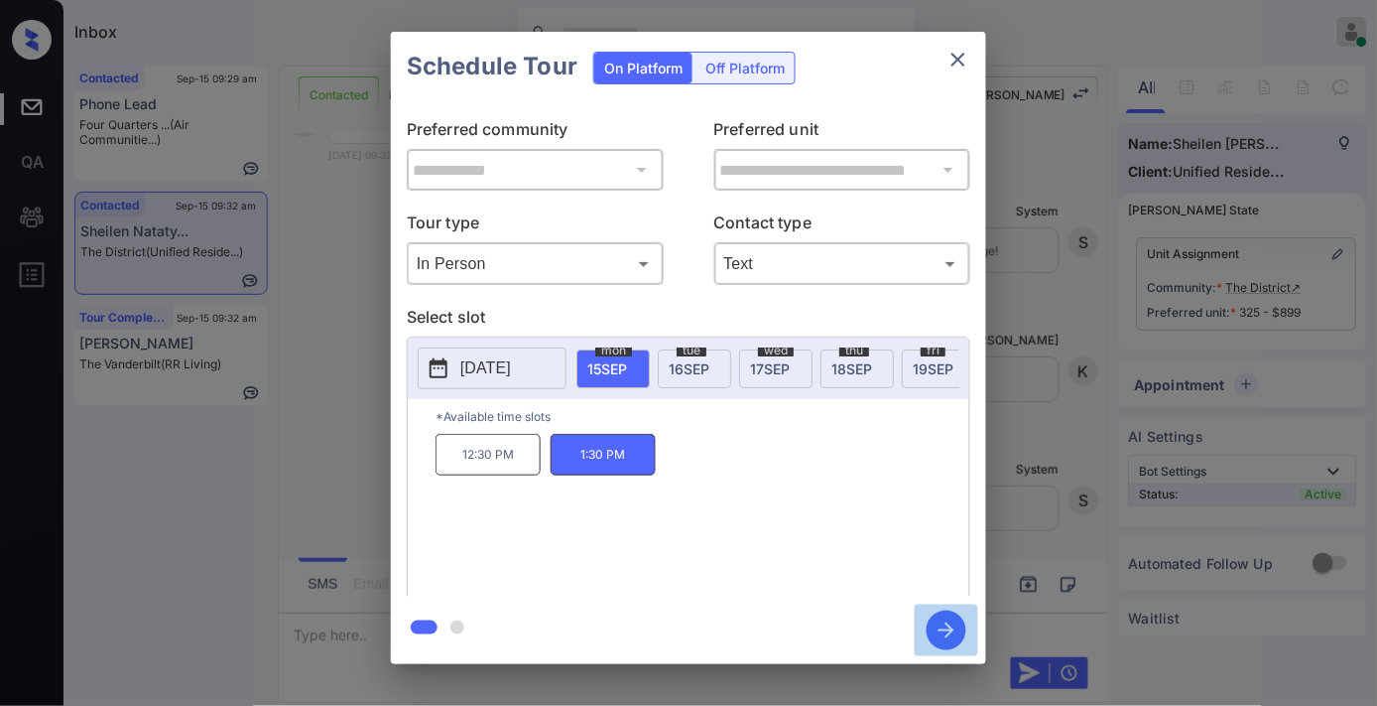
click at [943, 627] on icon "button" at bounding box center [947, 630] width 40 height 40
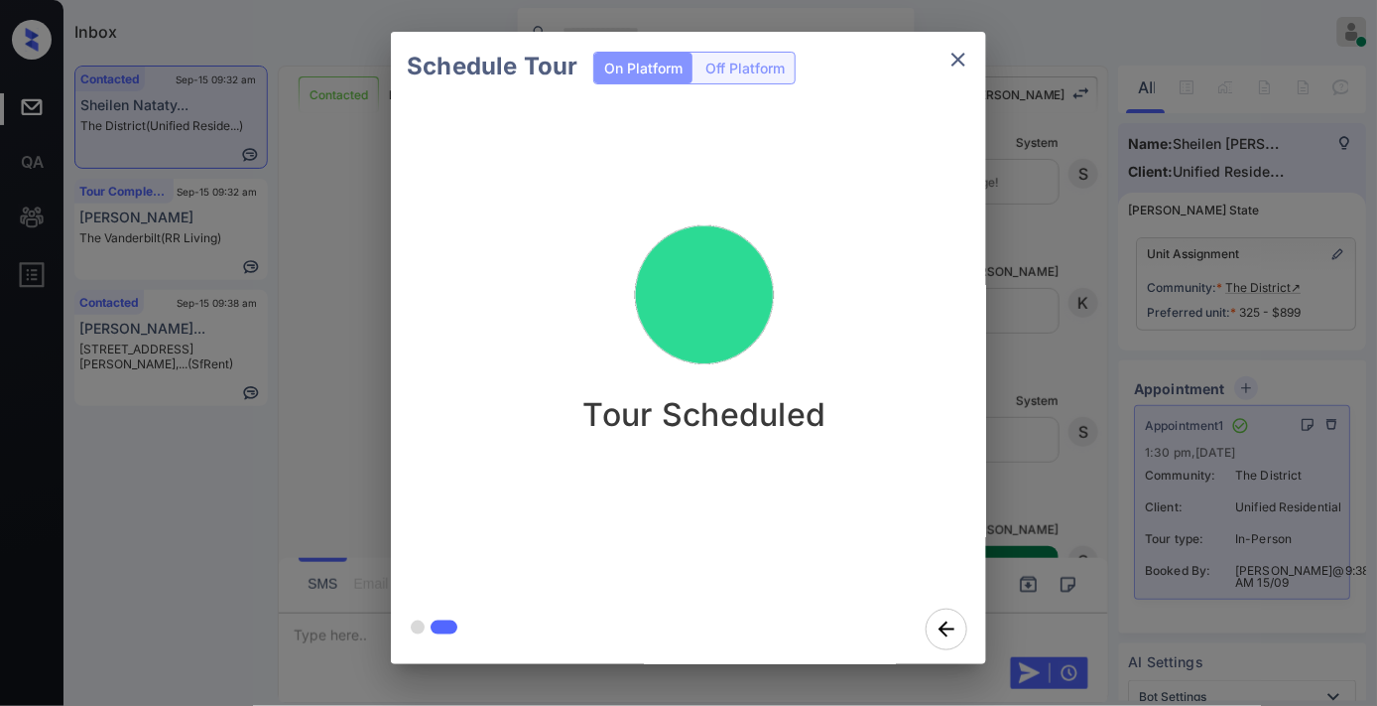
click at [965, 55] on icon "close" at bounding box center [959, 60] width 24 height 24
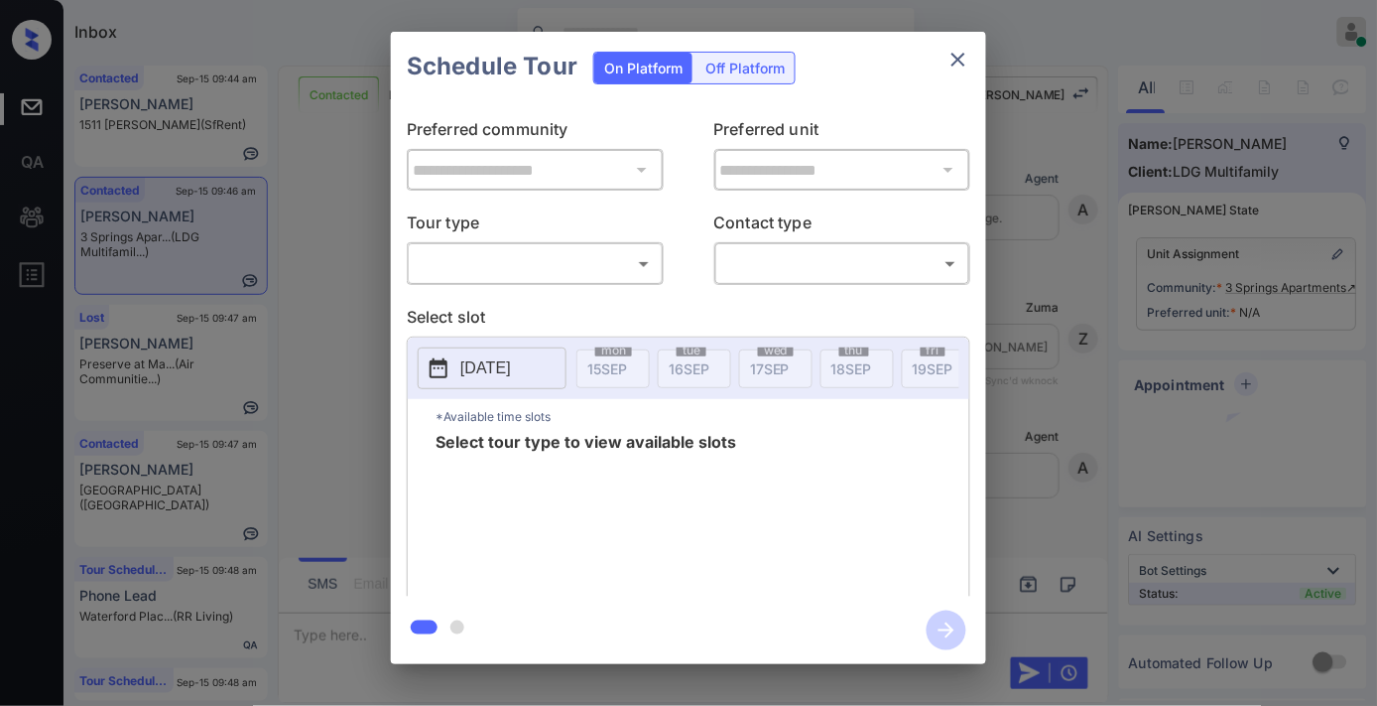
scroll to position [5751, 0]
click at [541, 243] on div "​ ​" at bounding box center [535, 263] width 257 height 43
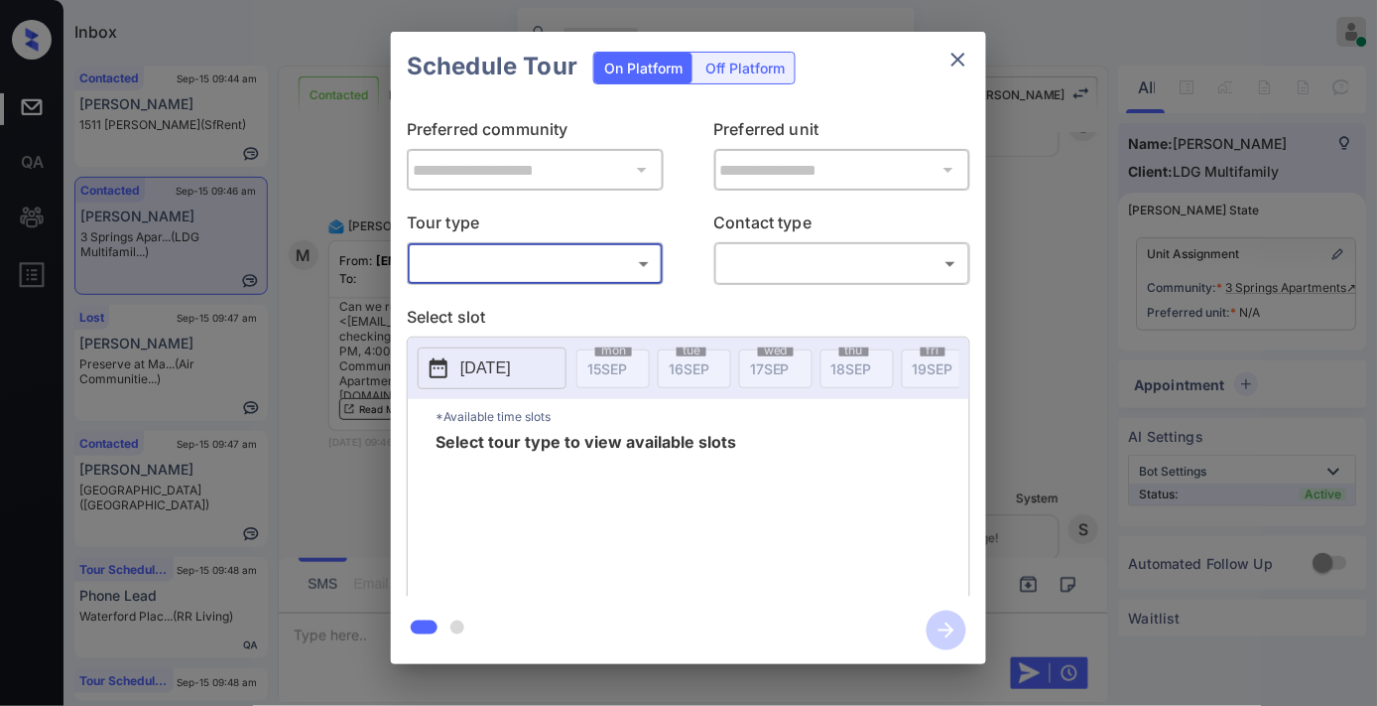
click at [548, 286] on div "**********" at bounding box center [688, 348] width 595 height 495
click at [539, 262] on body "Inbox [PERSON_NAME] Online Set yourself offline Set yourself on break Profile S…" at bounding box center [688, 353] width 1377 height 706
click at [539, 309] on li "In Person" at bounding box center [536, 309] width 244 height 36
type input "********"
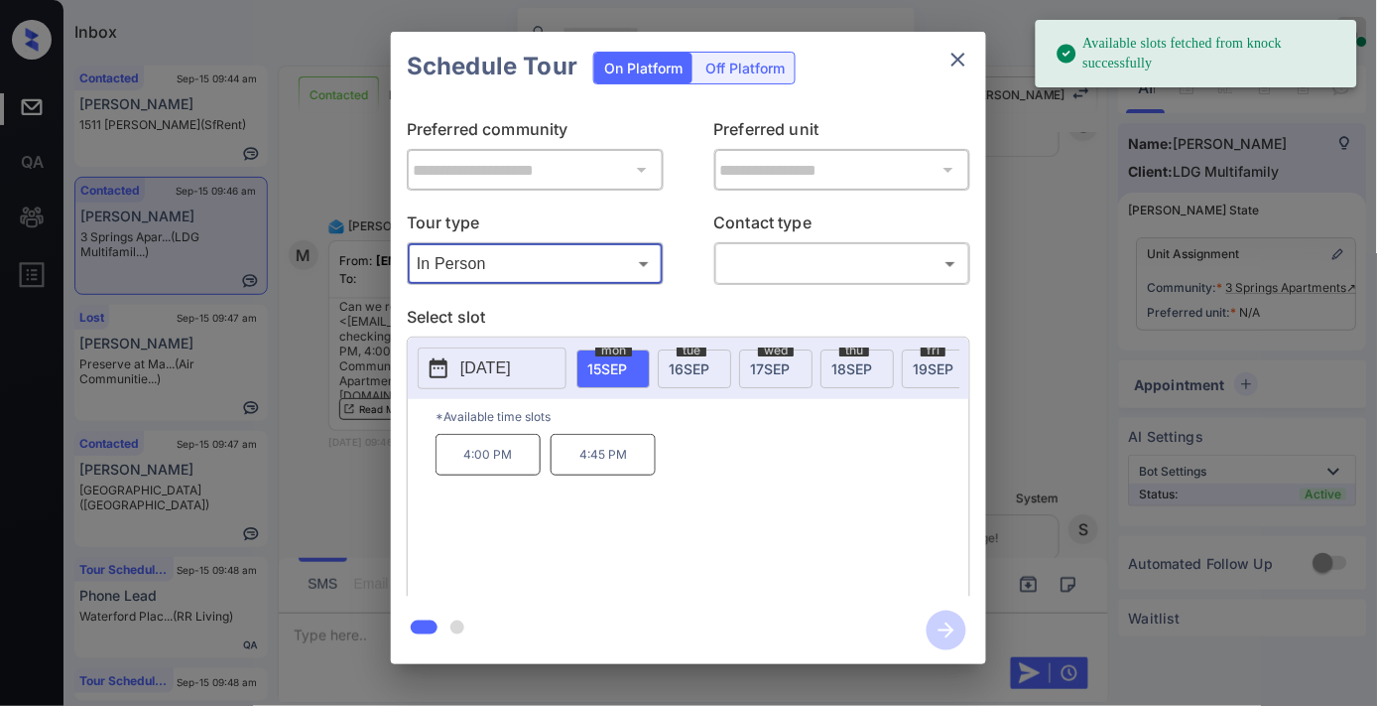
click at [677, 367] on span "[DATE]" at bounding box center [689, 368] width 41 height 17
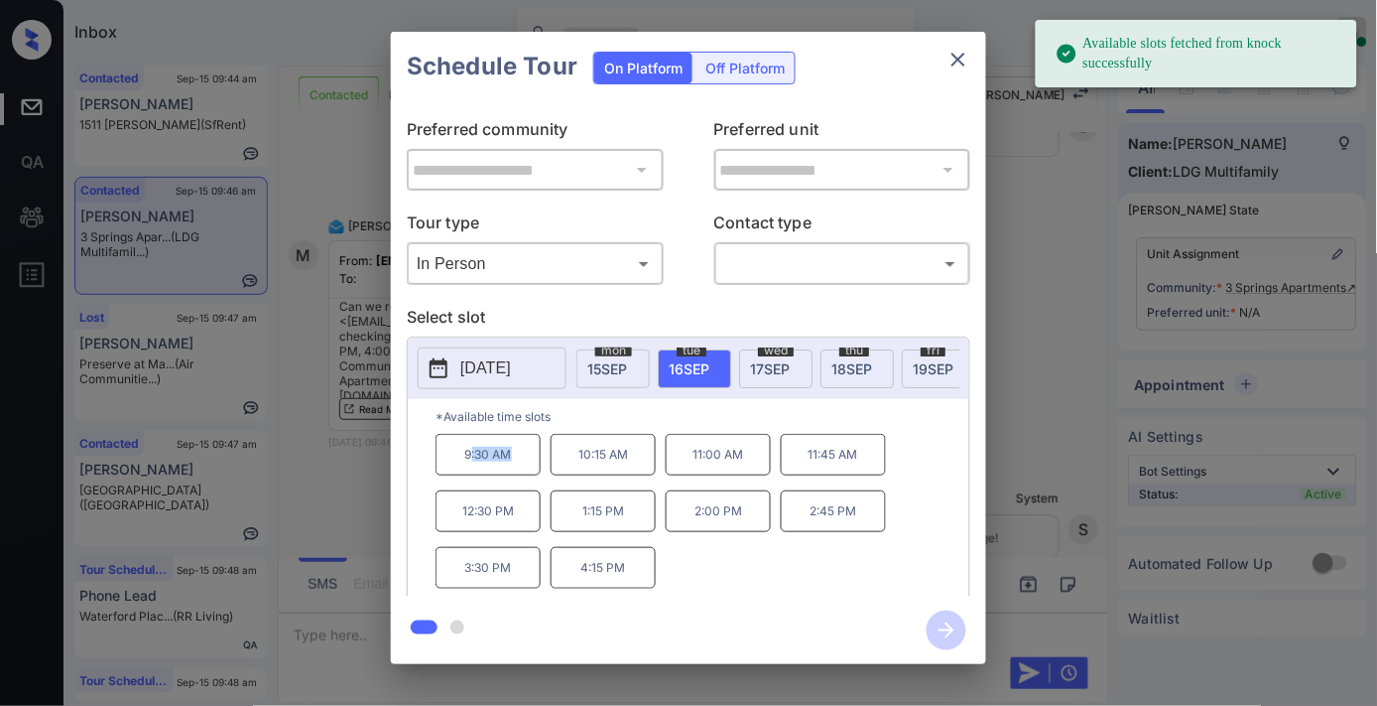
drag, startPoint x: 533, startPoint y: 467, endPoint x: 472, endPoint y: 467, distance: 60.5
click at [472, 467] on p "9:30 AM" at bounding box center [488, 455] width 105 height 42
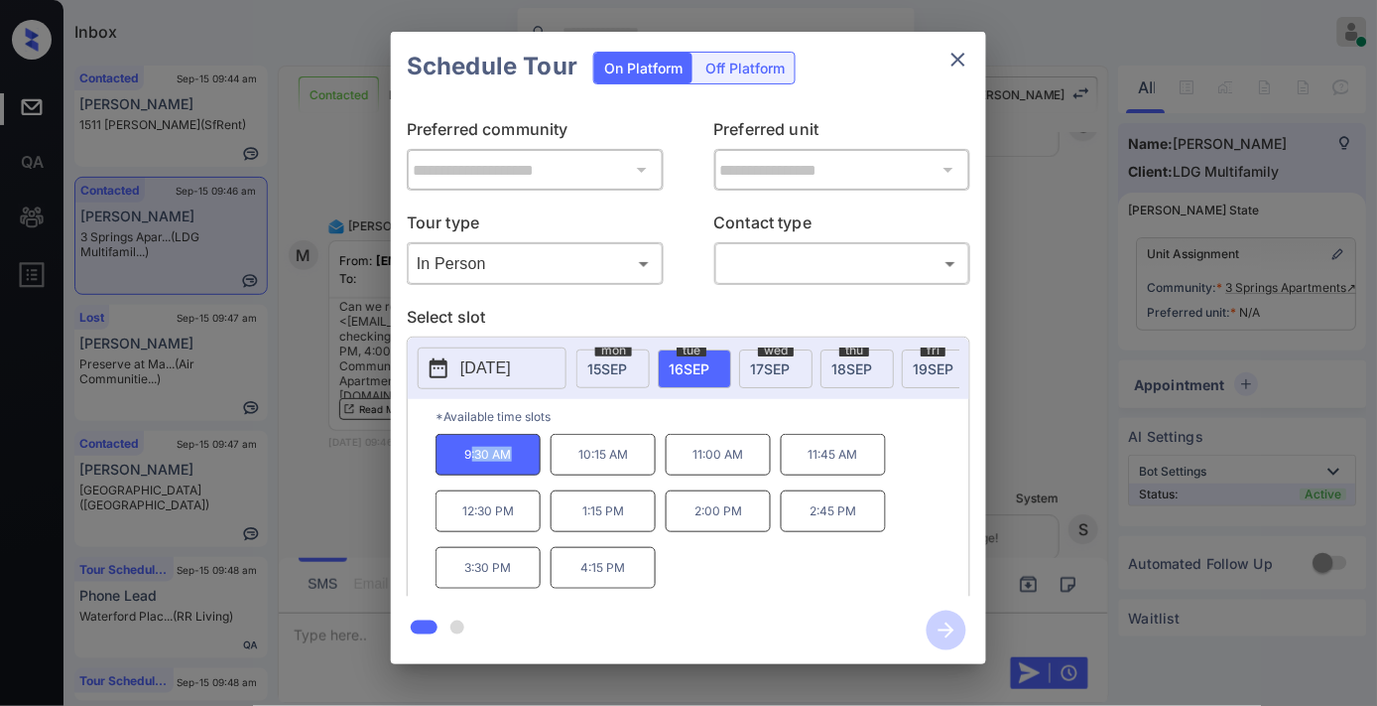
click at [524, 468] on p "9:30 AM" at bounding box center [488, 455] width 105 height 42
drag, startPoint x: 524, startPoint y: 468, endPoint x: 447, endPoint y: 468, distance: 77.4
click at [447, 468] on p "9:30 AM" at bounding box center [488, 455] width 105 height 42
click at [968, 56] on icon "close" at bounding box center [959, 60] width 24 height 24
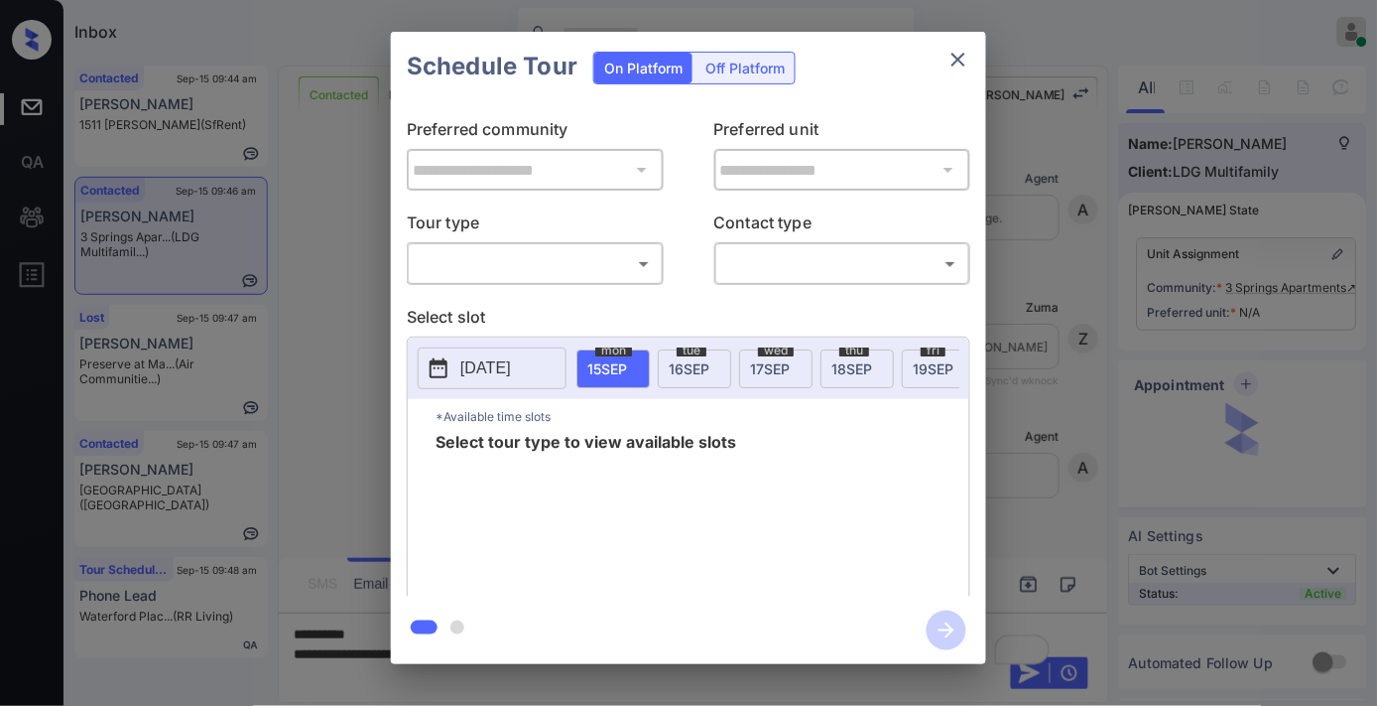
scroll to position [5751, 0]
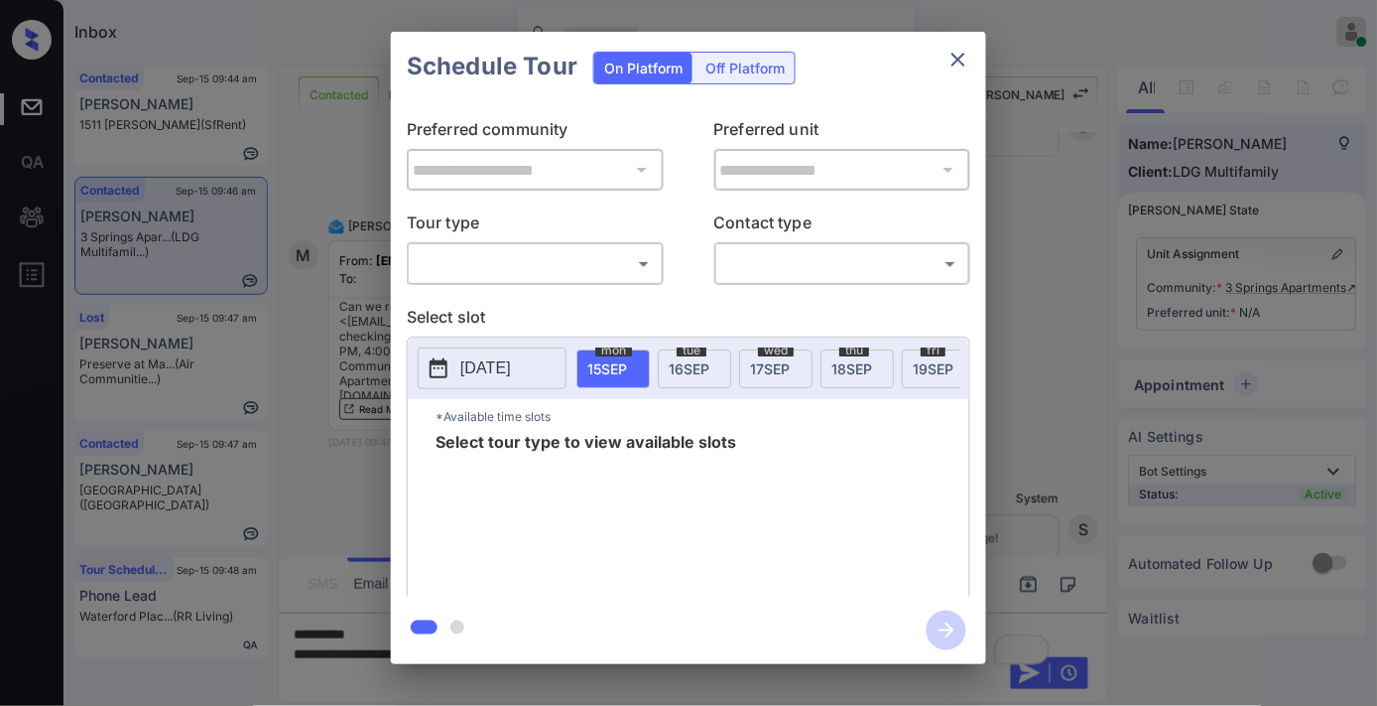
click at [616, 261] on body "Inbox [PERSON_NAME] Online Set yourself offline Set yourself on break Profile S…" at bounding box center [688, 353] width 1377 height 706
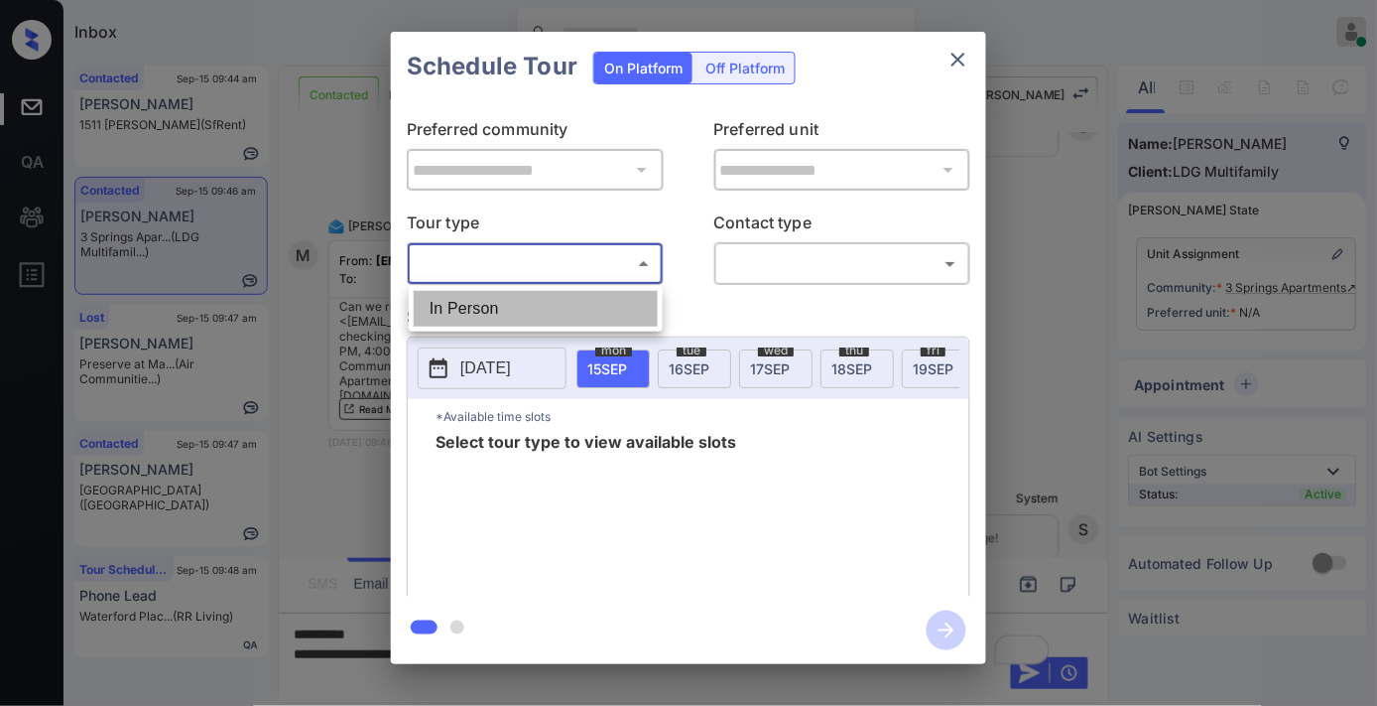
click at [585, 304] on li "In Person" at bounding box center [536, 309] width 244 height 36
type input "********"
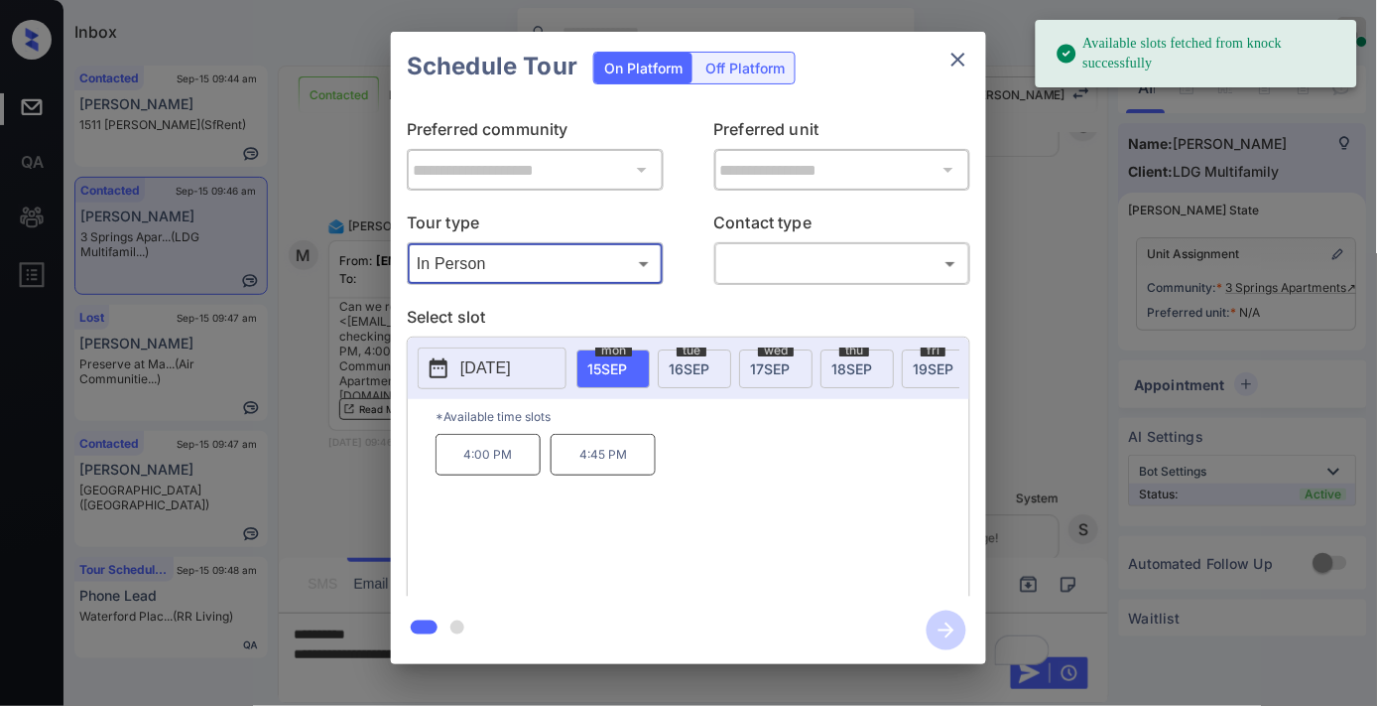
click at [688, 377] on div "[DATE]" at bounding box center [694, 368] width 73 height 39
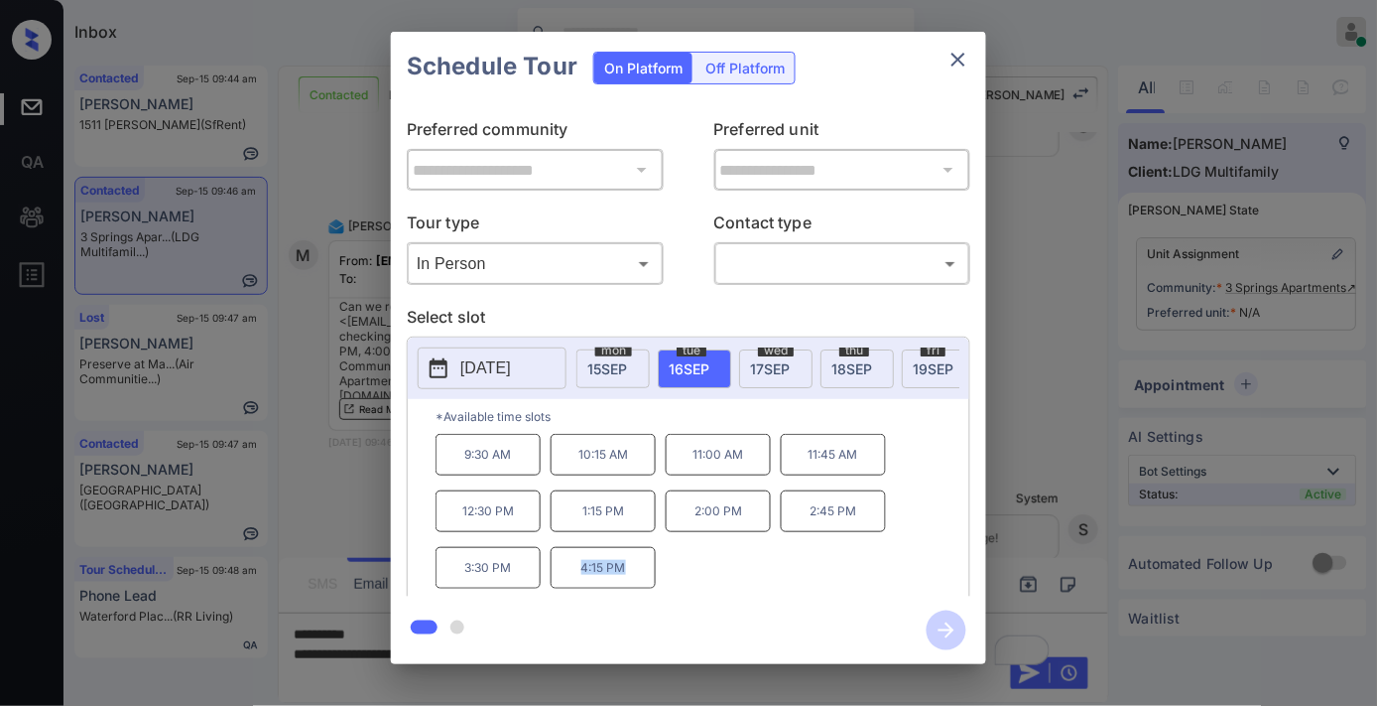
copy p "4:15 PM"
drag, startPoint x: 621, startPoint y: 578, endPoint x: 576, endPoint y: 582, distance: 45.8
click at [576, 582] on div "9:30 AM 10:15 AM 11:00 AM 11:45 AM 12:30 PM 1:15 PM 2:00 PM 2:45 PM 3:30 PM 4:1…" at bounding box center [703, 513] width 534 height 159
click at [957, 65] on icon "close" at bounding box center [959, 60] width 24 height 24
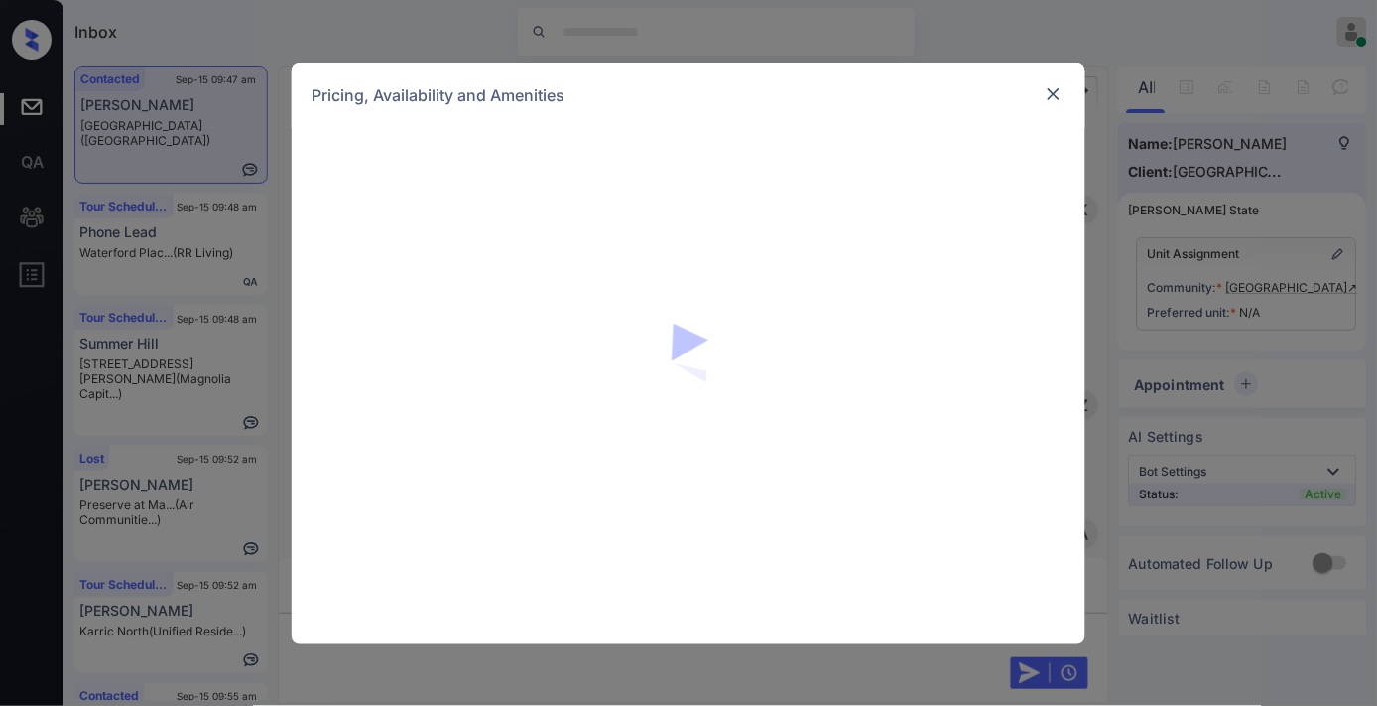
scroll to position [3118, 0]
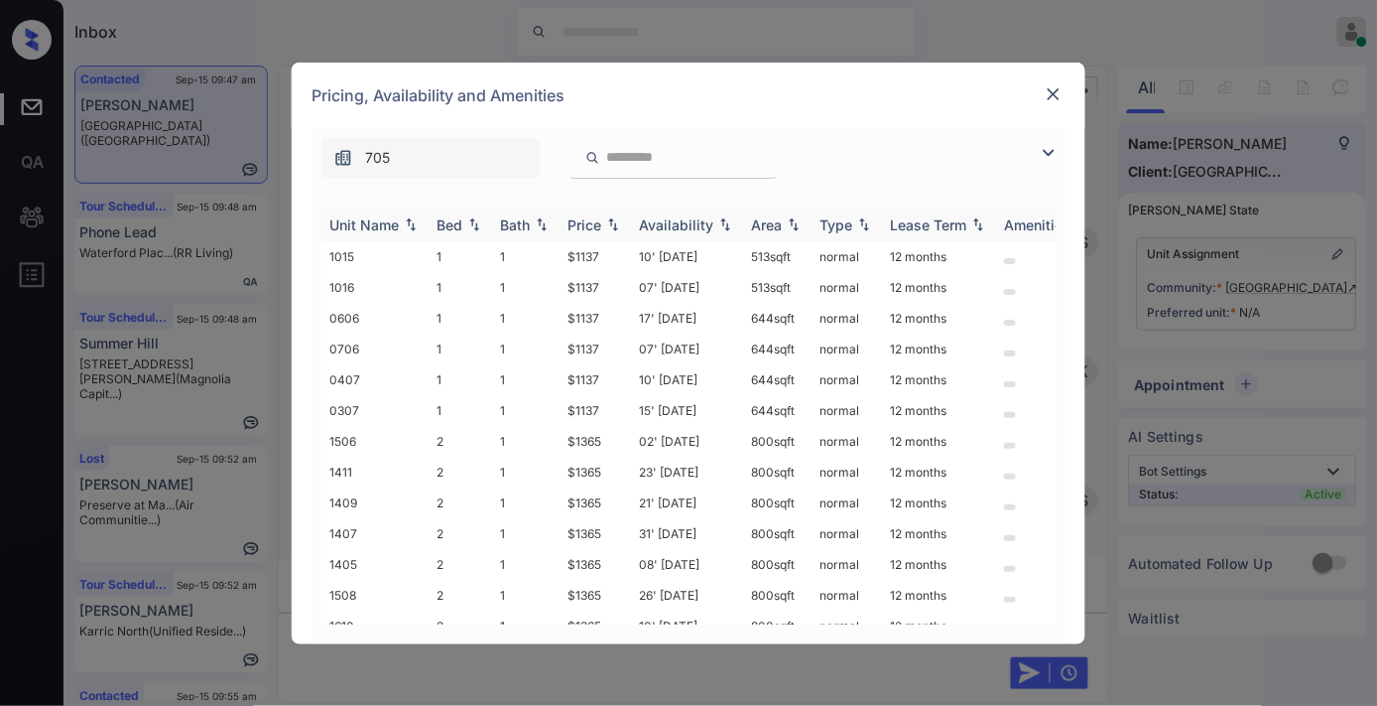
click at [581, 231] on div "Price" at bounding box center [585, 224] width 34 height 17
drag, startPoint x: 603, startPoint y: 261, endPoint x: 560, endPoint y: 245, distance: 46.5
click at [560, 245] on td "$1137" at bounding box center [595, 256] width 71 height 31
copy td "$1137"
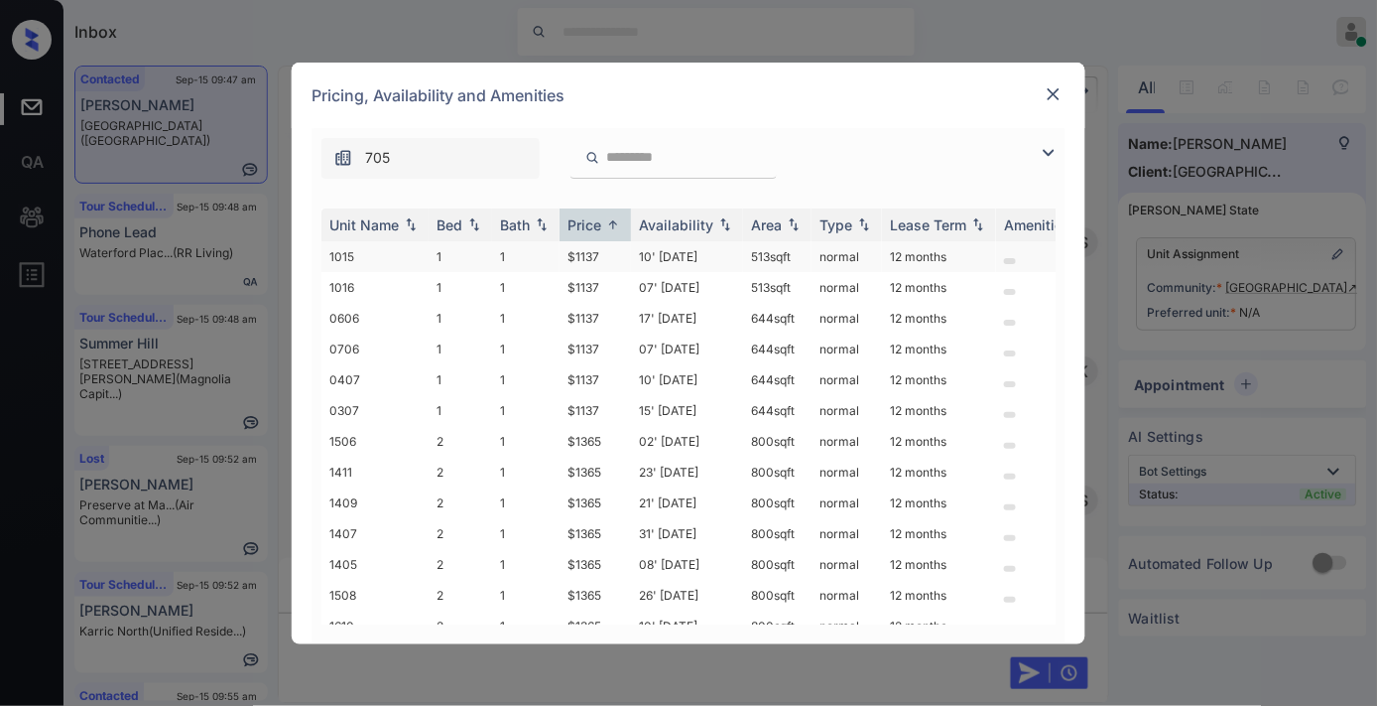
click at [670, 258] on td "10' Nov 25" at bounding box center [687, 256] width 112 height 31
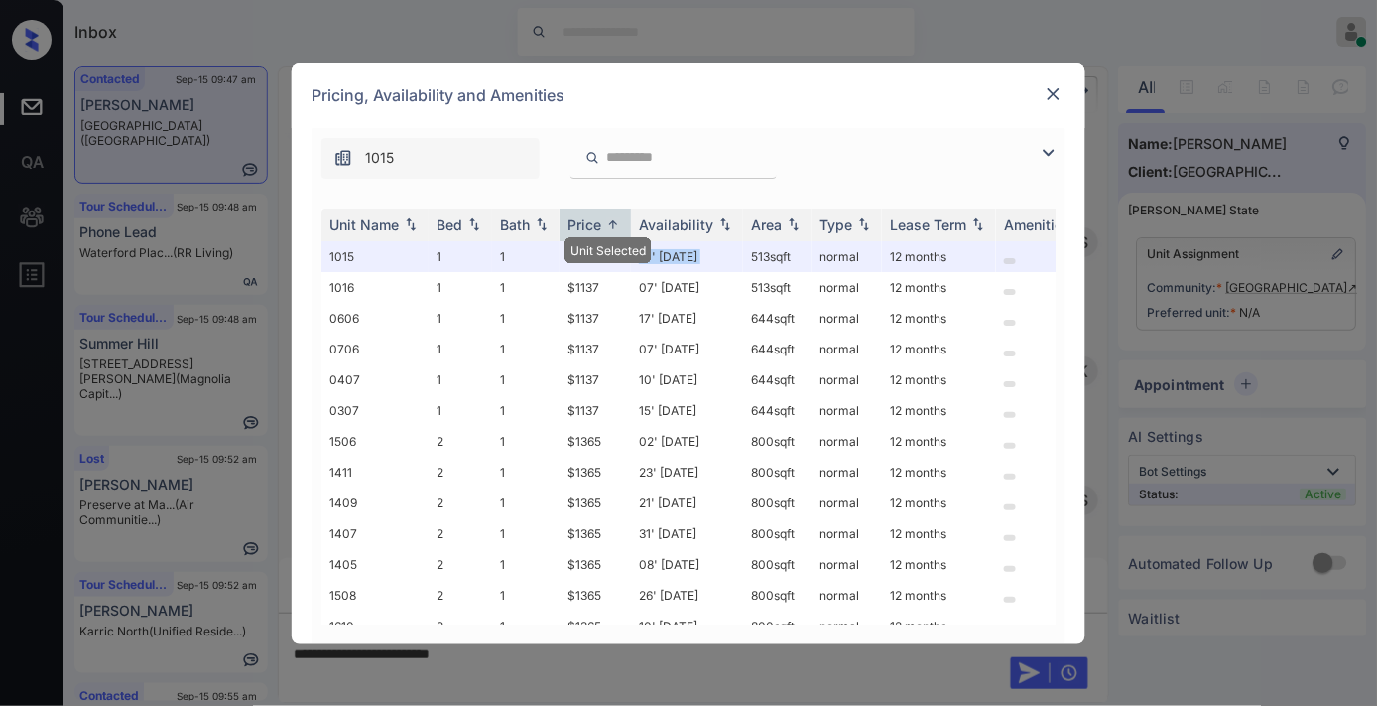
click at [1045, 92] on img at bounding box center [1054, 94] width 20 height 20
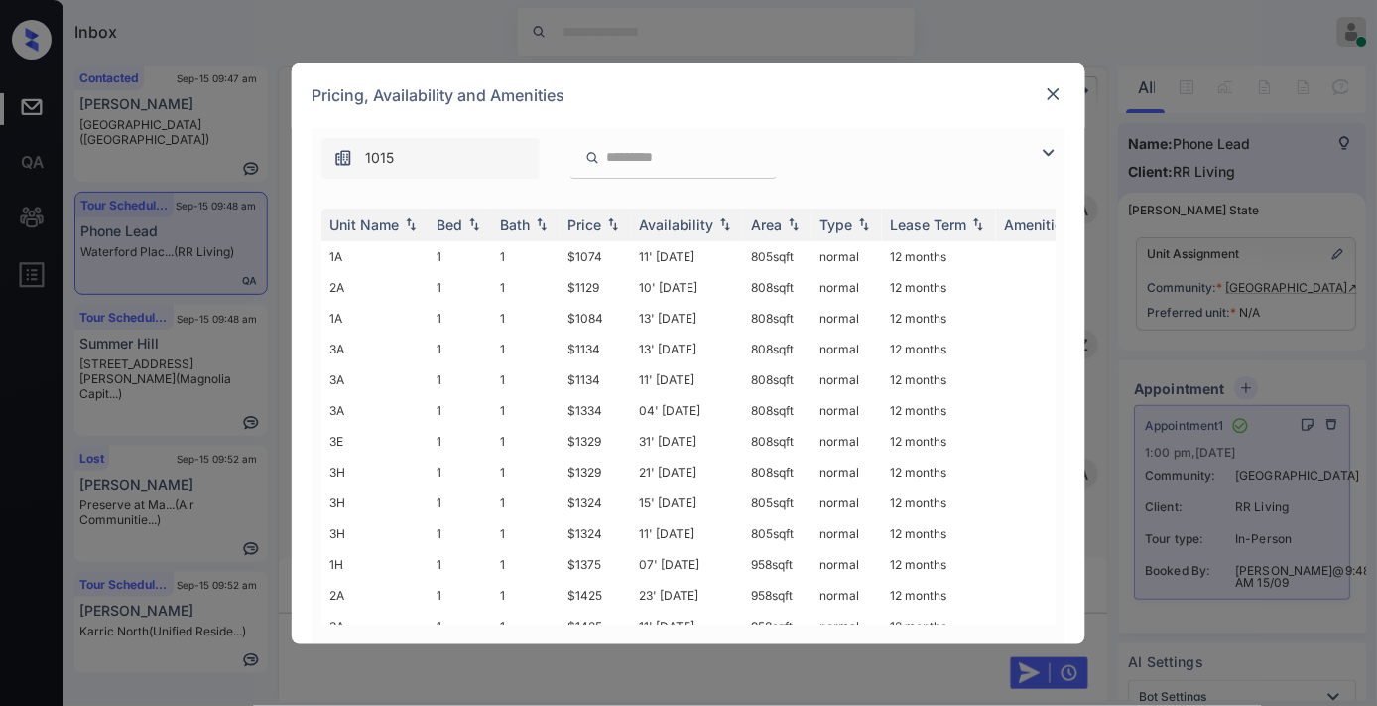
scroll to position [3691, 0]
click at [605, 217] on img at bounding box center [613, 224] width 20 height 14
click at [605, 217] on img at bounding box center [613, 224] width 20 height 15
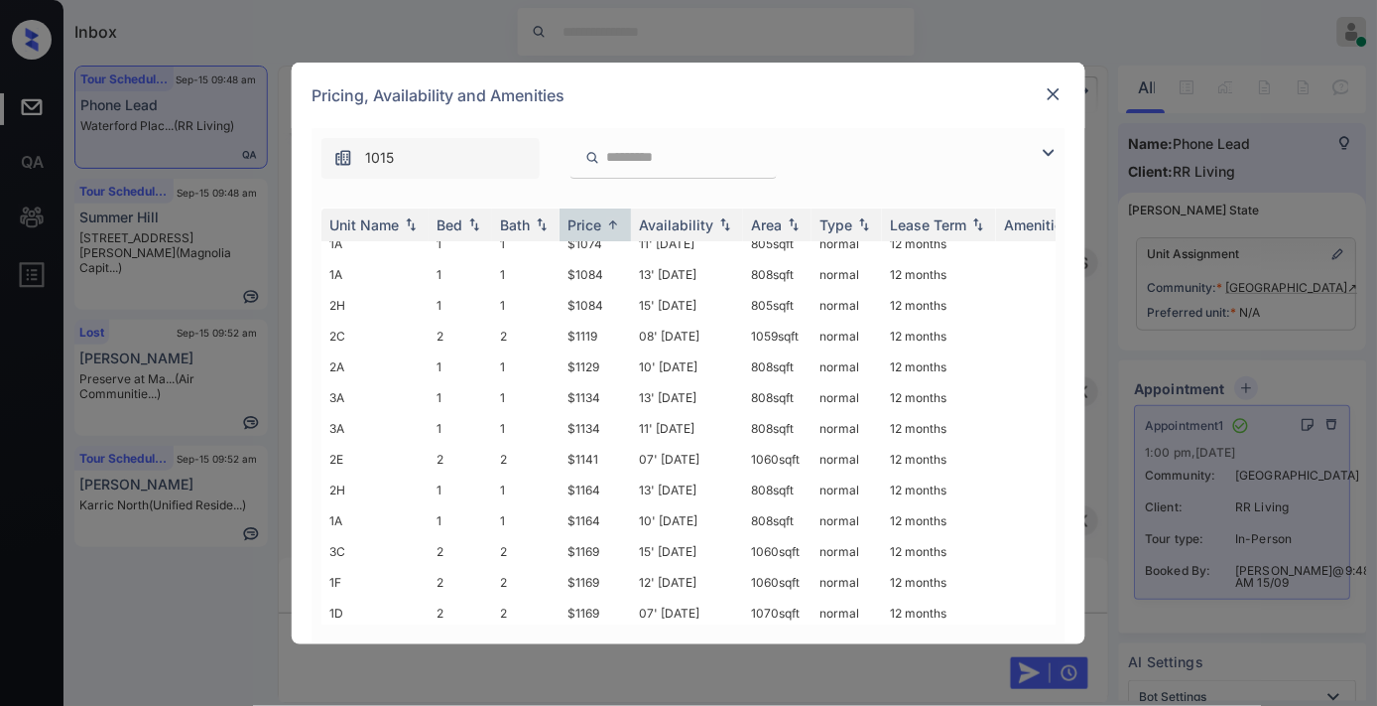
scroll to position [0, 0]
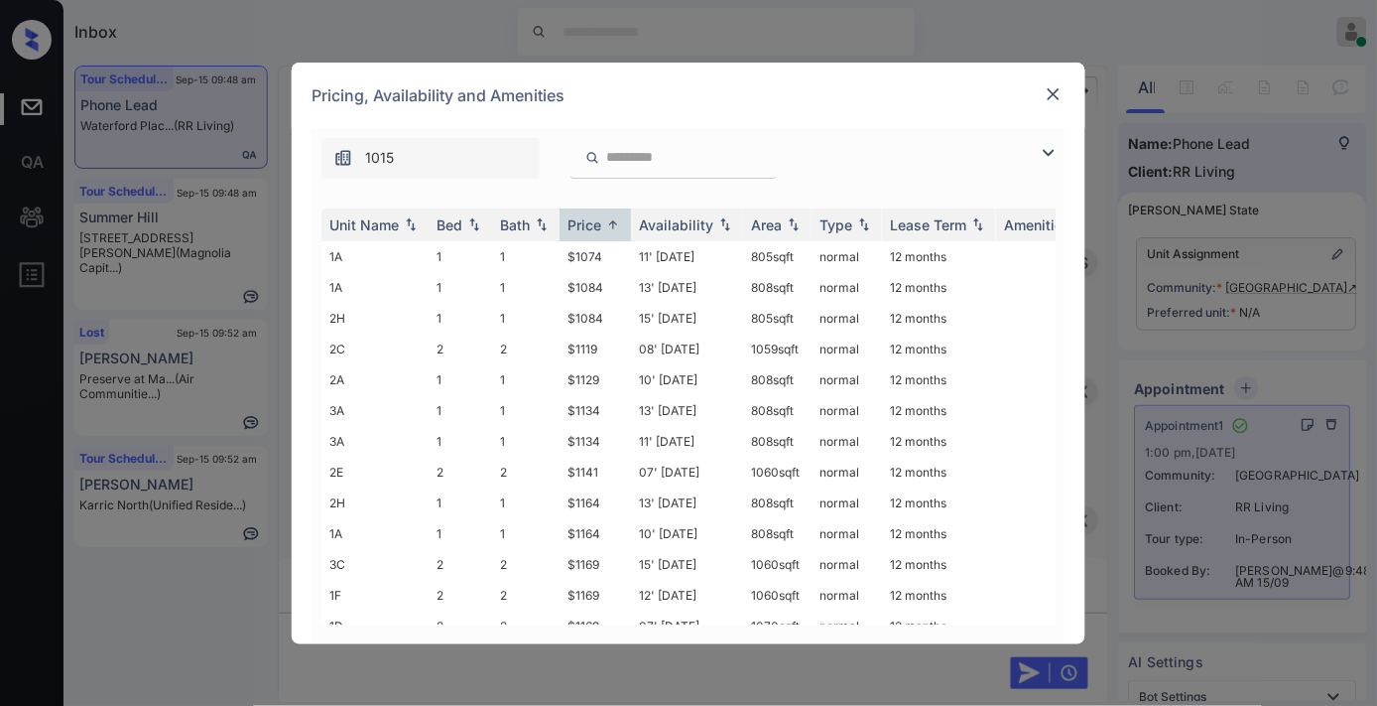
click at [1059, 89] on img at bounding box center [1054, 94] width 20 height 20
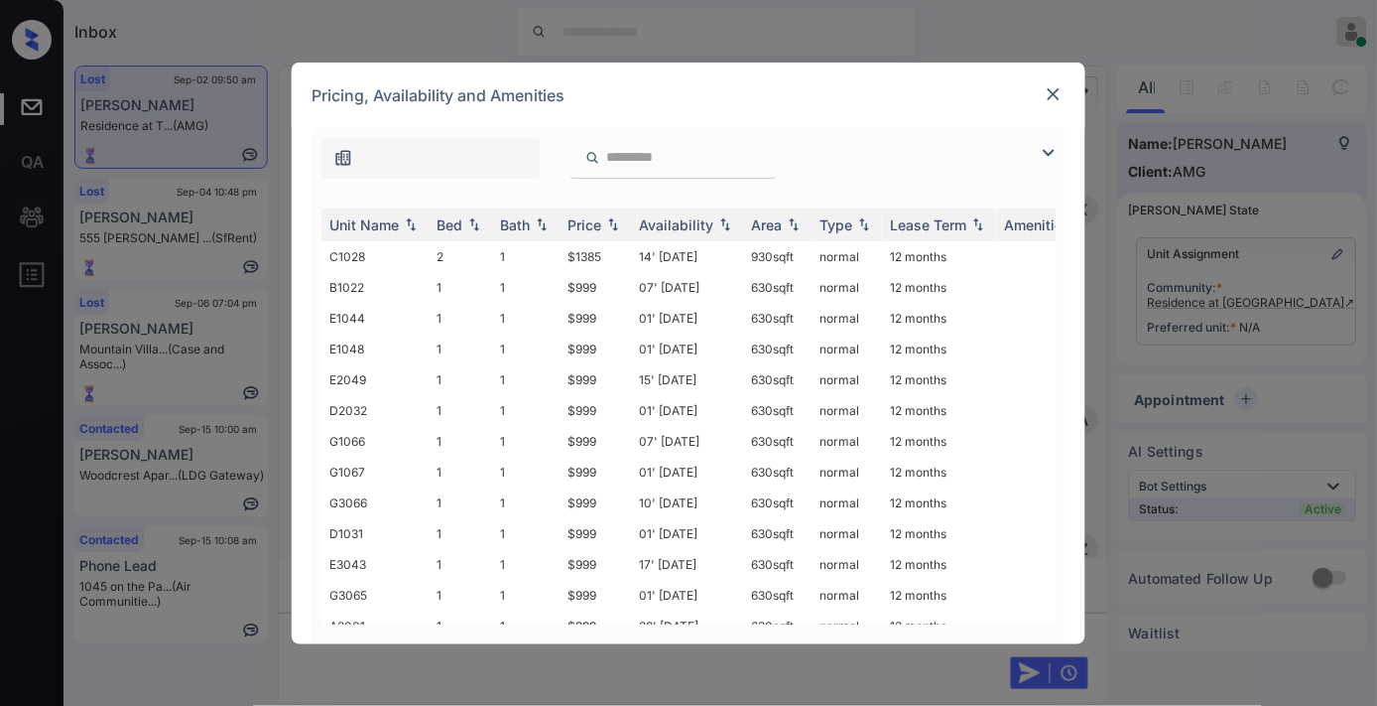
scroll to position [4172, 0]
click at [591, 210] on th "Price" at bounding box center [595, 224] width 71 height 33
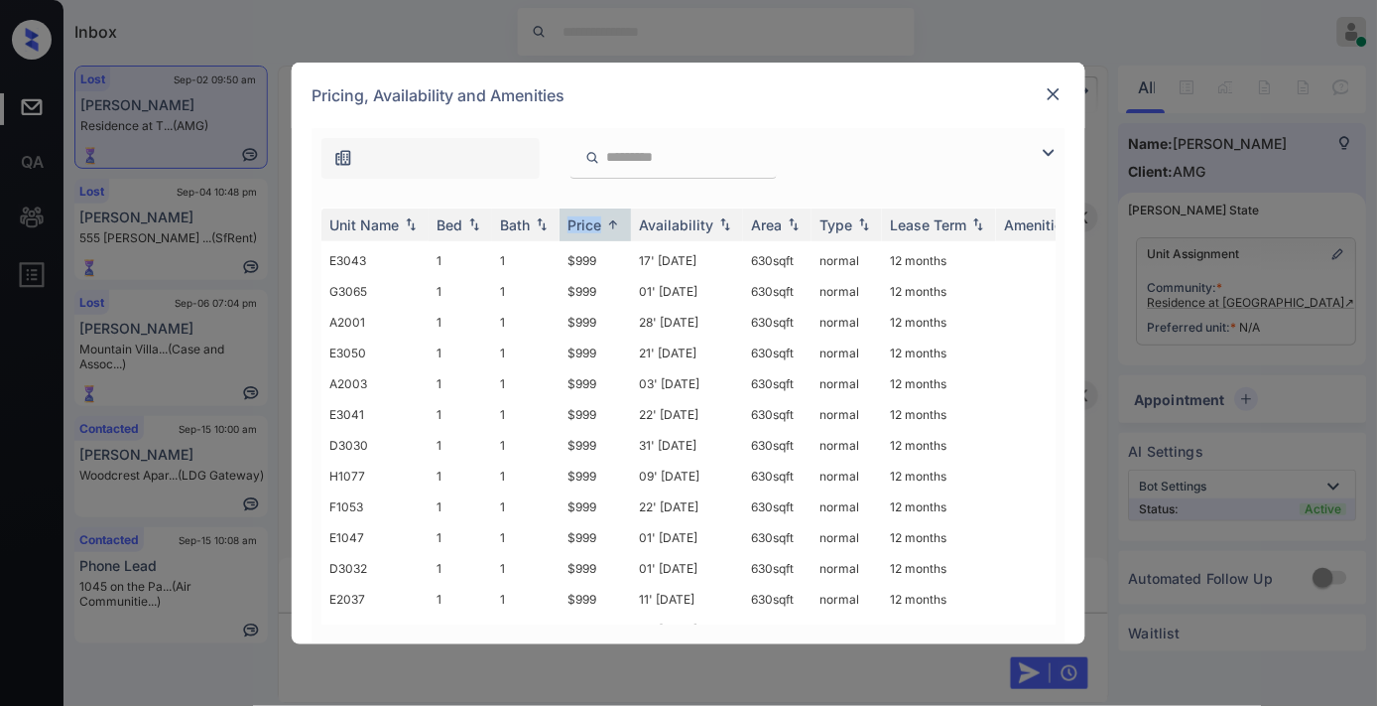
scroll to position [0, 0]
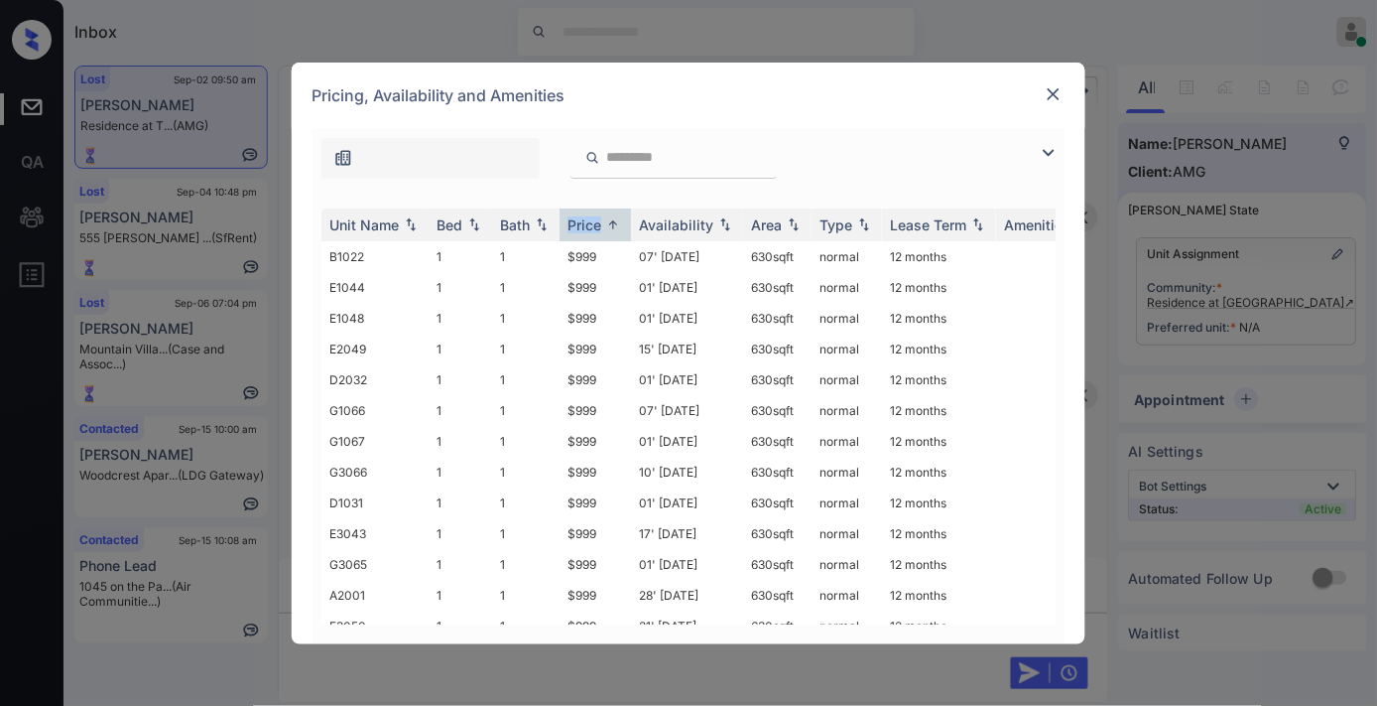
click at [1049, 90] on img at bounding box center [1054, 94] width 20 height 20
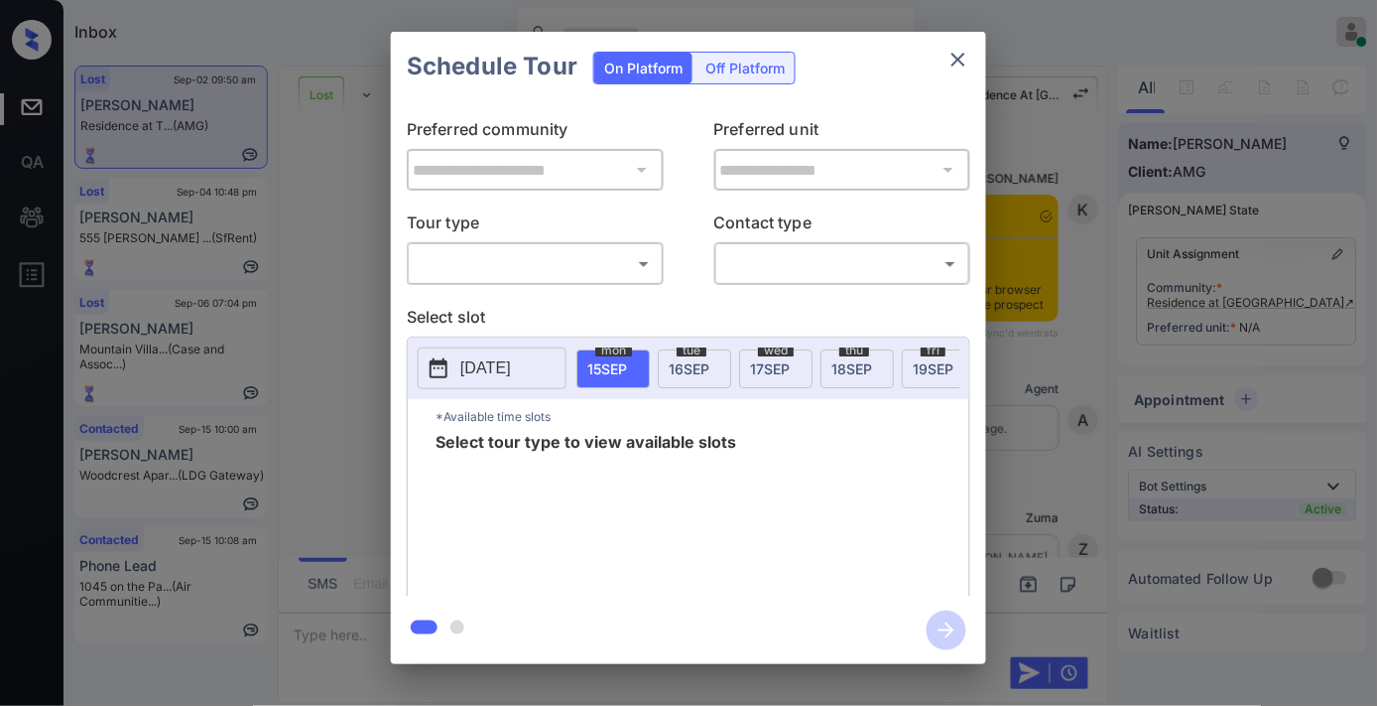
click at [601, 248] on body "Inbox Samantha Soliven Online Set yourself offline Set yourself on break Profil…" at bounding box center [688, 353] width 1377 height 706
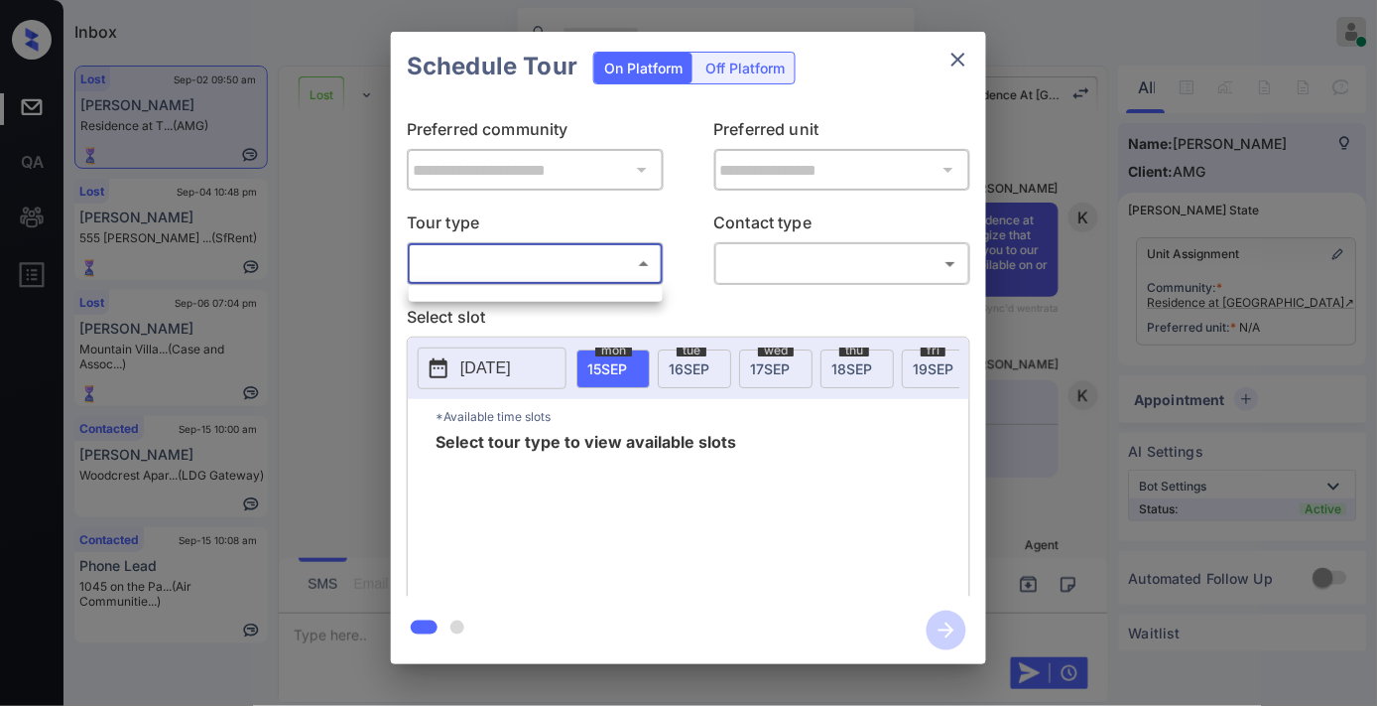
click at [580, 295] on ul at bounding box center [536, 291] width 254 height 10
drag, startPoint x: 967, startPoint y: 33, endPoint x: 958, endPoint y: 57, distance: 25.8
click at [966, 35] on div at bounding box center [688, 353] width 1377 height 706
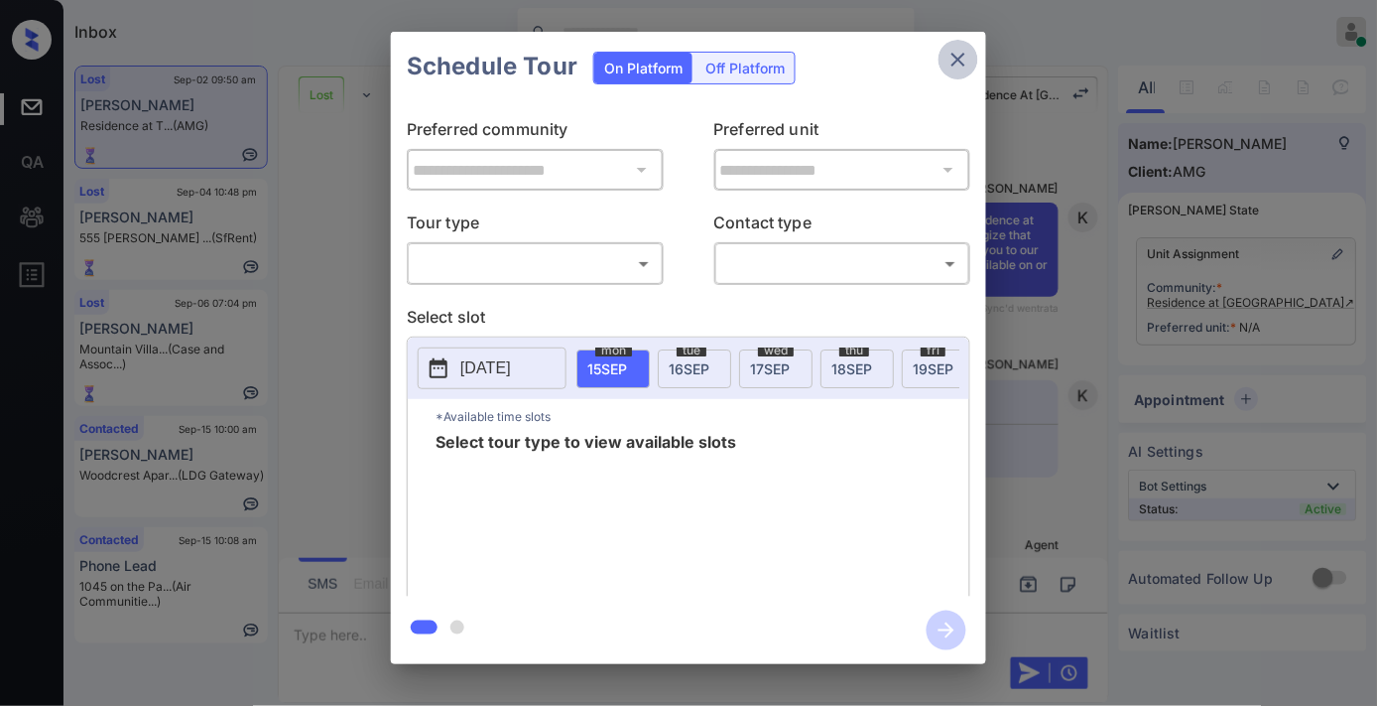
click at [958, 60] on icon "close" at bounding box center [959, 60] width 14 height 14
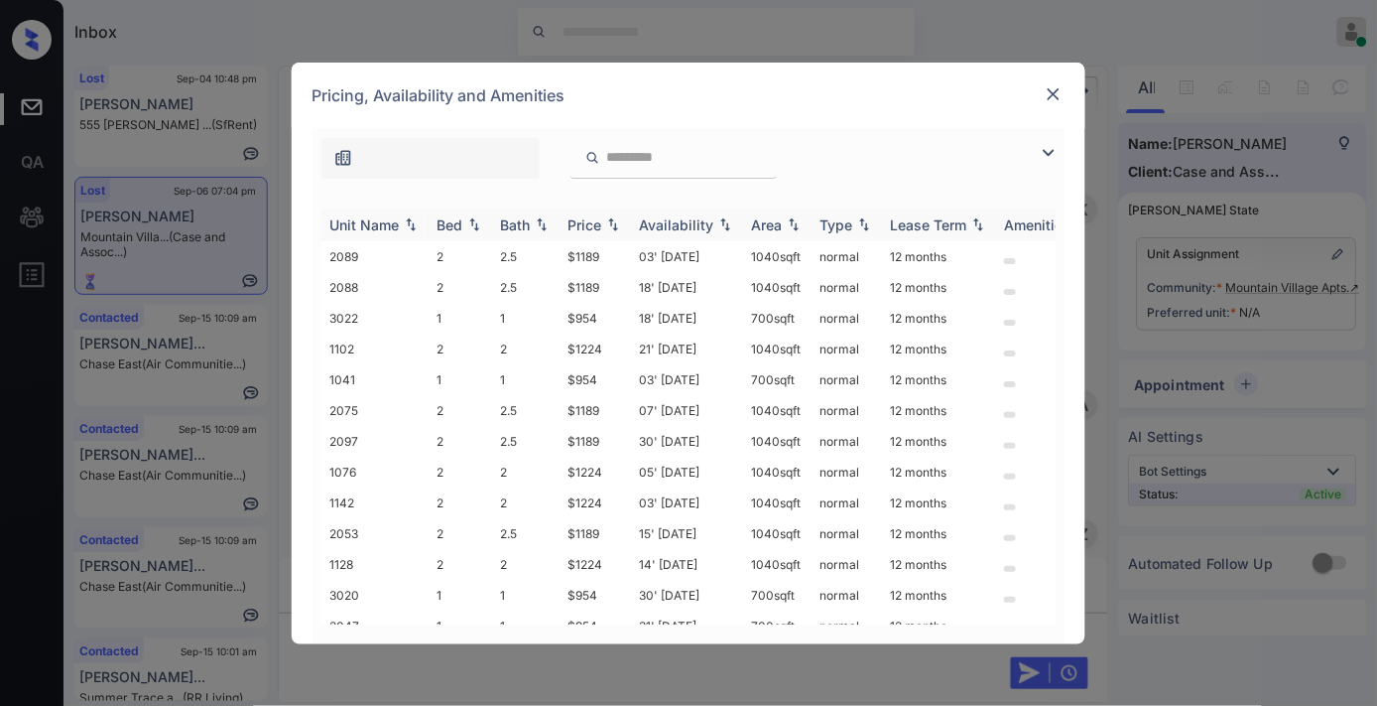
scroll to position [6318, 0]
click at [440, 221] on div "Bed" at bounding box center [450, 224] width 26 height 17
click at [1056, 86] on img at bounding box center [1054, 94] width 20 height 20
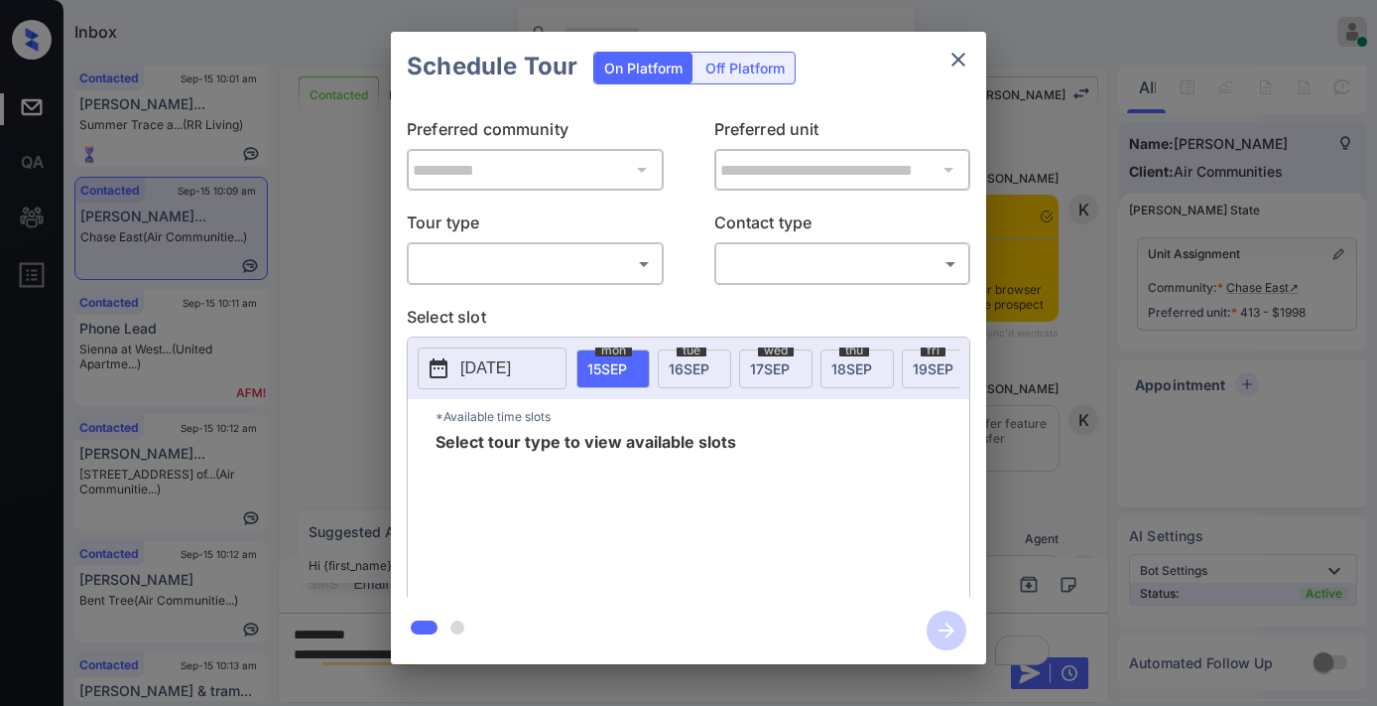
click at [554, 255] on body "Inbox [PERSON_NAME] Online Set yourself offline Set yourself on break Profile S…" at bounding box center [688, 353] width 1377 height 706
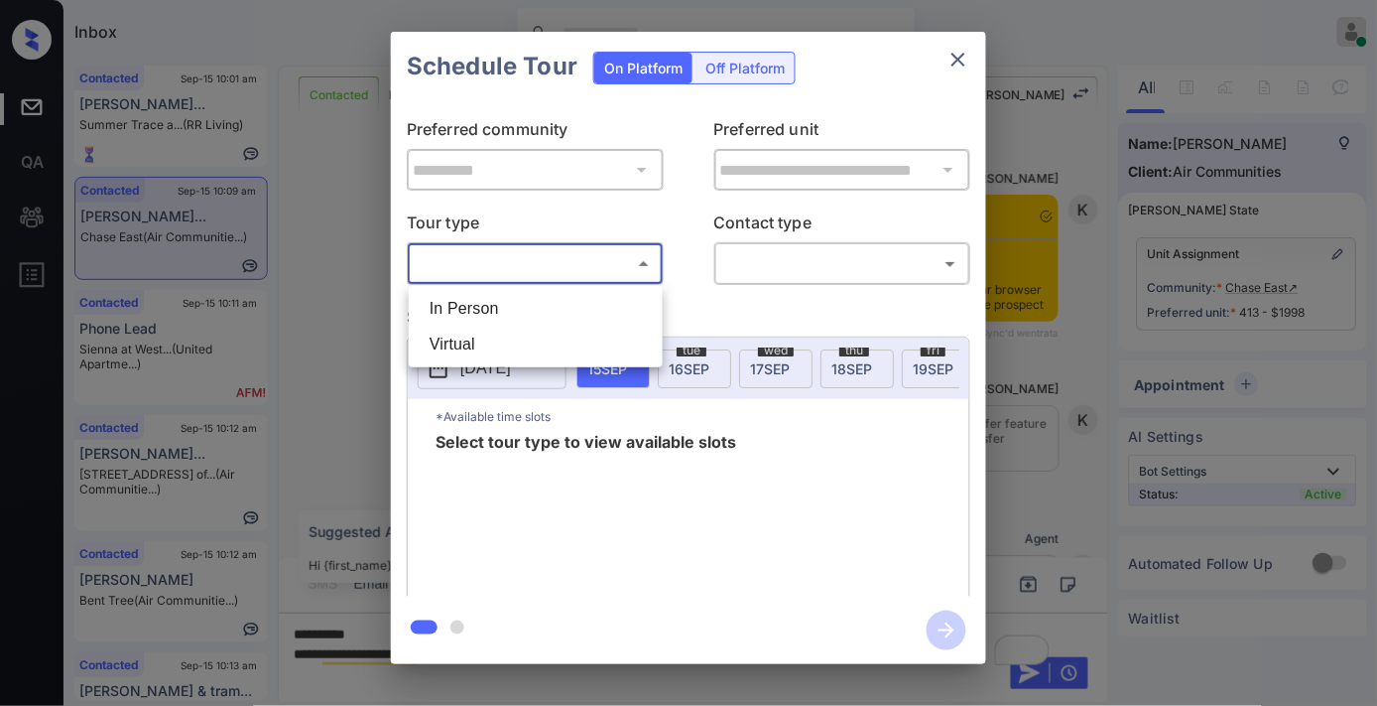
scroll to position [7989, 0]
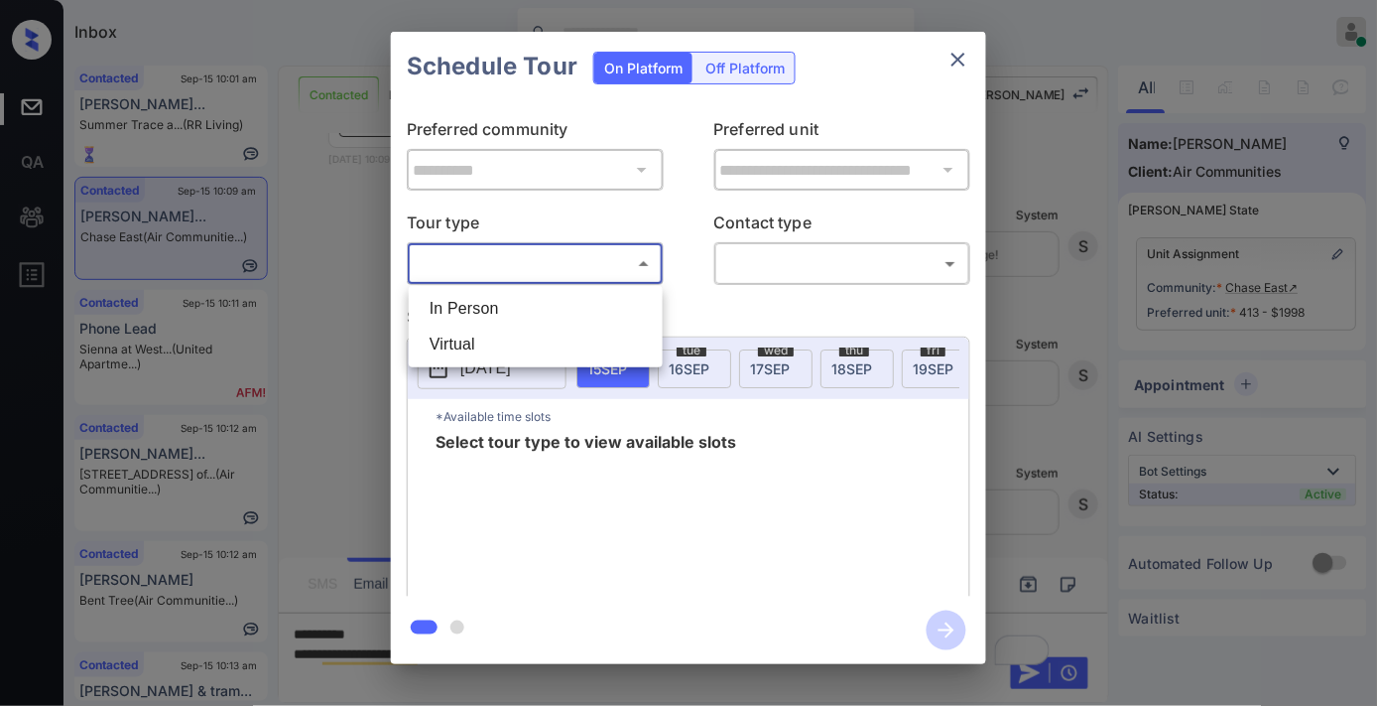
click at [546, 303] on li "In Person" at bounding box center [536, 309] width 244 height 36
type input "********"
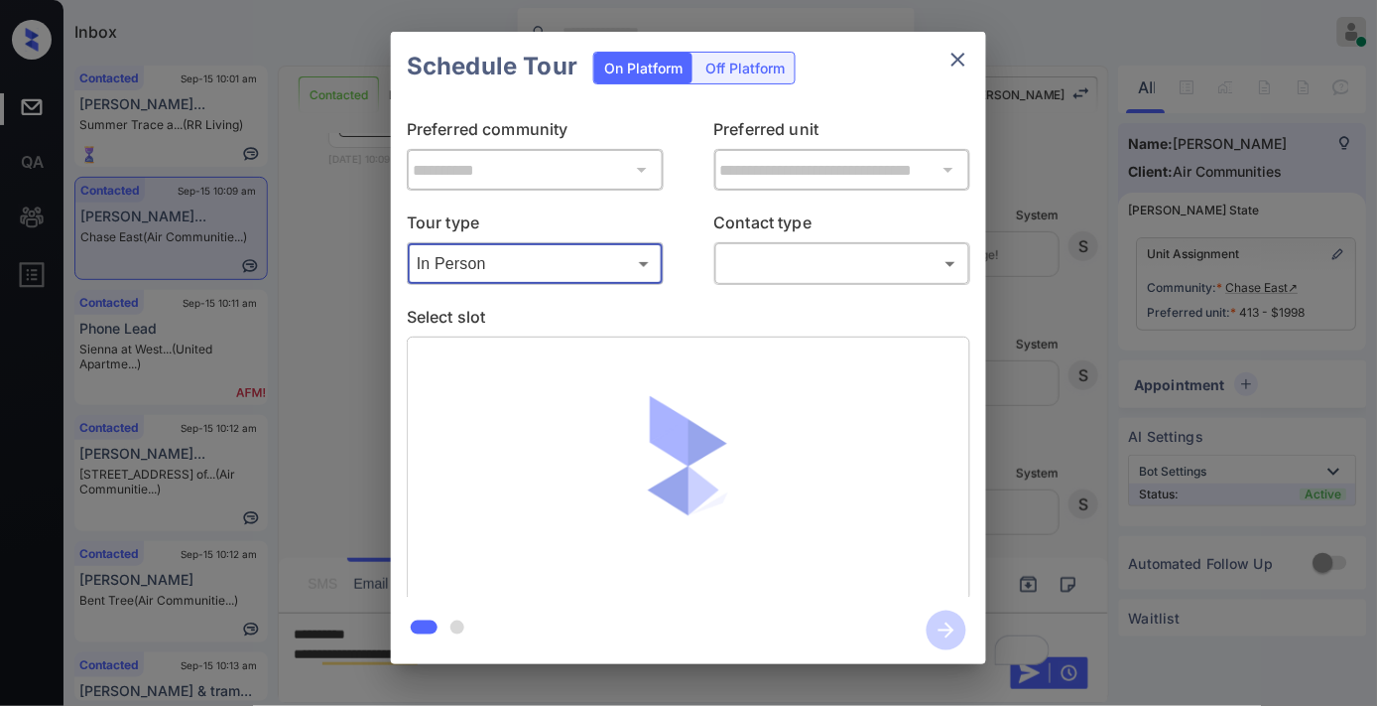
click at [785, 252] on body "Inbox [PERSON_NAME] Online Set yourself offline Set yourself on break Profile S…" at bounding box center [688, 353] width 1377 height 706
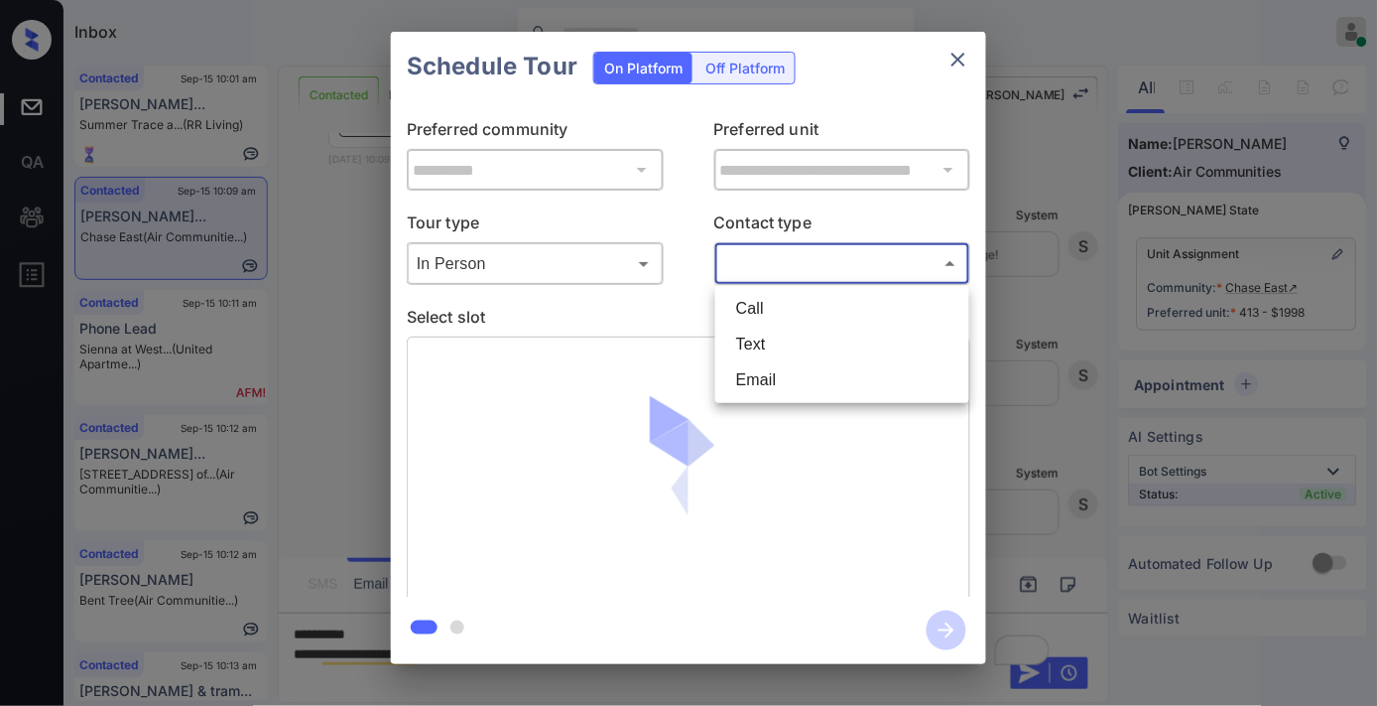
click at [781, 392] on li "Email" at bounding box center [842, 380] width 244 height 36
type input "*****"
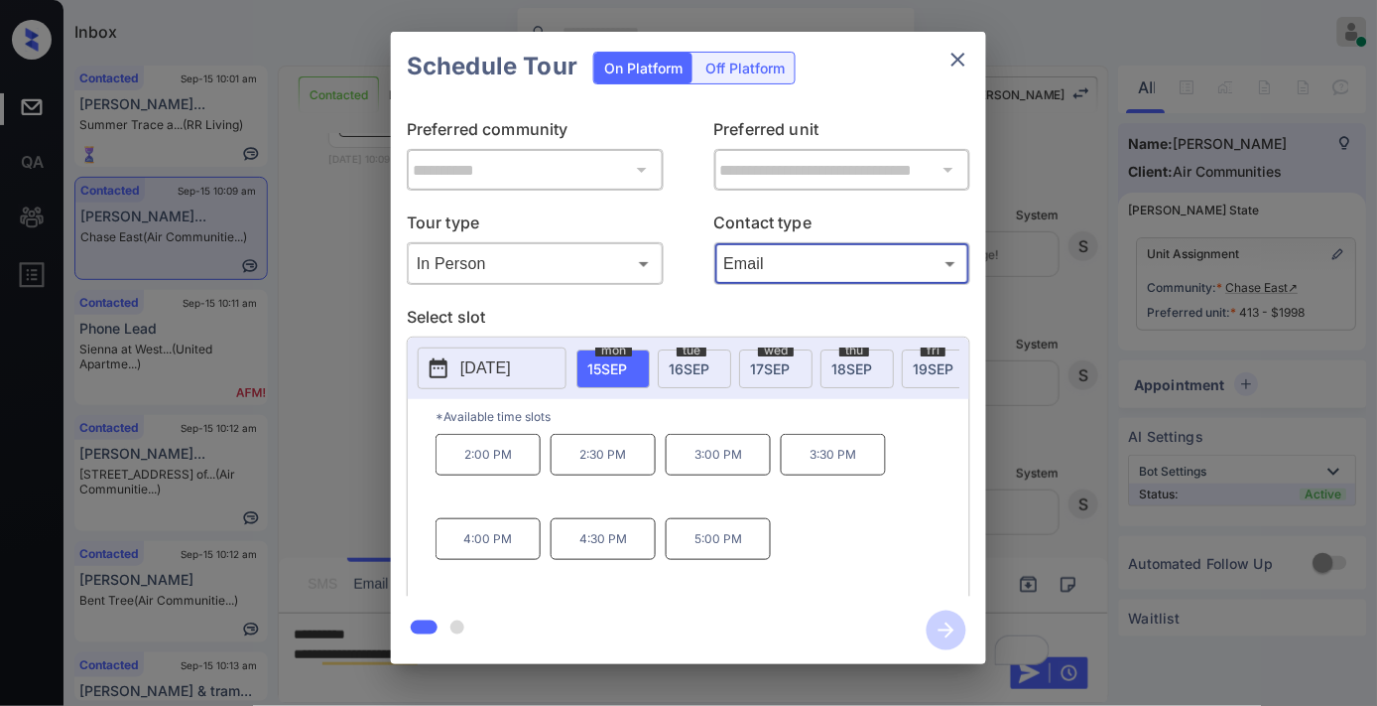
click at [582, 472] on p "2:30 PM" at bounding box center [603, 455] width 105 height 42
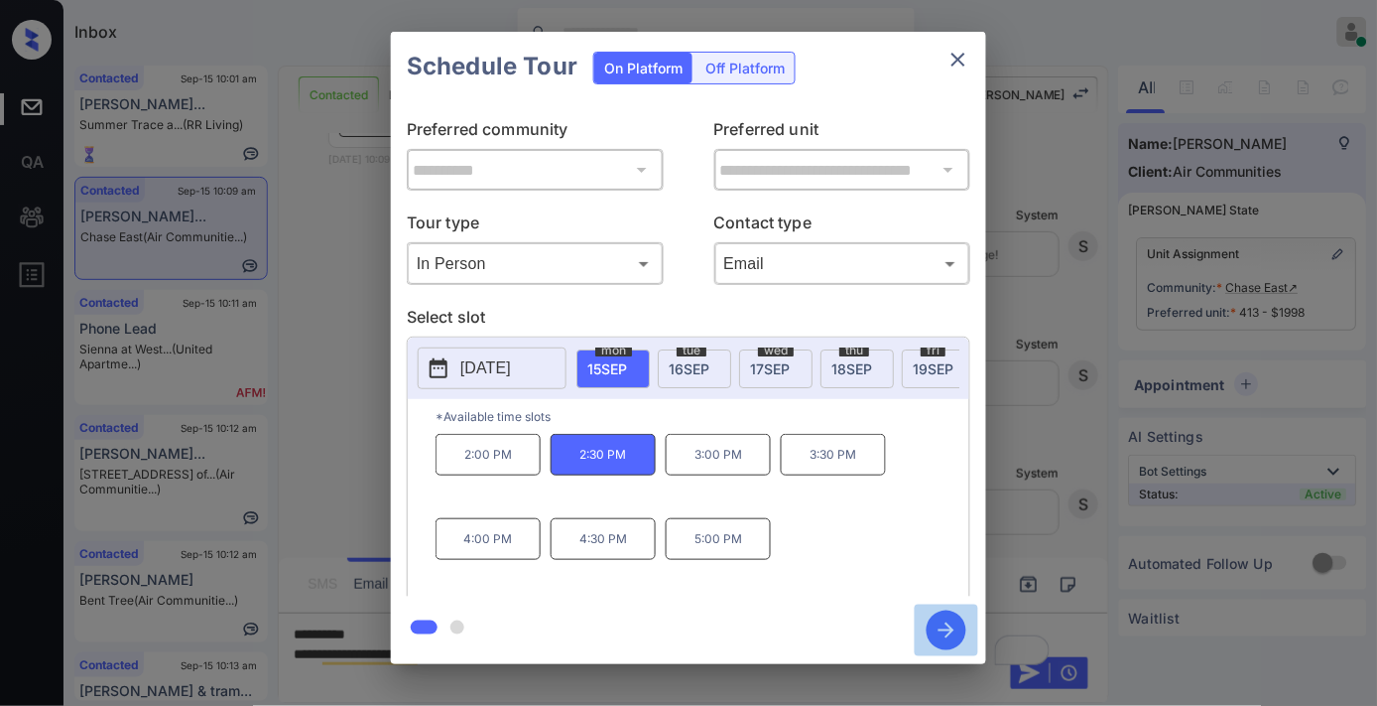
click at [939, 632] on icon "button" at bounding box center [947, 630] width 40 height 40
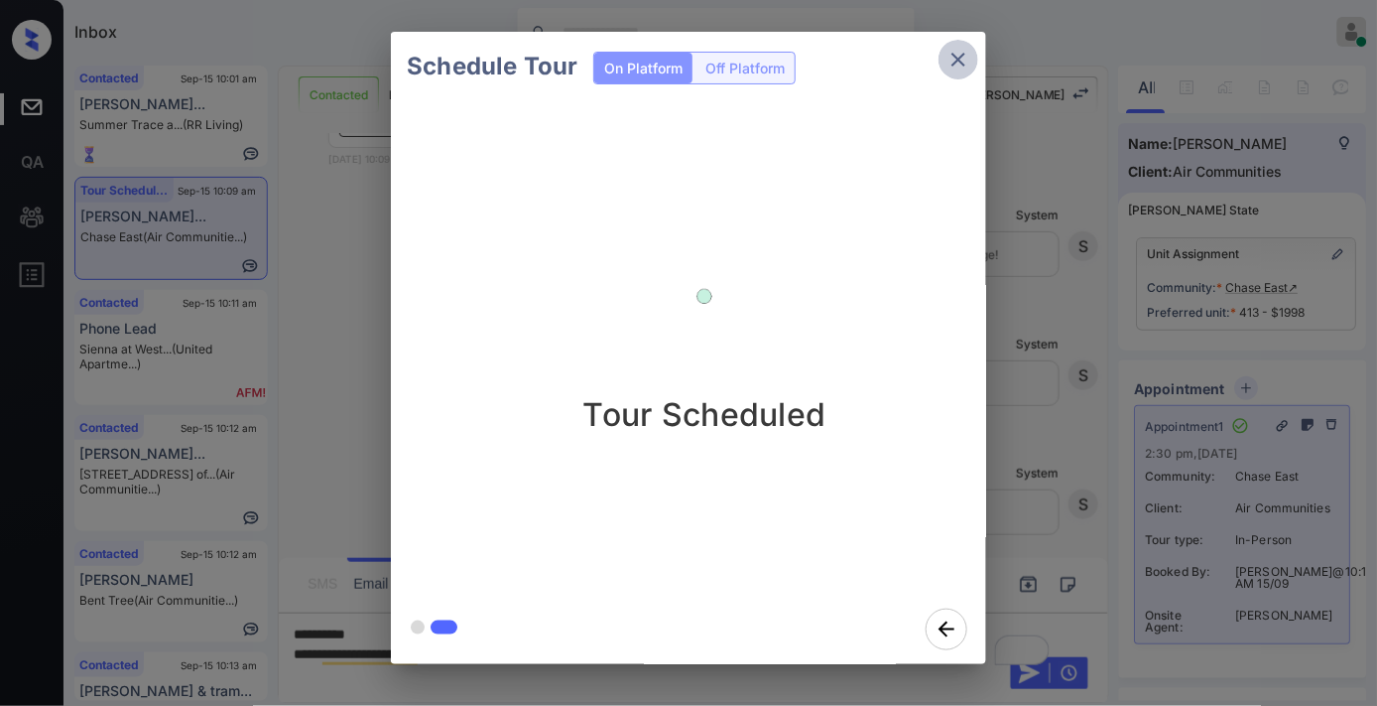
click at [955, 64] on icon "close" at bounding box center [959, 60] width 14 height 14
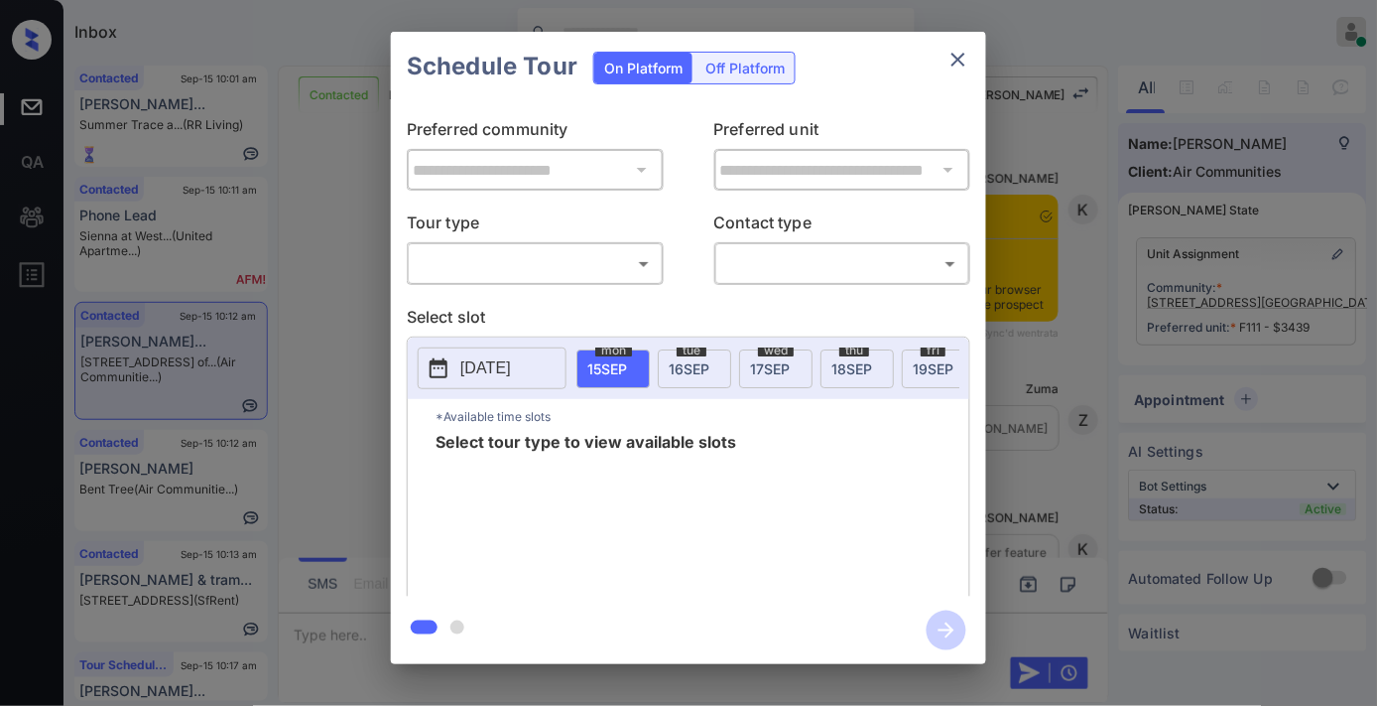
scroll to position [2091, 0]
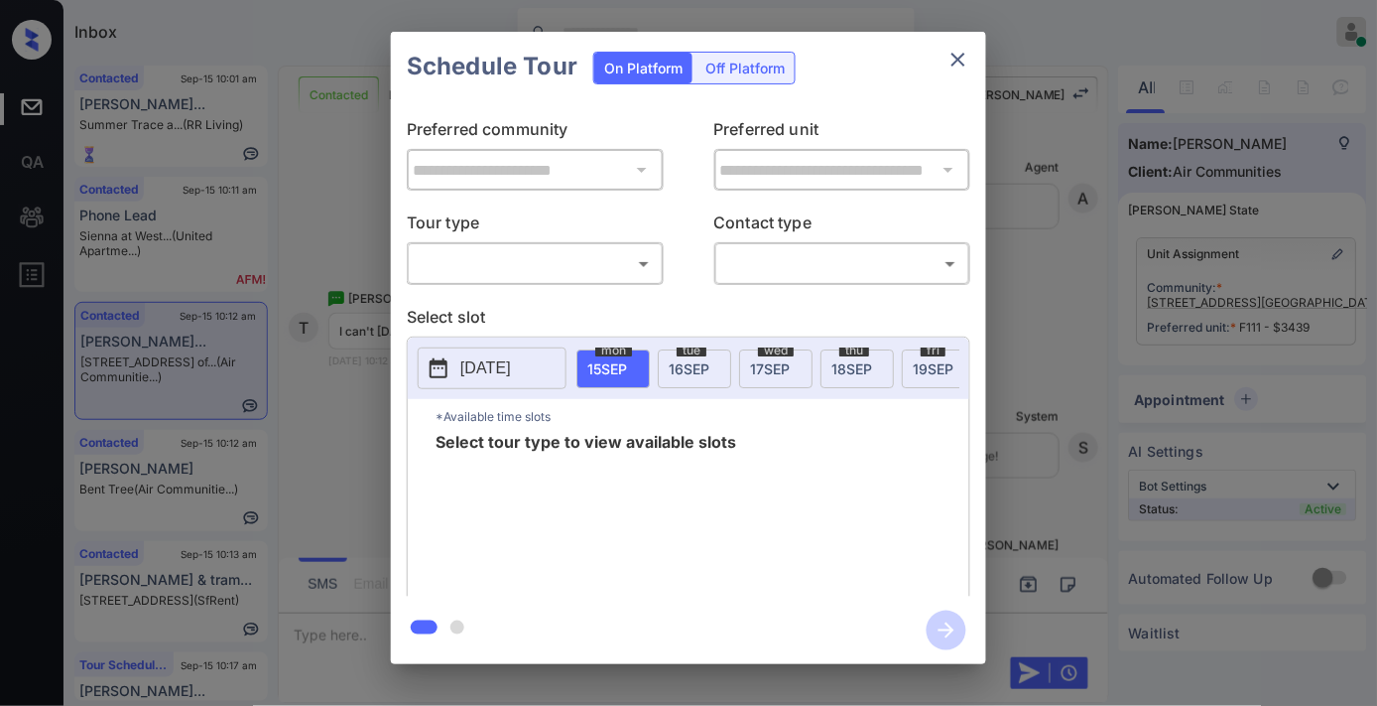
click at [552, 265] on body "Inbox [PERSON_NAME] Online Set yourself offline Set yourself on break Profile S…" at bounding box center [688, 353] width 1377 height 706
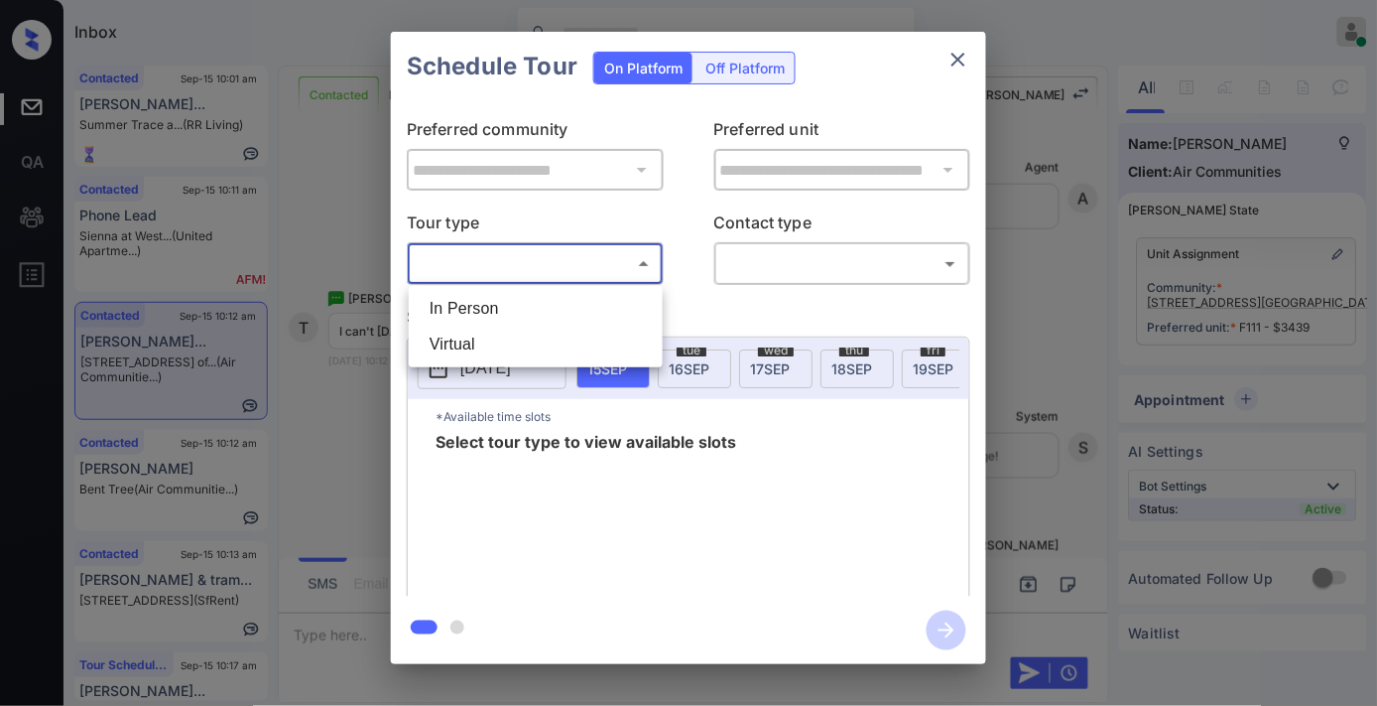
click at [546, 305] on li "In Person" at bounding box center [536, 309] width 244 height 36
type input "********"
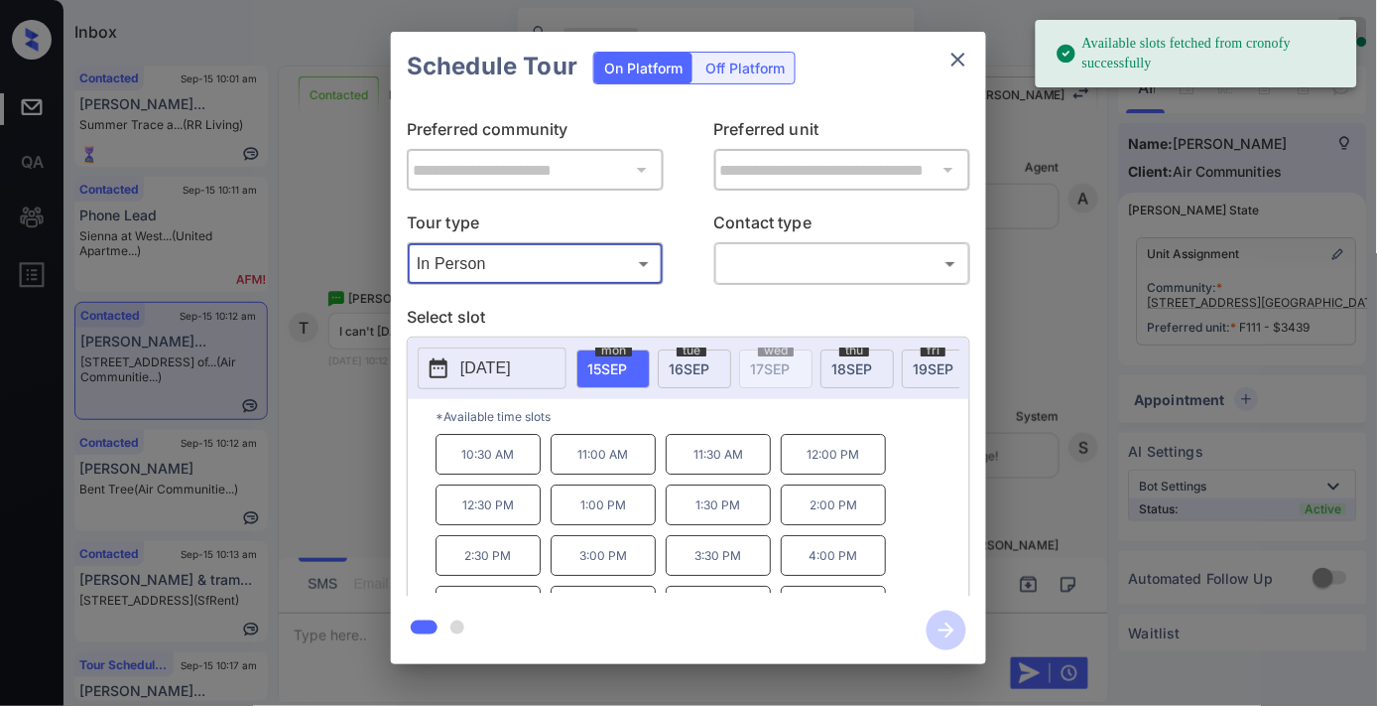
click at [511, 370] on p "[DATE]" at bounding box center [485, 368] width 51 height 24
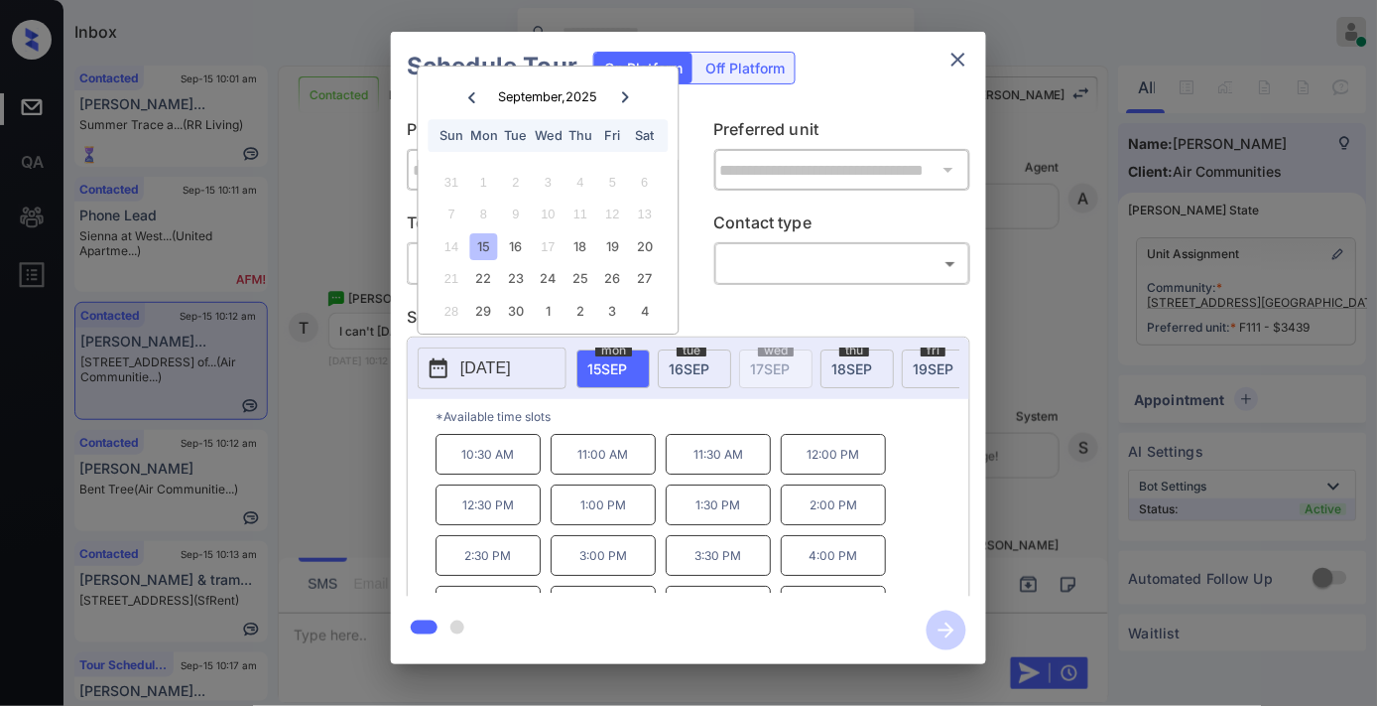
scroll to position [84, 0]
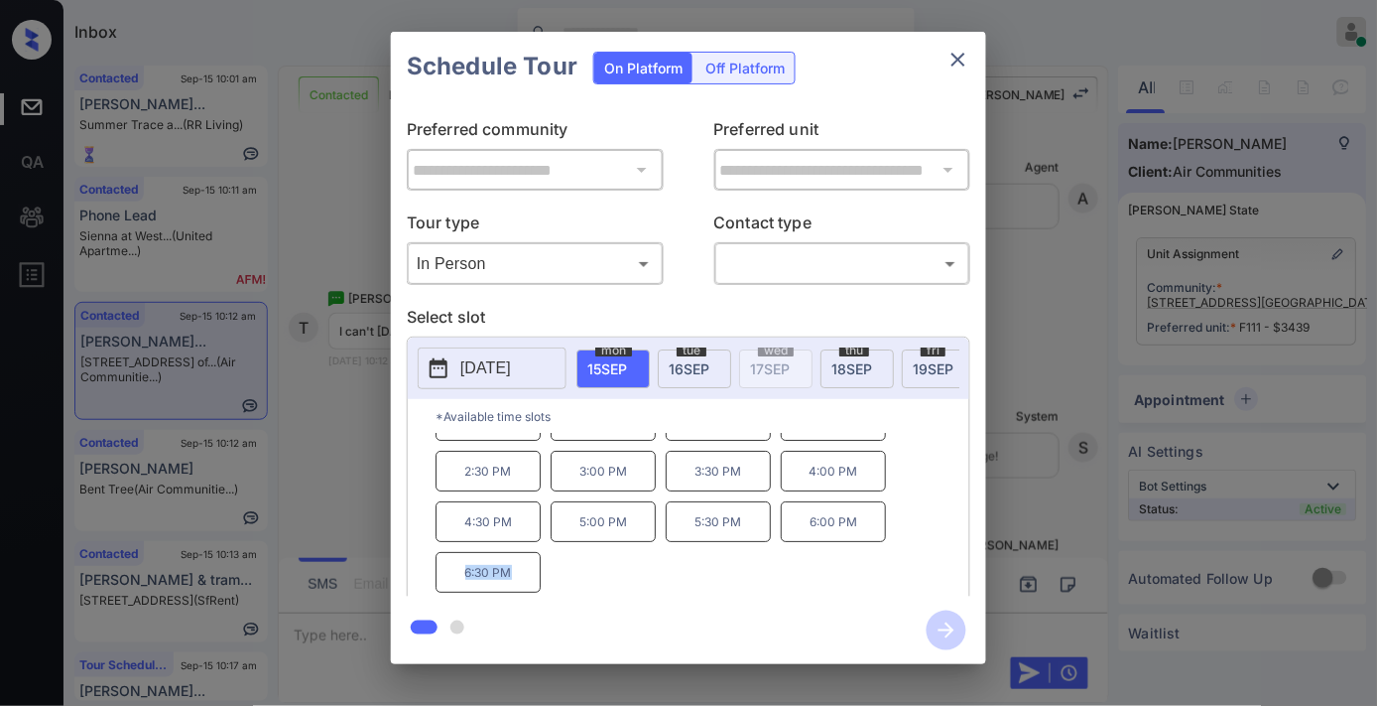
drag, startPoint x: 533, startPoint y: 579, endPoint x: 449, endPoint y: 579, distance: 83.4
click at [449, 579] on p "6:30 PM" at bounding box center [488, 572] width 105 height 41
copy p "6:30 PM"
click at [479, 373] on p "[DATE]" at bounding box center [485, 368] width 51 height 24
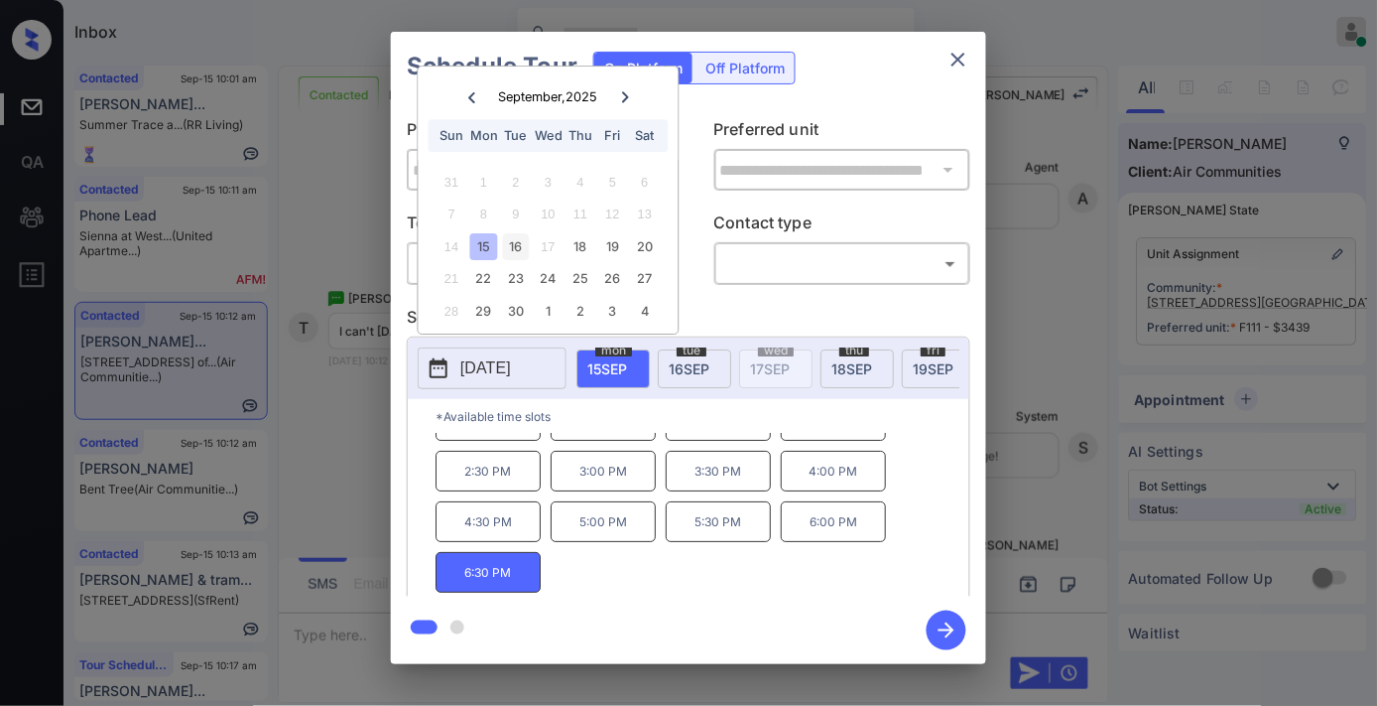
click at [520, 248] on div "16" at bounding box center [516, 246] width 27 height 27
click at [581, 242] on div "18" at bounding box center [581, 246] width 27 height 27
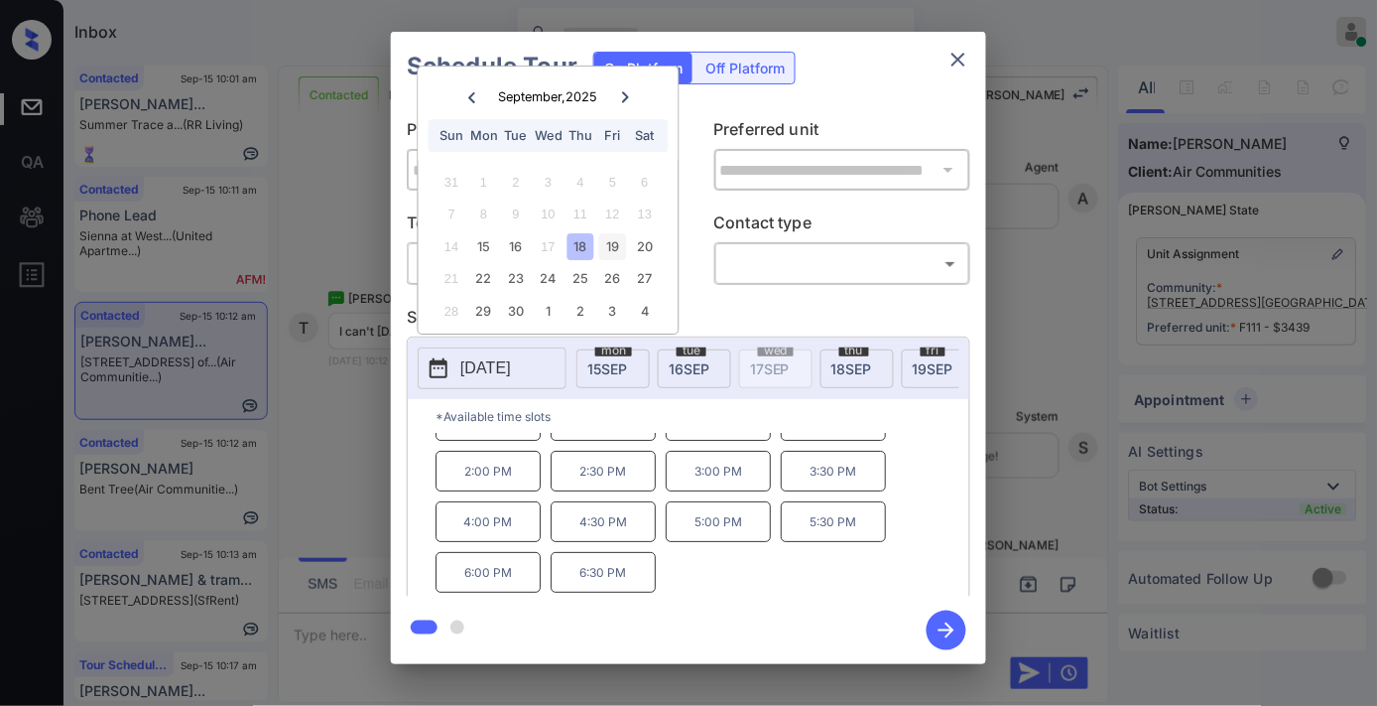
click at [615, 241] on div "19" at bounding box center [612, 246] width 27 height 27
click at [646, 239] on div "20" at bounding box center [644, 246] width 27 height 27
click at [959, 51] on icon "close" at bounding box center [959, 60] width 24 height 24
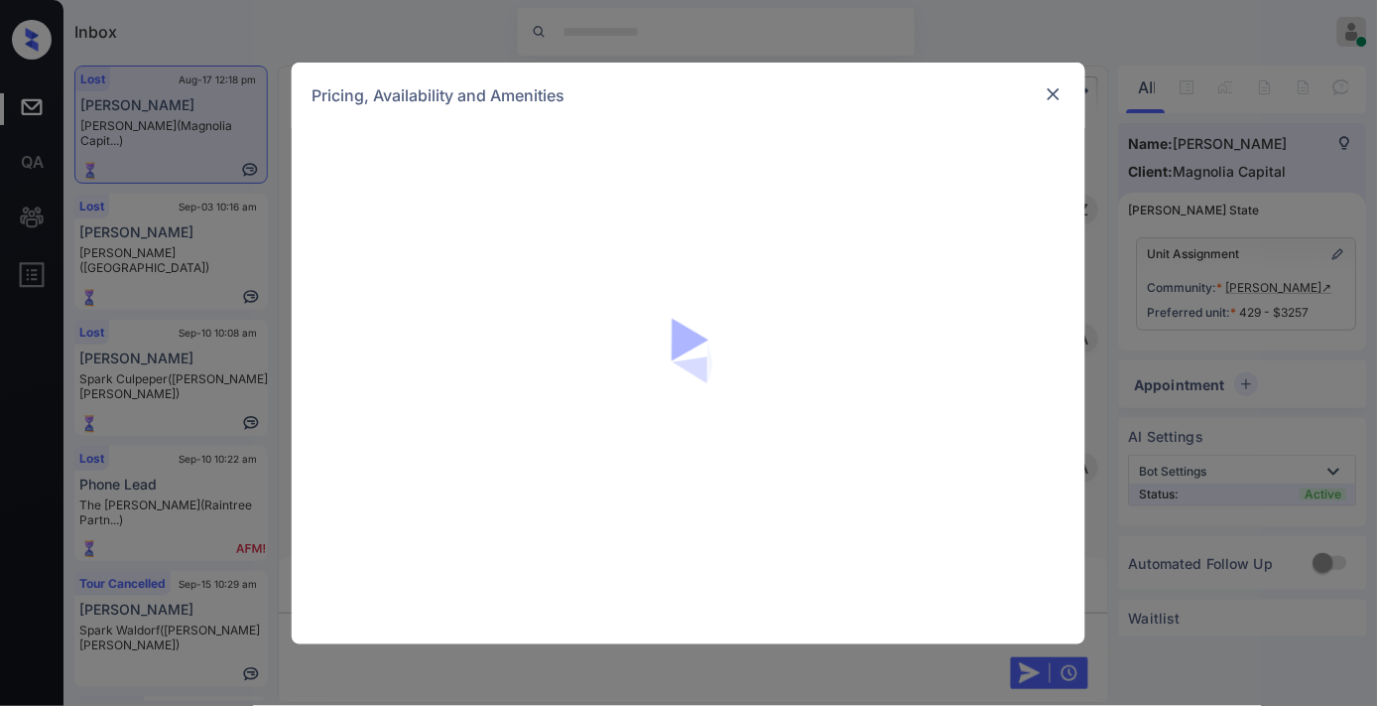
scroll to position [4696, 0]
click at [970, 299] on div at bounding box center [689, 386] width 794 height 516
click at [708, 362] on img at bounding box center [708, 386] width 218 height 218
click at [1040, 89] on div "Pricing, Availability and Amenities" at bounding box center [689, 95] width 794 height 65
click at [1047, 92] on img at bounding box center [1054, 94] width 20 height 20
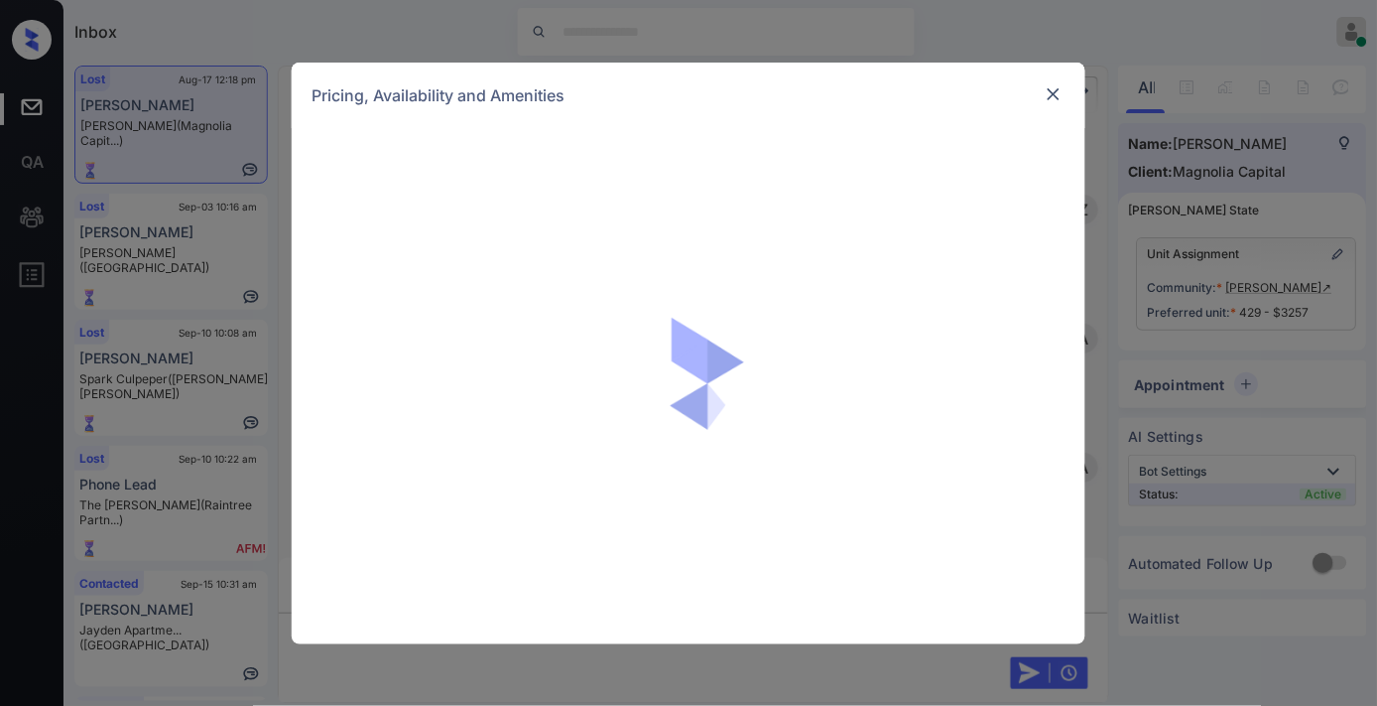
scroll to position [4366, 0]
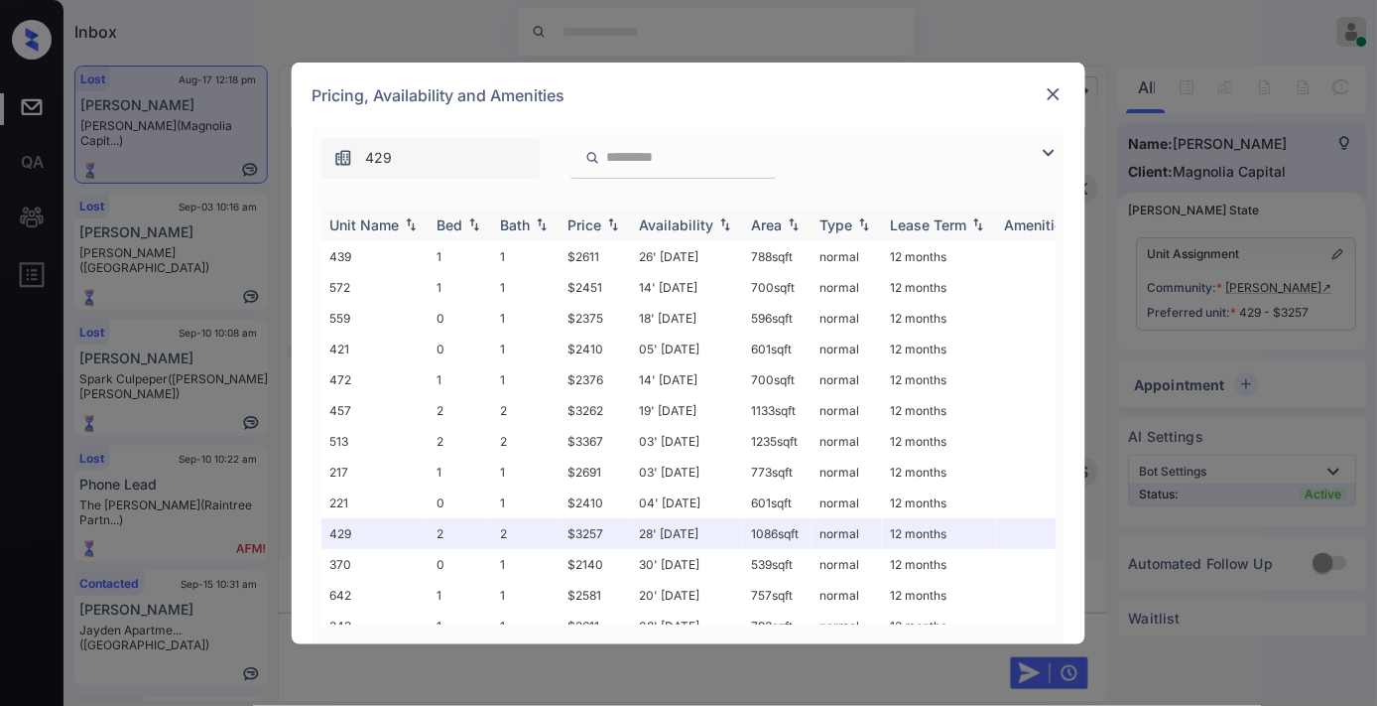
click at [462, 222] on div "Bed" at bounding box center [461, 224] width 48 height 17
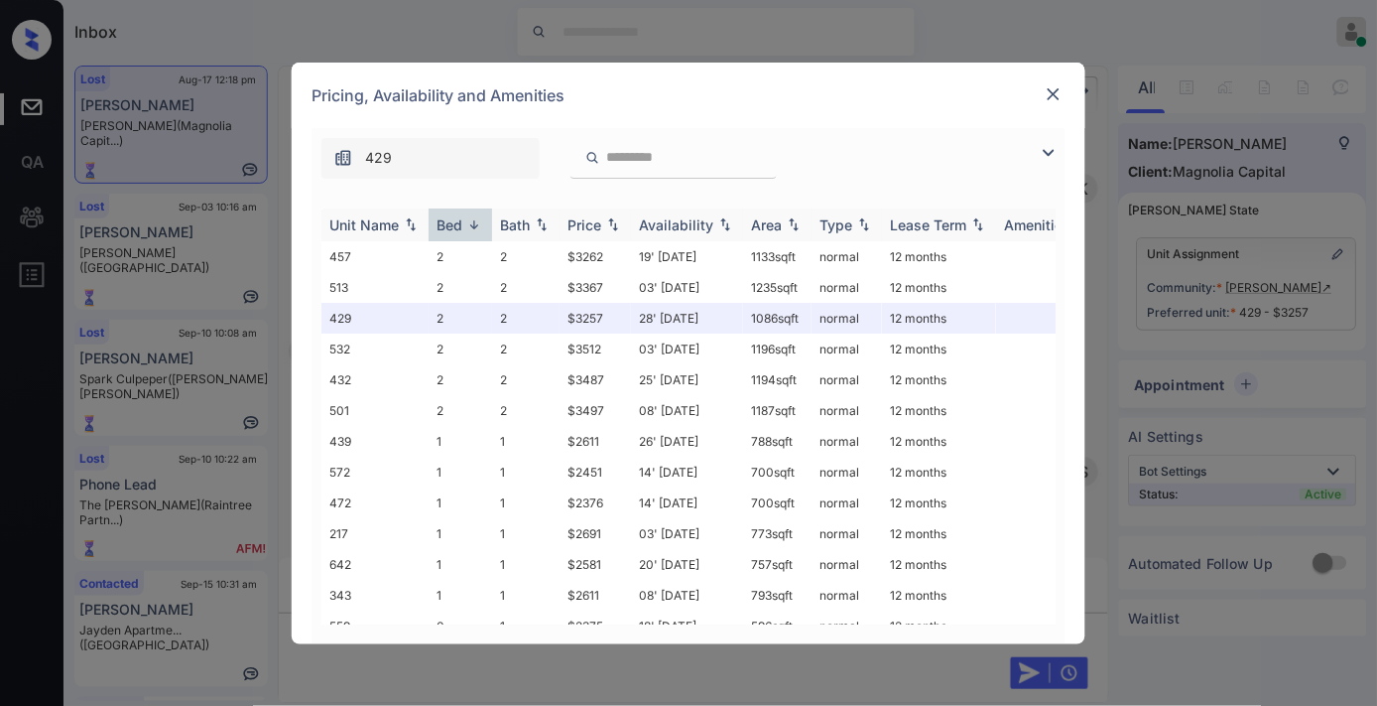
click at [596, 218] on div "Price" at bounding box center [585, 224] width 34 height 17
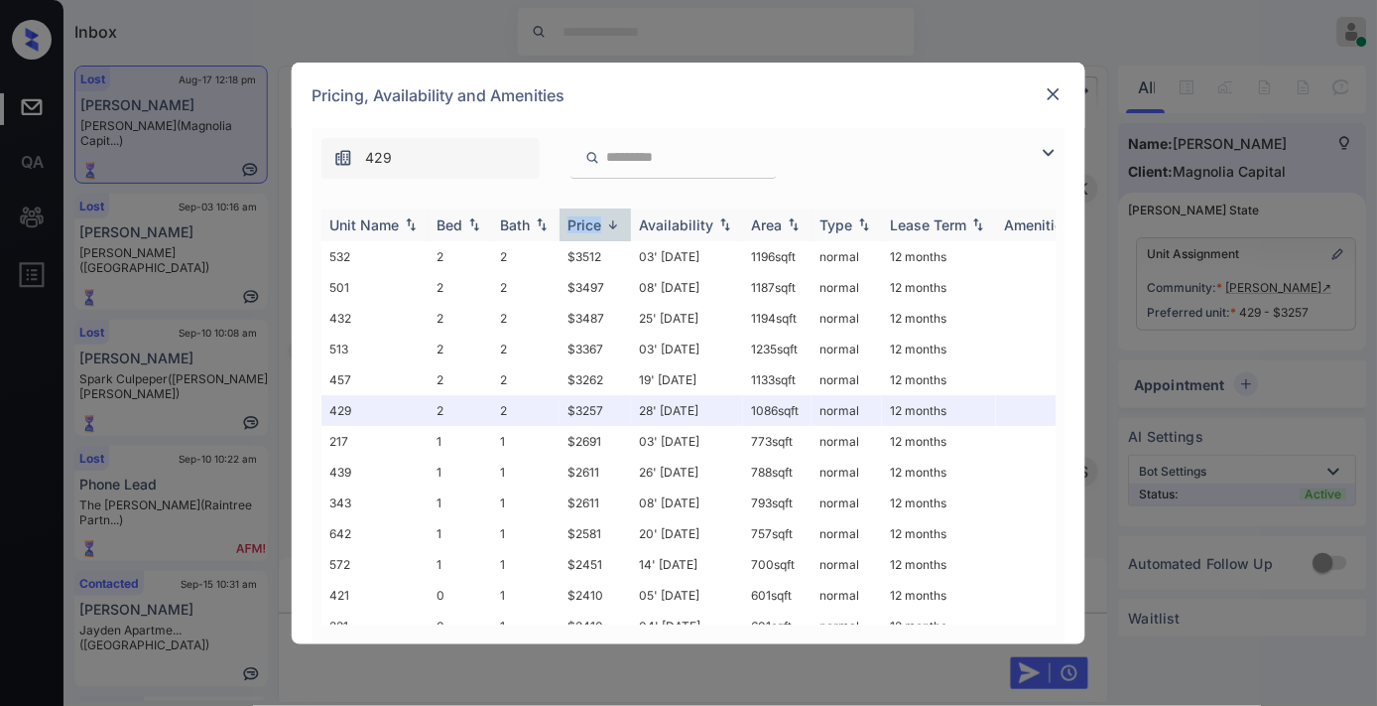
click at [596, 218] on div "Price" at bounding box center [585, 224] width 34 height 17
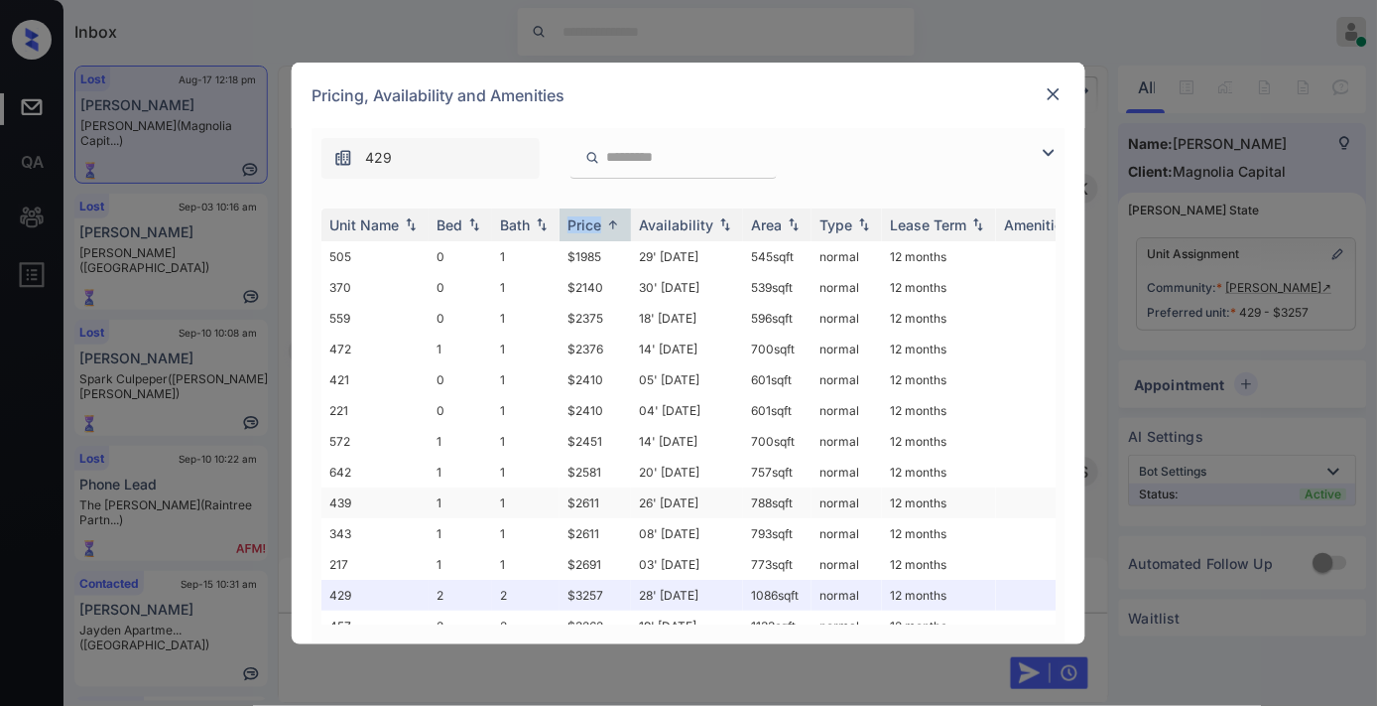
scroll to position [146, 0]
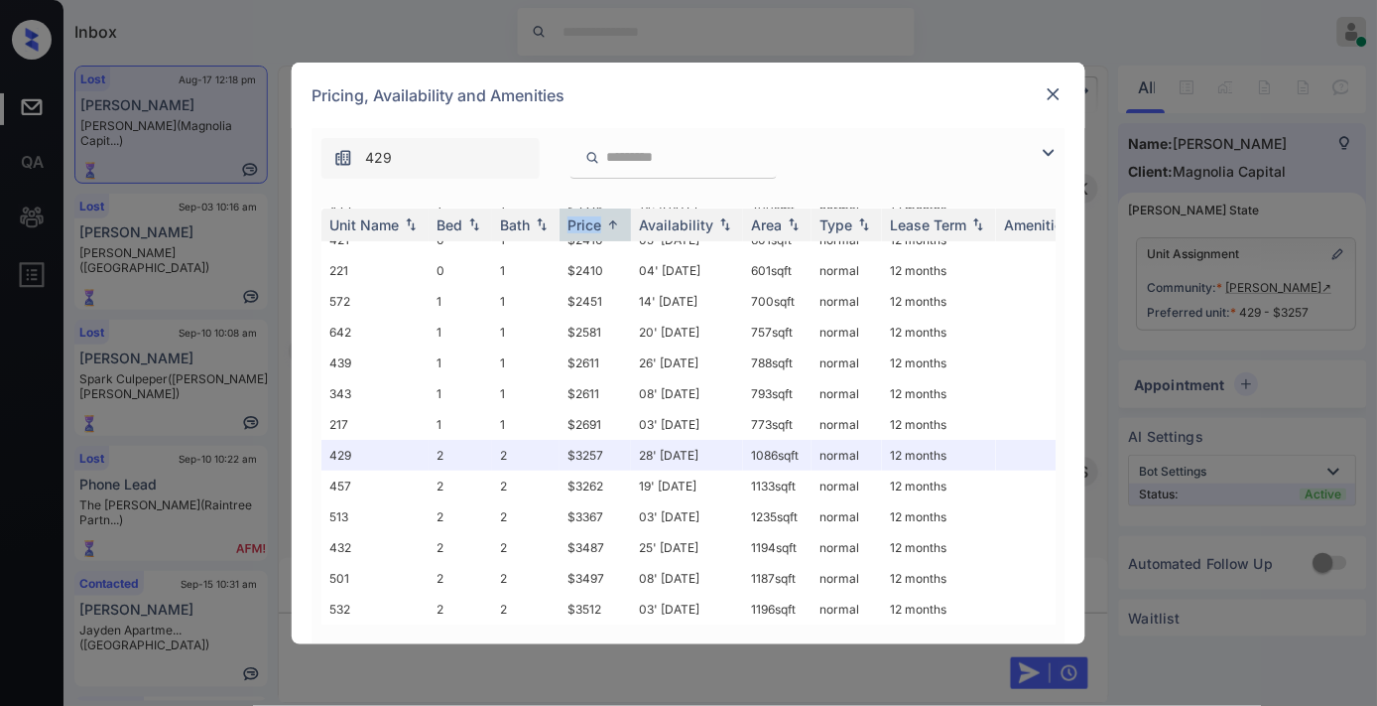
click at [1058, 86] on img at bounding box center [1054, 94] width 20 height 20
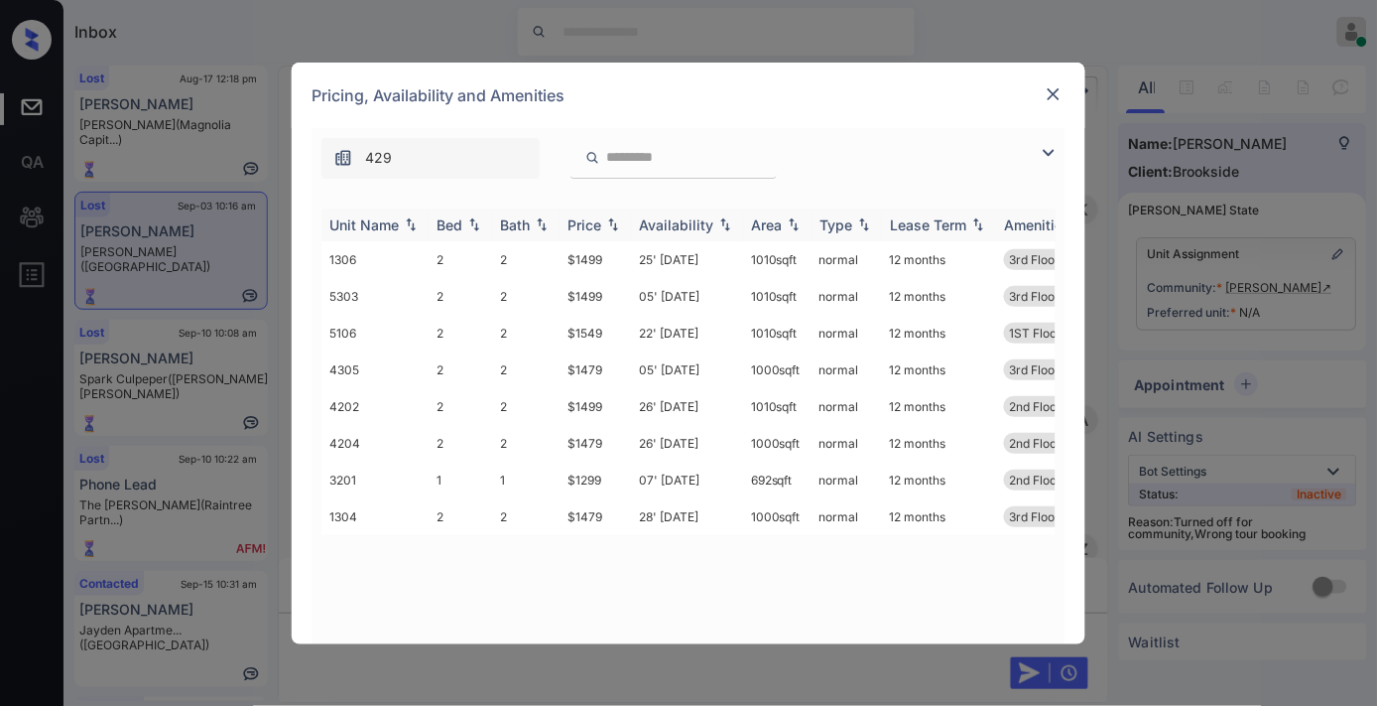
scroll to position [6791, 0]
click at [469, 224] on img at bounding box center [474, 224] width 20 height 14
click at [469, 224] on img at bounding box center [474, 224] width 20 height 15
click at [461, 225] on div "Bed" at bounding box center [450, 224] width 26 height 17
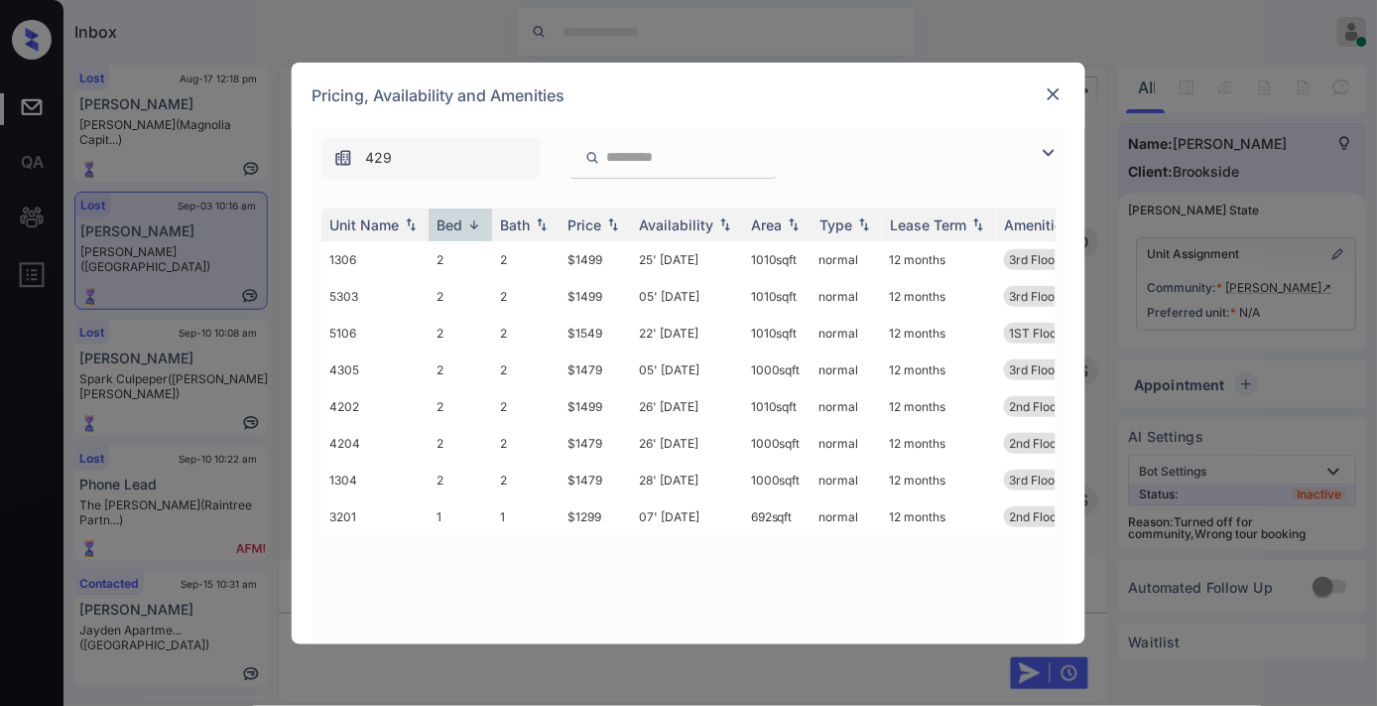
click at [1046, 93] on img at bounding box center [1054, 94] width 20 height 20
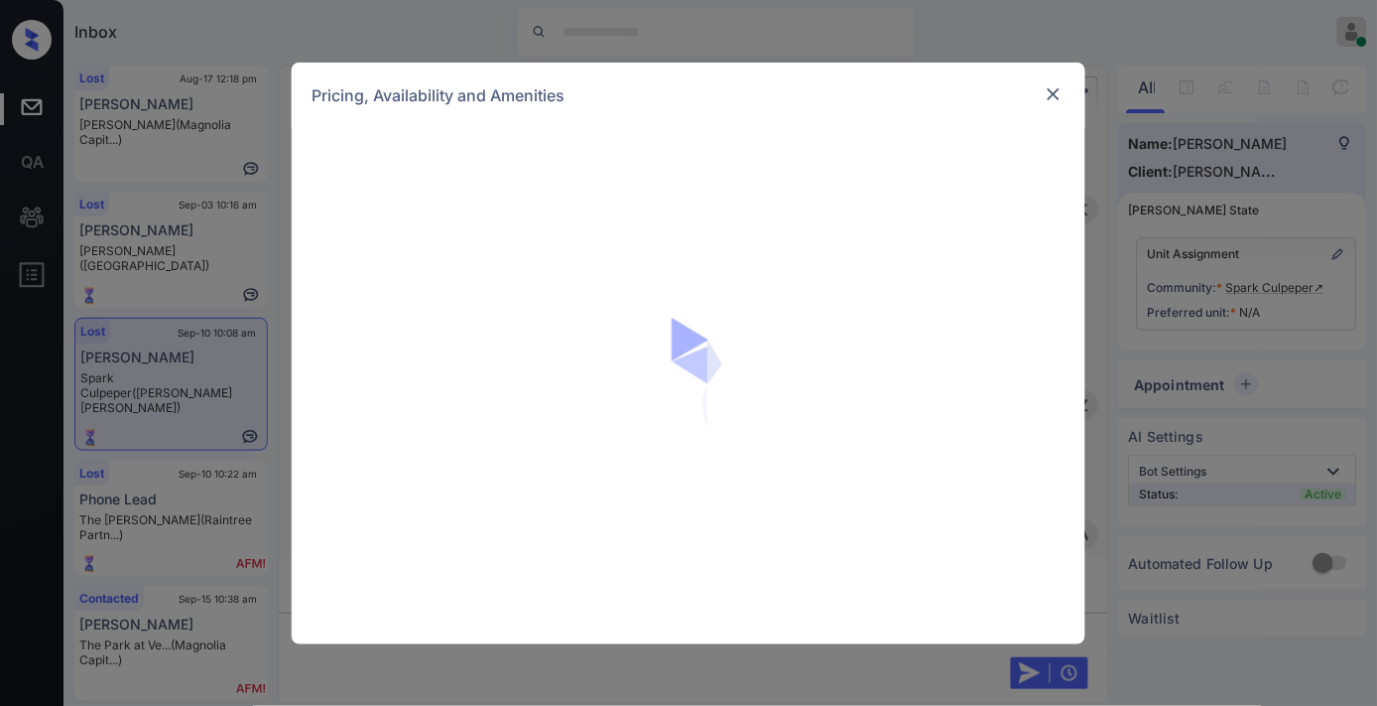
scroll to position [8763, 0]
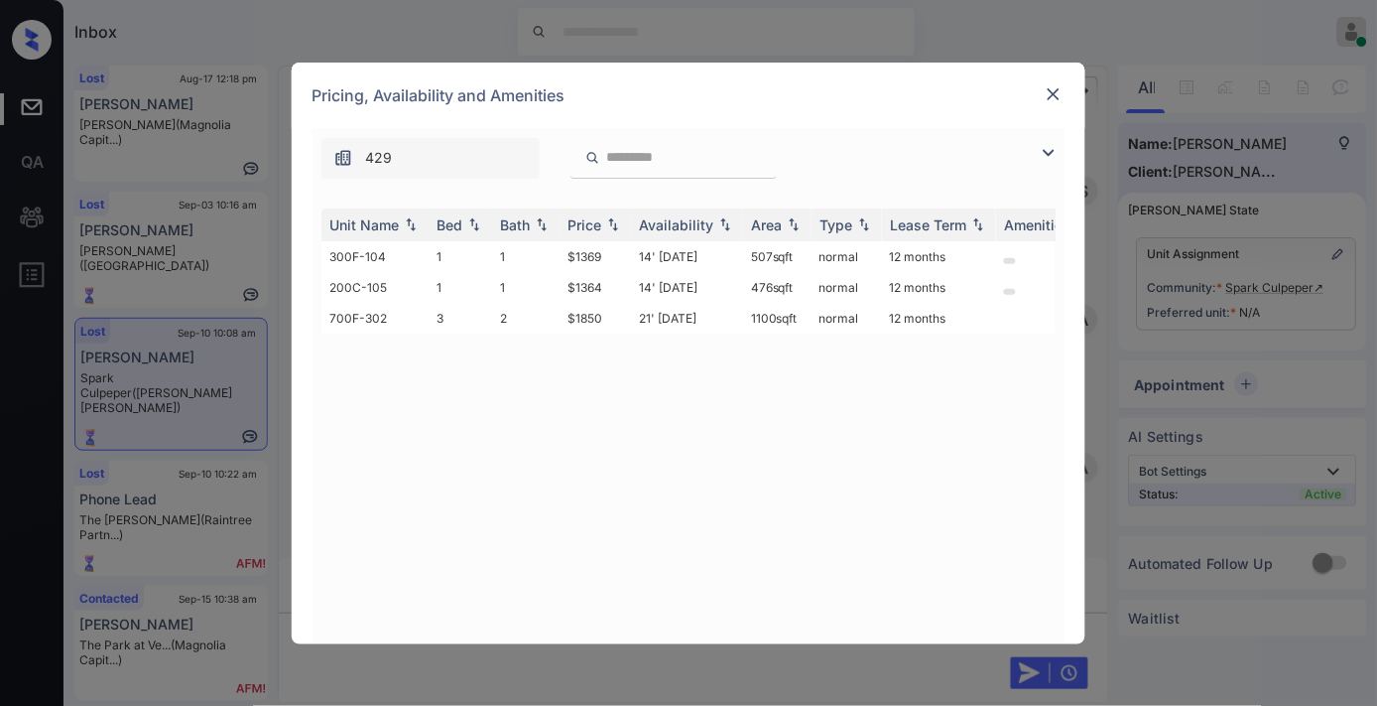
click at [1056, 96] on img at bounding box center [1054, 94] width 20 height 20
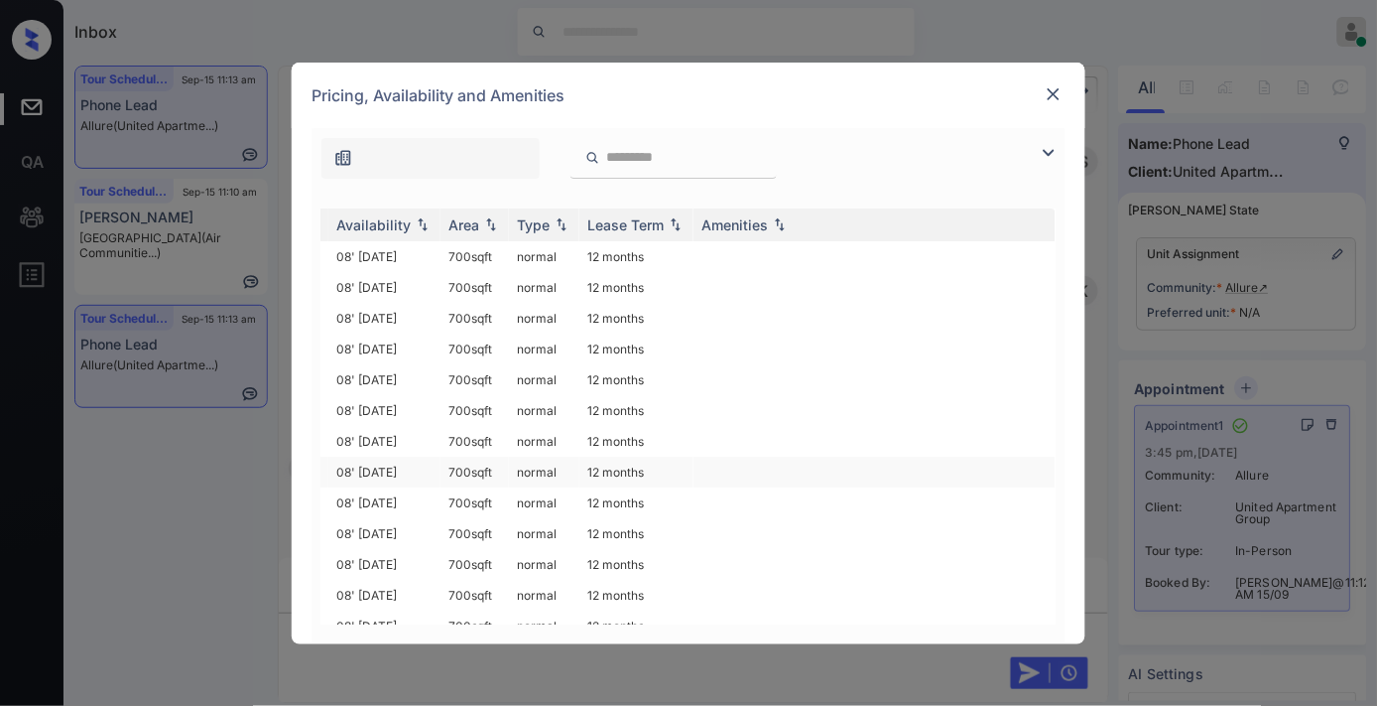
scroll to position [1102, 319]
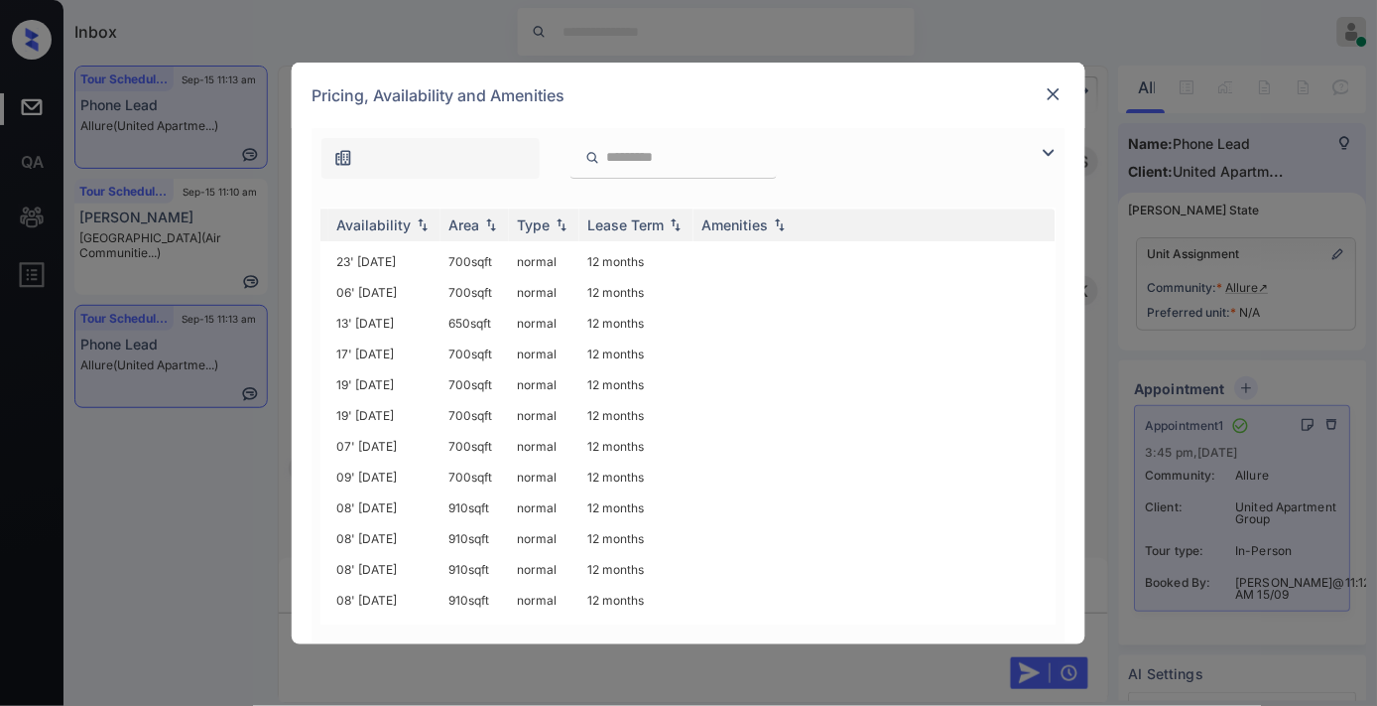
click at [1052, 91] on img at bounding box center [1054, 94] width 20 height 20
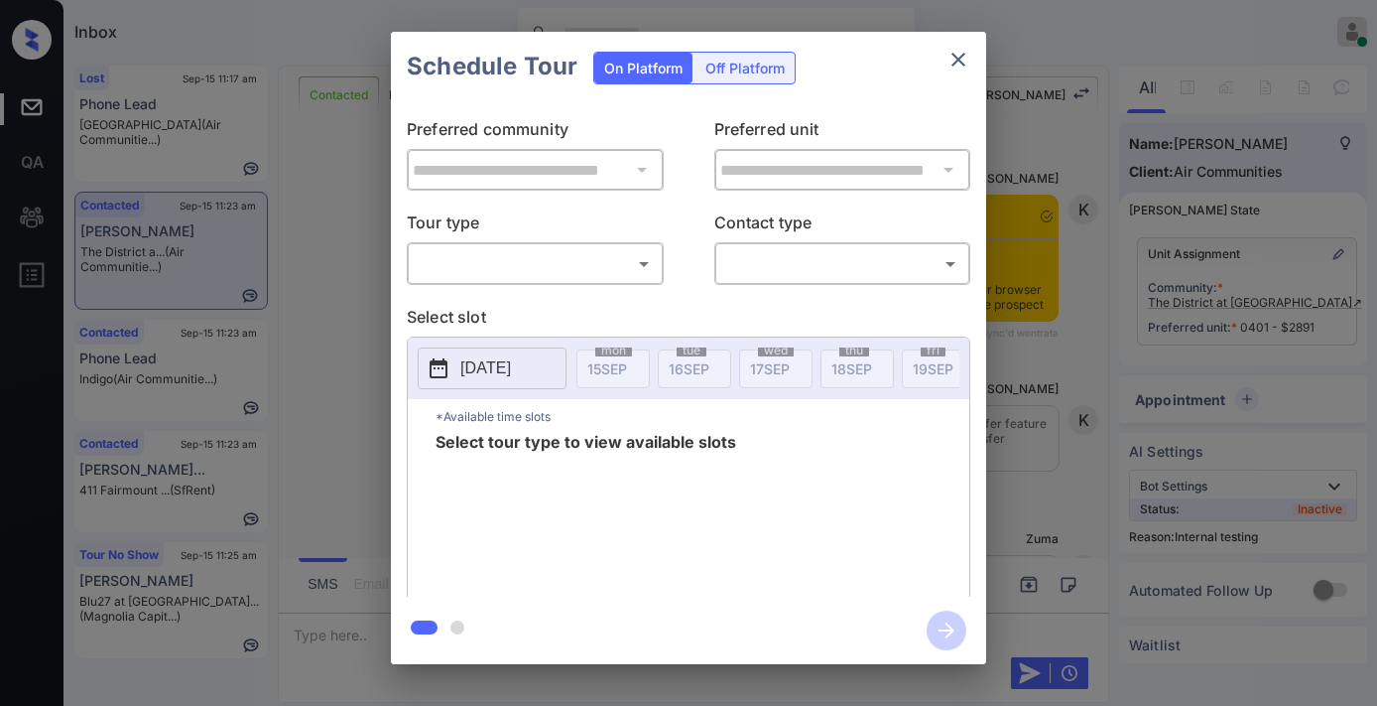
click at [506, 249] on body "Inbox [PERSON_NAME] Online Set yourself offline Set yourself on break Profile S…" at bounding box center [688, 353] width 1377 height 706
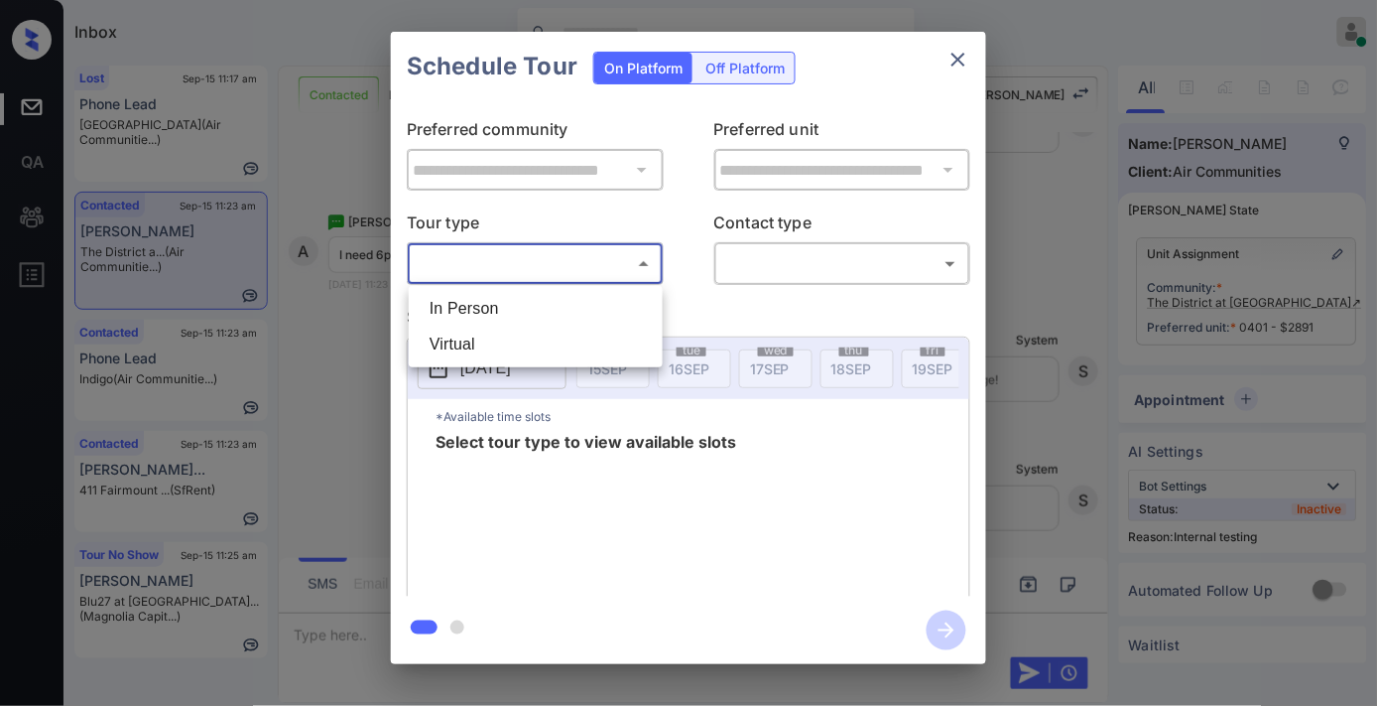
click at [522, 301] on li "In Person" at bounding box center [536, 309] width 244 height 36
type input "********"
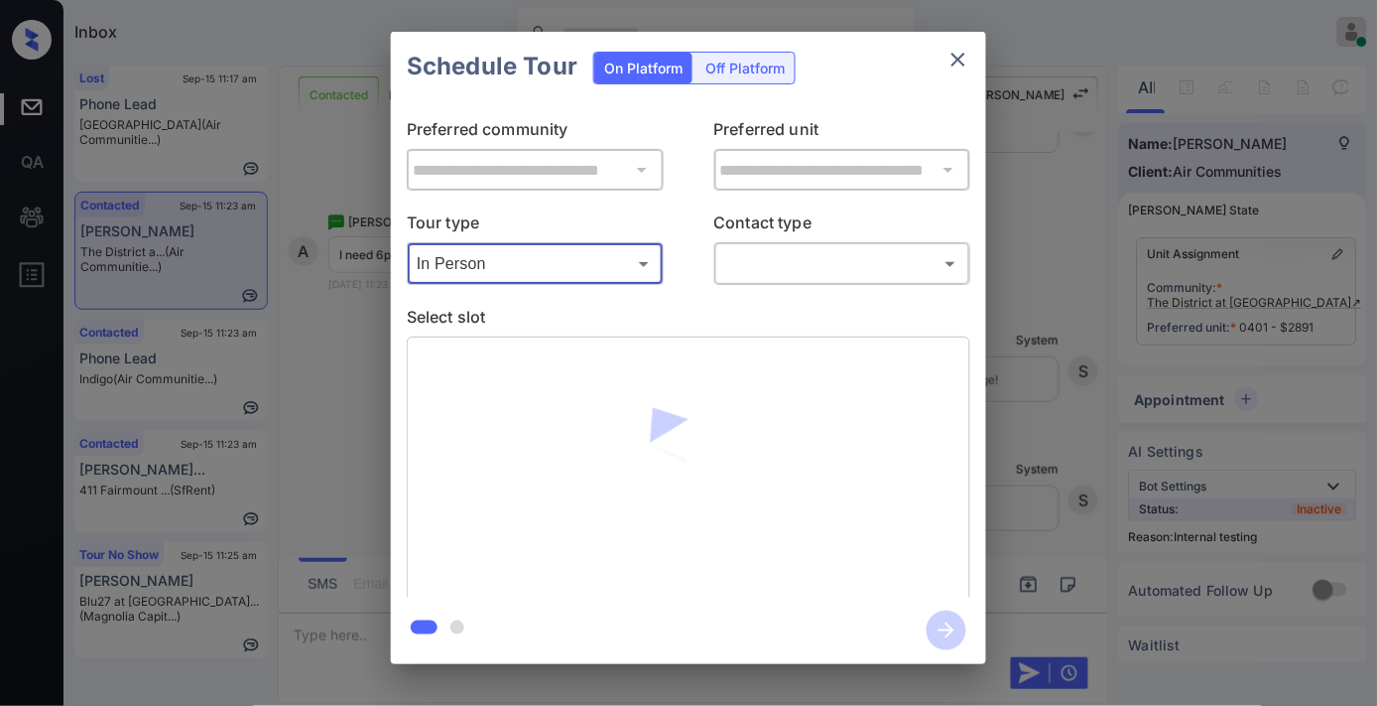
click at [749, 260] on body "Inbox Samantha Soliven Online Set yourself offline Set yourself on break Profil…" at bounding box center [688, 353] width 1377 height 706
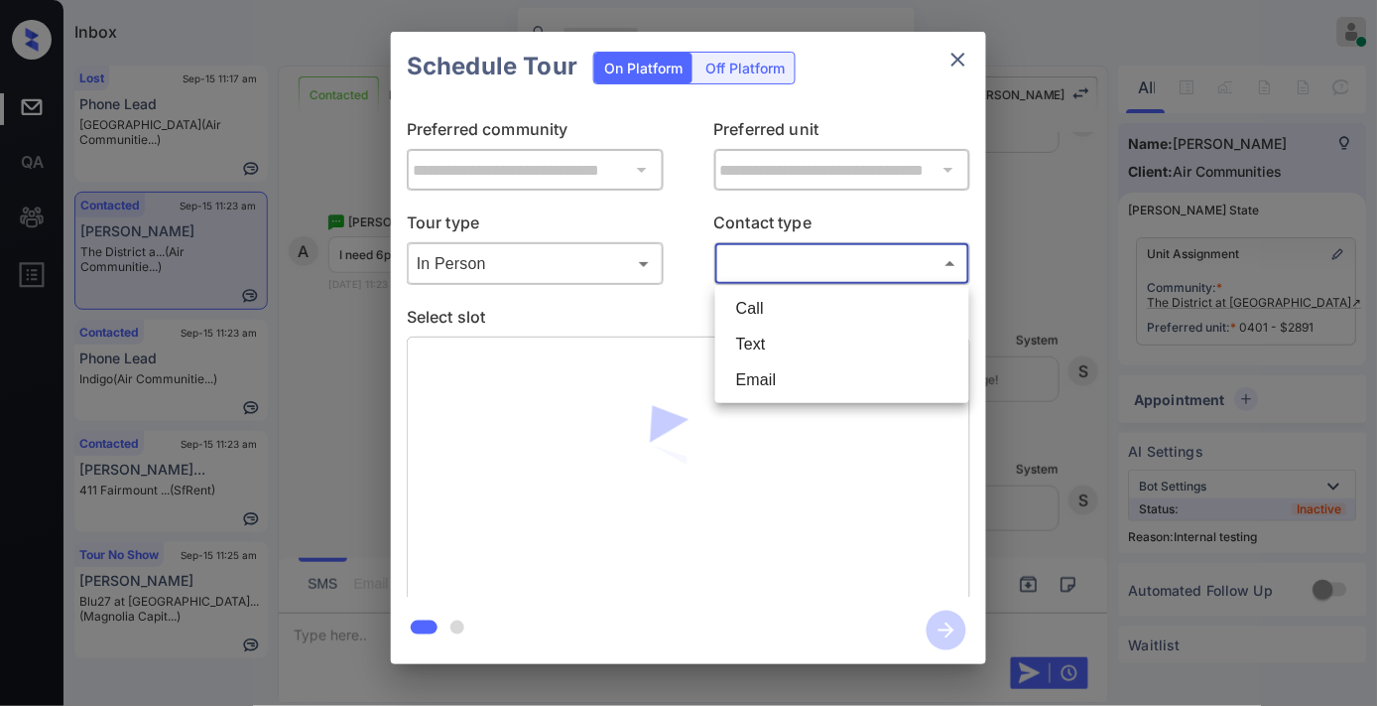
click at [757, 334] on li "Text" at bounding box center [842, 344] width 244 height 36
type input "****"
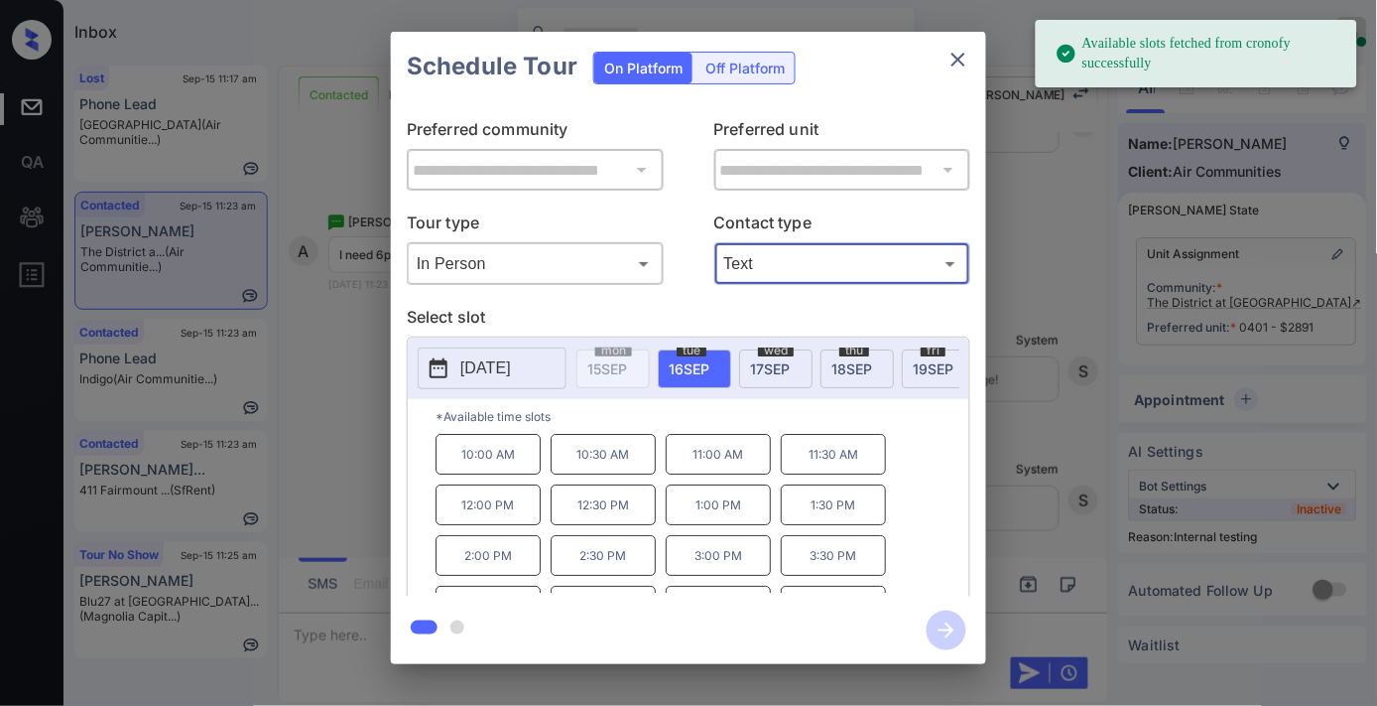
scroll to position [34, 0]
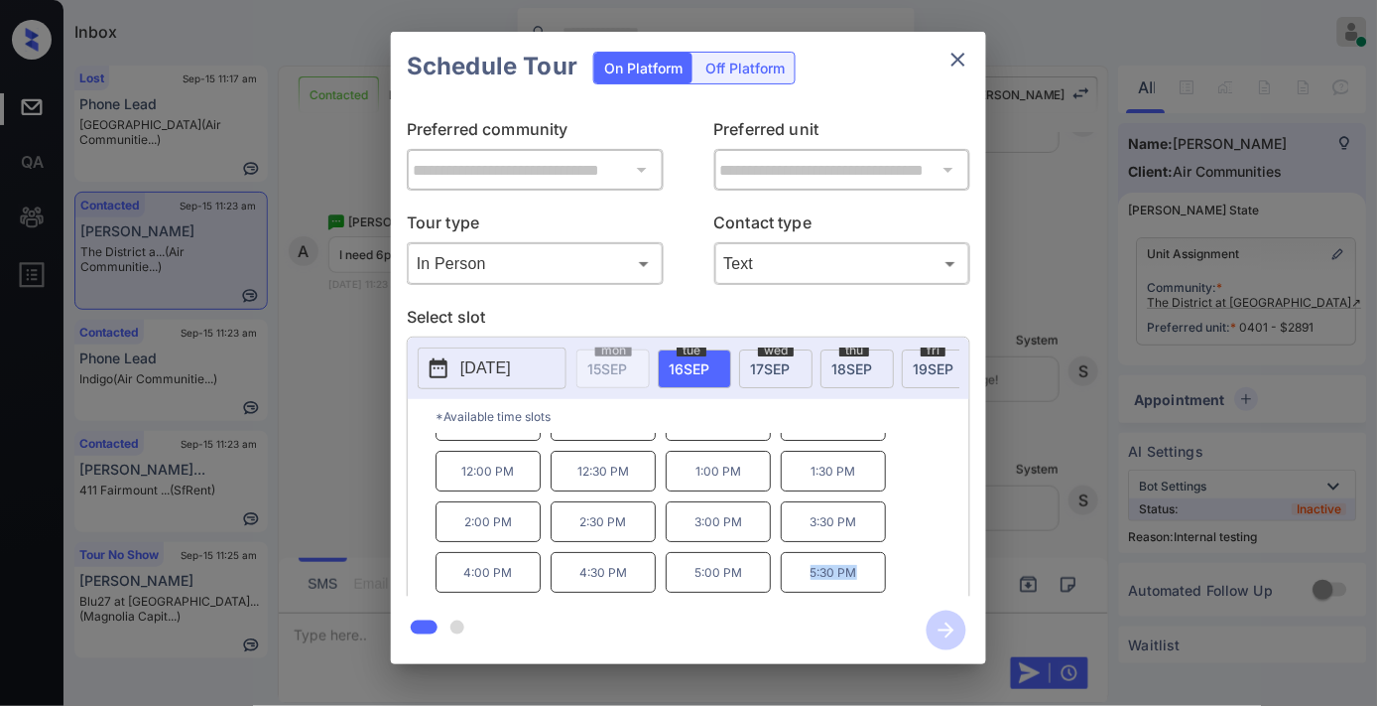
drag, startPoint x: 867, startPoint y: 588, endPoint x: 794, endPoint y: 588, distance: 73.4
click at [794, 588] on p "5:30 PM" at bounding box center [833, 572] width 105 height 41
copy p "5:30 PM"
click at [972, 48] on button "close" at bounding box center [959, 60] width 40 height 40
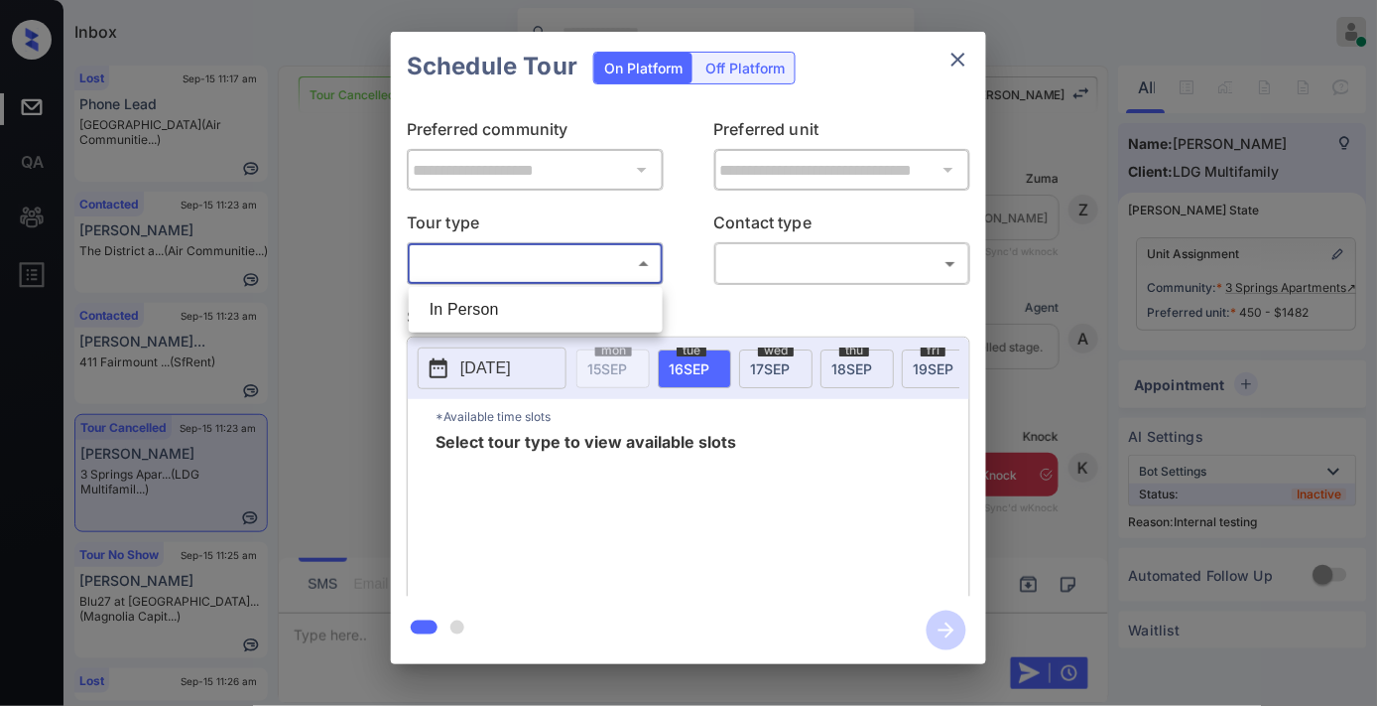
scroll to position [2585, 0]
click at [497, 306] on li "In Person" at bounding box center [536, 310] width 244 height 36
type input "********"
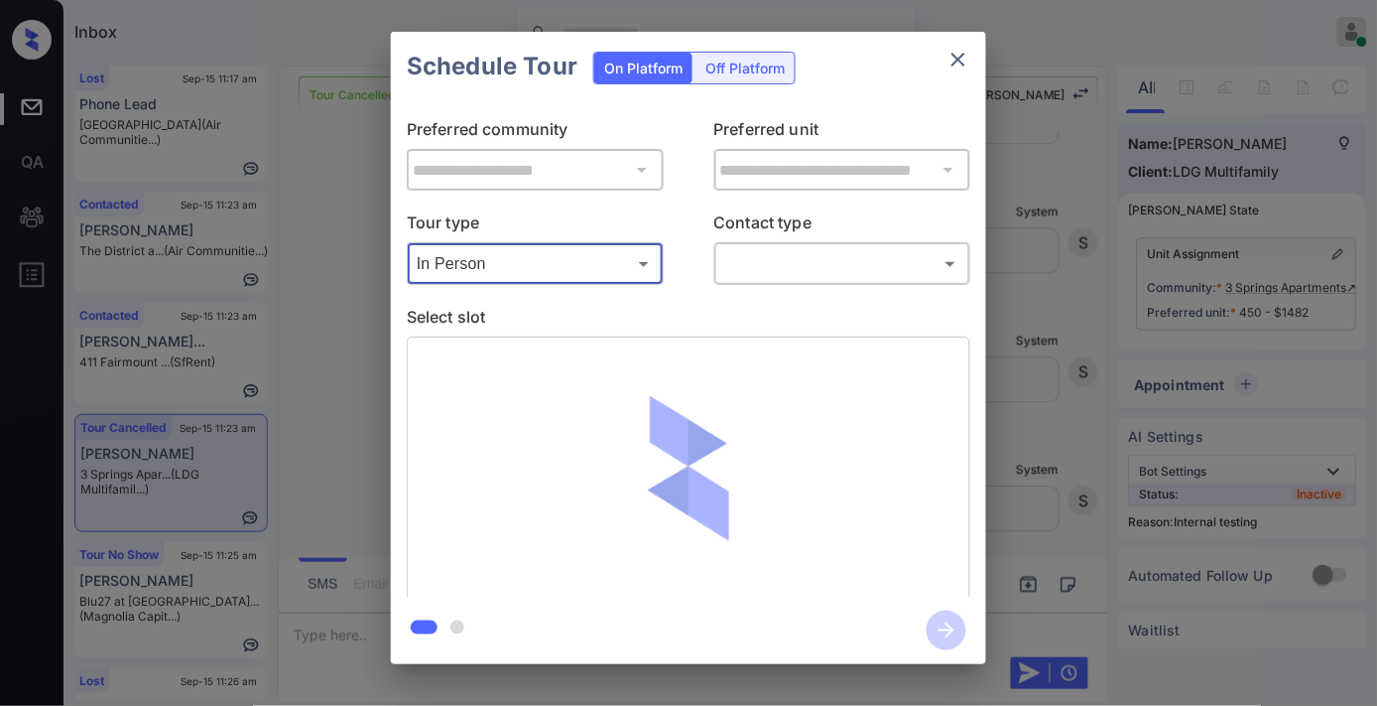
click at [751, 261] on body "Inbox [PERSON_NAME] Online Set yourself offline Set yourself on break Profile S…" at bounding box center [688, 353] width 1377 height 706
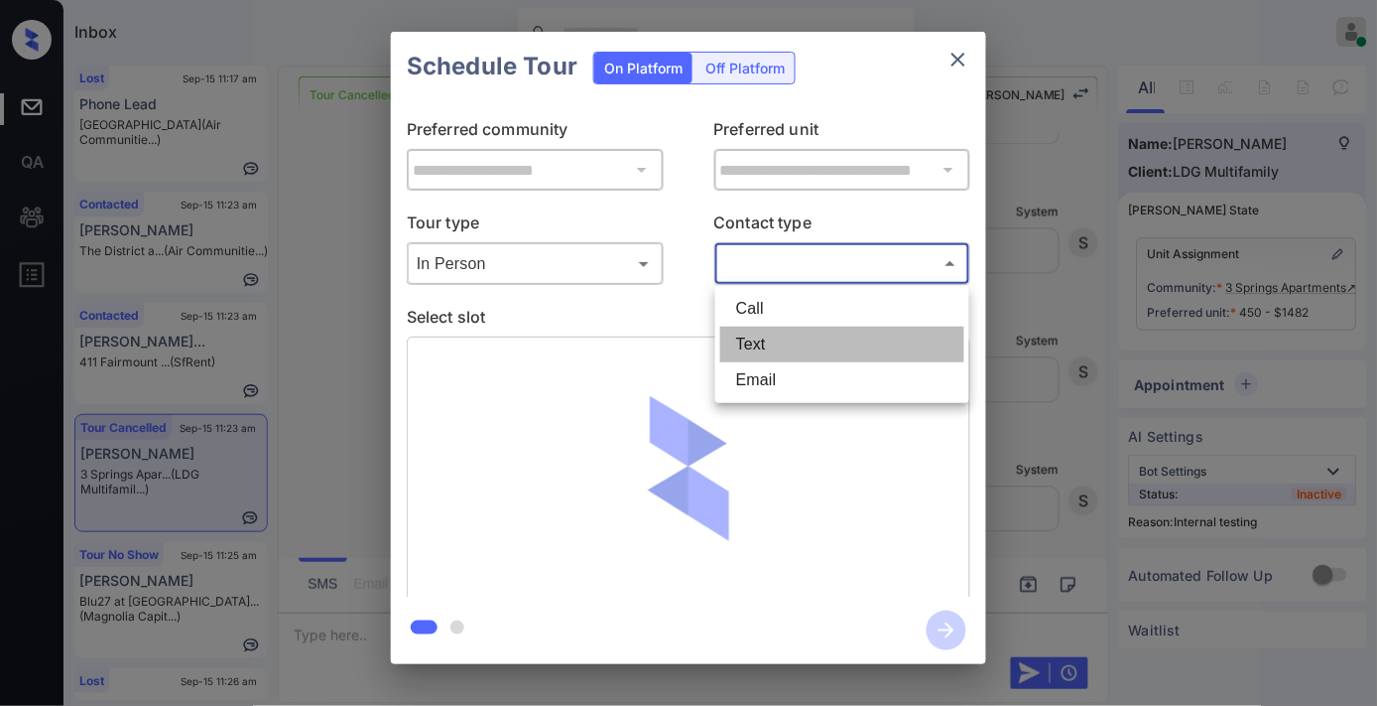
click at [770, 338] on li "Text" at bounding box center [842, 344] width 244 height 36
type input "****"
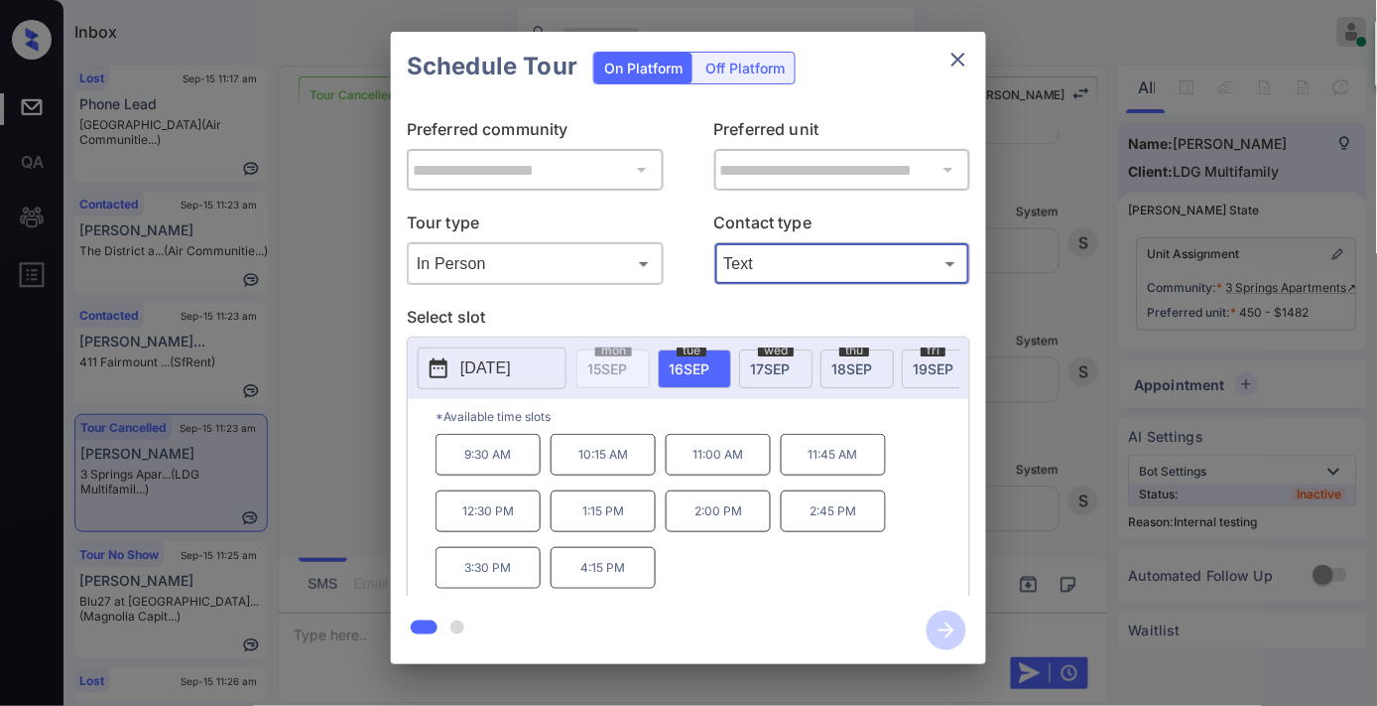
click at [963, 67] on icon "close" at bounding box center [959, 60] width 24 height 24
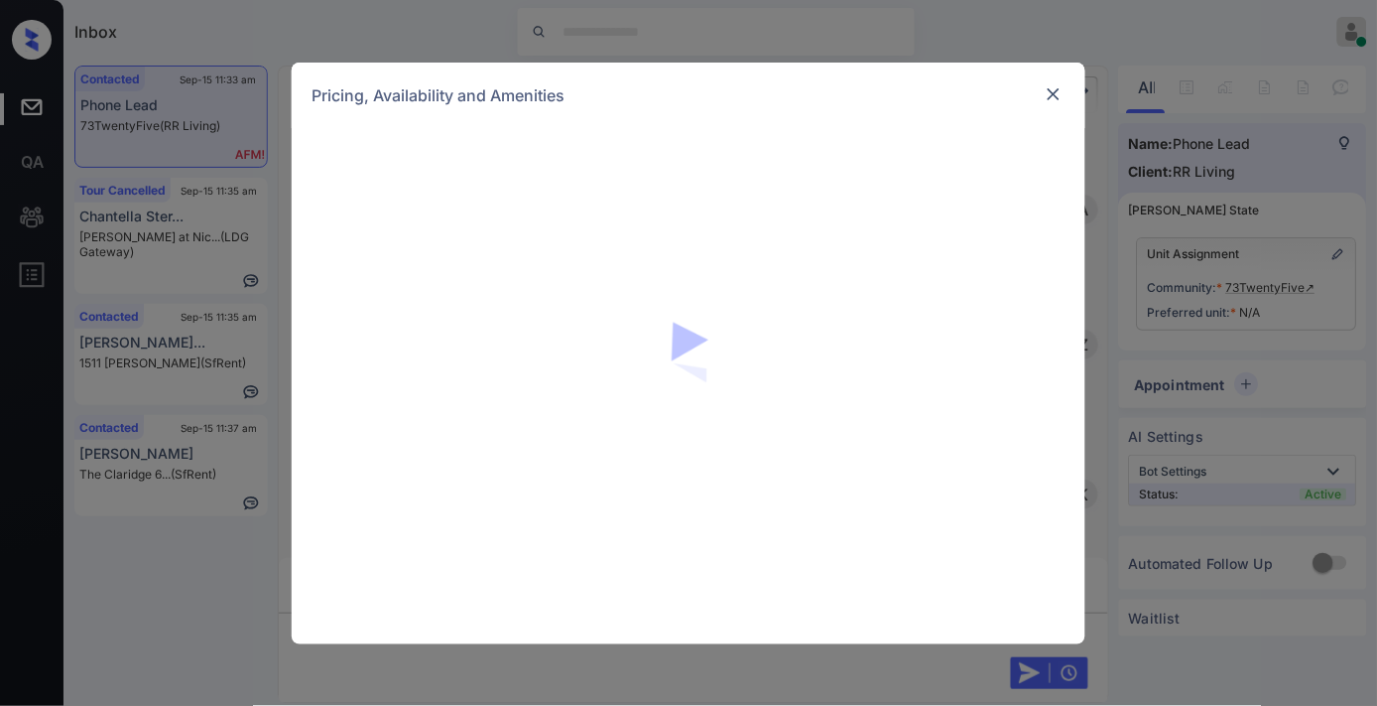
scroll to position [0, 8]
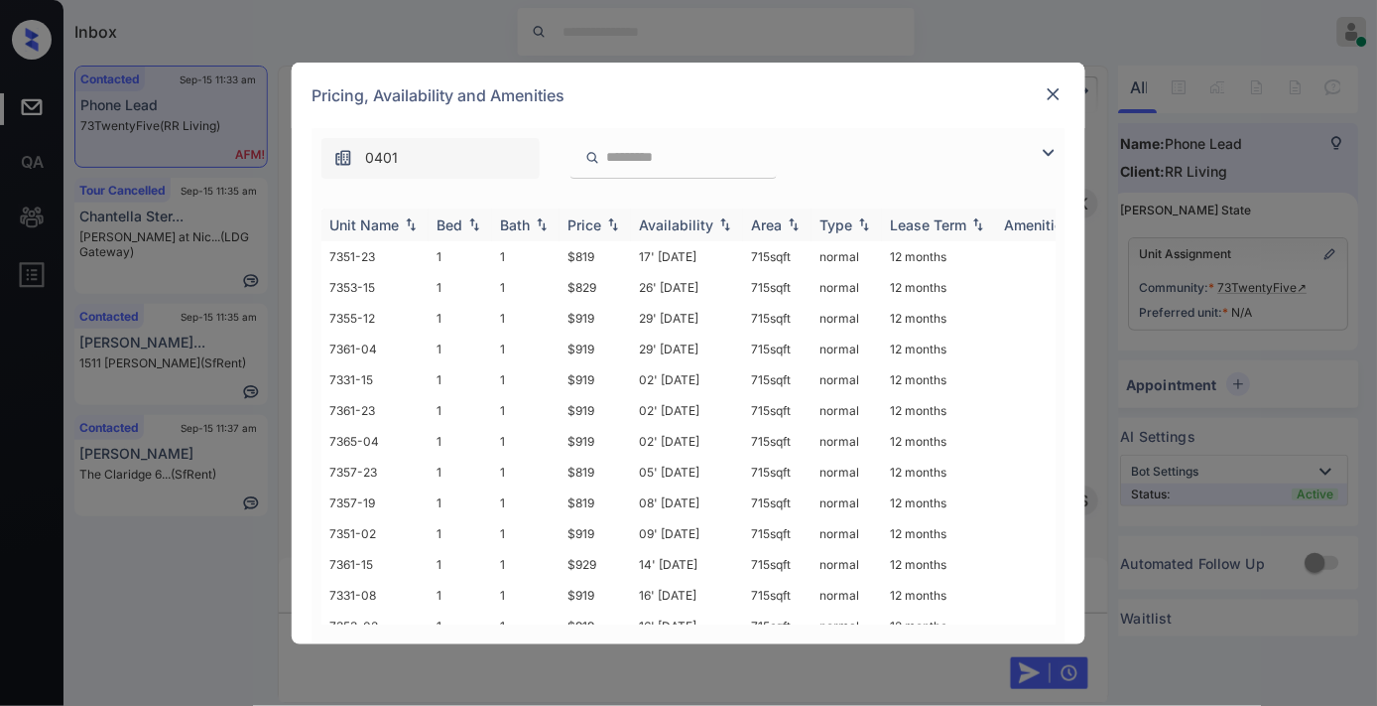
click at [611, 223] on img at bounding box center [613, 224] width 20 height 14
click at [1053, 86] on img at bounding box center [1054, 94] width 20 height 20
click at [583, 220] on div "Price" at bounding box center [585, 224] width 34 height 17
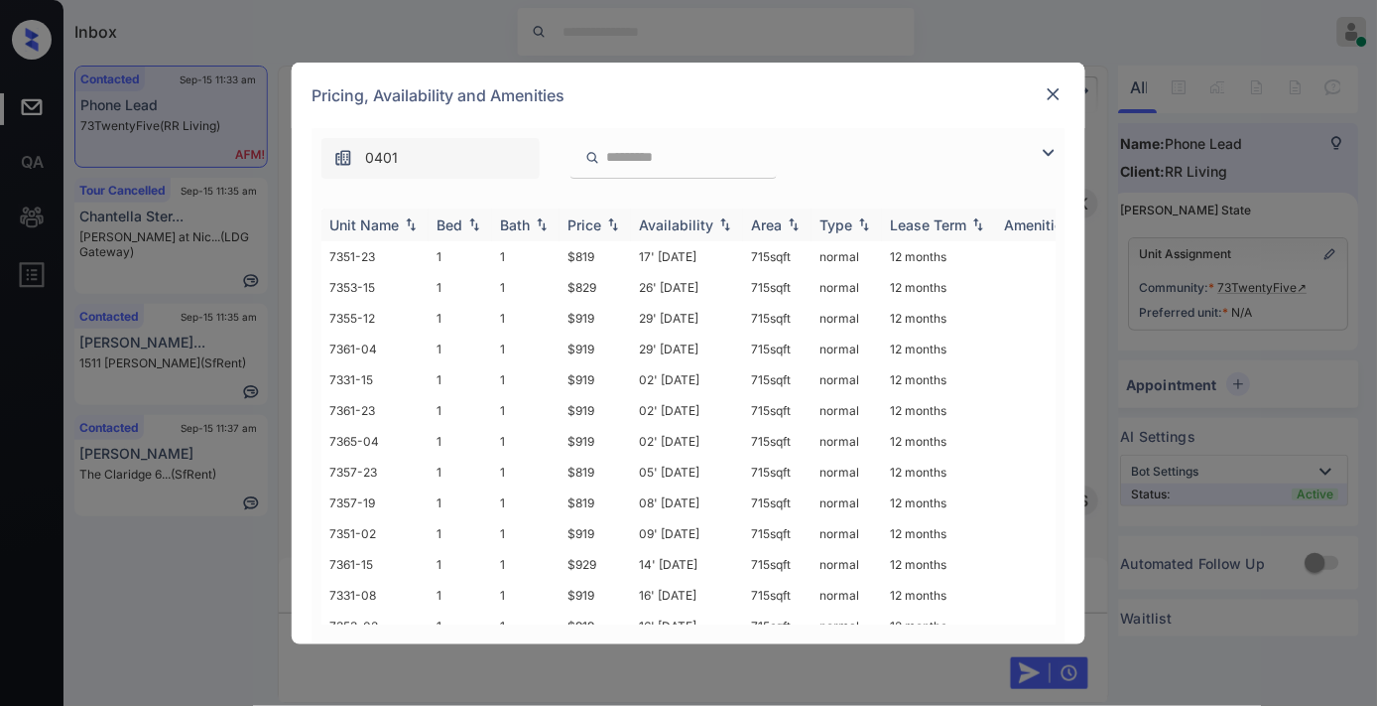
click at [583, 220] on div "Price" at bounding box center [585, 224] width 34 height 17
click at [1060, 94] on img at bounding box center [1054, 94] width 20 height 20
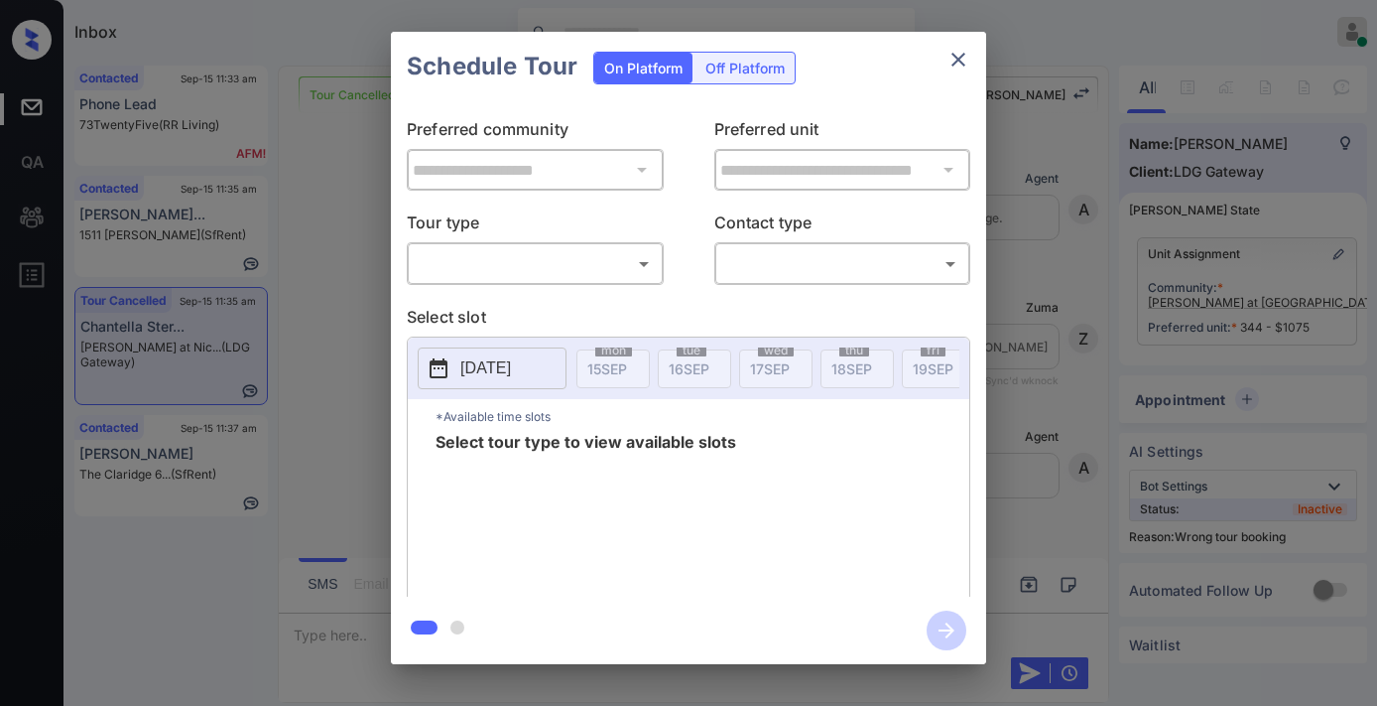
click at [552, 273] on body "Inbox Samantha Soliven Online Set yourself offline Set yourself on break Profil…" at bounding box center [688, 353] width 1377 height 706
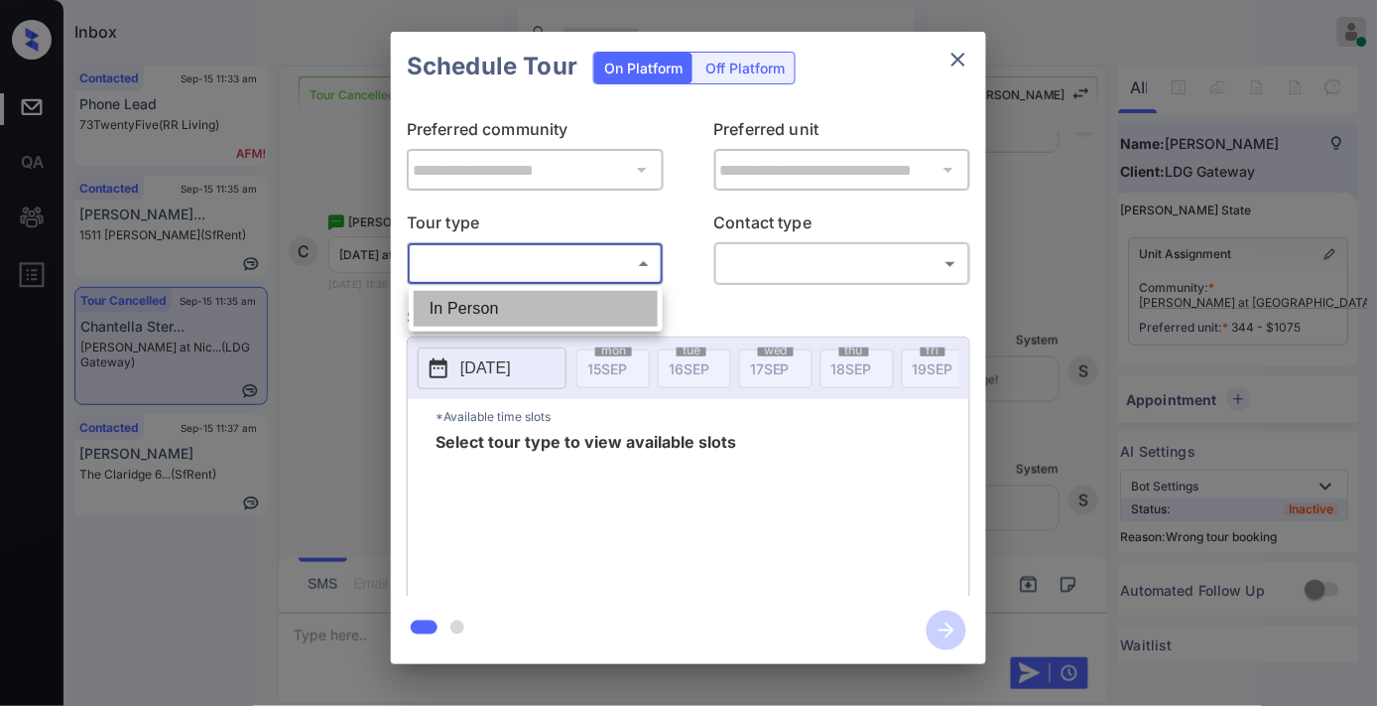
click at [556, 294] on li "In Person" at bounding box center [536, 309] width 244 height 36
type input "********"
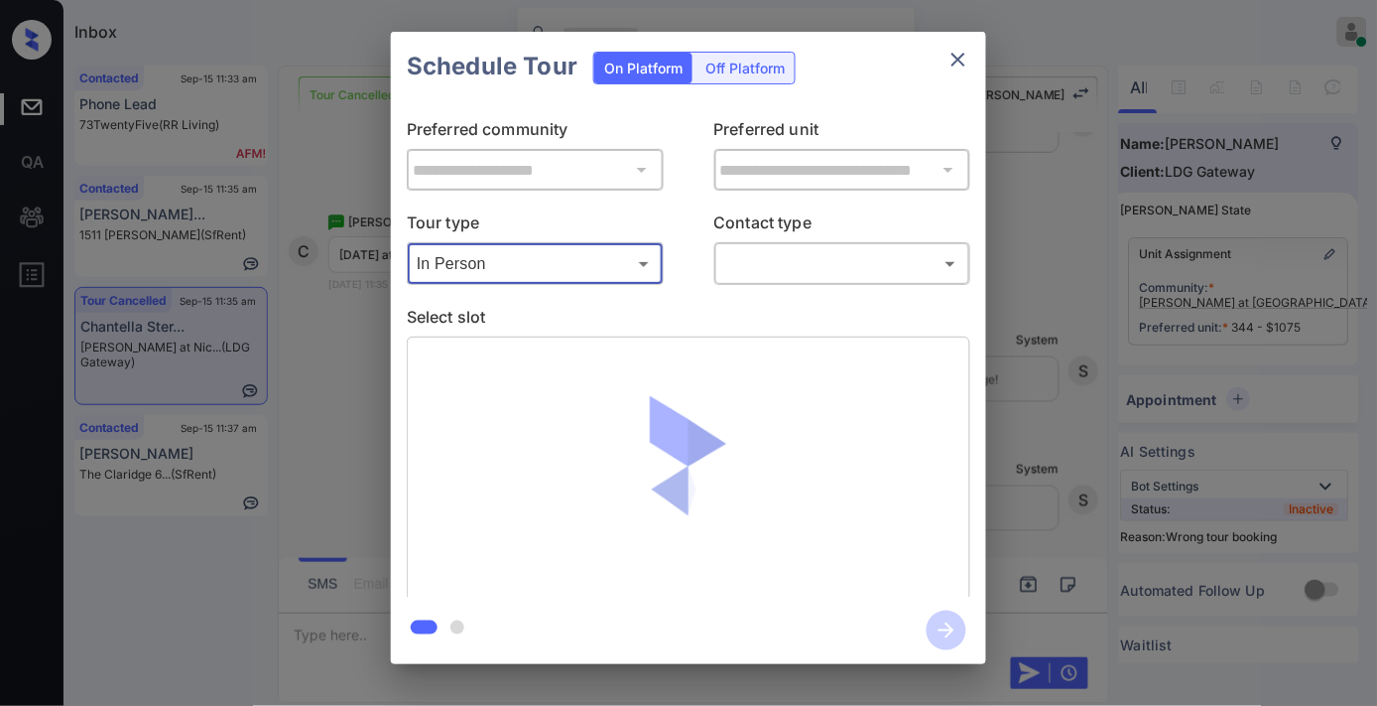
click at [802, 249] on body "Inbox Samantha Soliven Online Set yourself offline Set yourself on break Profil…" at bounding box center [688, 353] width 1377 height 706
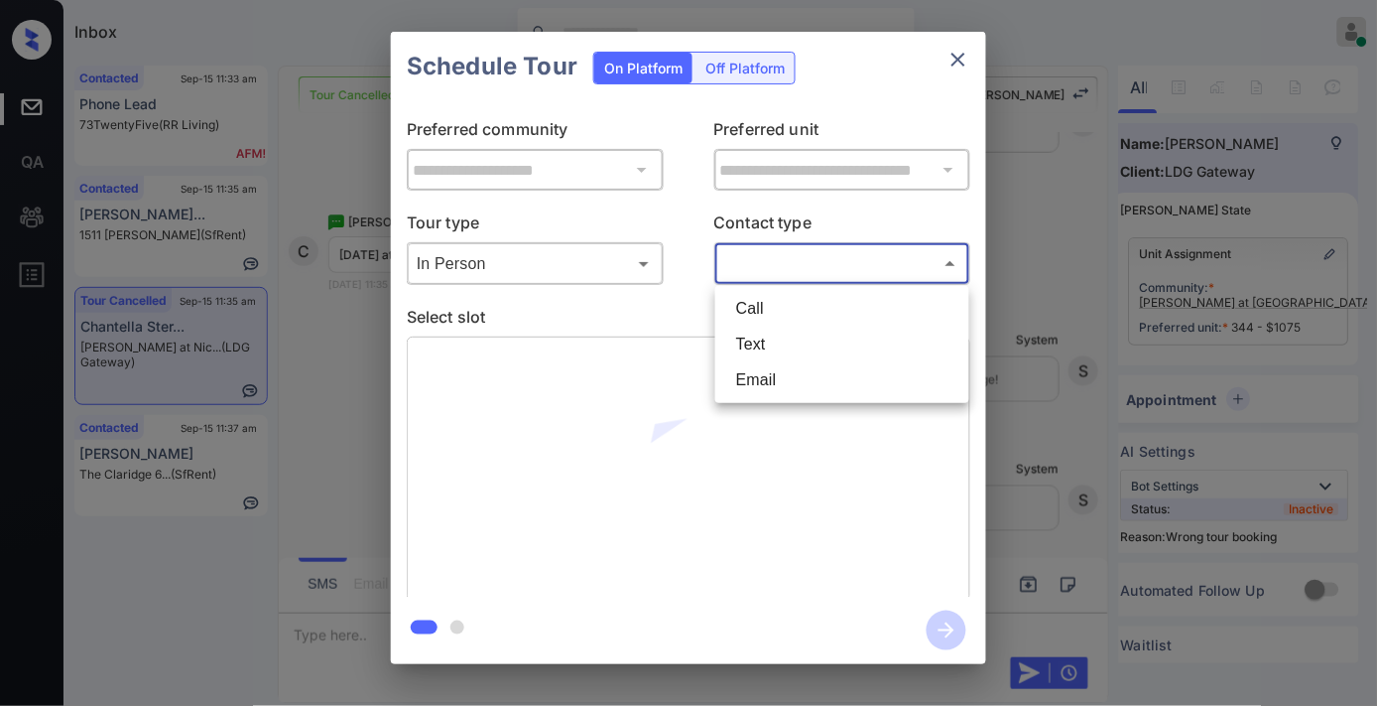
click at [787, 328] on li "Text" at bounding box center [842, 344] width 244 height 36
type input "****"
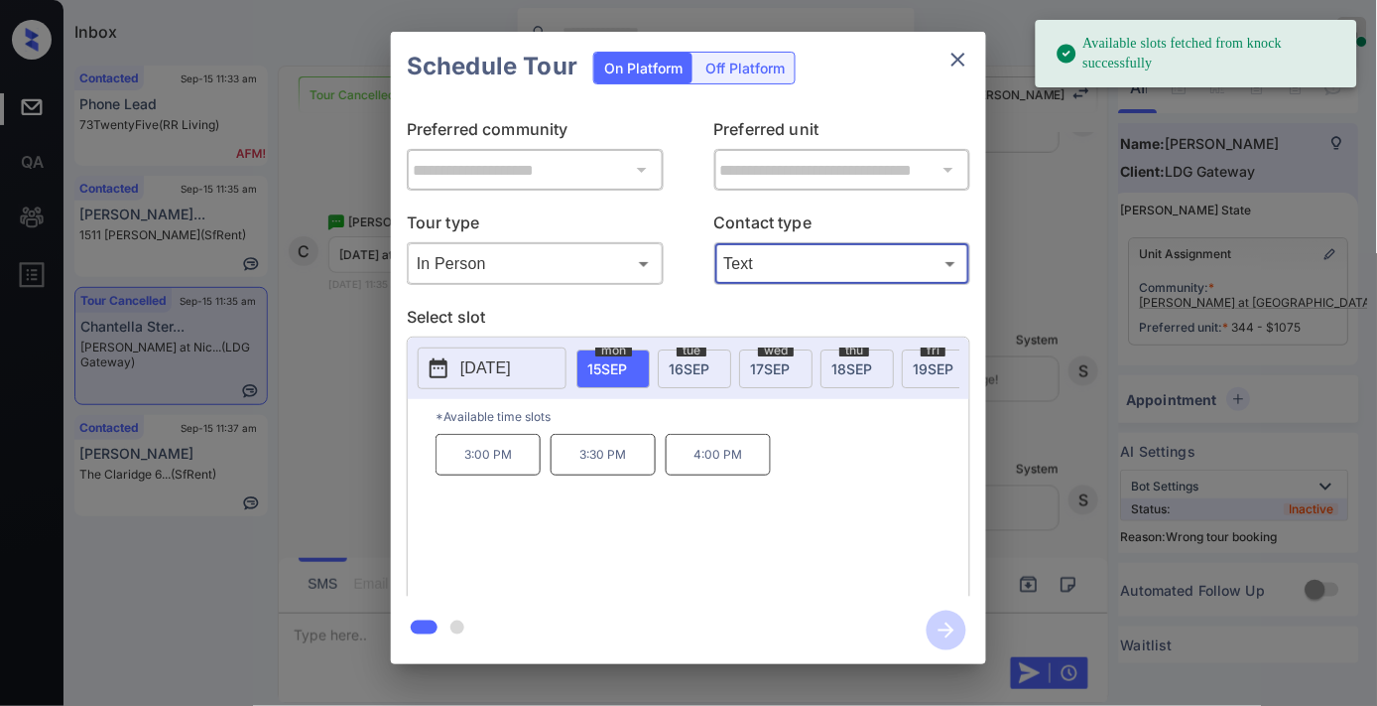
click at [494, 368] on p "2025-09-15" at bounding box center [485, 368] width 51 height 24
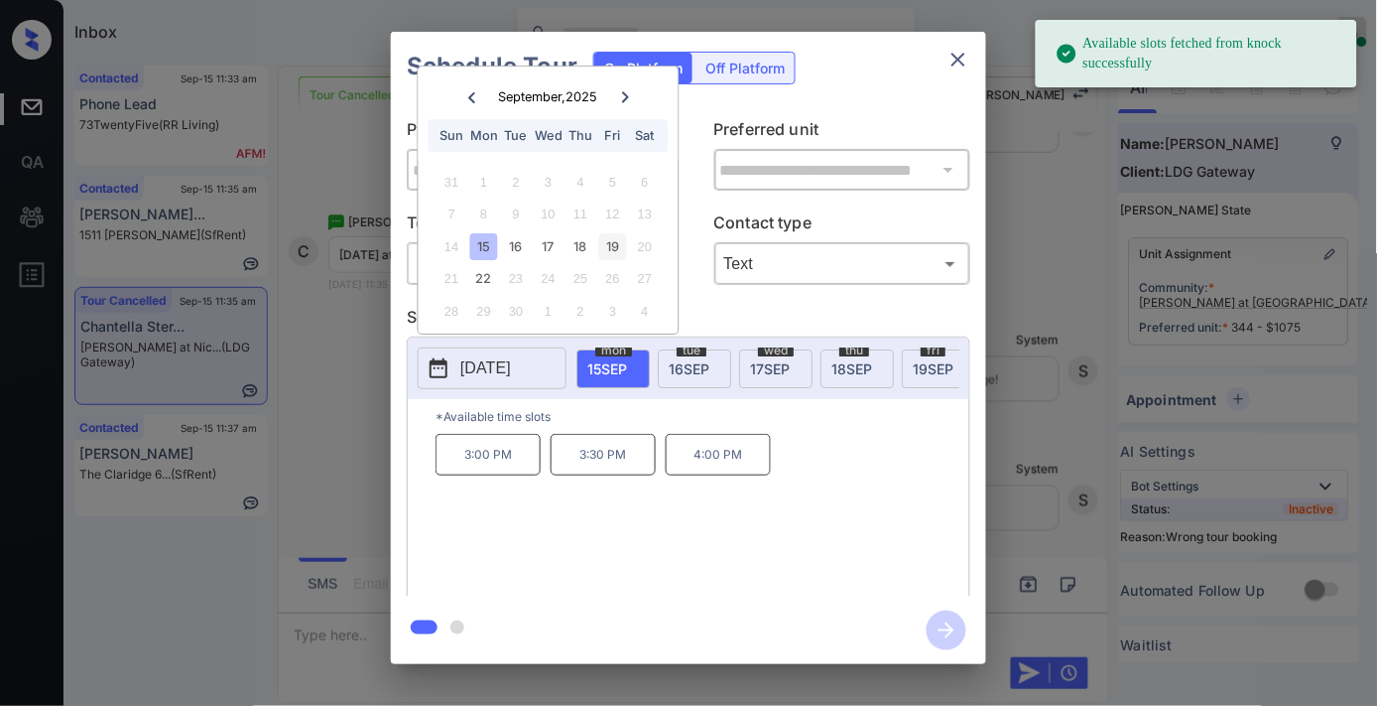
click at [609, 246] on div "19" at bounding box center [612, 246] width 27 height 27
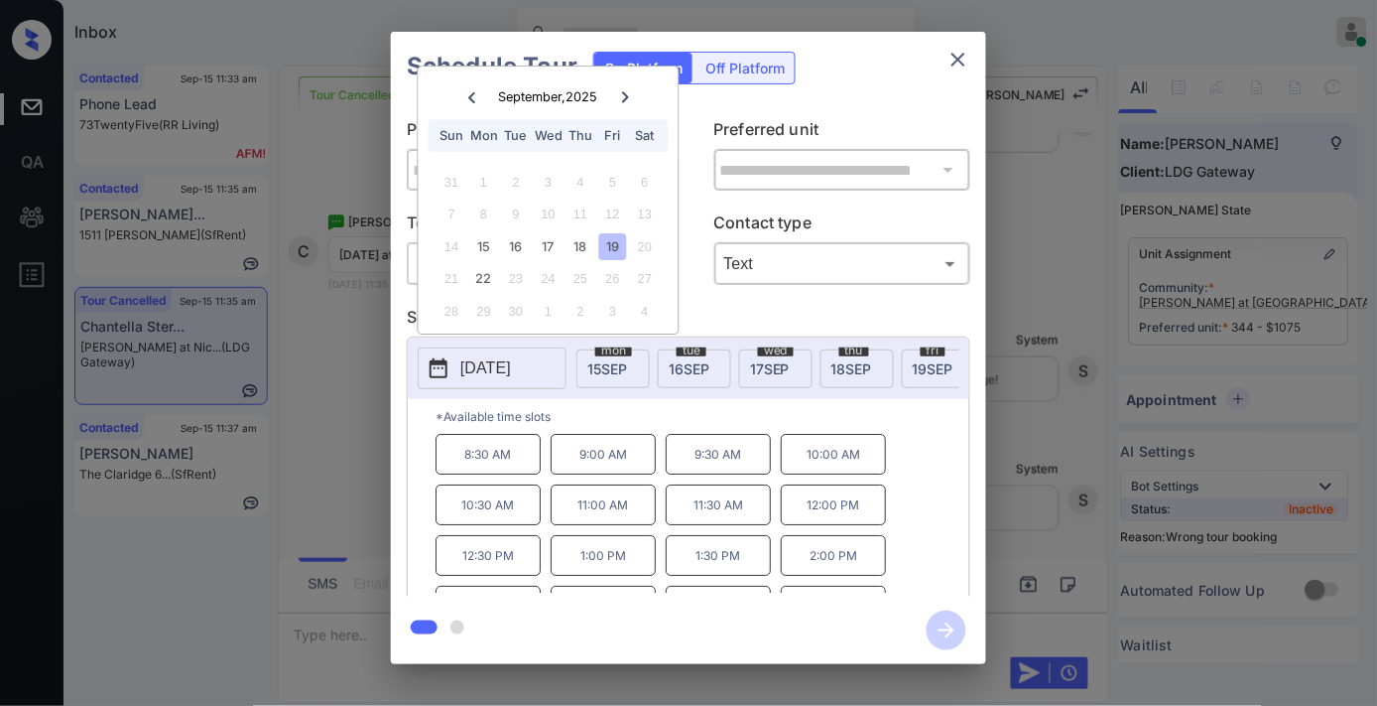
scroll to position [34, 0]
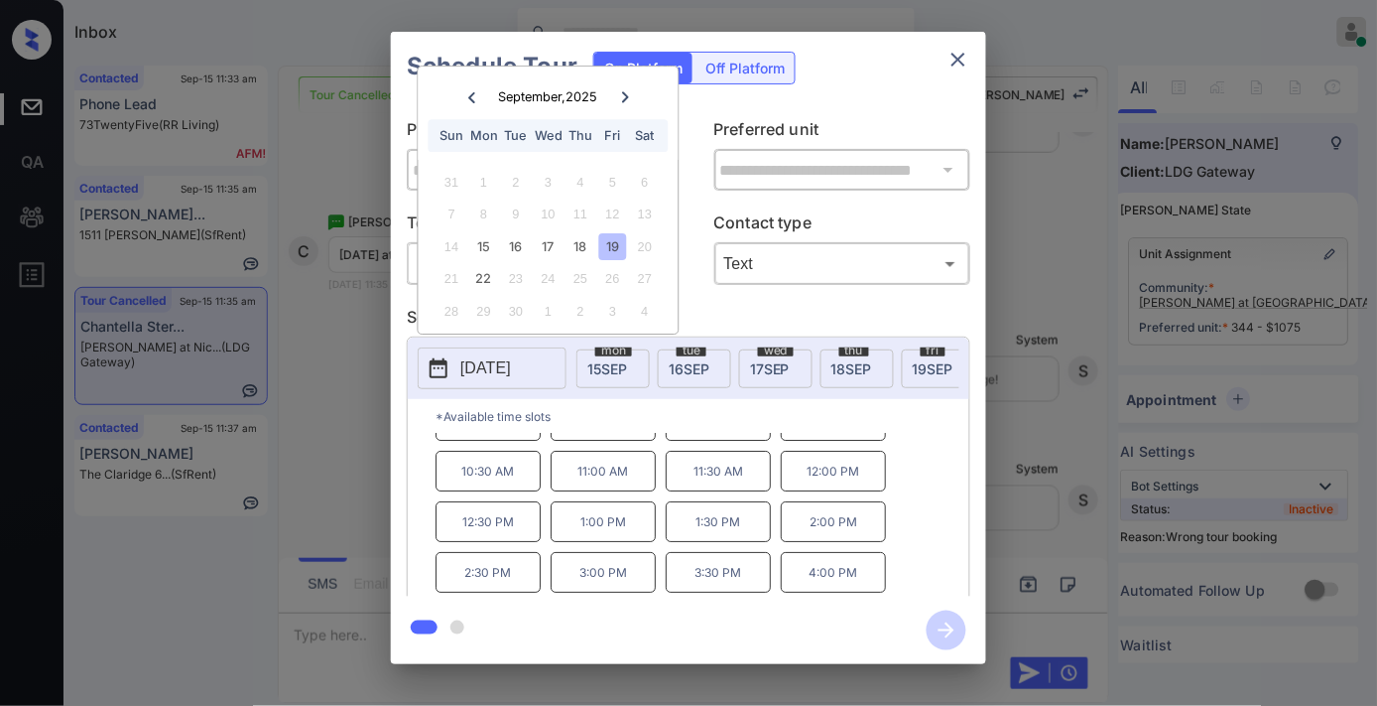
click at [814, 579] on p "4:00 PM" at bounding box center [833, 572] width 105 height 41
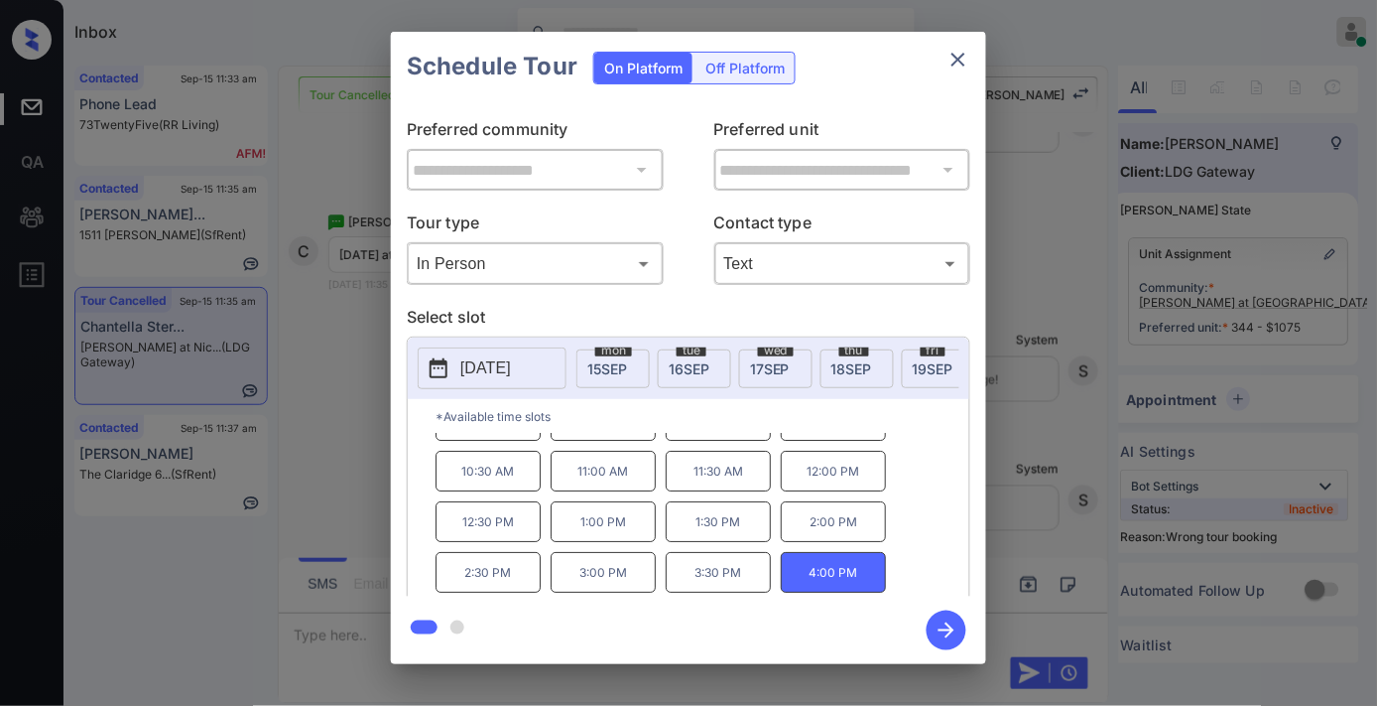
click at [960, 636] on icon "button" at bounding box center [947, 630] width 40 height 40
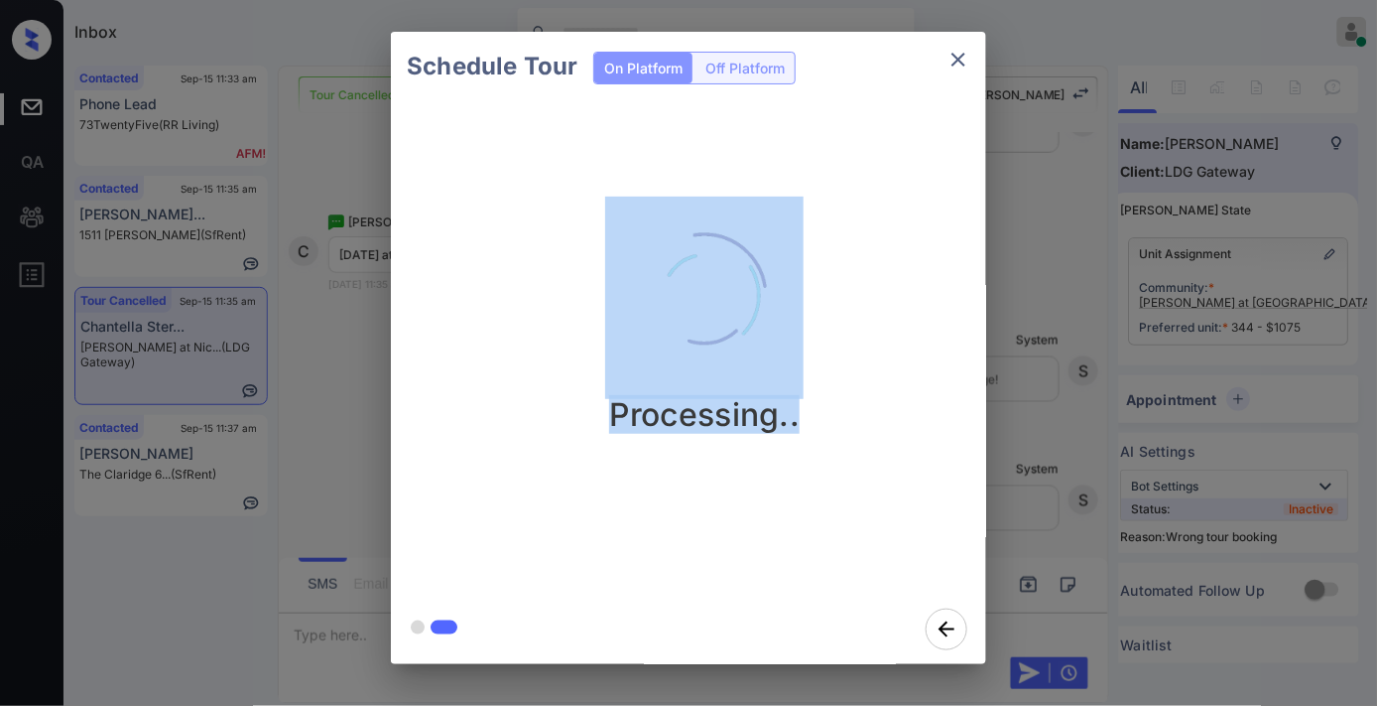
drag, startPoint x: 839, startPoint y: 415, endPoint x: 607, endPoint y: 276, distance: 270.6
click at [607, 276] on div "Processing.." at bounding box center [704, 314] width 595 height 237
click at [863, 309] on div "Processing.." at bounding box center [704, 314] width 595 height 237
click at [834, 354] on div "Processing.." at bounding box center [704, 314] width 595 height 237
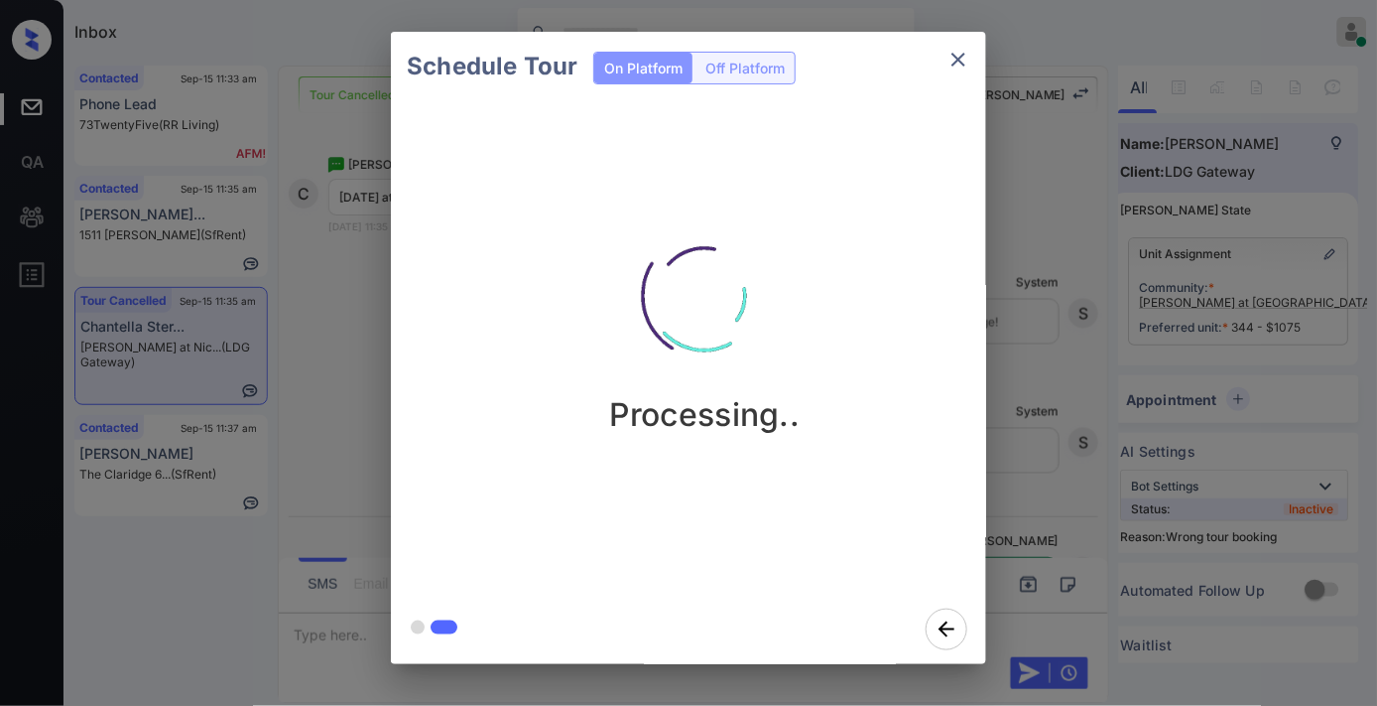
click at [742, 529] on div "Processing.." at bounding box center [704, 347] width 627 height 493
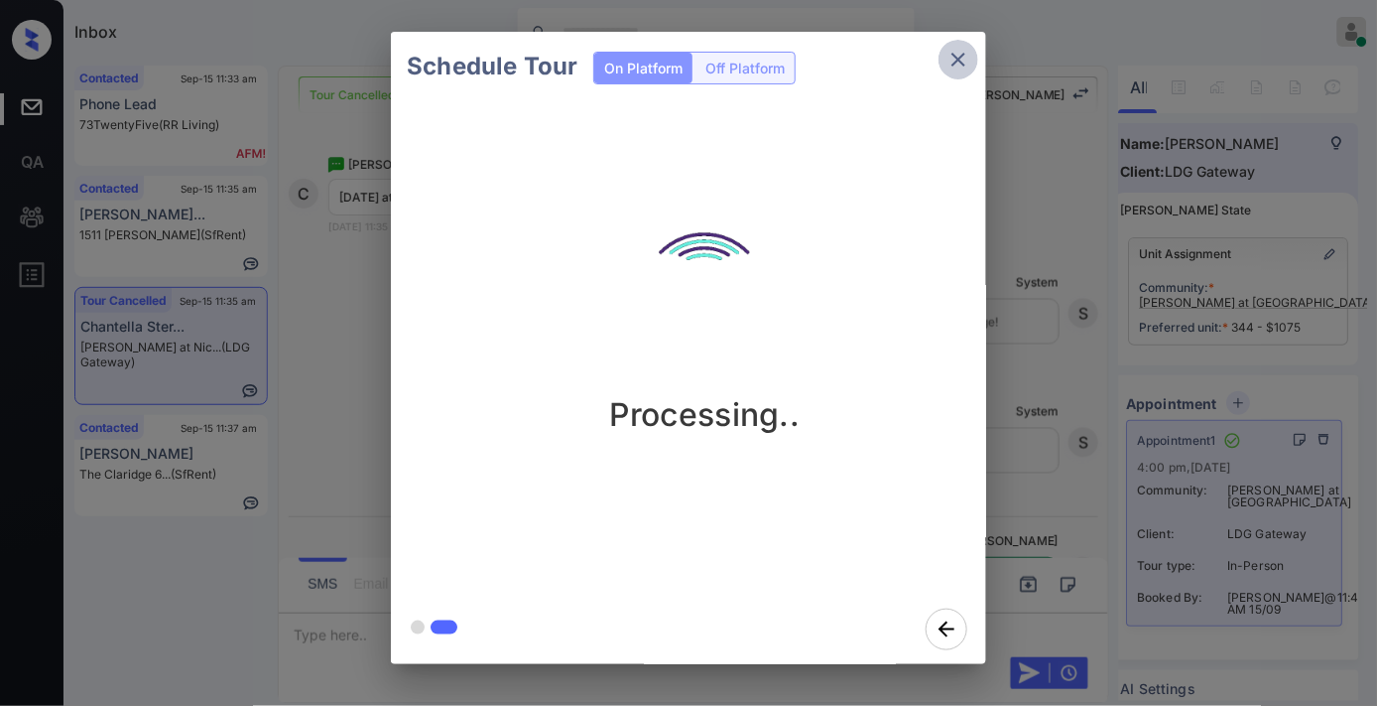
click at [951, 63] on icon "close" at bounding box center [959, 60] width 24 height 24
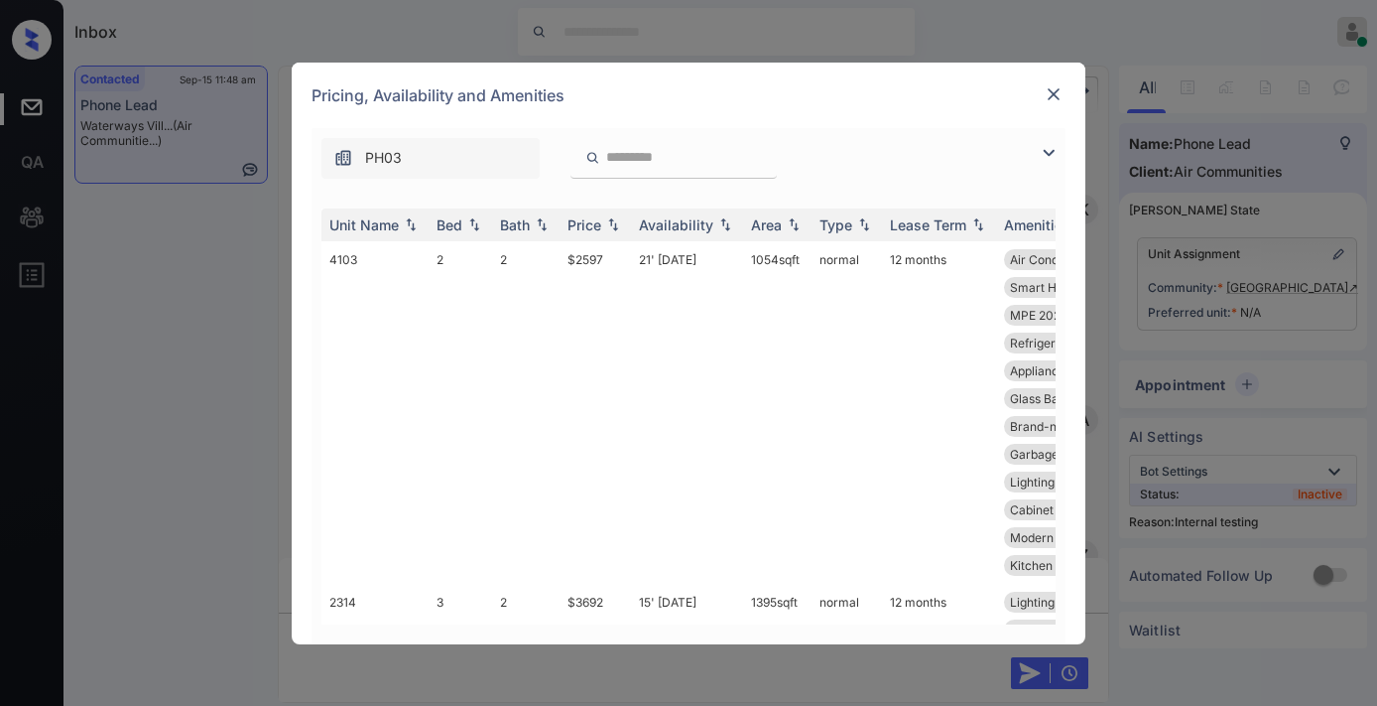
click at [583, 219] on div "Price" at bounding box center [585, 224] width 34 height 17
click at [1048, 157] on img at bounding box center [1049, 153] width 24 height 24
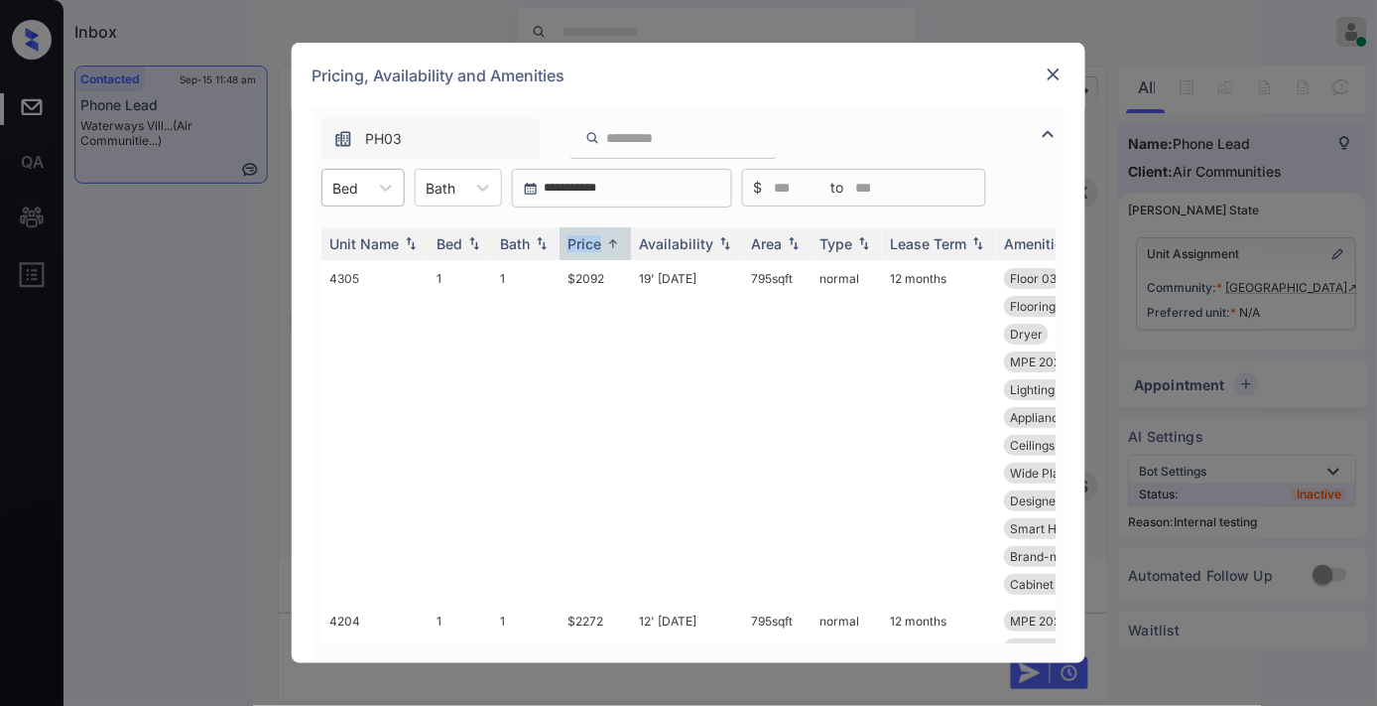
click at [339, 191] on div at bounding box center [345, 188] width 26 height 21
click at [378, 270] on div "2" at bounding box center [362, 272] width 83 height 36
click at [621, 268] on td "$2502" at bounding box center [595, 431] width 71 height 342
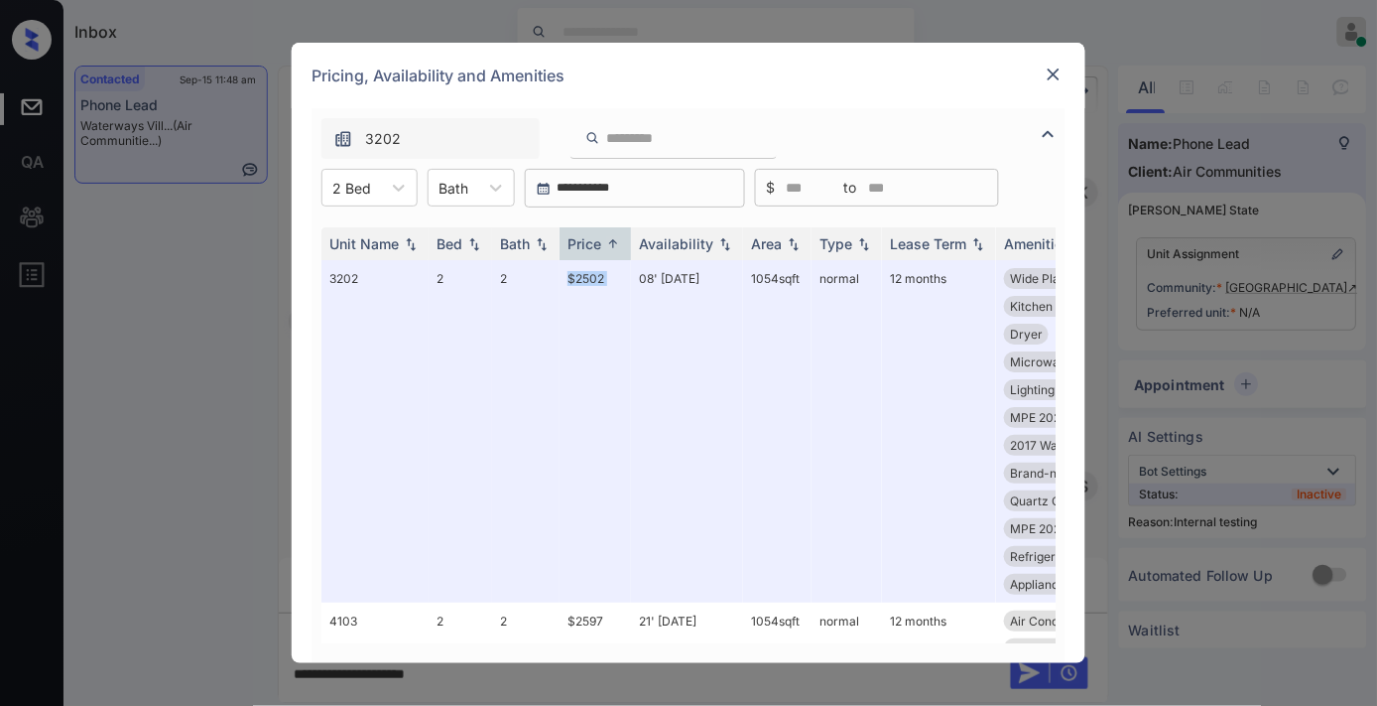
click at [1072, 67] on div "Pricing, Availability and Amenities" at bounding box center [689, 75] width 794 height 65
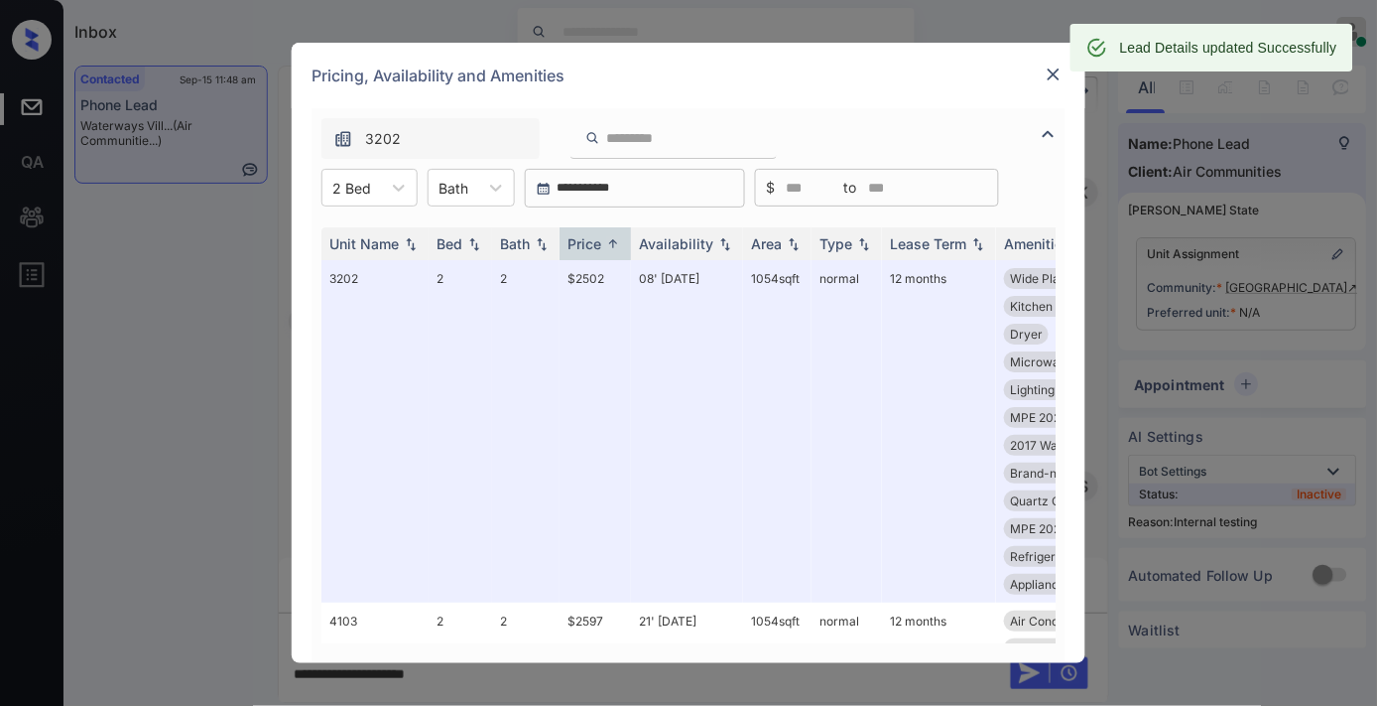
click at [1048, 74] on img at bounding box center [1054, 74] width 20 height 20
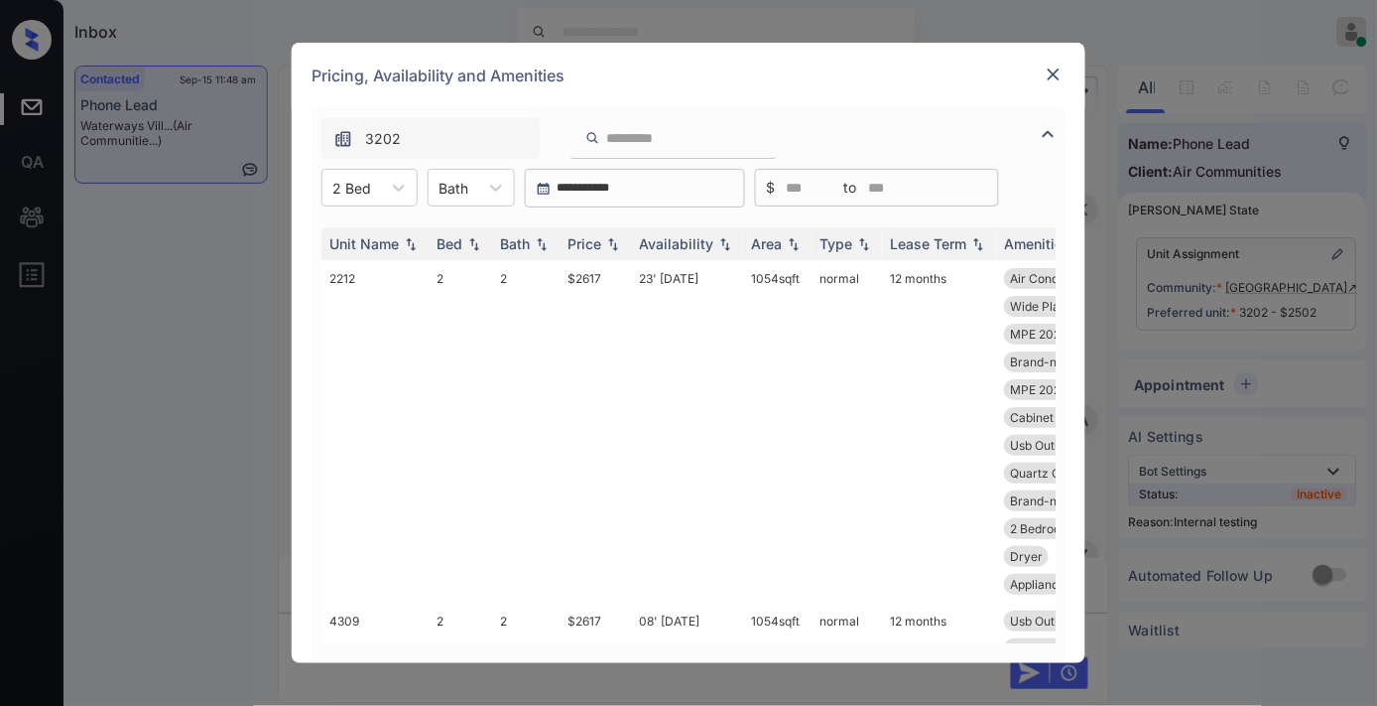
scroll to position [4997, 0]
click at [571, 268] on td "$2617" at bounding box center [595, 431] width 71 height 342
click at [607, 253] on th "Price" at bounding box center [595, 243] width 71 height 33
click at [602, 244] on div "Price" at bounding box center [596, 243] width 56 height 17
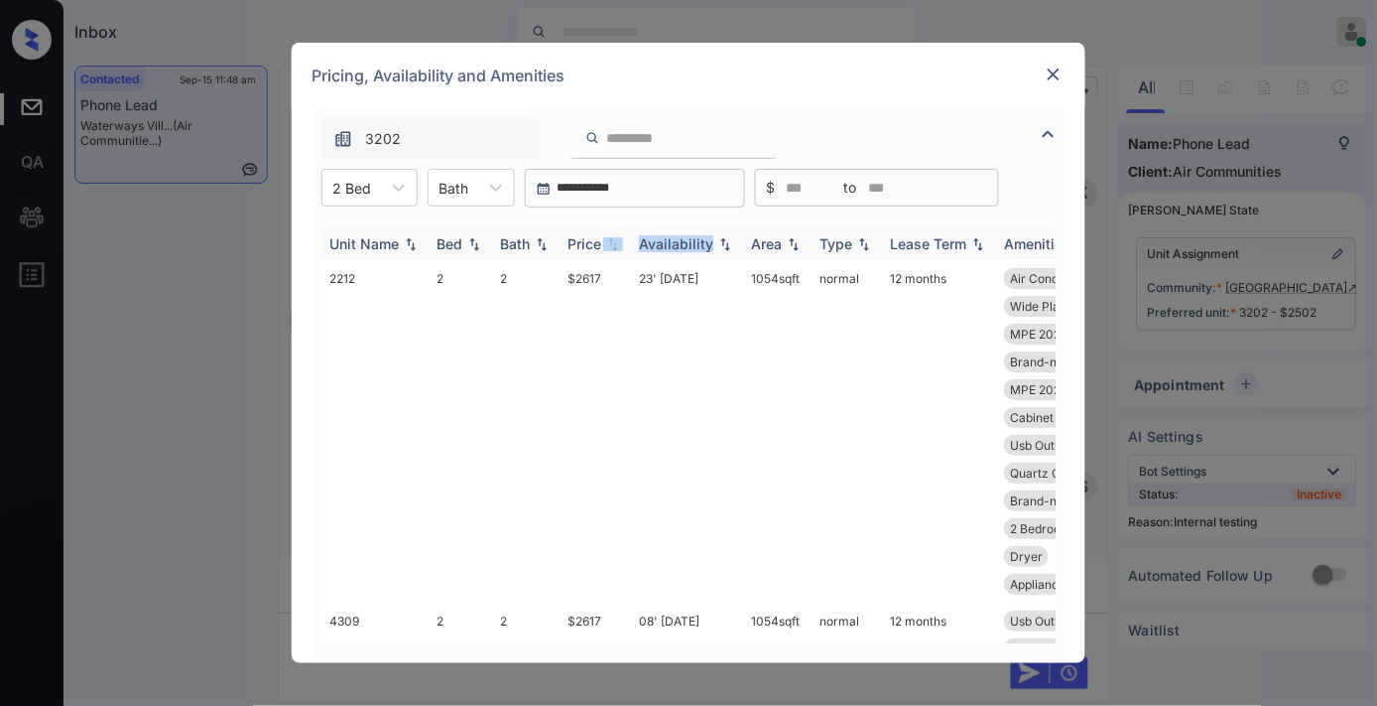
drag, startPoint x: 621, startPoint y: 250, endPoint x: 602, endPoint y: 245, distance: 19.5
click at [620, 250] on div "Price" at bounding box center [596, 243] width 56 height 17
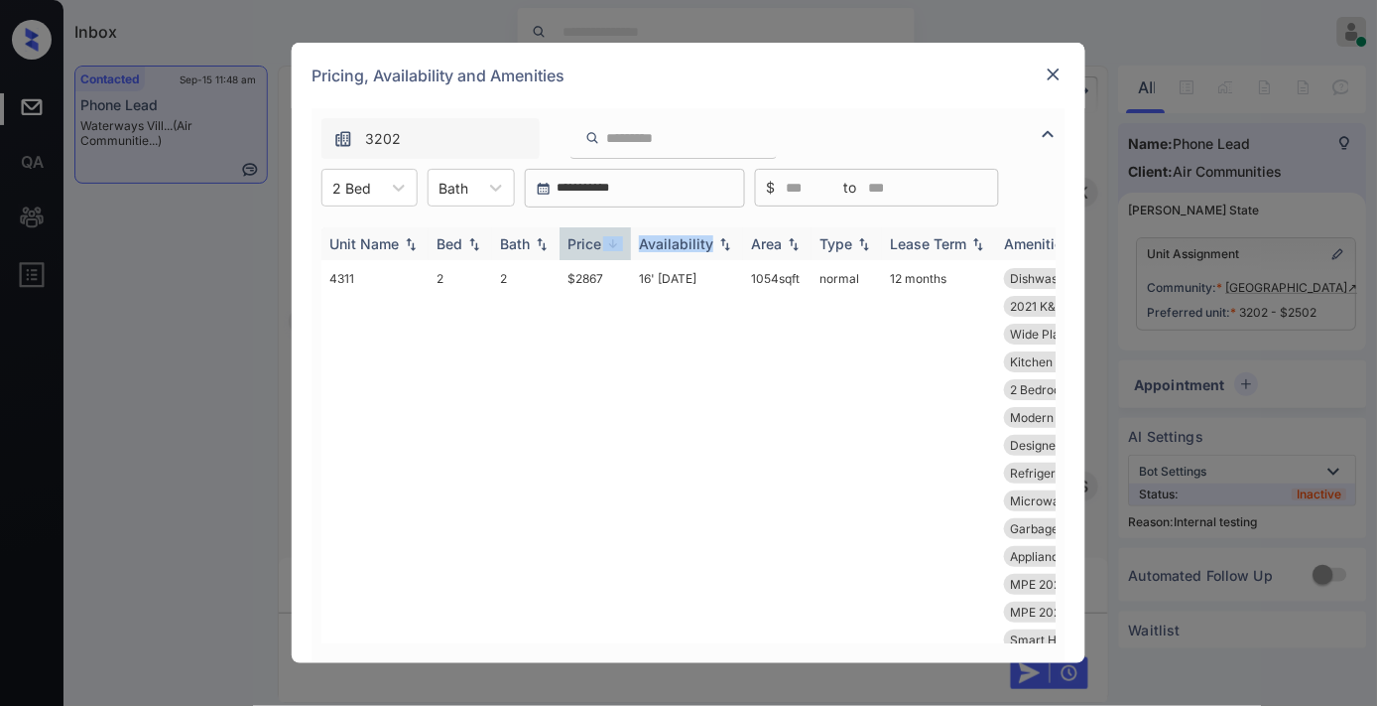
click at [602, 245] on div "Price" at bounding box center [596, 243] width 56 height 17
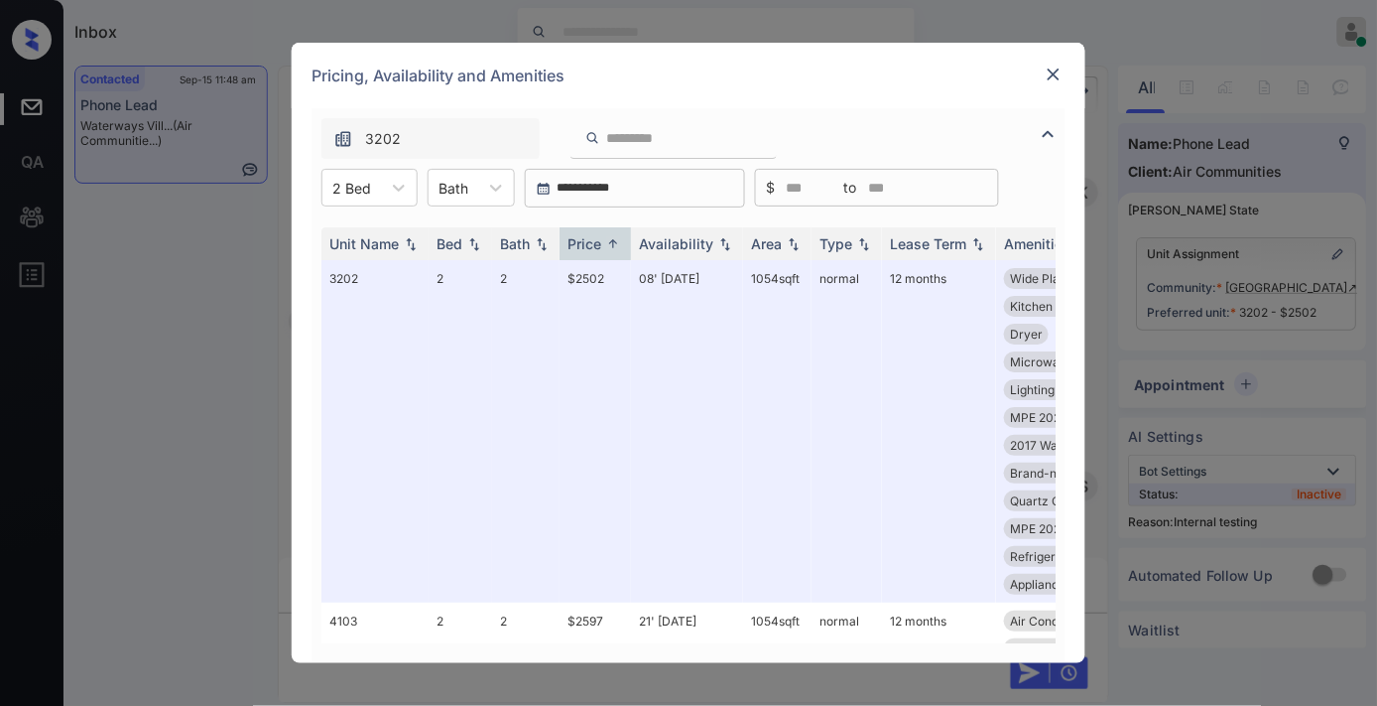
click at [856, 77] on div "Pricing, Availability and Amenities" at bounding box center [689, 75] width 794 height 65
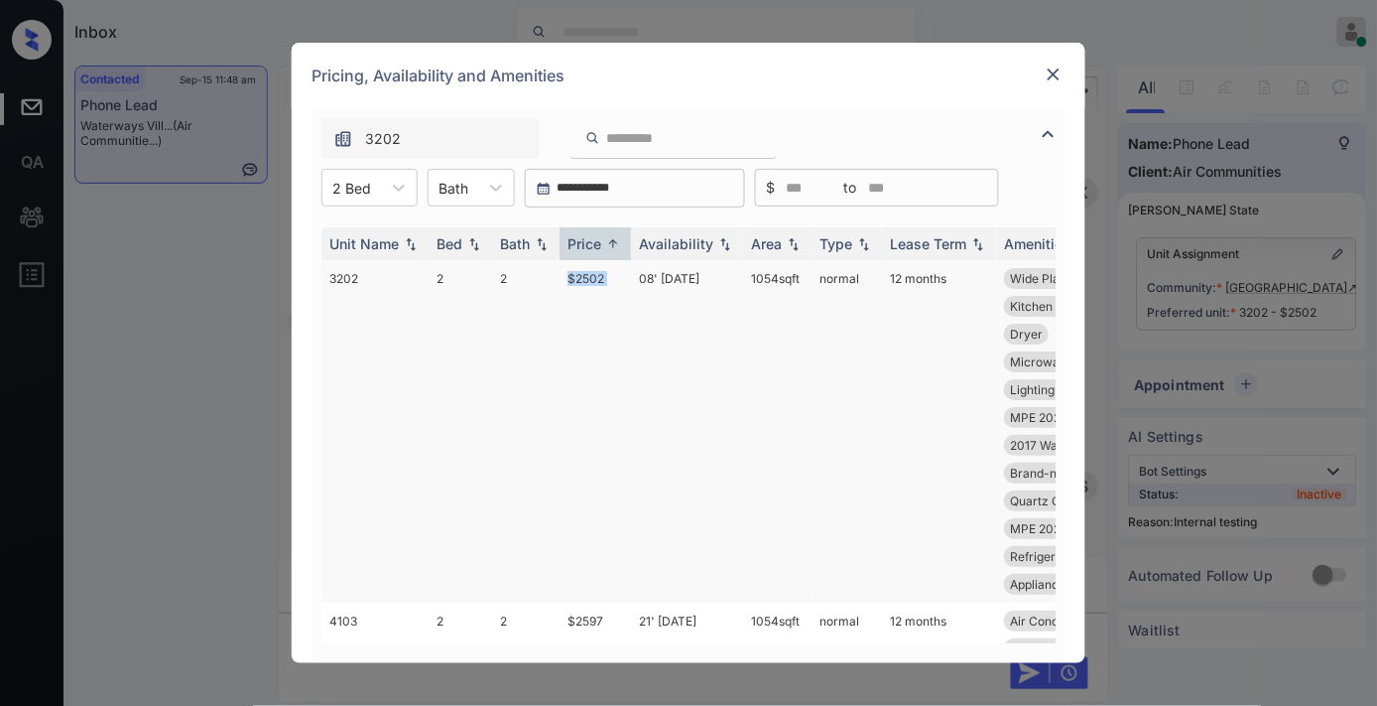
drag, startPoint x: 637, startPoint y: 272, endPoint x: 570, endPoint y: 274, distance: 67.5
click at [556, 274] on tr "3202 2 2 $2502 08' [DATE] sqft normal 12 months Wide Plank Oak ... Usb Outlet S…" at bounding box center [839, 431] width 1037 height 342
copy tr "$2502"
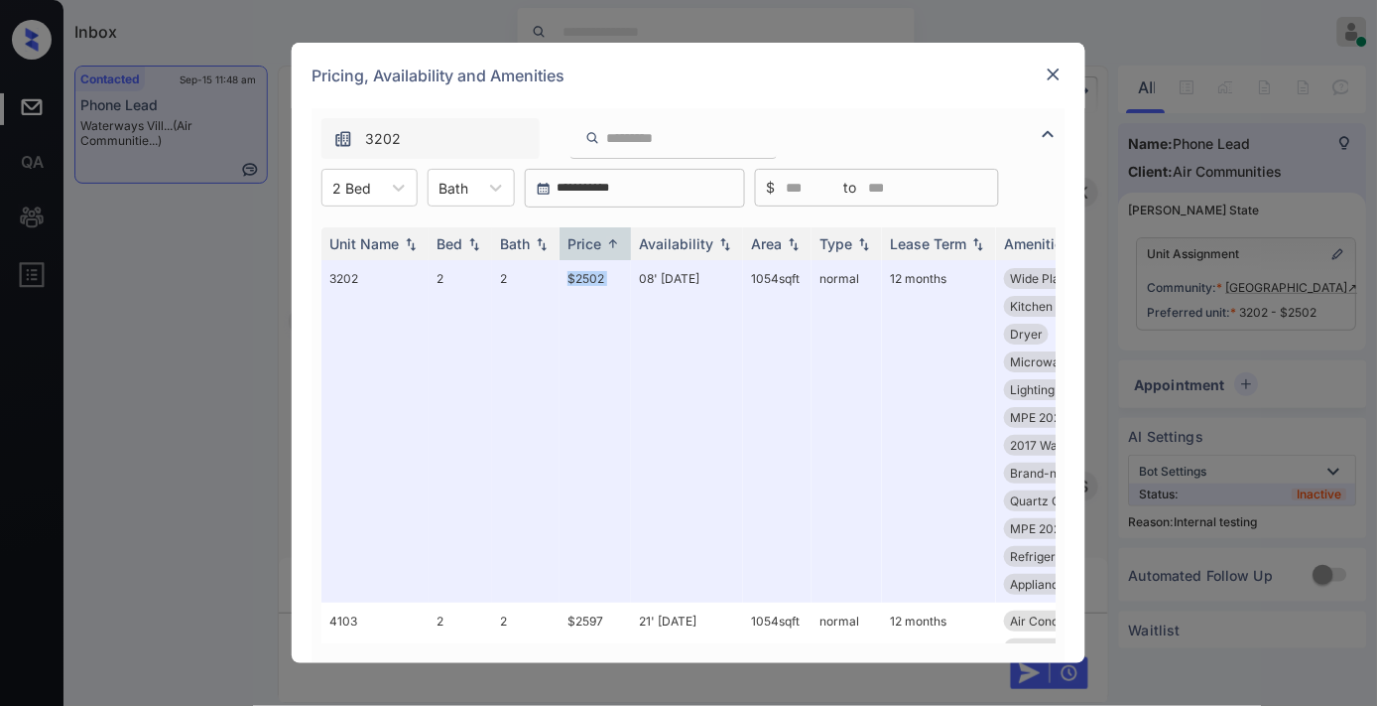
click at [1046, 71] on img at bounding box center [1054, 74] width 20 height 20
